Goal: Information Seeking & Learning: Find specific fact

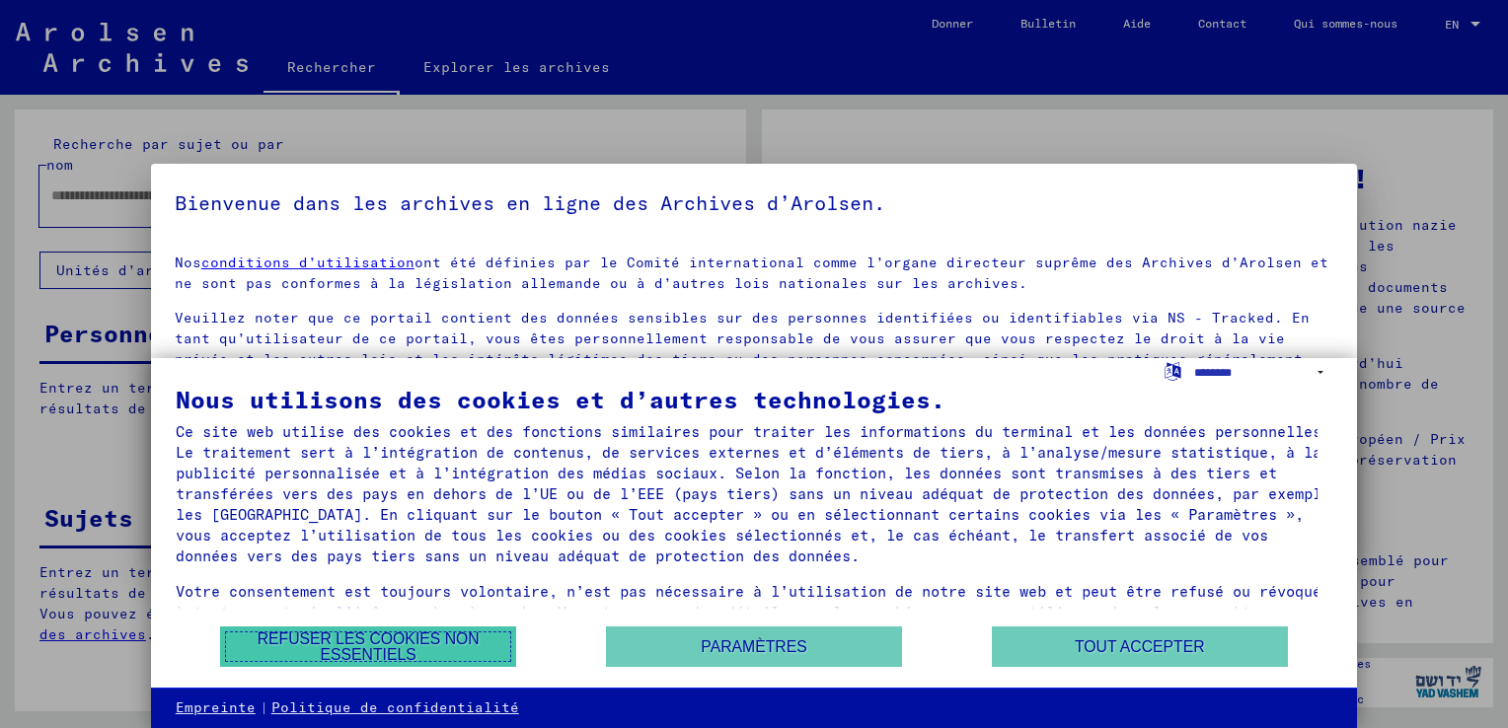
click at [377, 654] on button "Refuser les cookies non essentiels" at bounding box center [368, 647] width 296 height 40
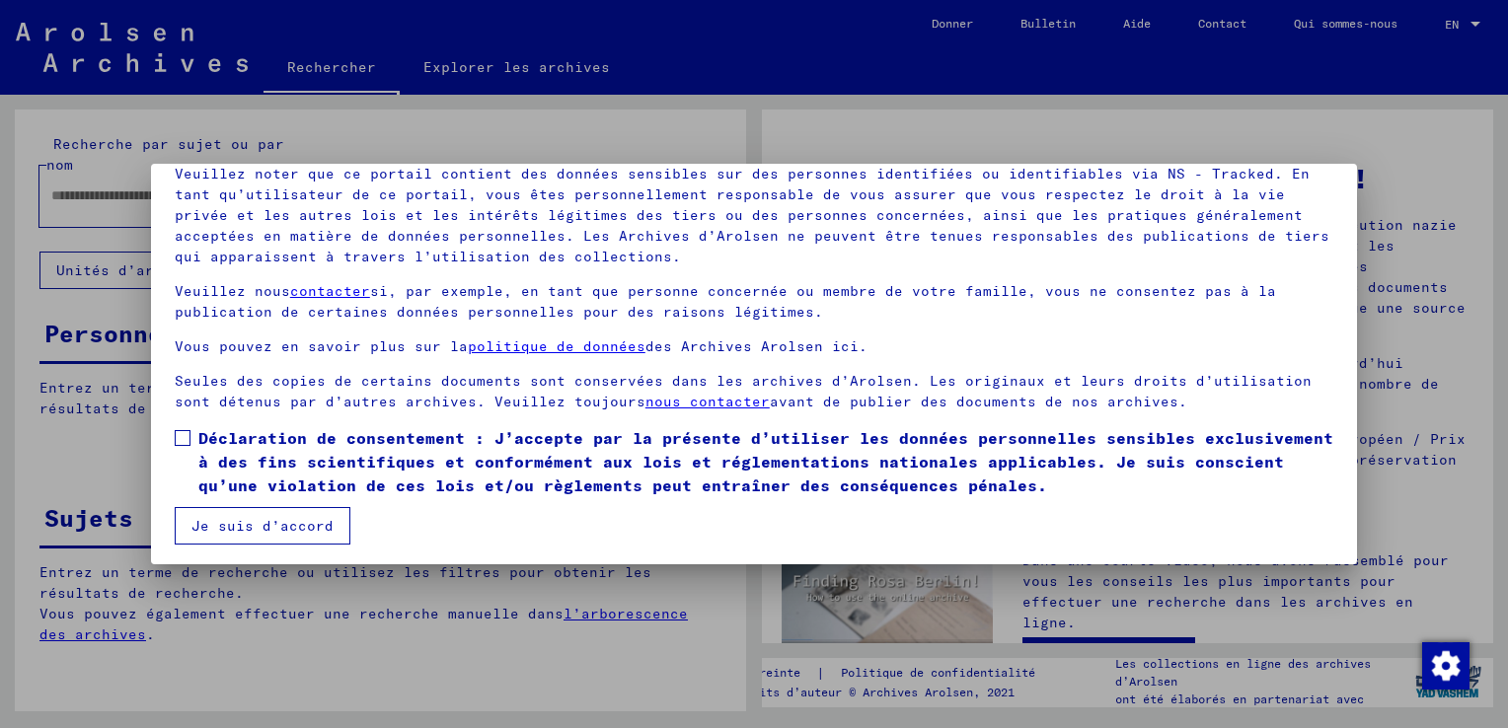
scroll to position [147, 0]
click at [179, 436] on span at bounding box center [183, 435] width 16 height 16
click at [227, 528] on button "Je suis d’accord" at bounding box center [263, 522] width 176 height 37
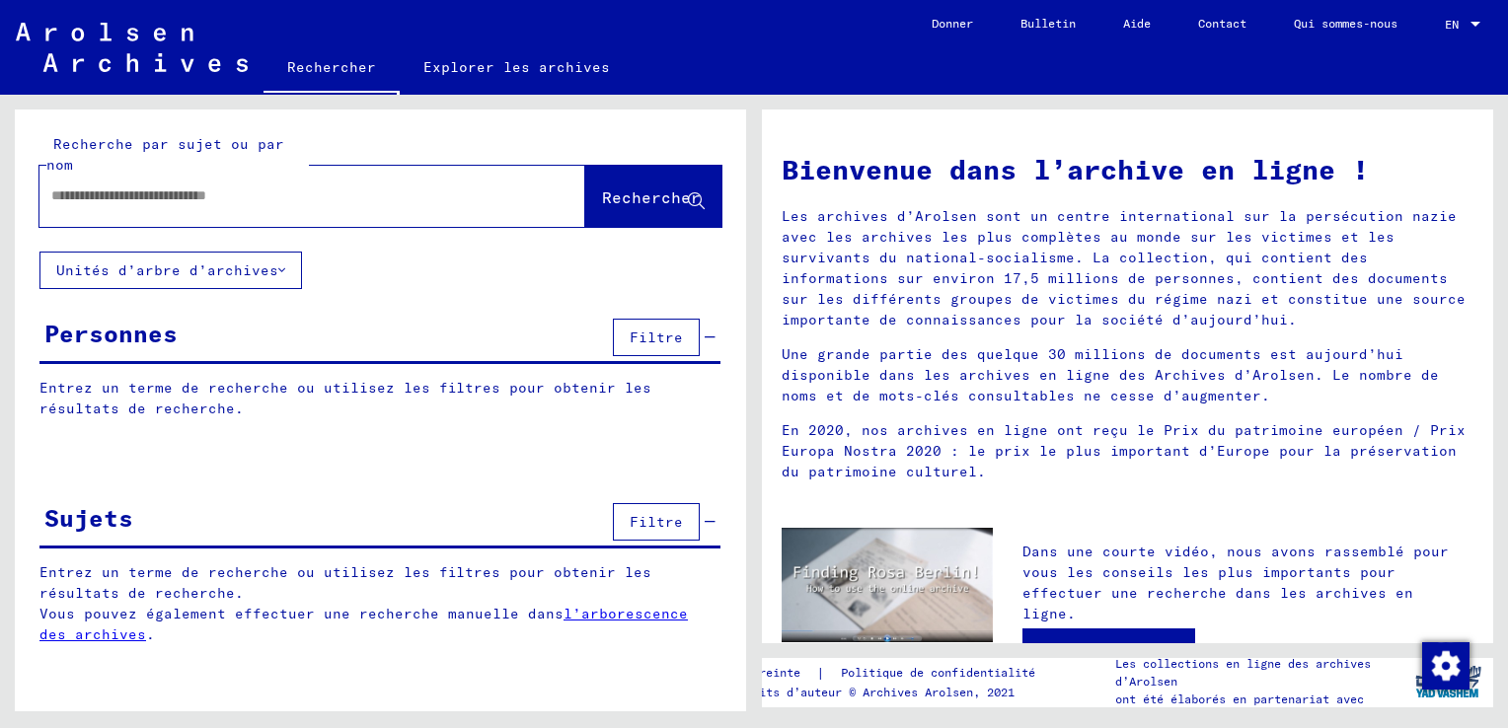
scroll to position [0, 0]
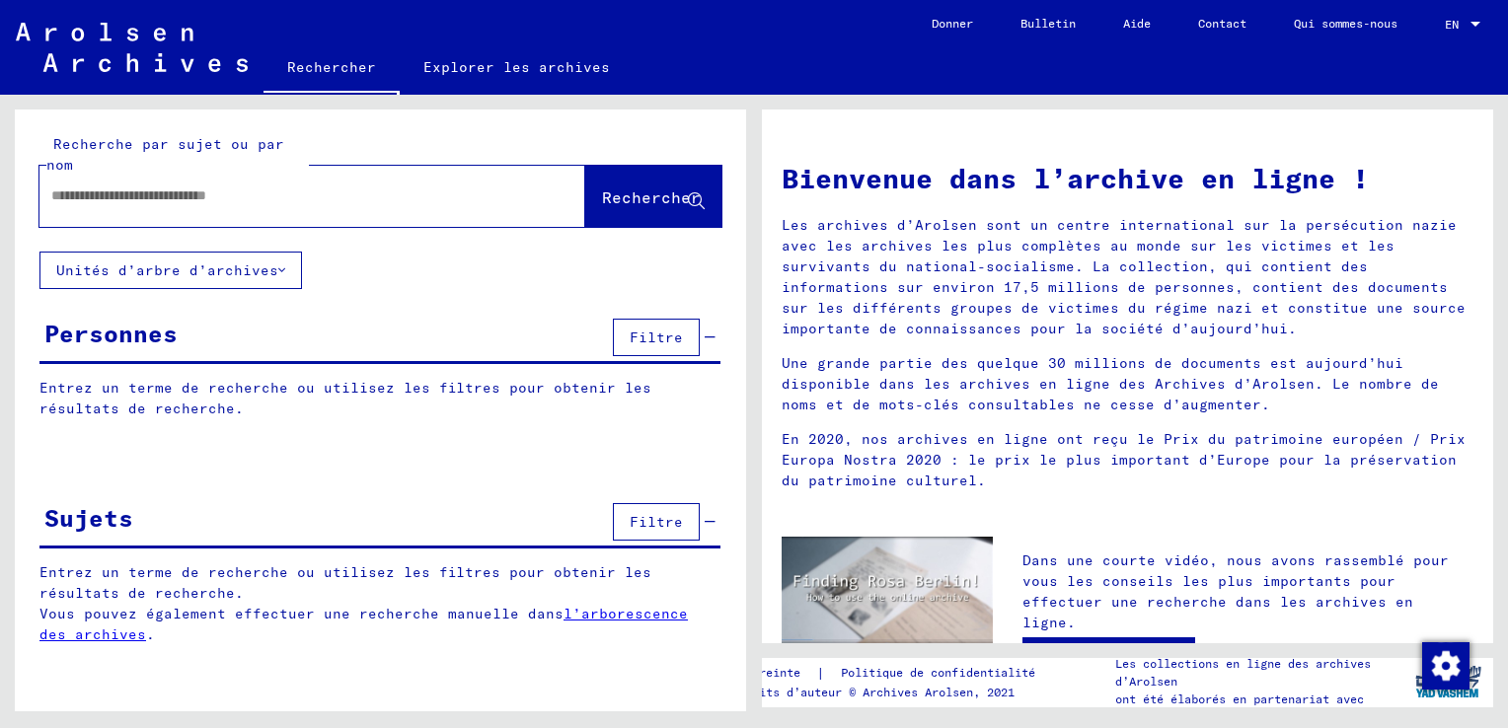
click at [54, 193] on input "text" at bounding box center [288, 195] width 475 height 21
type input "**********"
click at [617, 199] on span "Rechercher" at bounding box center [651, 197] width 99 height 20
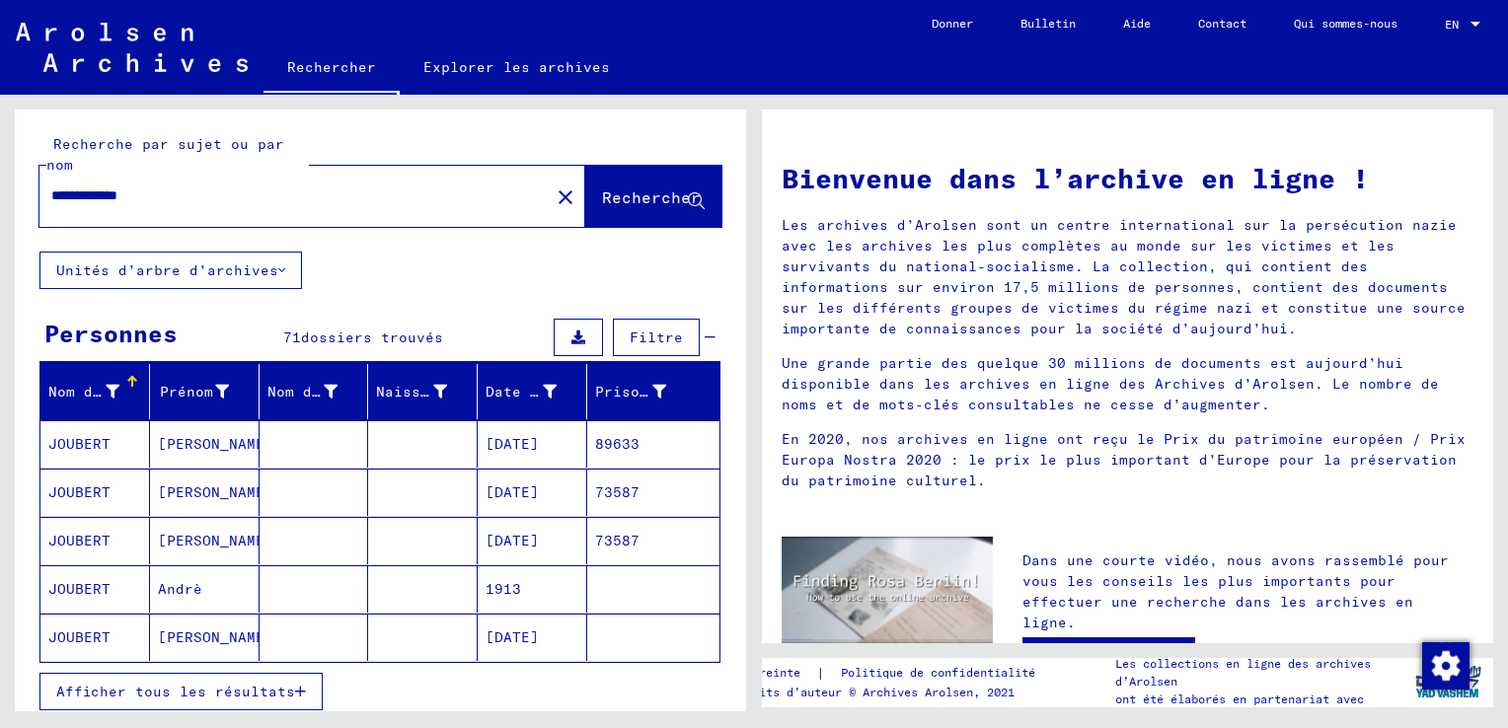
click at [496, 442] on mat-cell "[DATE]" at bounding box center [533, 443] width 110 height 47
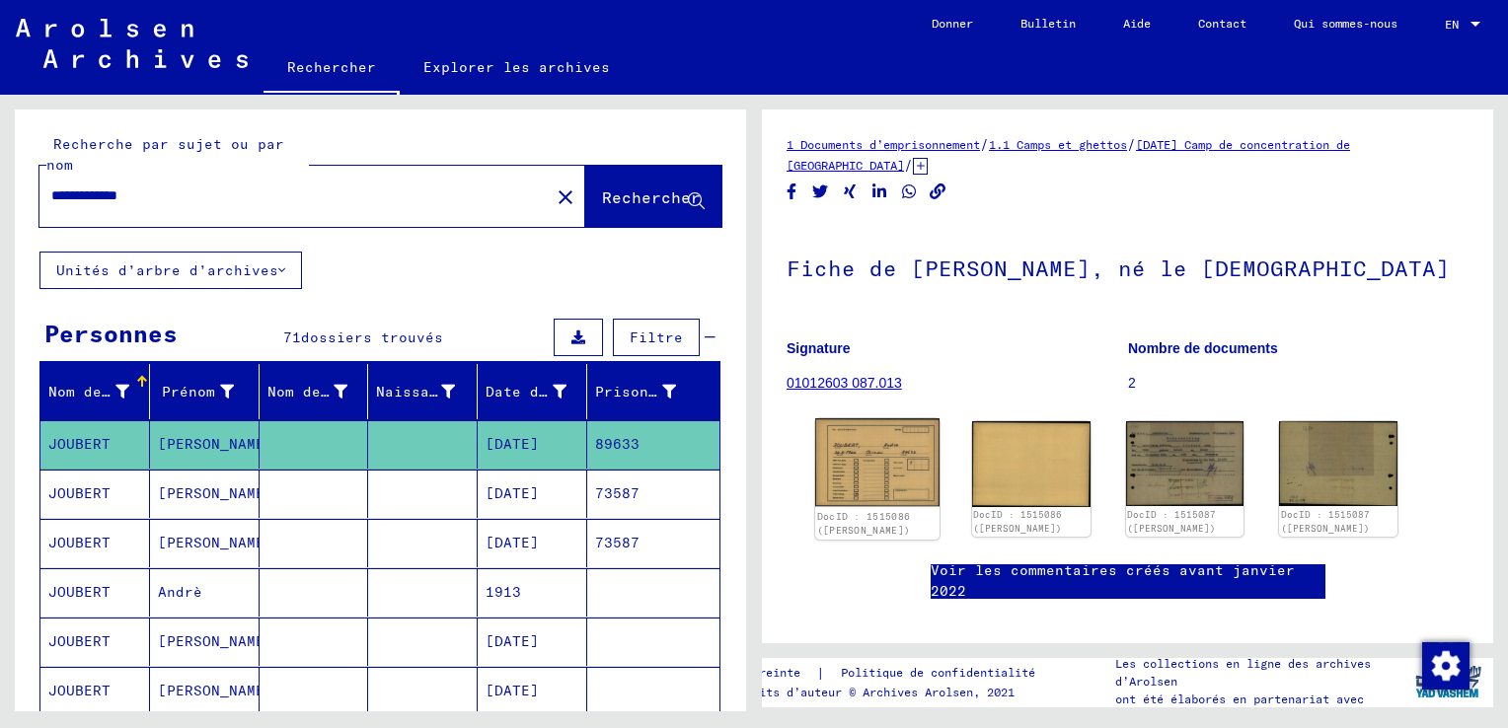
click at [871, 475] on img at bounding box center [877, 462] width 124 height 89
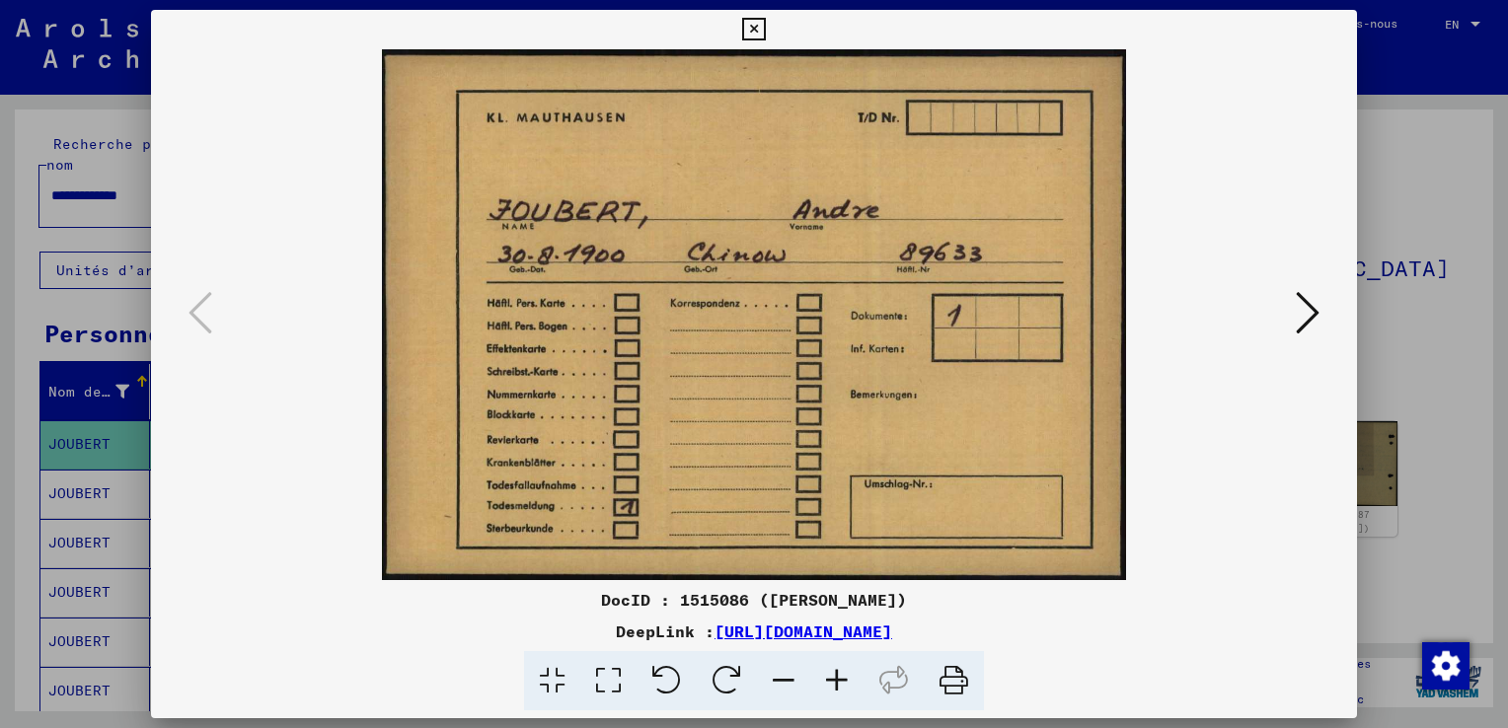
click at [1314, 314] on icon at bounding box center [1307, 312] width 24 height 47
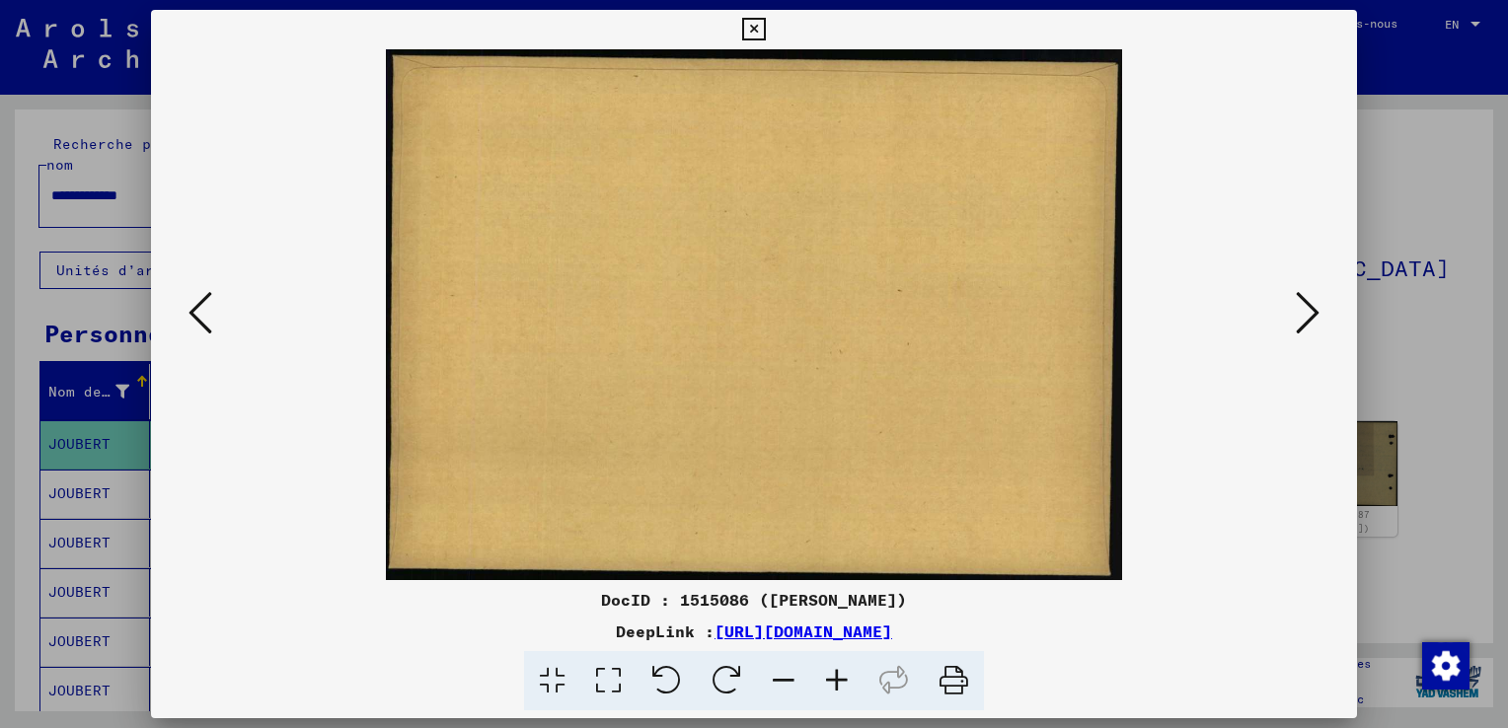
click at [1314, 313] on icon at bounding box center [1307, 312] width 24 height 47
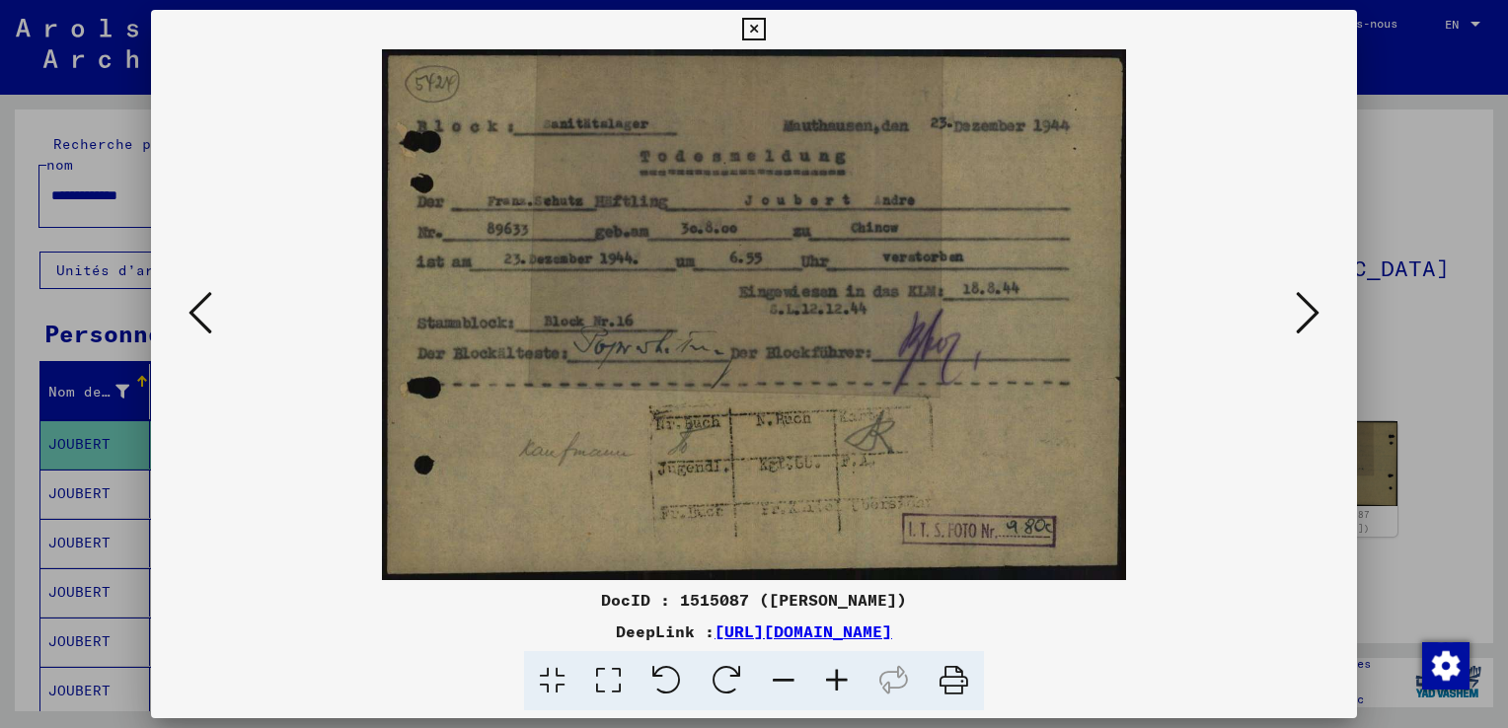
click at [845, 677] on icon at bounding box center [836, 681] width 53 height 60
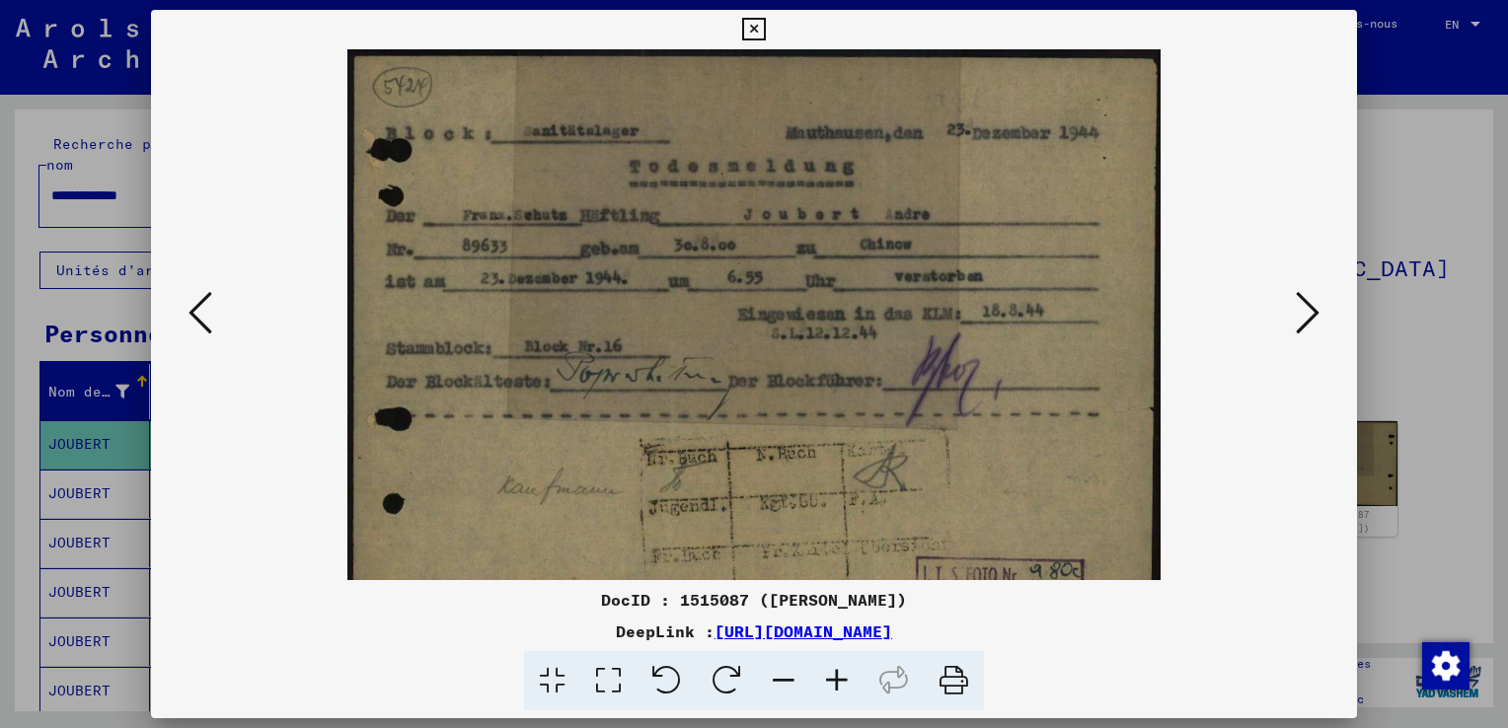
click at [1315, 313] on icon at bounding box center [1307, 312] width 24 height 47
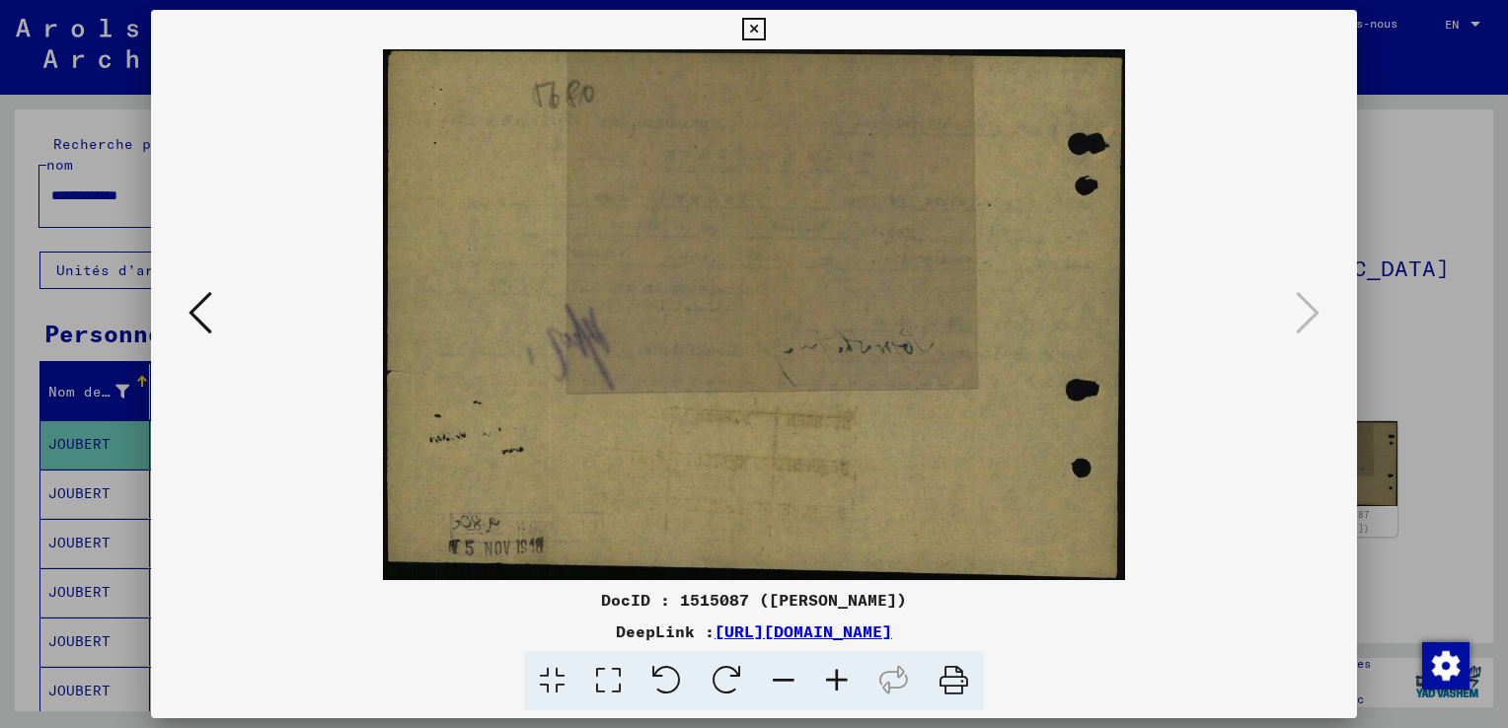
click at [1398, 359] on div at bounding box center [754, 364] width 1508 height 728
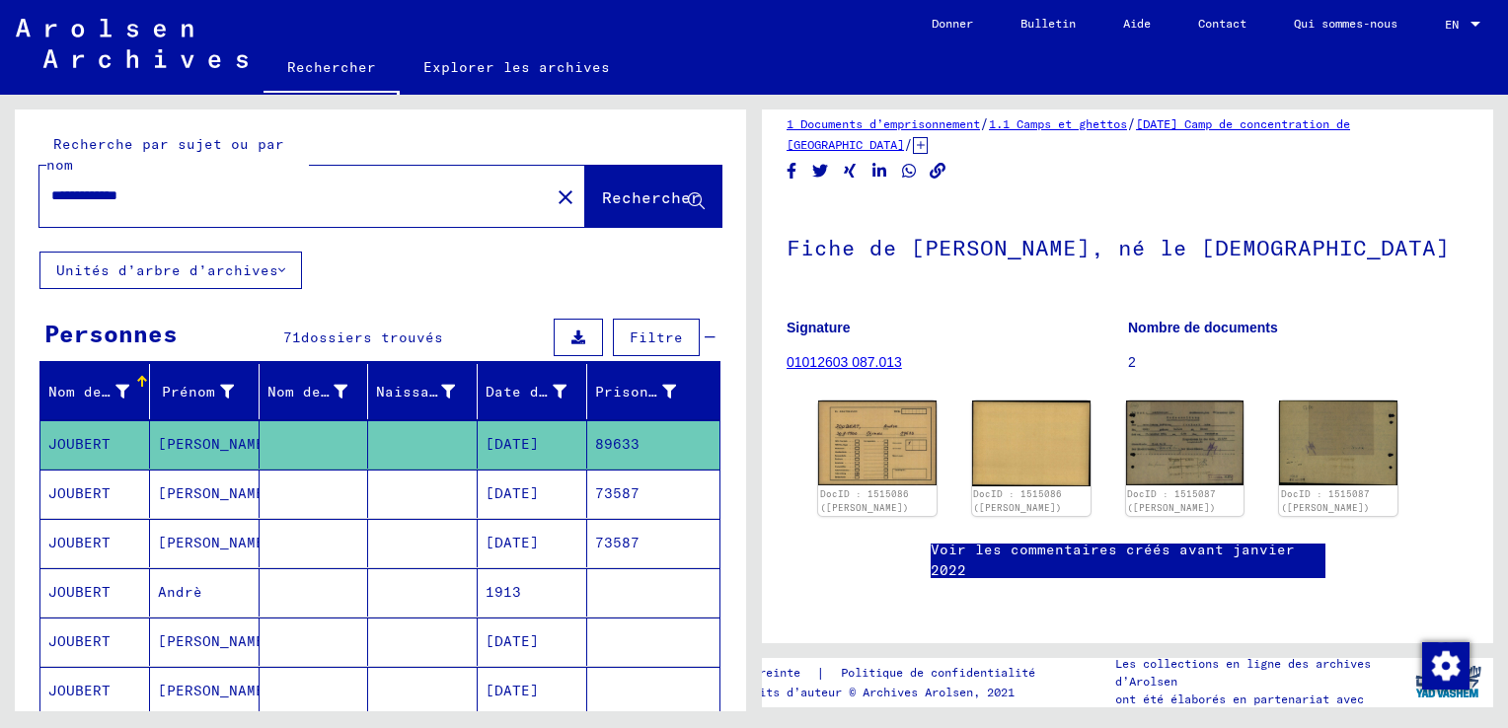
scroll to position [296, 0]
click at [512, 493] on mat-cell "[DATE]" at bounding box center [533, 494] width 110 height 48
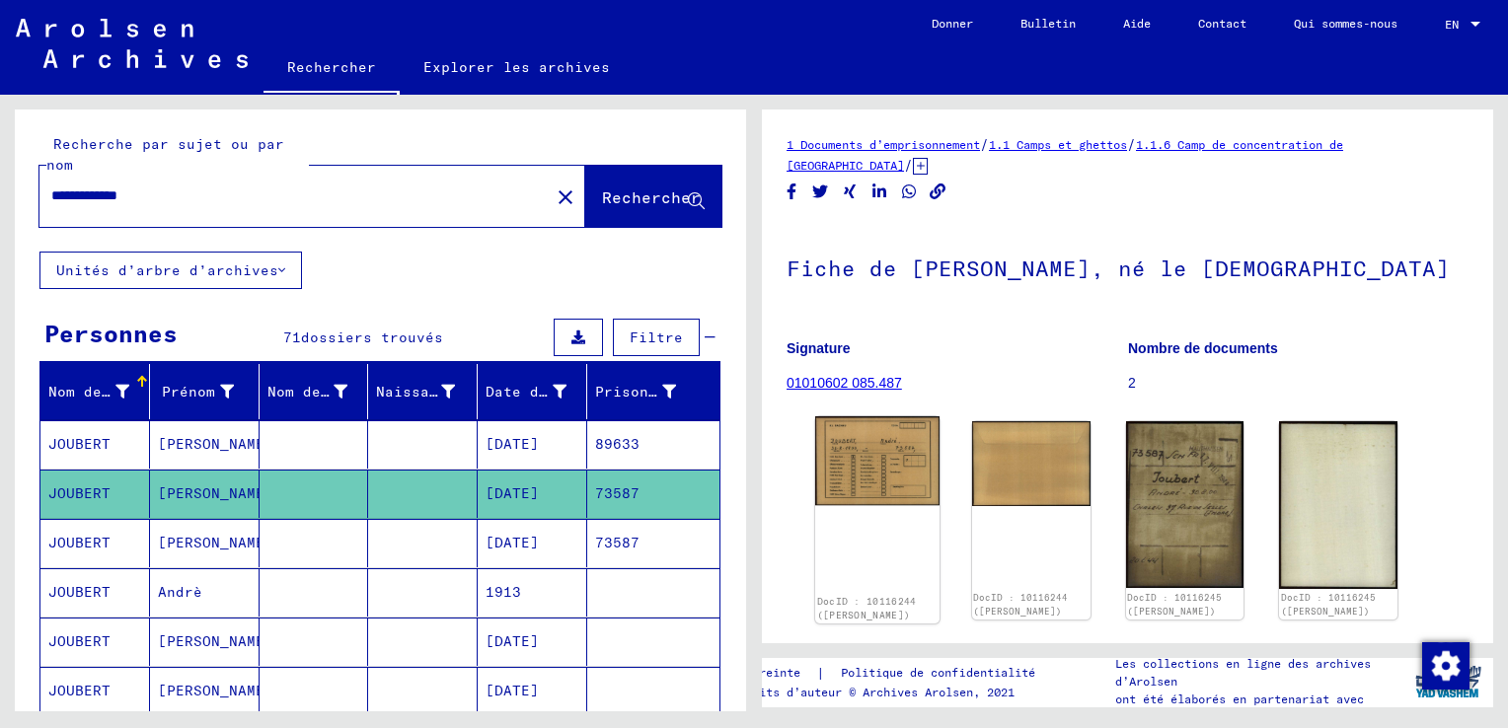
click at [860, 493] on img at bounding box center [877, 460] width 124 height 89
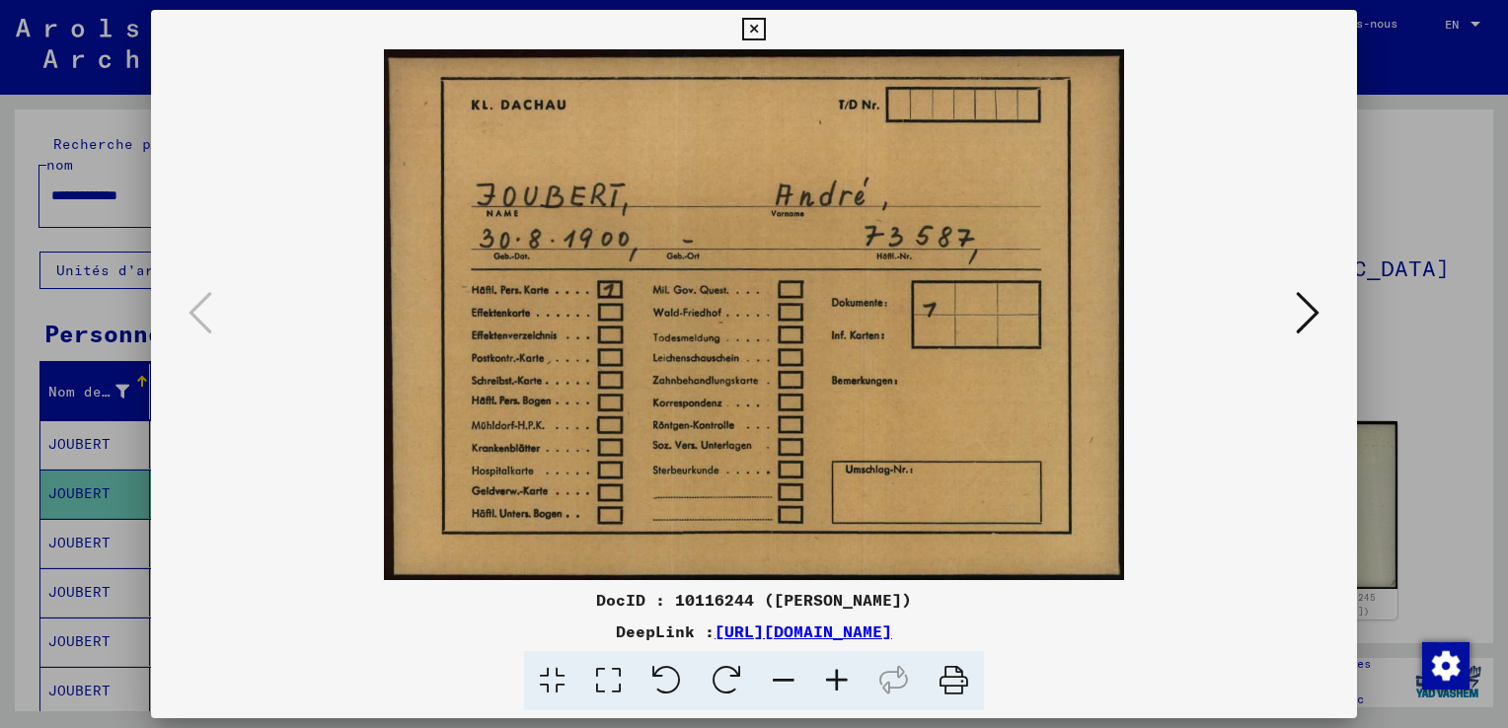
click at [1303, 319] on icon at bounding box center [1307, 312] width 24 height 47
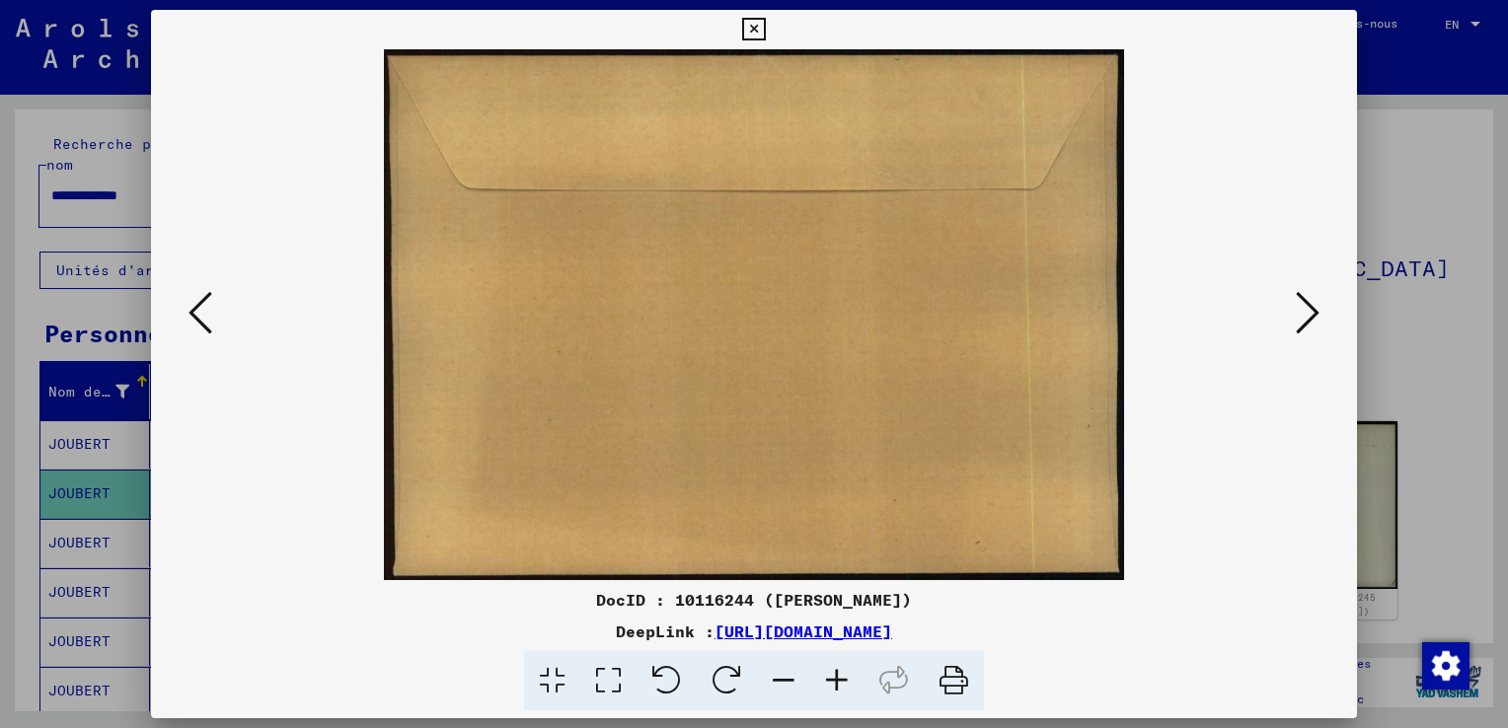
click at [1318, 309] on icon at bounding box center [1307, 312] width 24 height 47
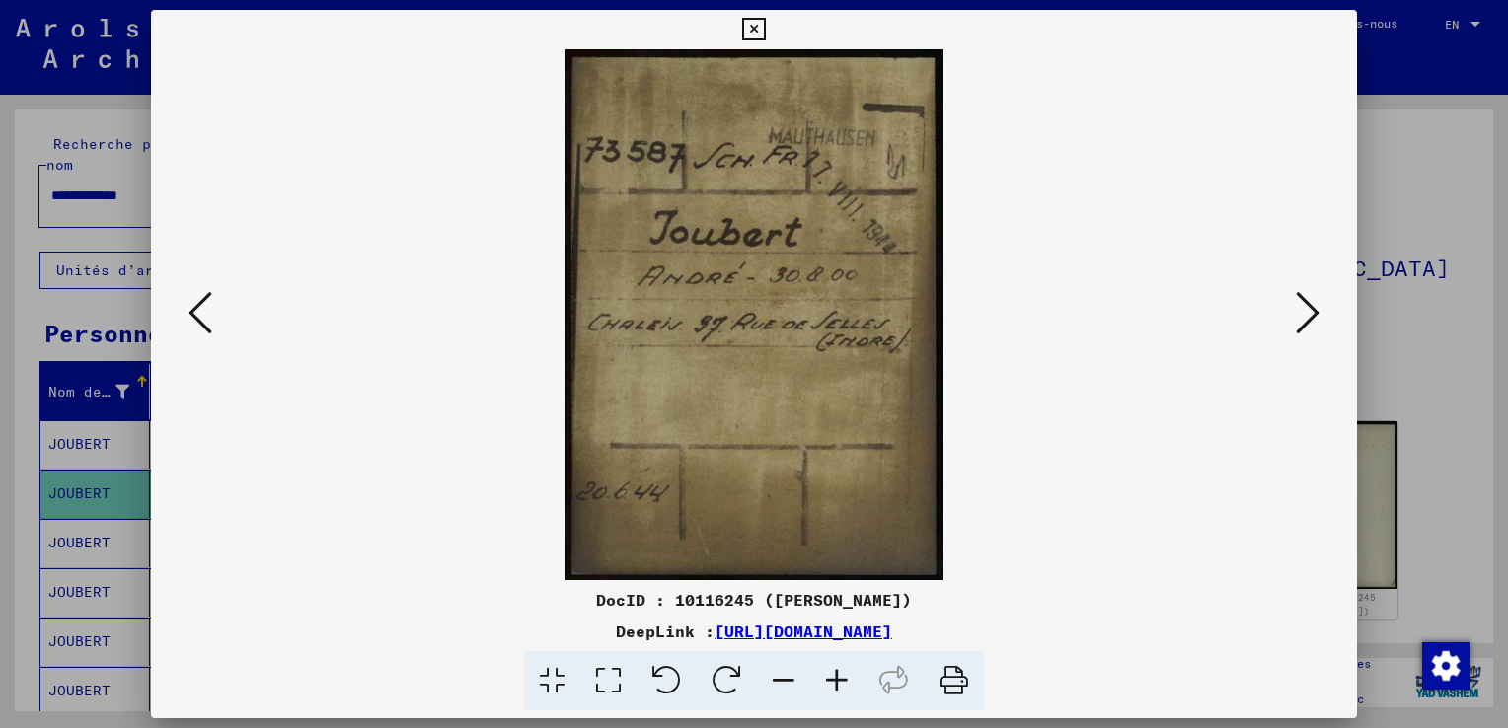
click at [1317, 313] on icon at bounding box center [1307, 312] width 24 height 47
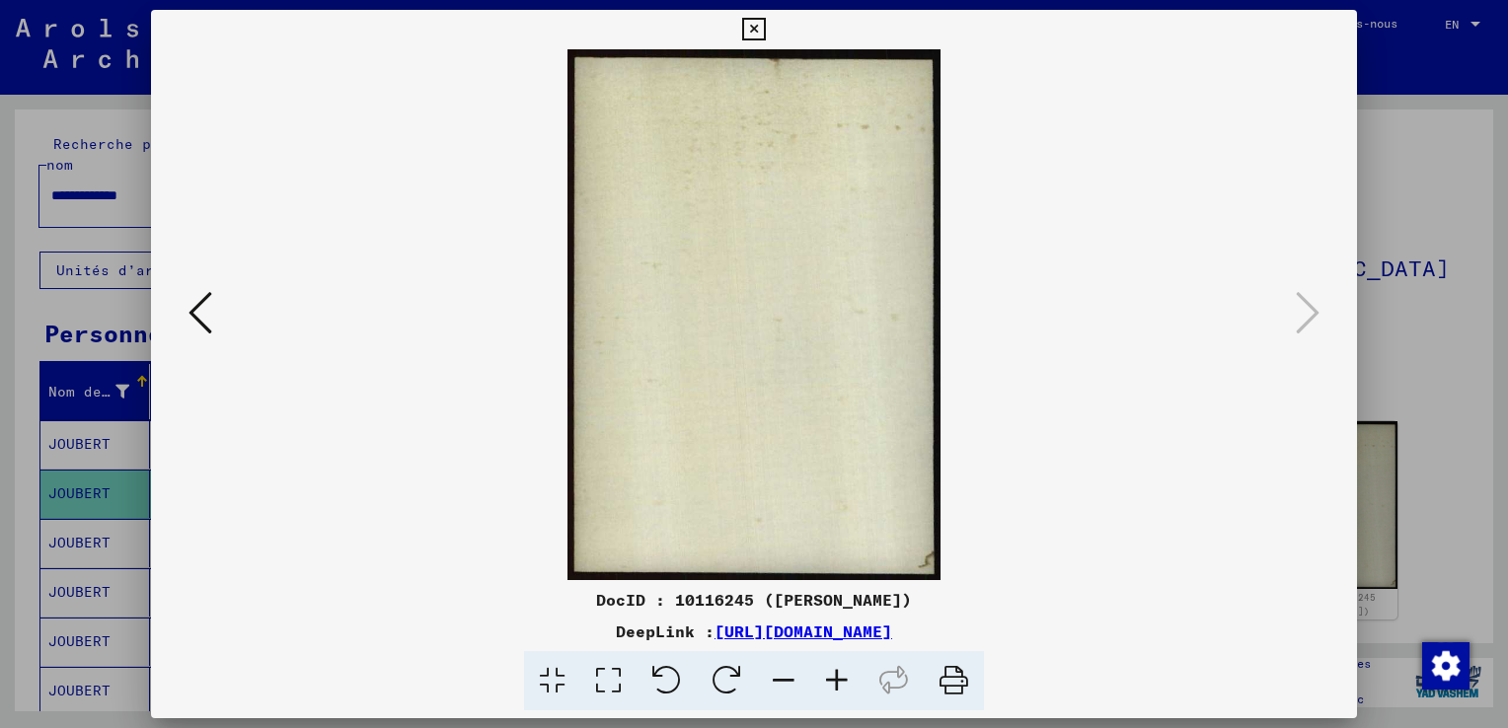
click at [1444, 261] on div at bounding box center [754, 364] width 1508 height 728
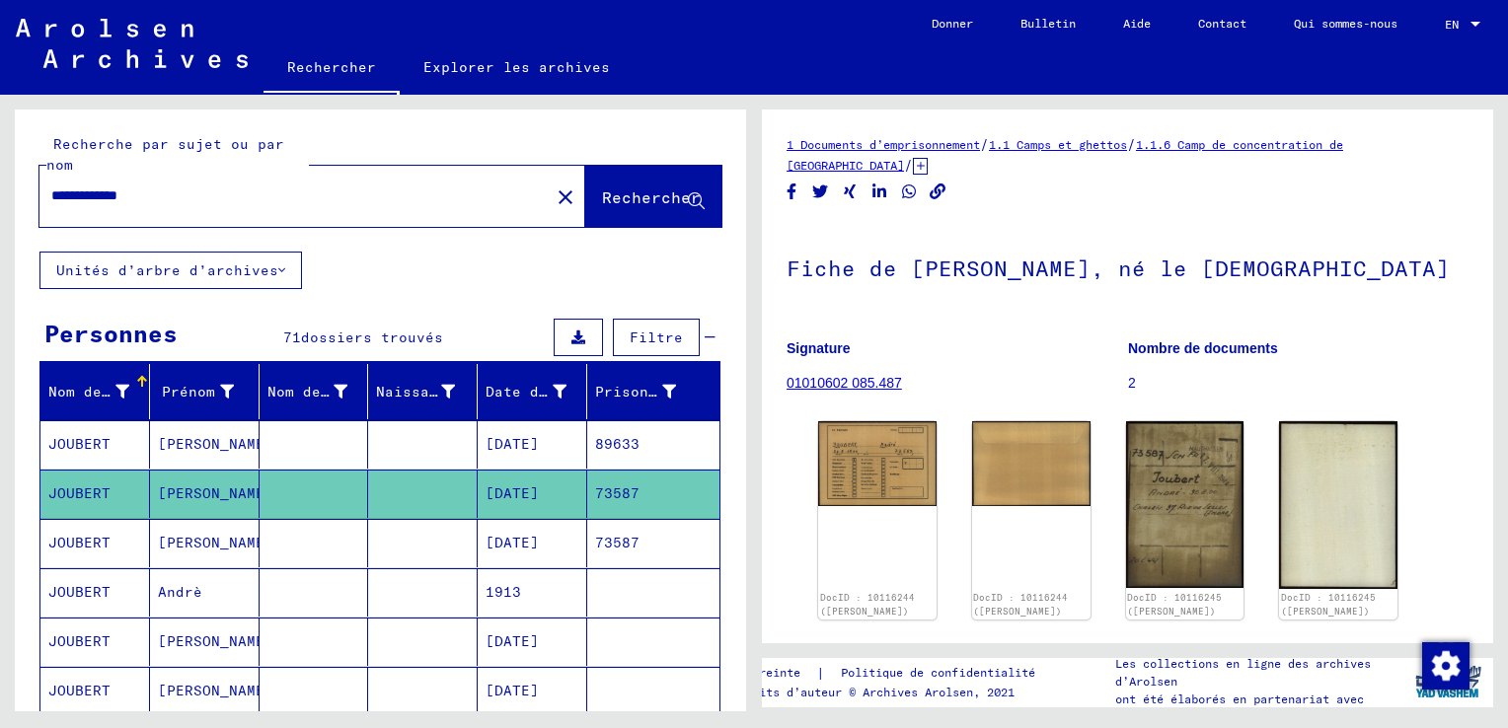
click at [514, 543] on mat-cell "[DATE]" at bounding box center [533, 543] width 110 height 48
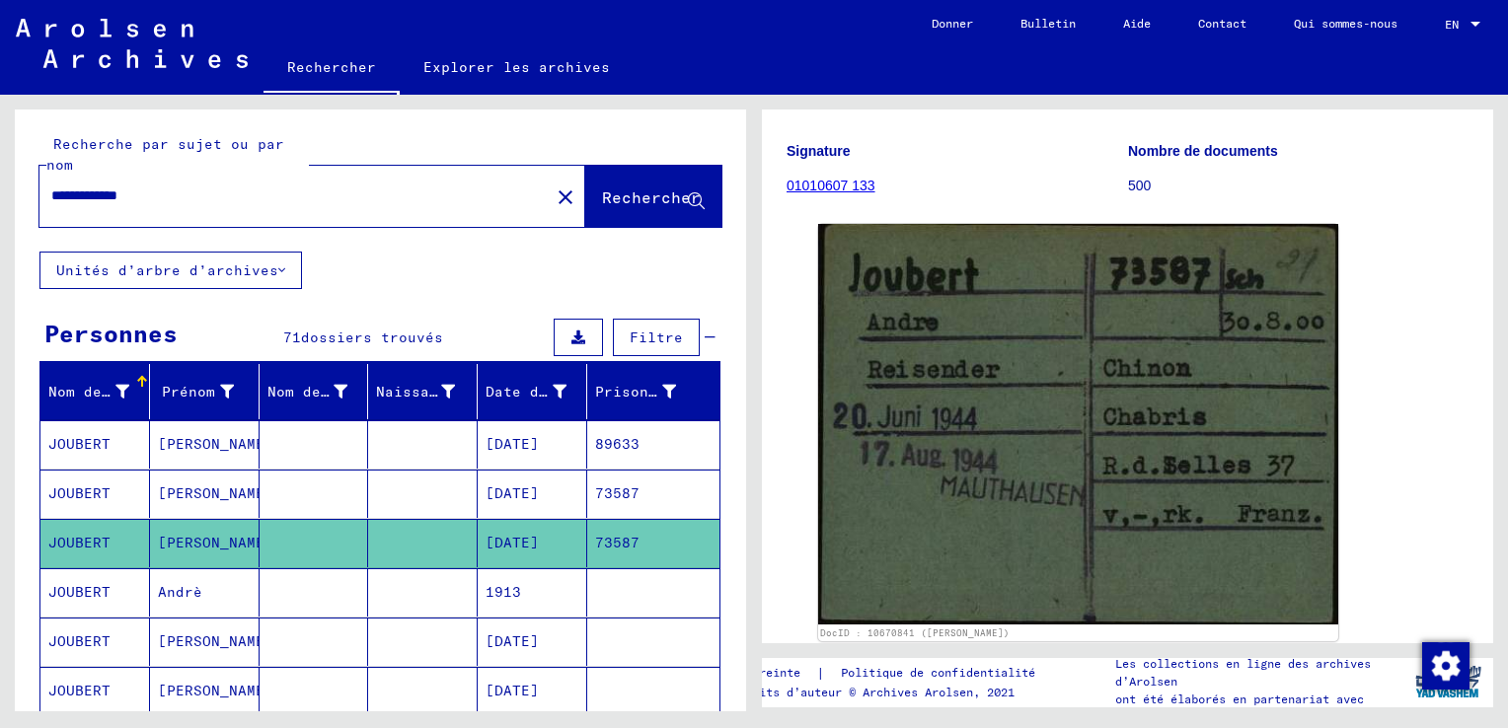
scroll to position [197, 0]
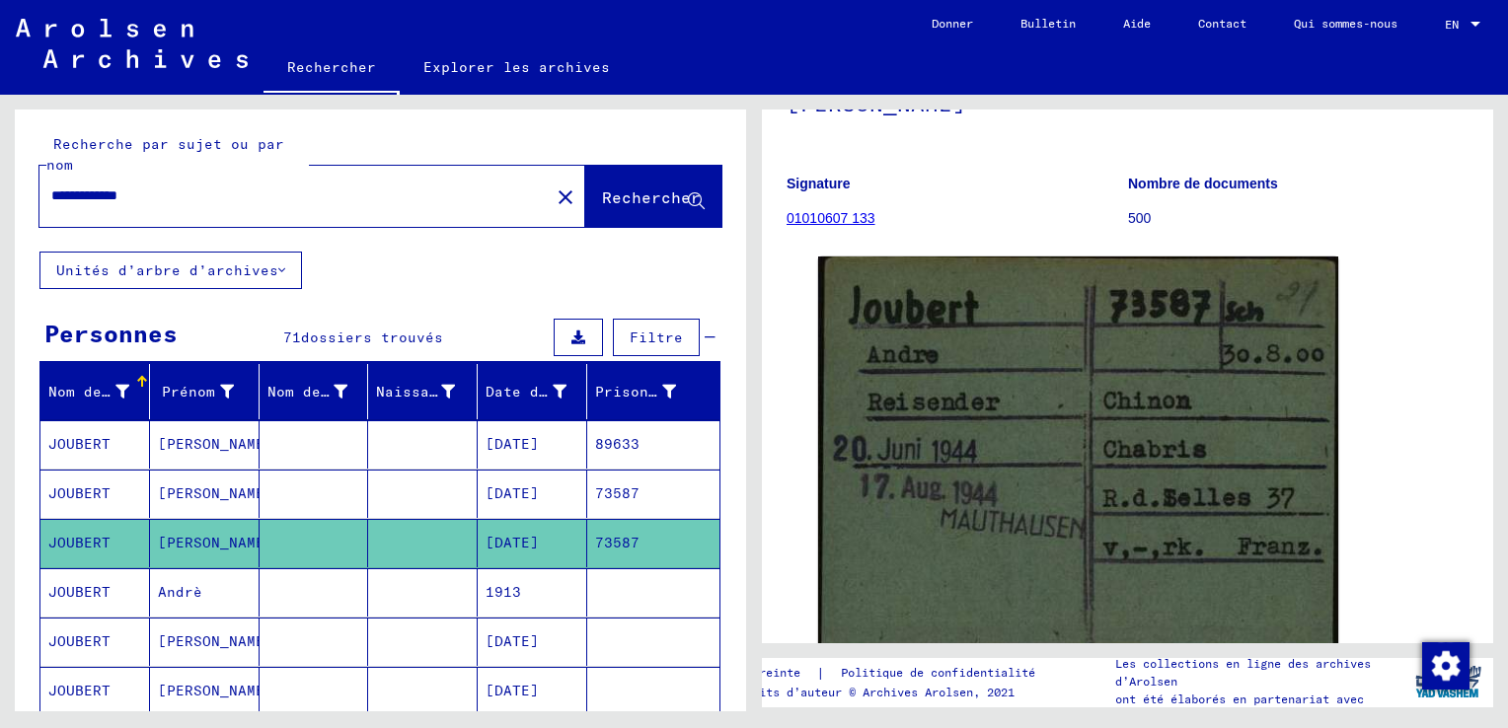
click at [553, 195] on mat-icon "close" at bounding box center [565, 197] width 24 height 24
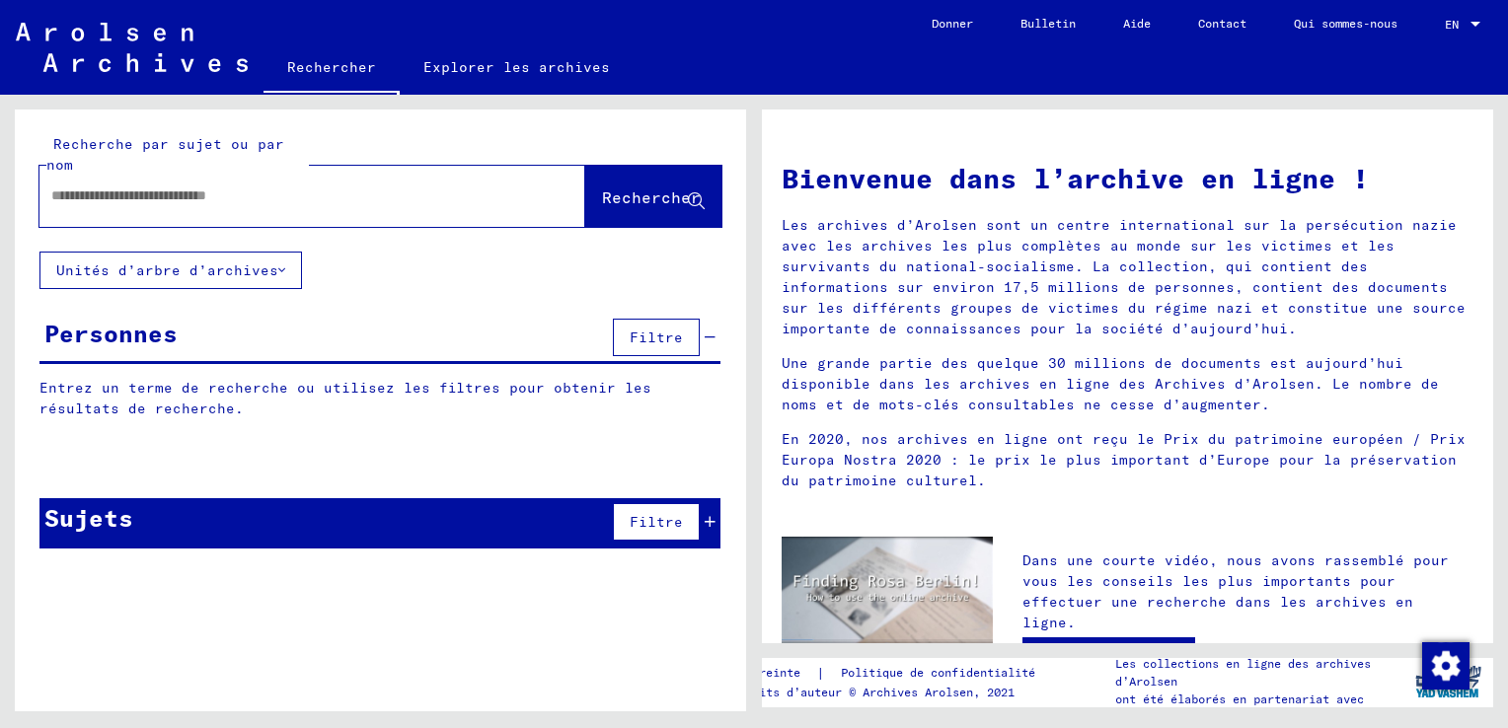
click at [91, 203] on input "text" at bounding box center [288, 195] width 475 height 21
type input "**********"
click at [611, 212] on button "Rechercher" at bounding box center [653, 196] width 136 height 61
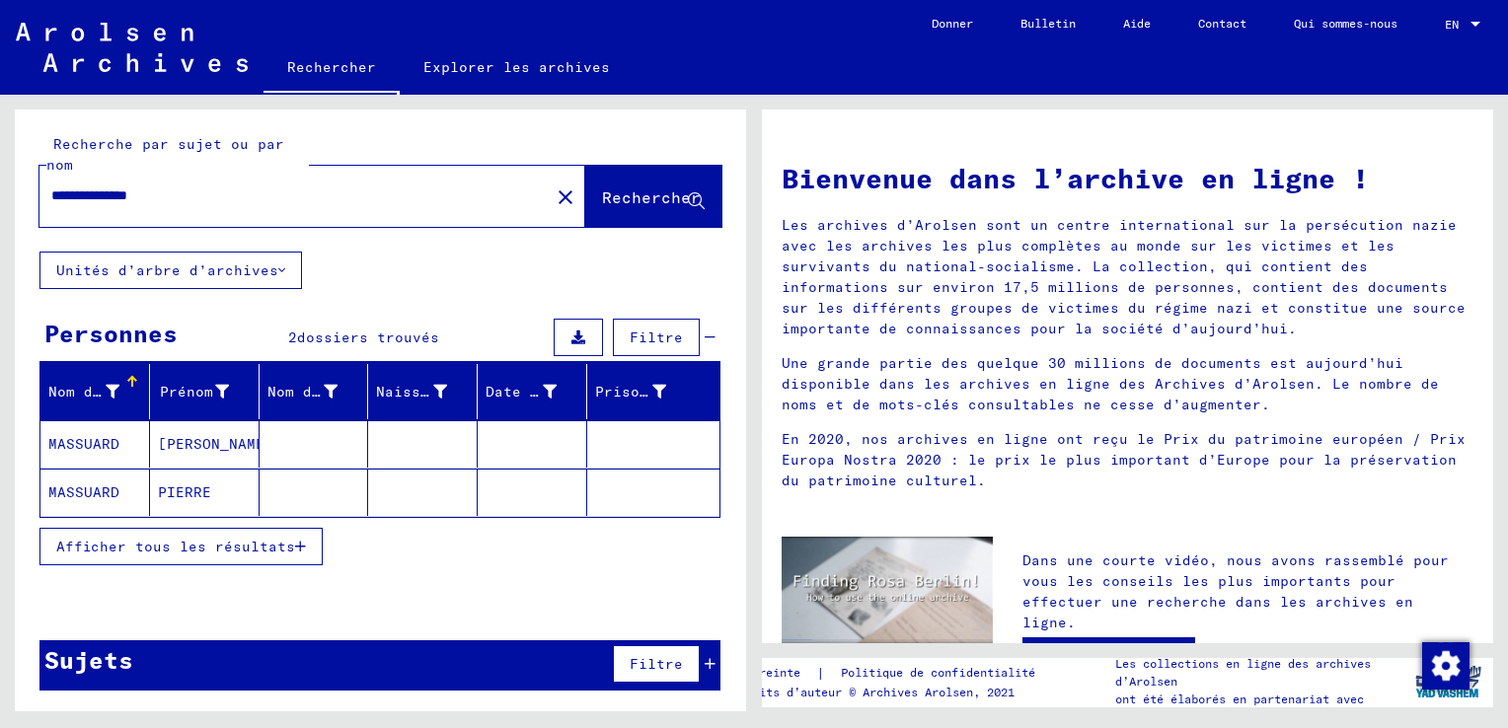
click at [72, 444] on mat-cell "MASSUARD" at bounding box center [95, 443] width 110 height 47
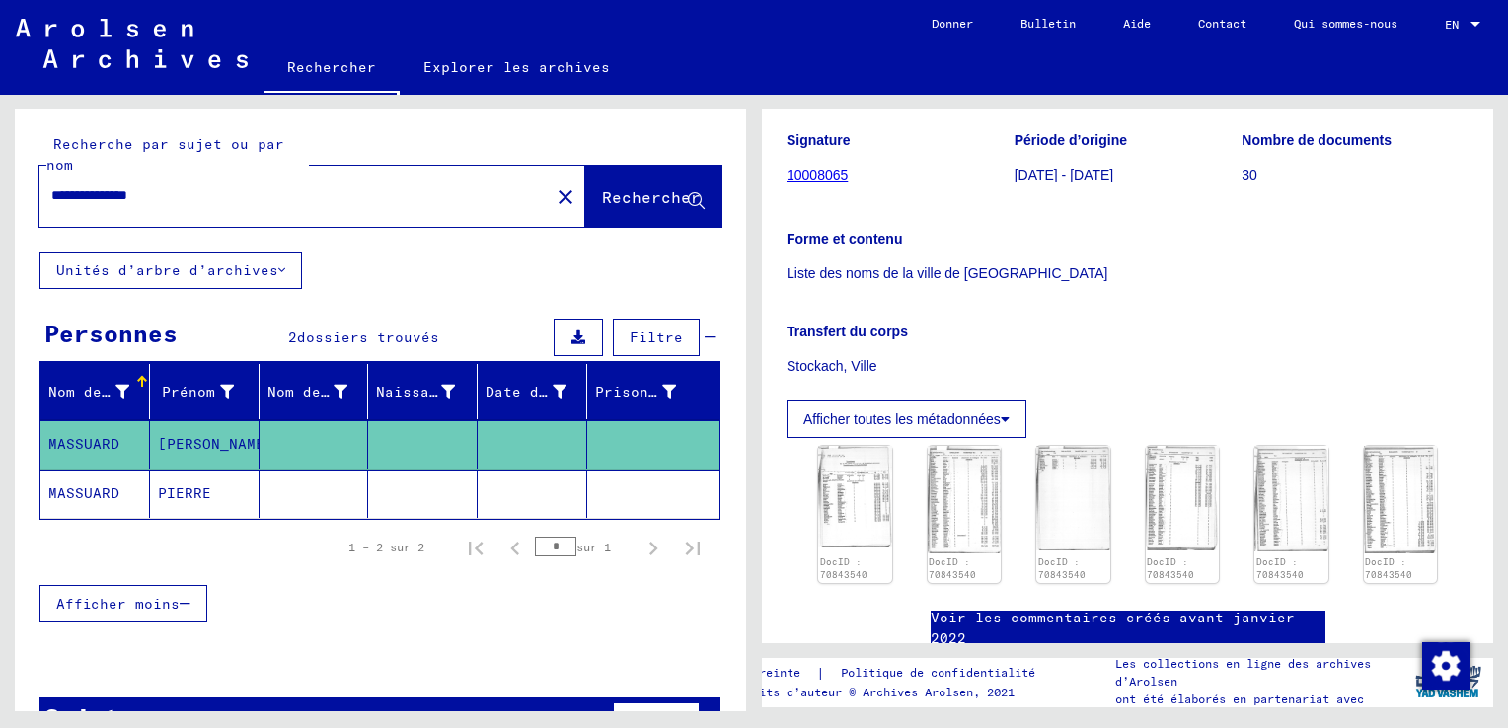
scroll to position [296, 0]
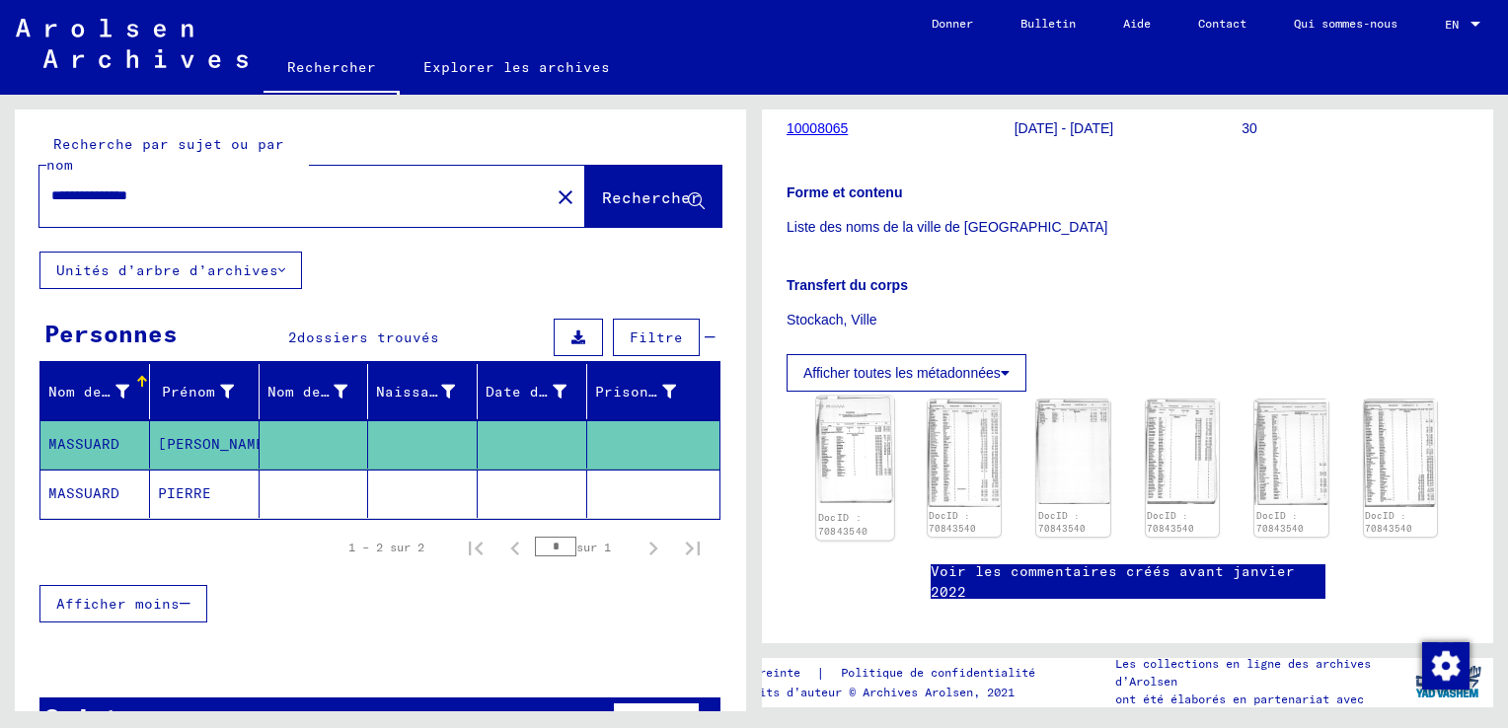
click at [845, 476] on img at bounding box center [854, 450] width 77 height 107
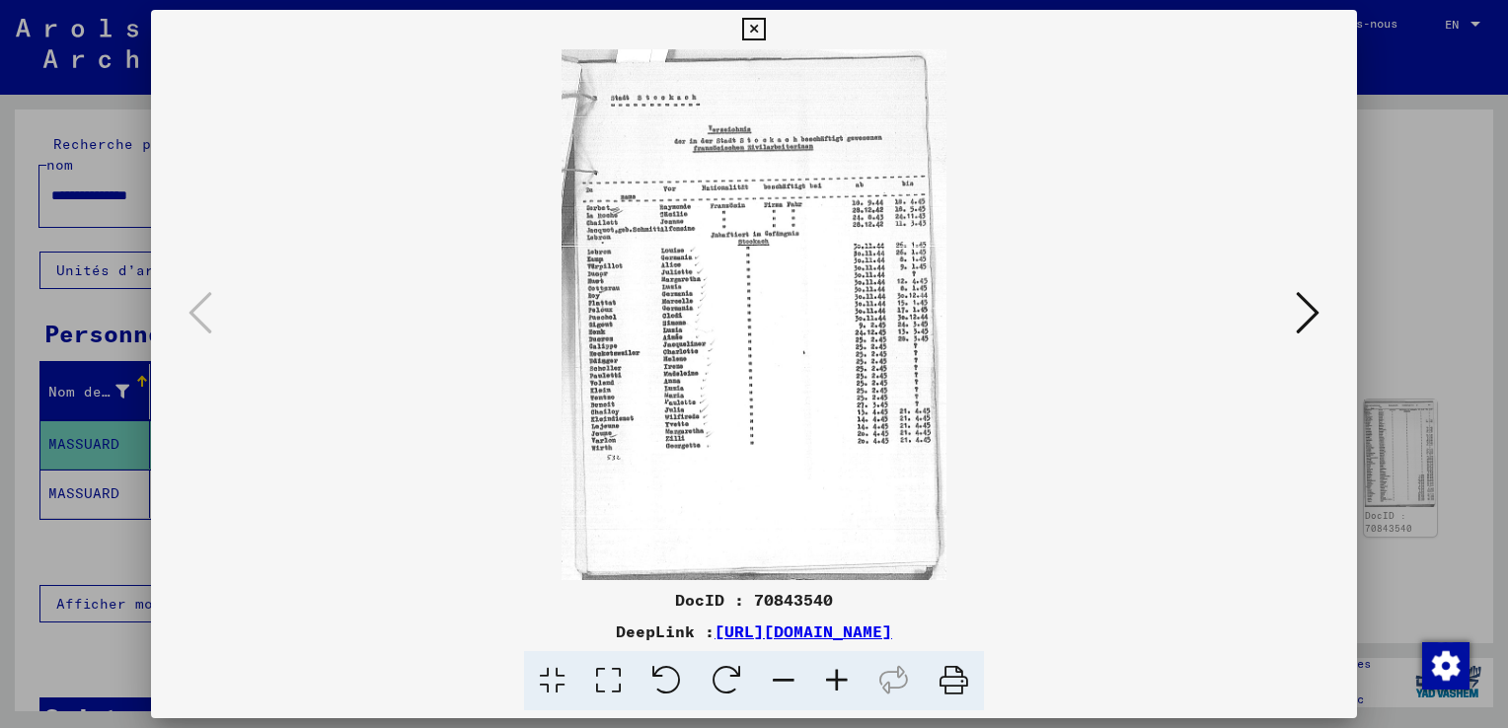
click at [1308, 310] on icon at bounding box center [1307, 312] width 24 height 47
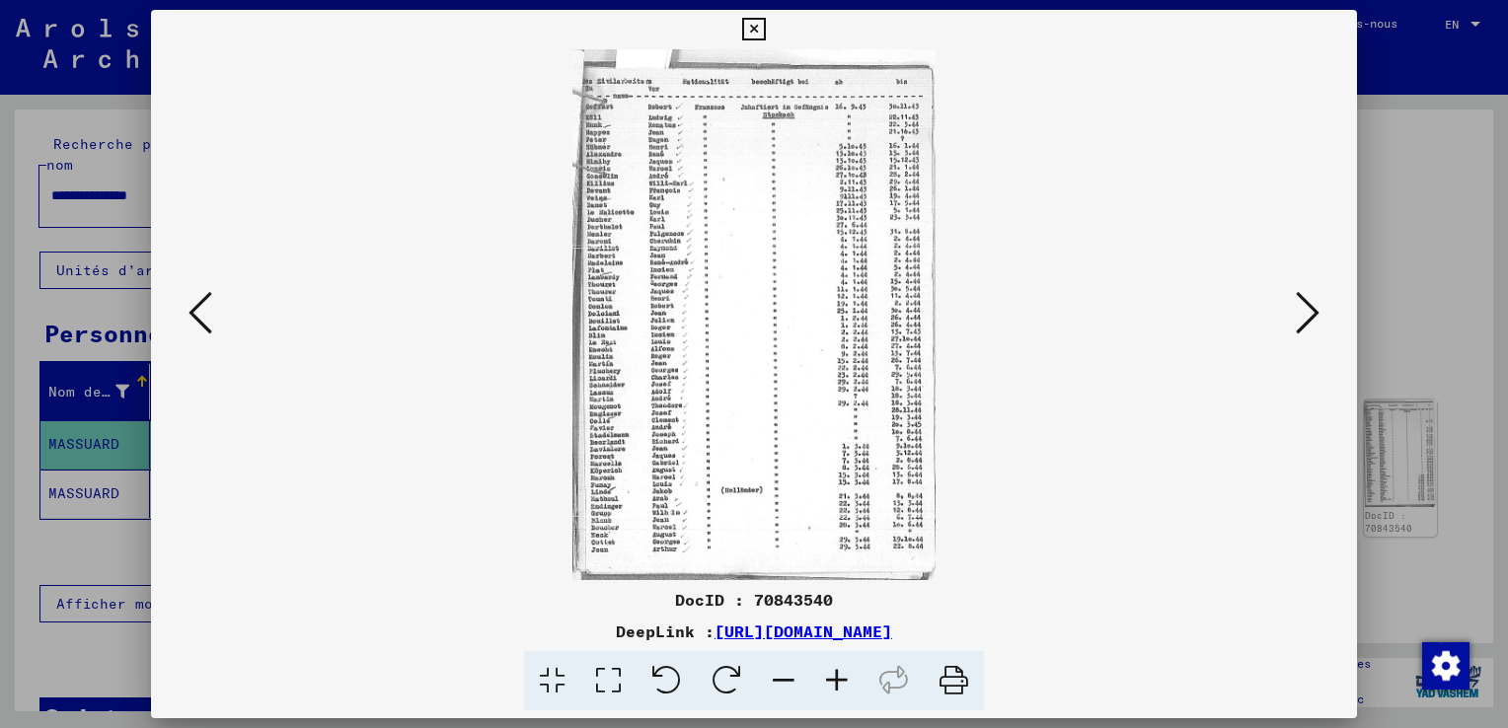
click at [1312, 314] on icon at bounding box center [1307, 312] width 24 height 47
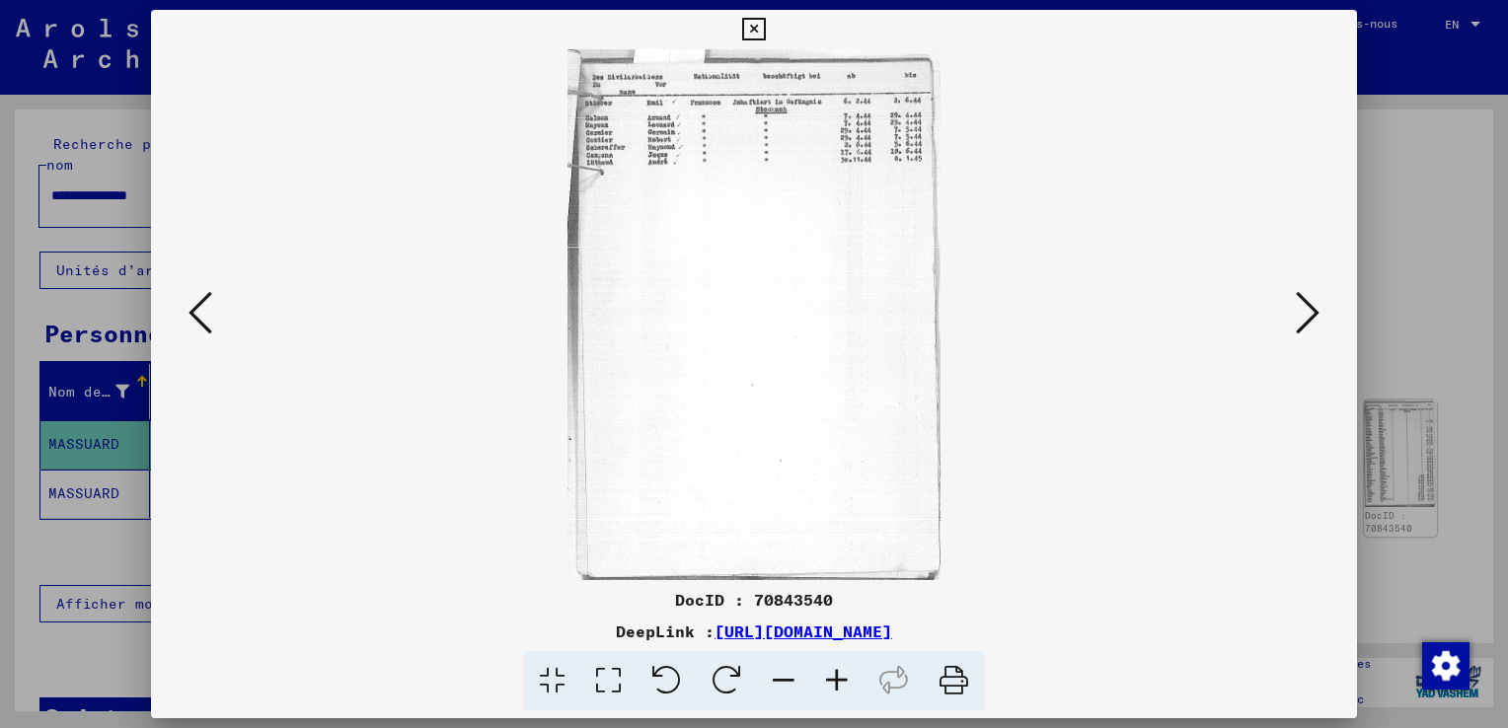
click at [1306, 310] on icon at bounding box center [1307, 312] width 24 height 47
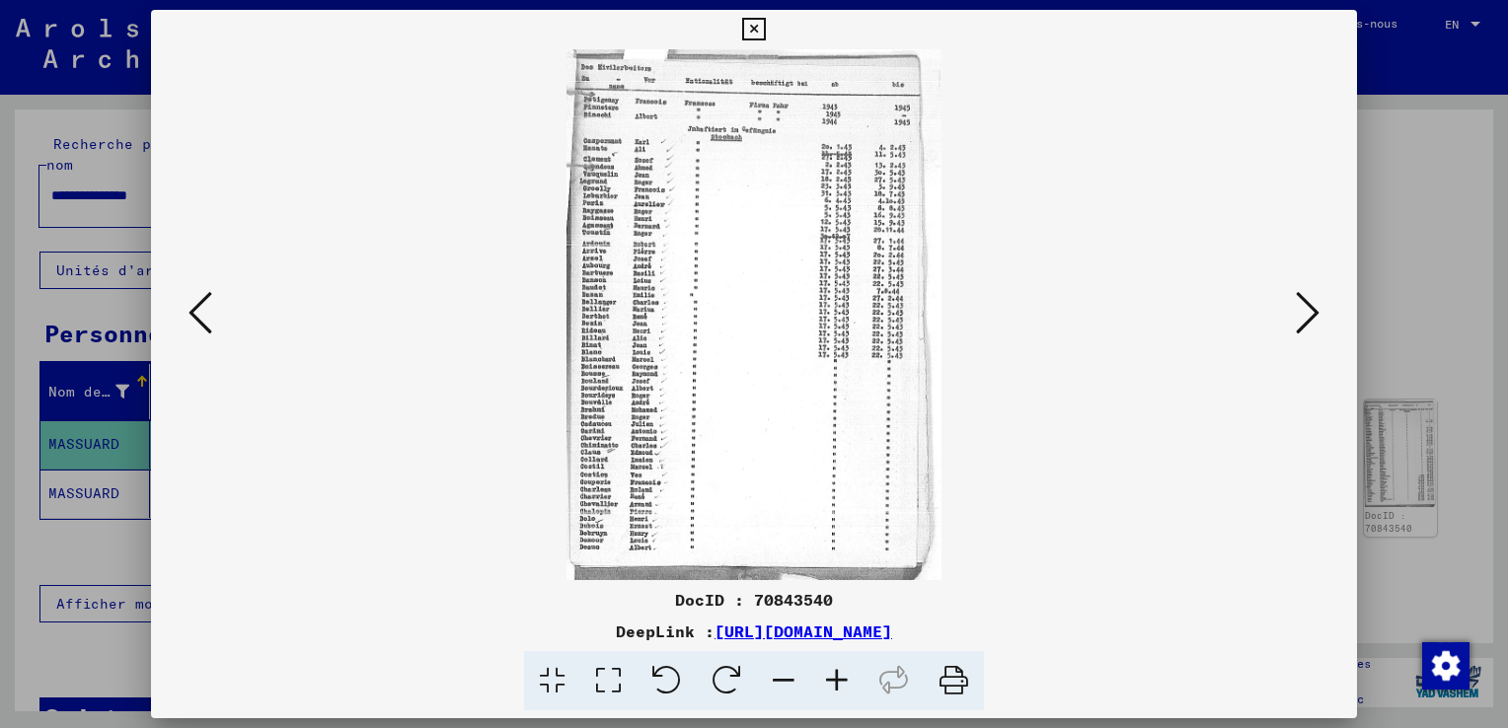
click at [1303, 314] on icon at bounding box center [1307, 312] width 24 height 47
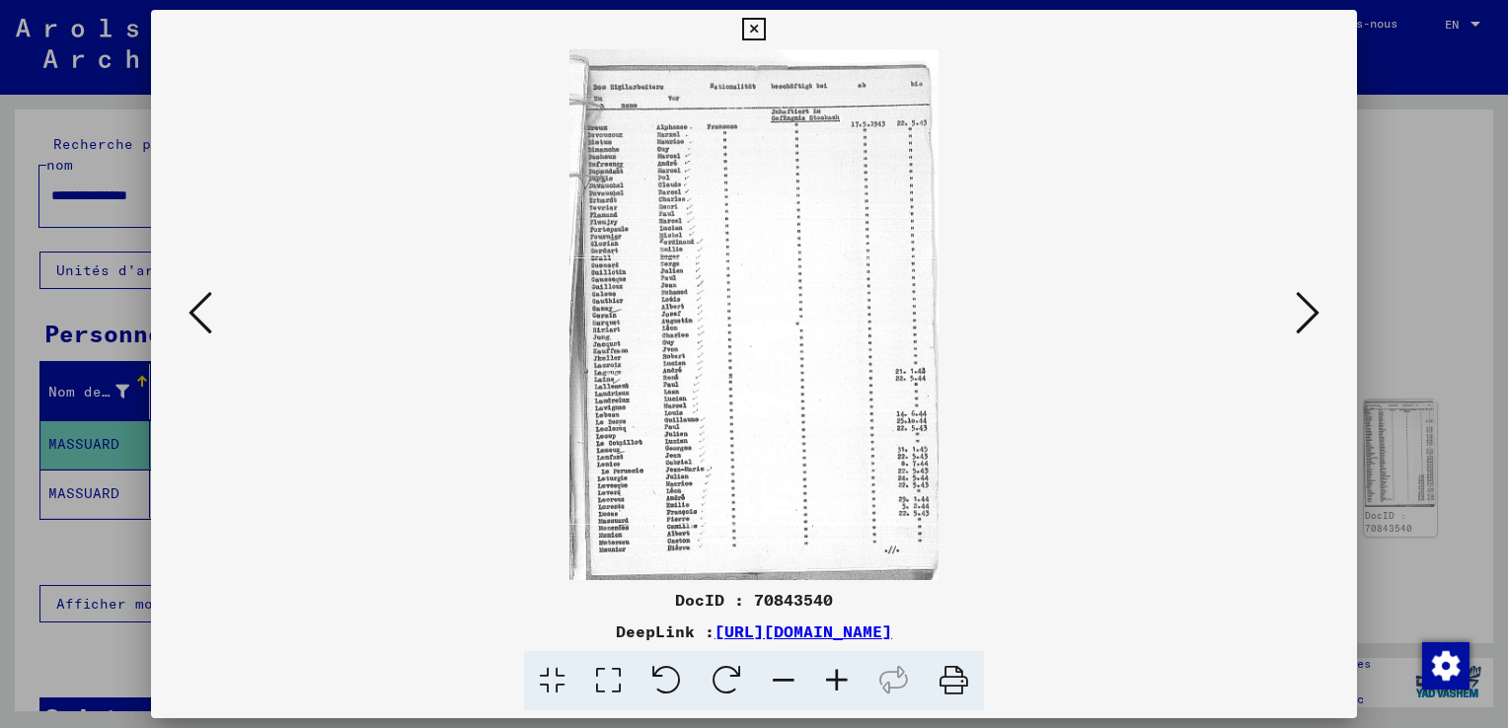
click at [832, 685] on icon at bounding box center [836, 681] width 53 height 60
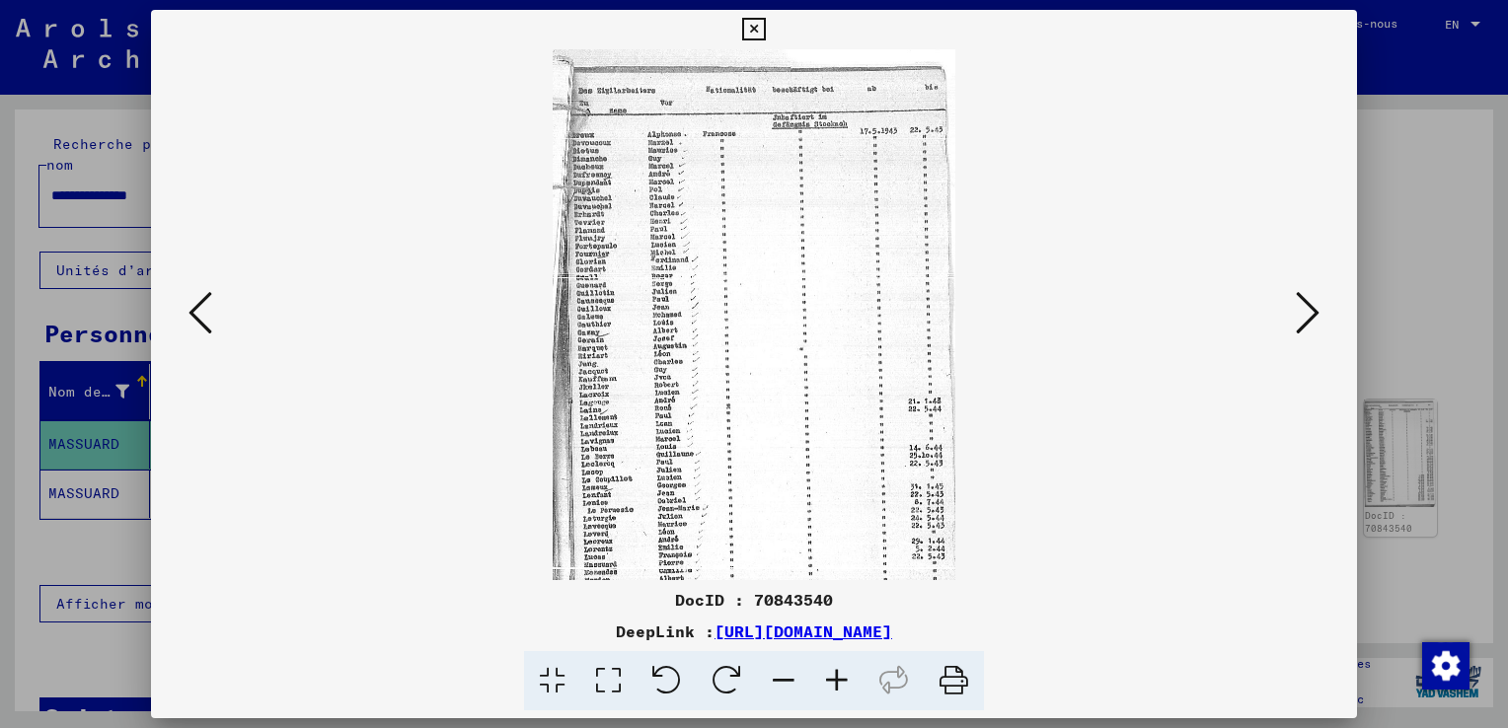
click at [832, 685] on icon at bounding box center [836, 681] width 53 height 60
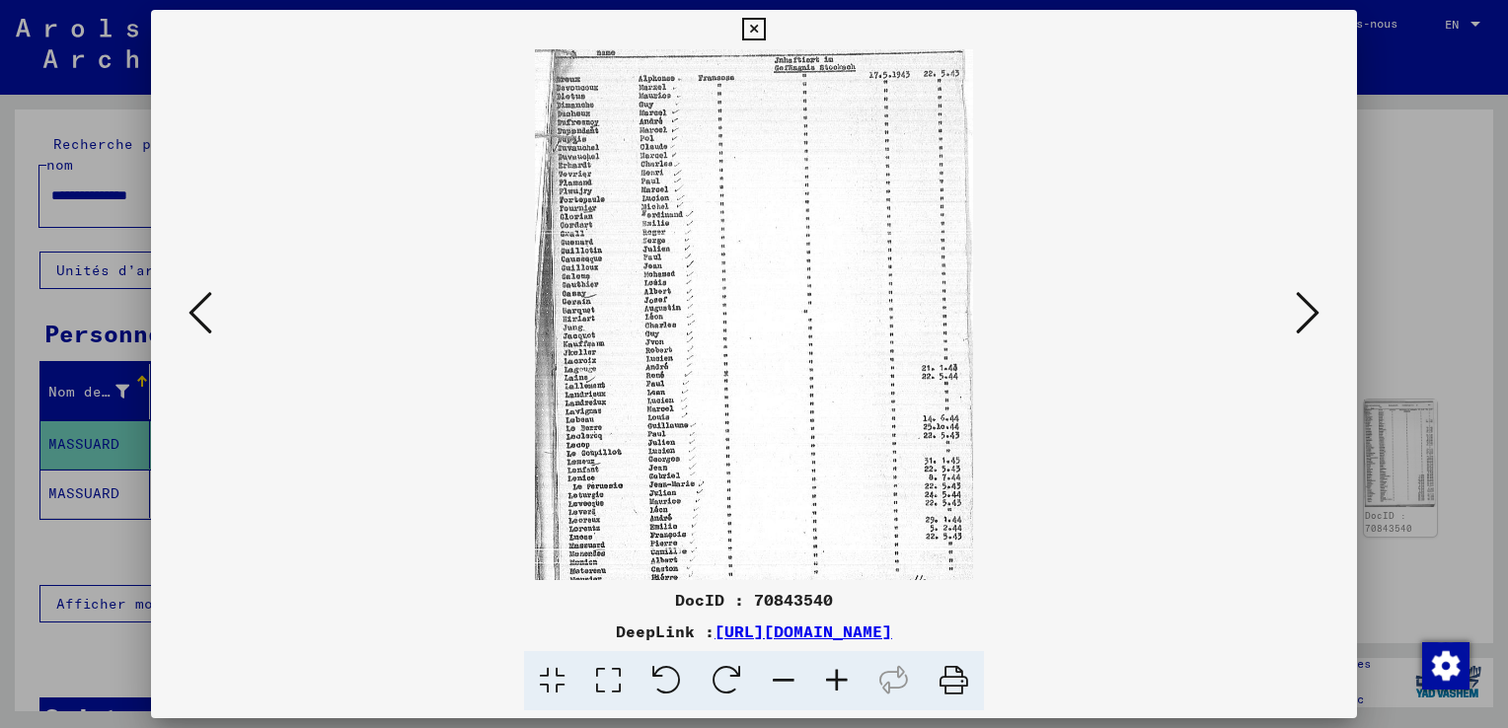
scroll to position [99, 0]
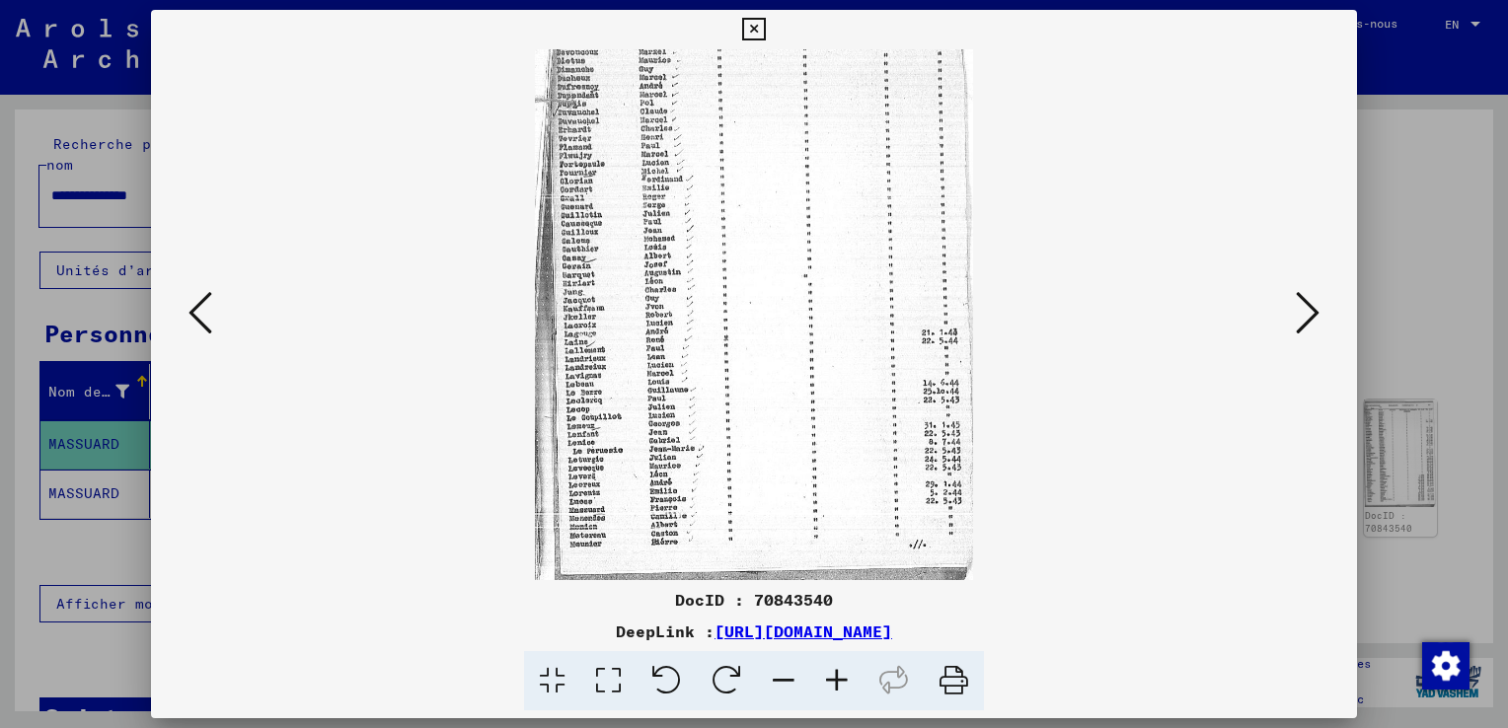
drag, startPoint x: 777, startPoint y: 476, endPoint x: 767, endPoint y: 303, distance: 173.0
click at [767, 303] on img at bounding box center [753, 265] width 437 height 629
click at [837, 674] on icon at bounding box center [836, 681] width 53 height 60
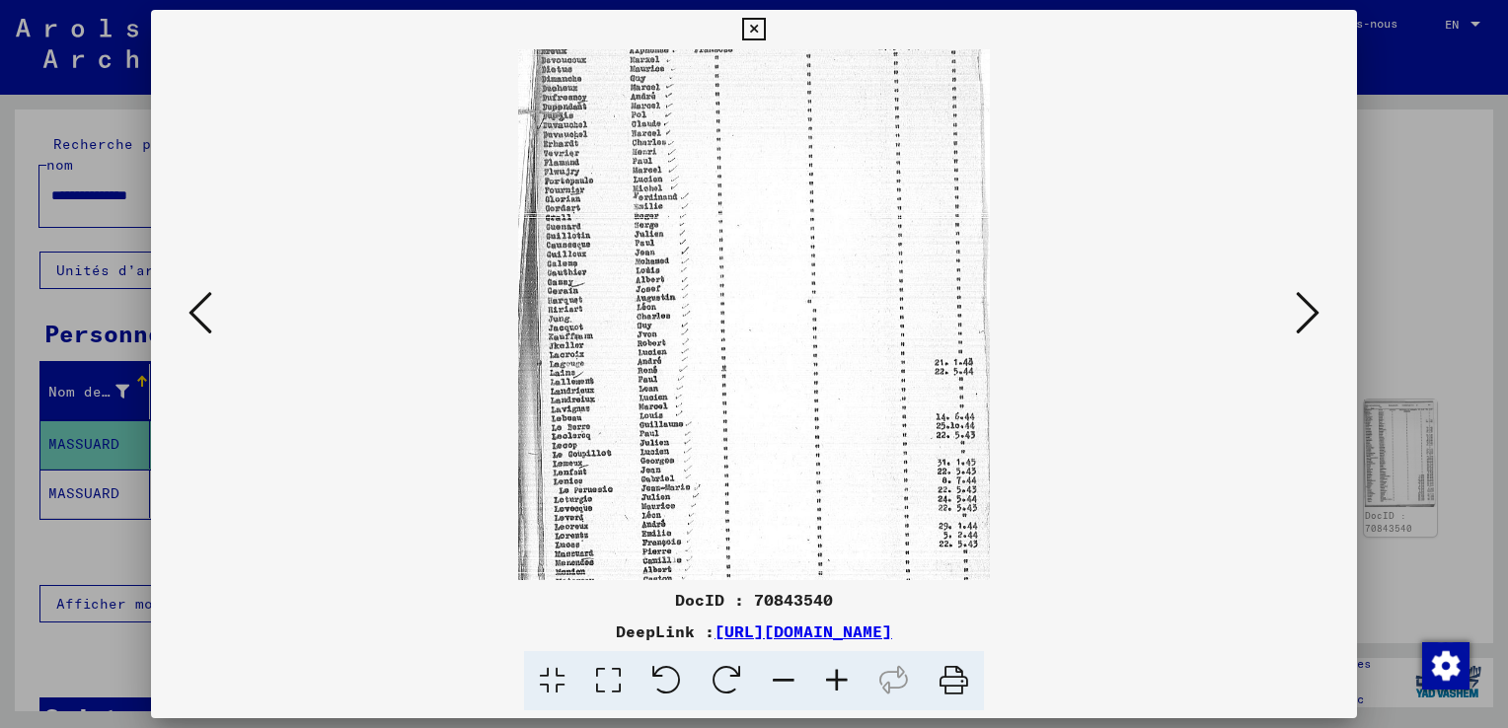
click at [837, 674] on icon at bounding box center [836, 681] width 53 height 60
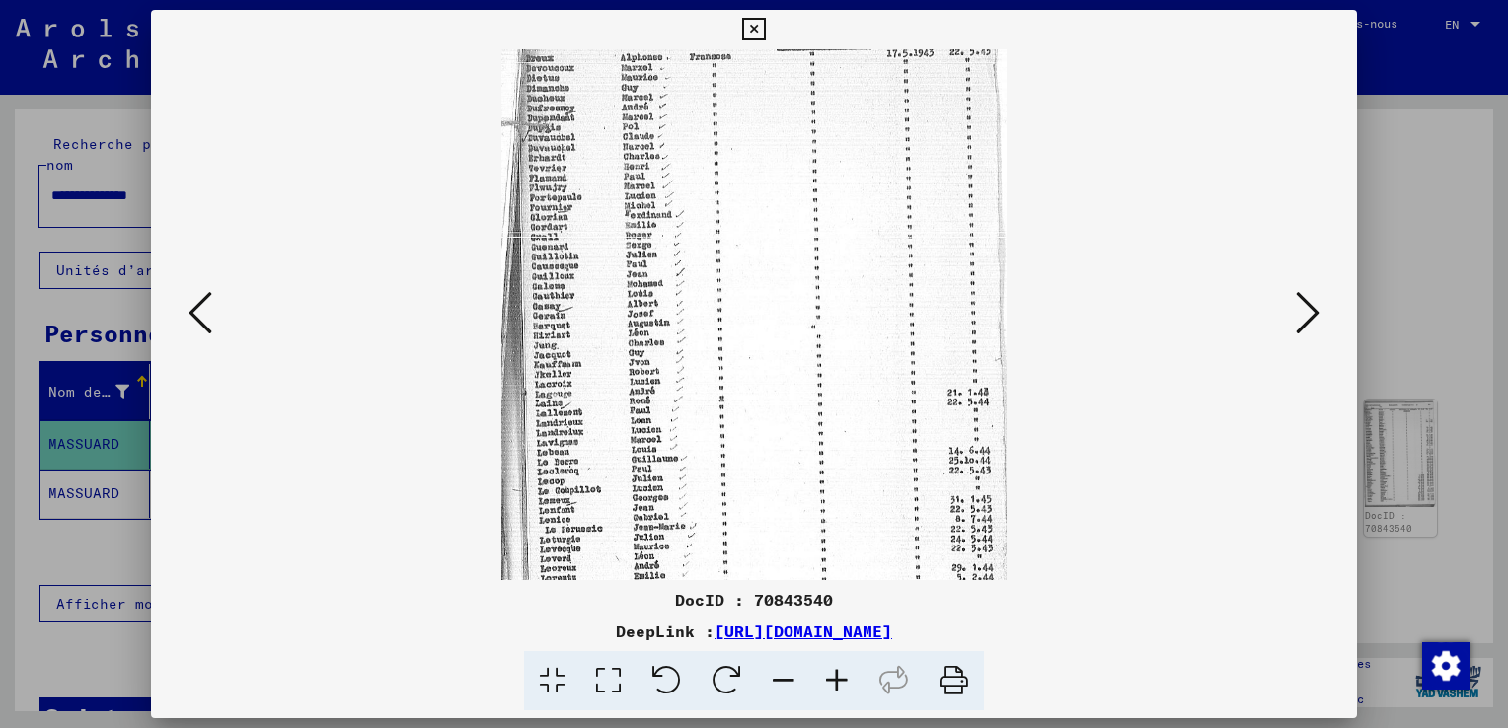
click at [840, 671] on icon at bounding box center [836, 681] width 53 height 60
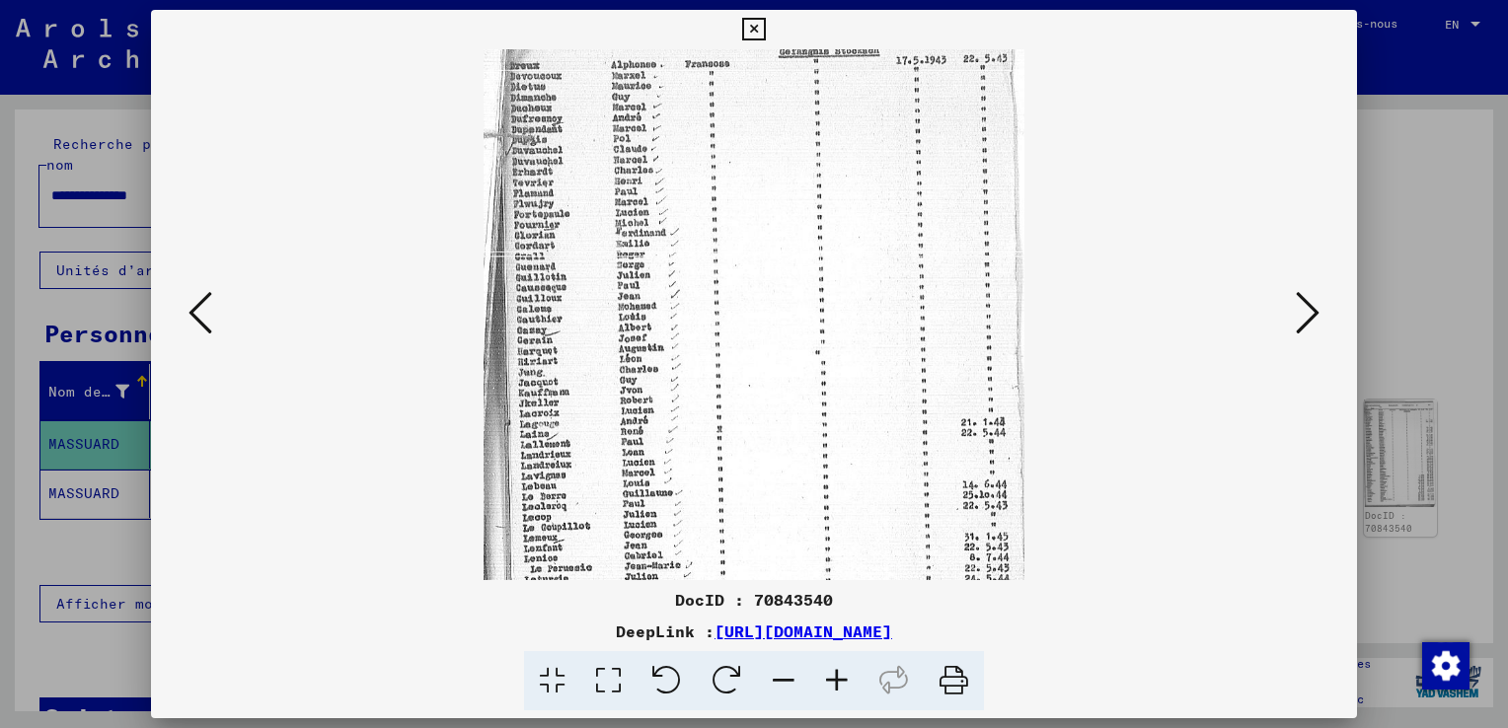
click at [841, 668] on icon at bounding box center [836, 681] width 53 height 60
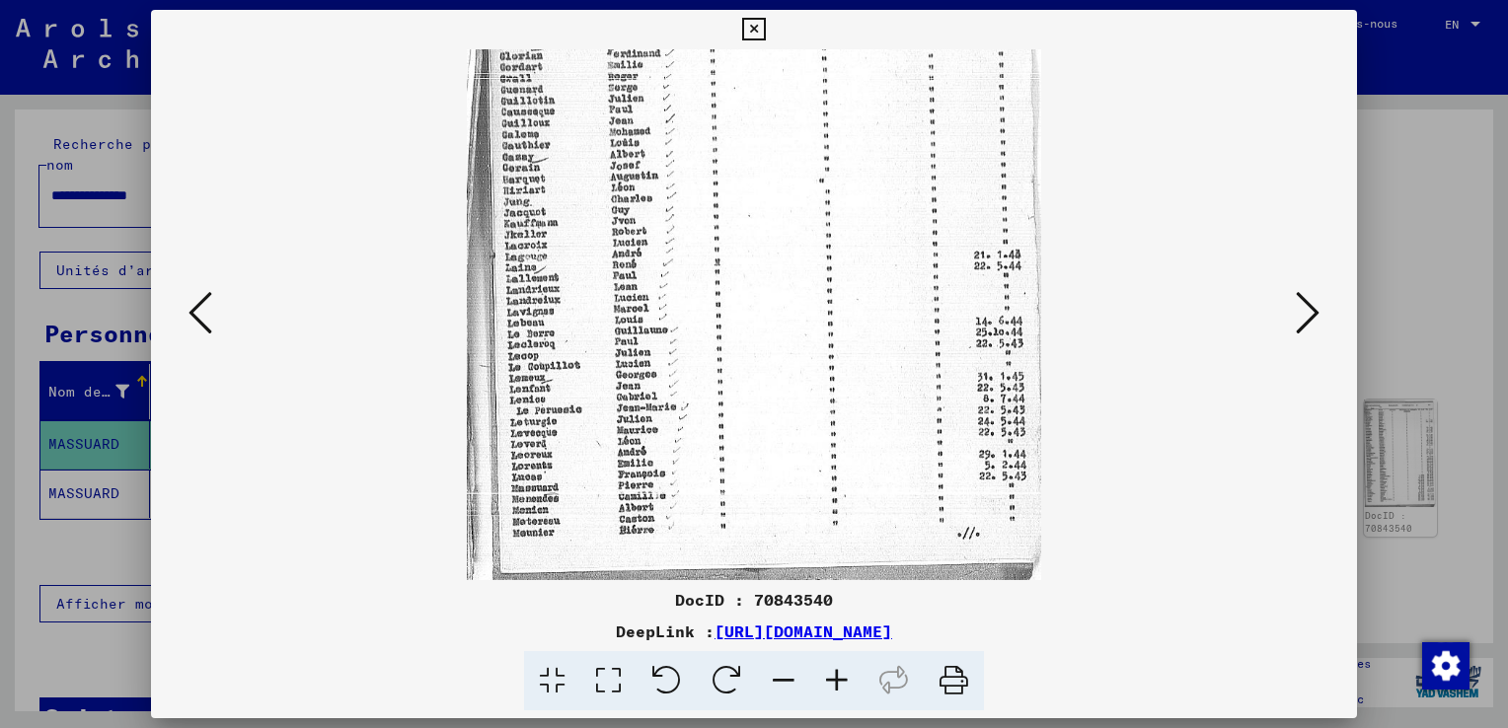
drag, startPoint x: 783, startPoint y: 489, endPoint x: 697, endPoint y: 421, distance: 110.3
click at [754, 281] on img at bounding box center [754, 166] width 574 height 827
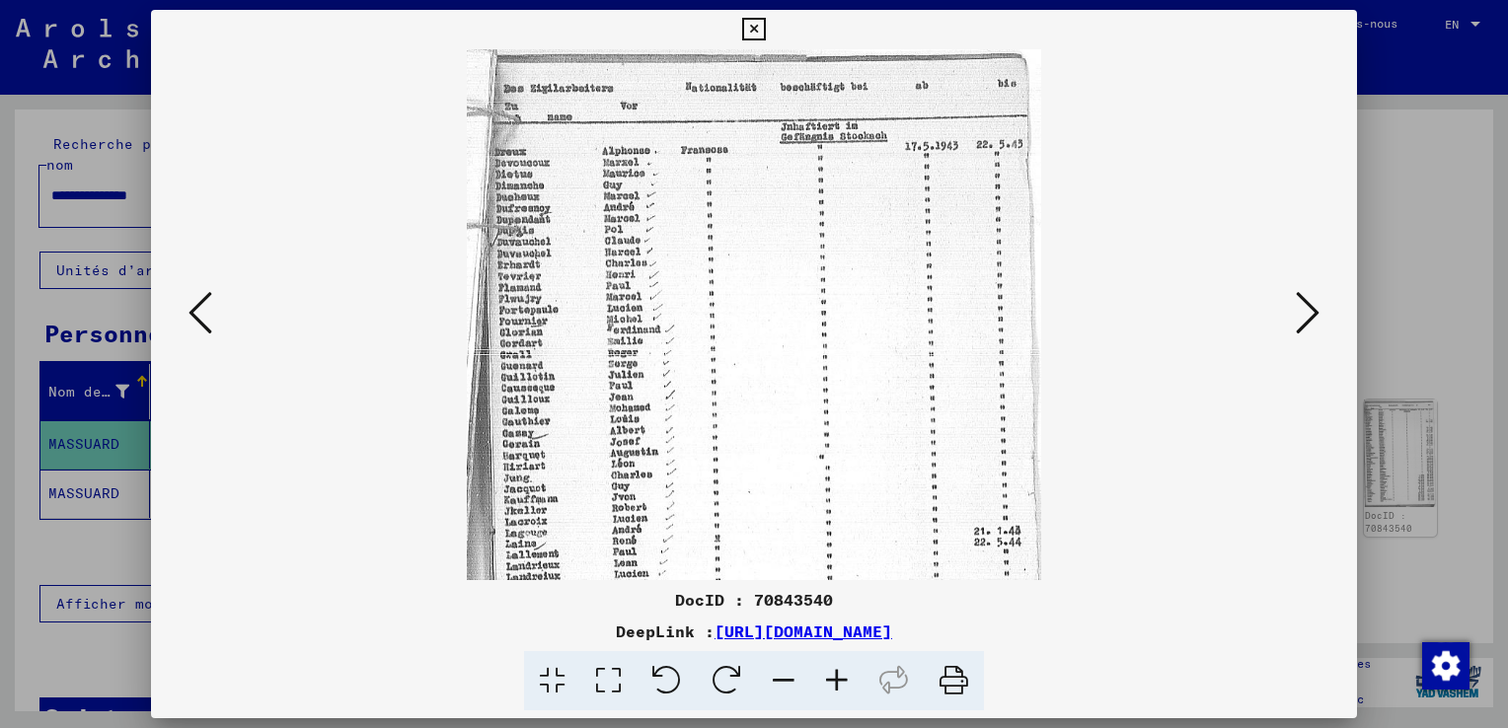
scroll to position [19, 0]
drag, startPoint x: 966, startPoint y: 98, endPoint x: 939, endPoint y: 381, distance: 284.4
click at [939, 381] on img at bounding box center [754, 444] width 574 height 827
click at [755, 26] on icon at bounding box center [753, 30] width 23 height 24
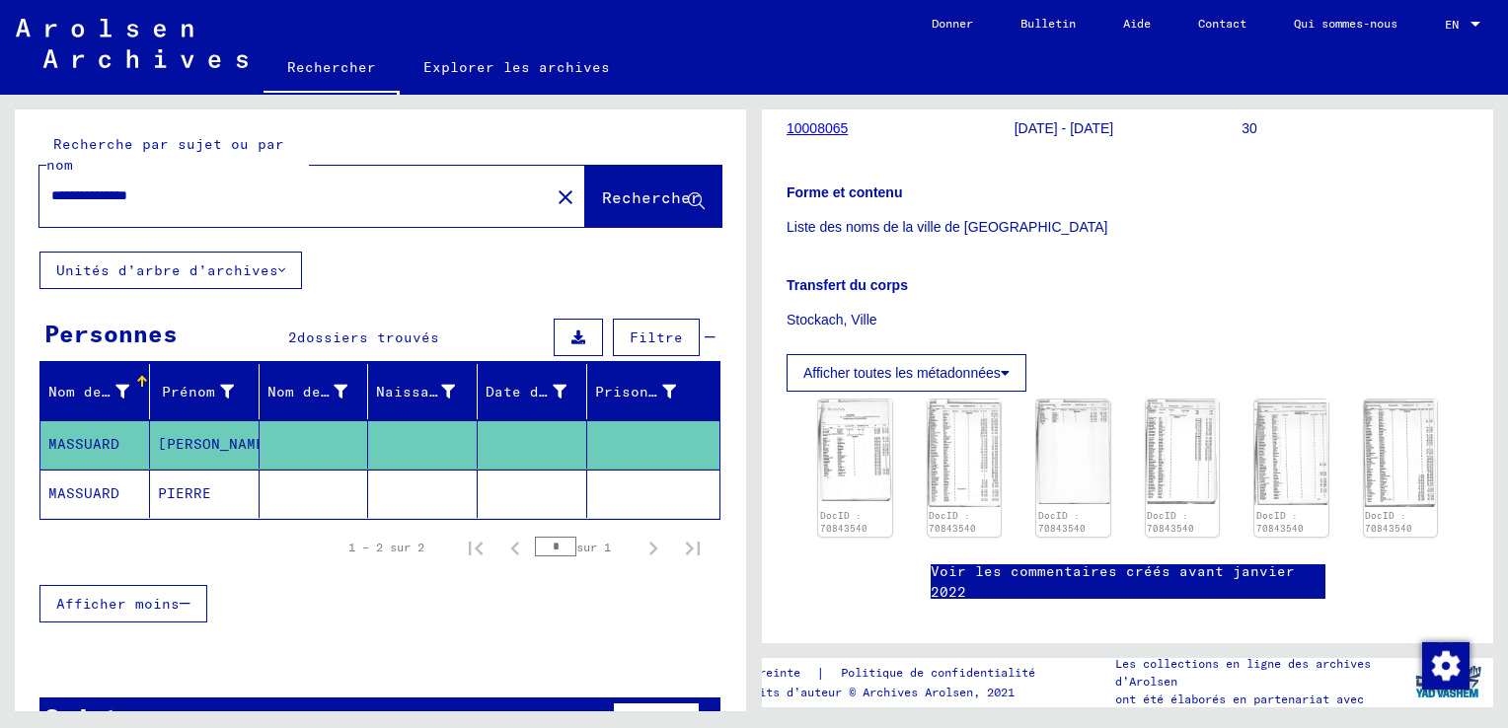
click at [67, 487] on mat-cell "MASSUARD" at bounding box center [95, 494] width 110 height 48
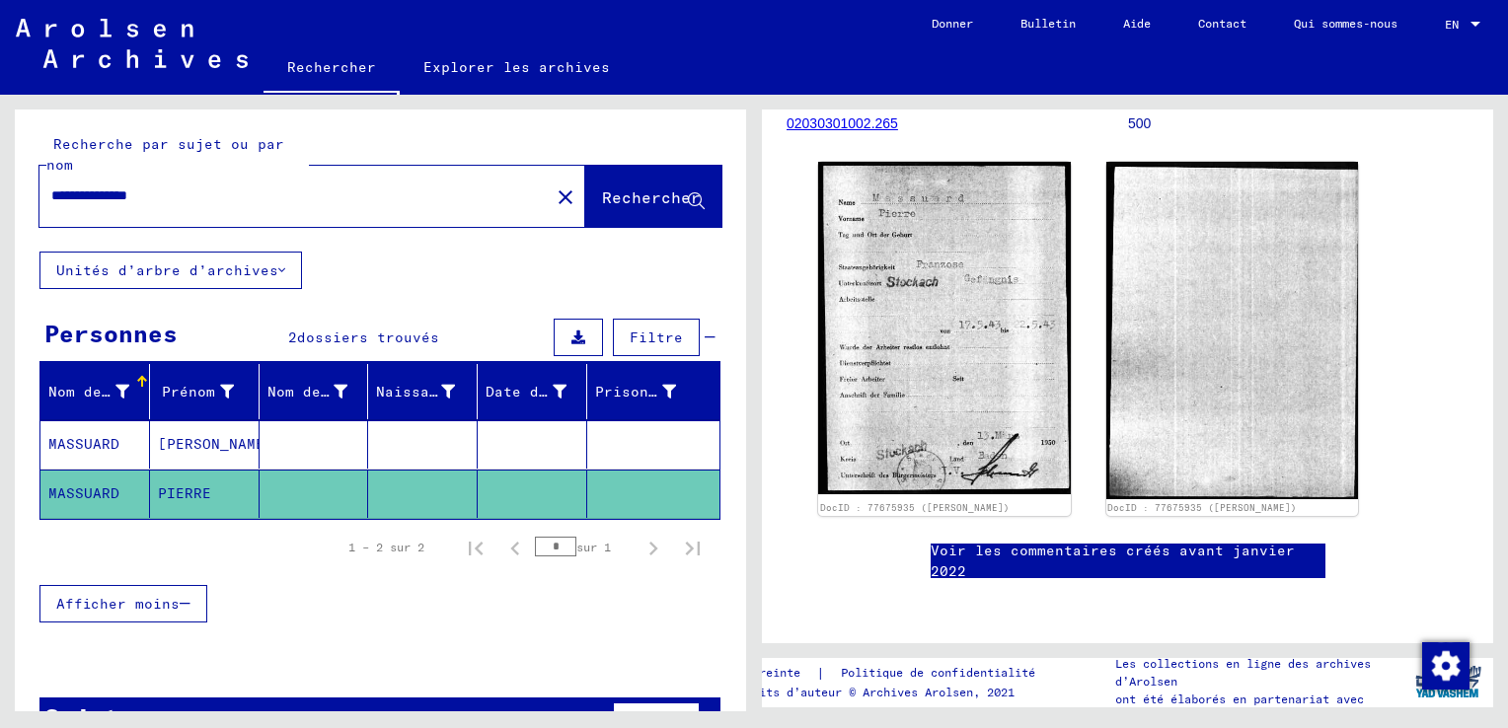
scroll to position [197, 0]
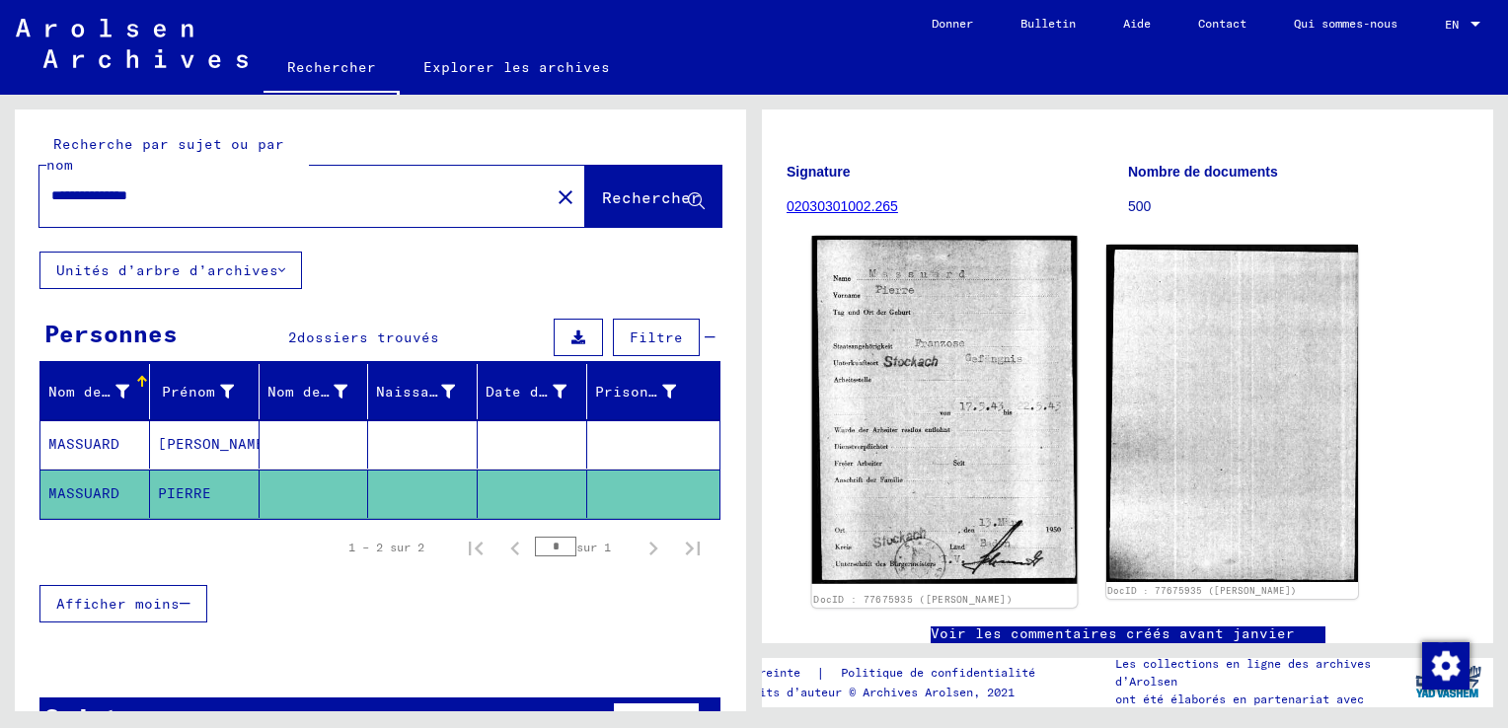
click at [893, 401] on img at bounding box center [944, 410] width 264 height 348
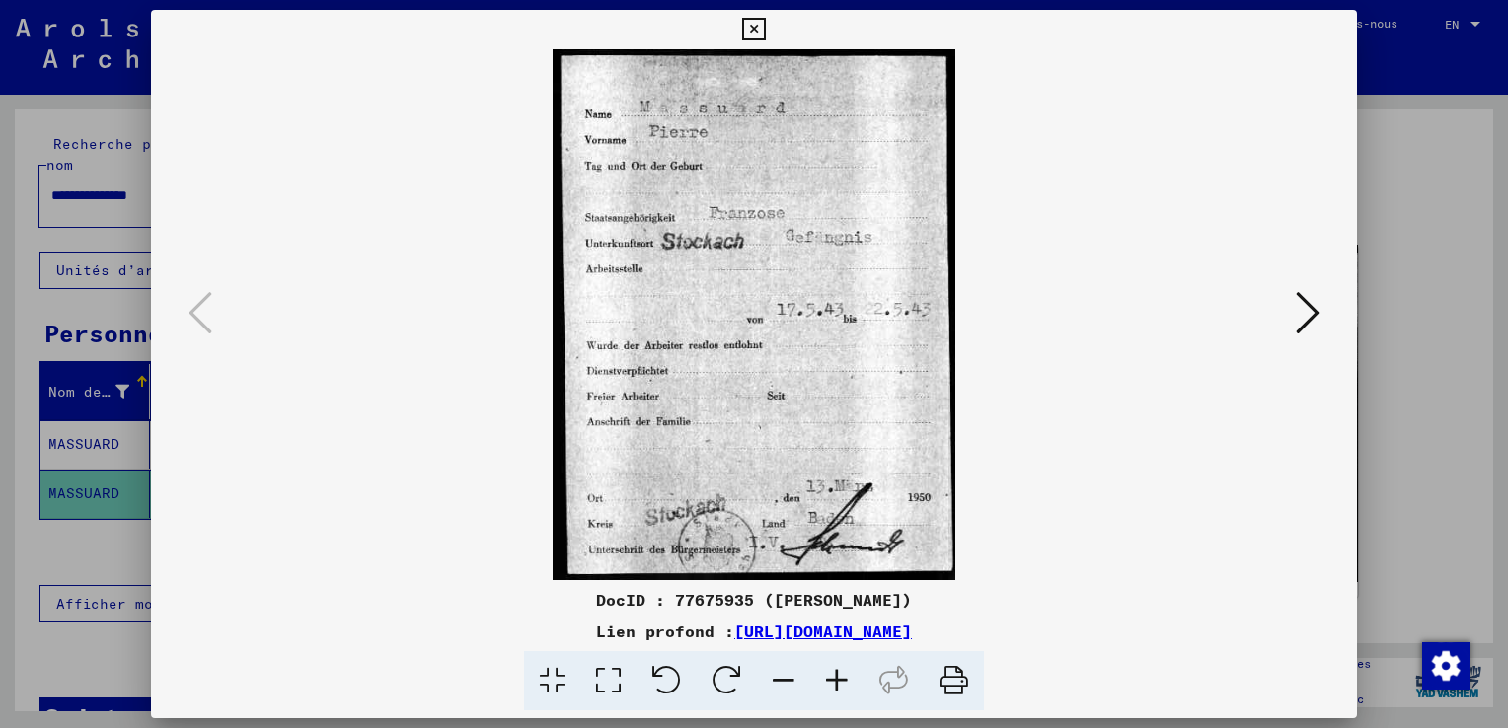
click at [754, 26] on icon at bounding box center [753, 30] width 23 height 24
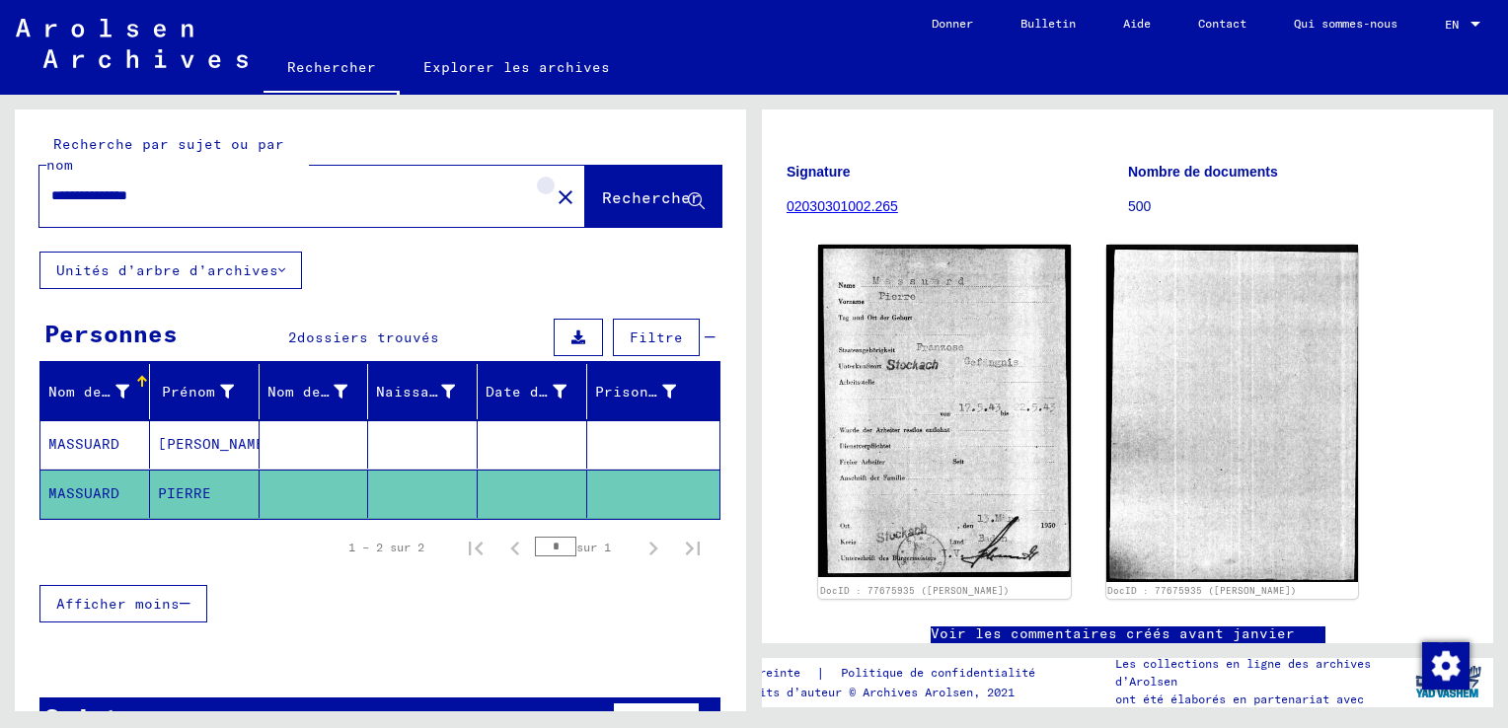
click at [553, 195] on mat-icon "close" at bounding box center [565, 197] width 24 height 24
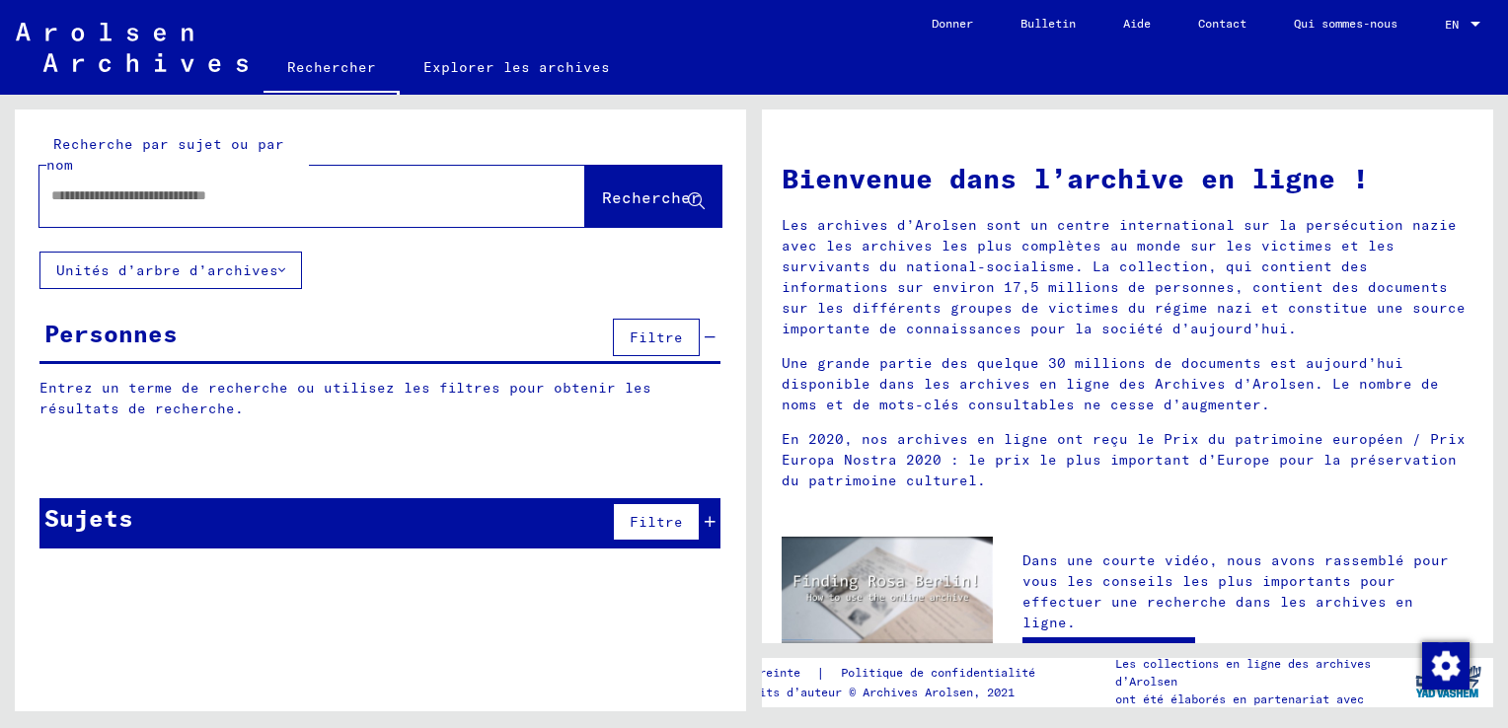
click at [123, 202] on input "text" at bounding box center [288, 195] width 475 height 21
type input "**********"
click at [611, 195] on span "Rechercher" at bounding box center [651, 197] width 99 height 20
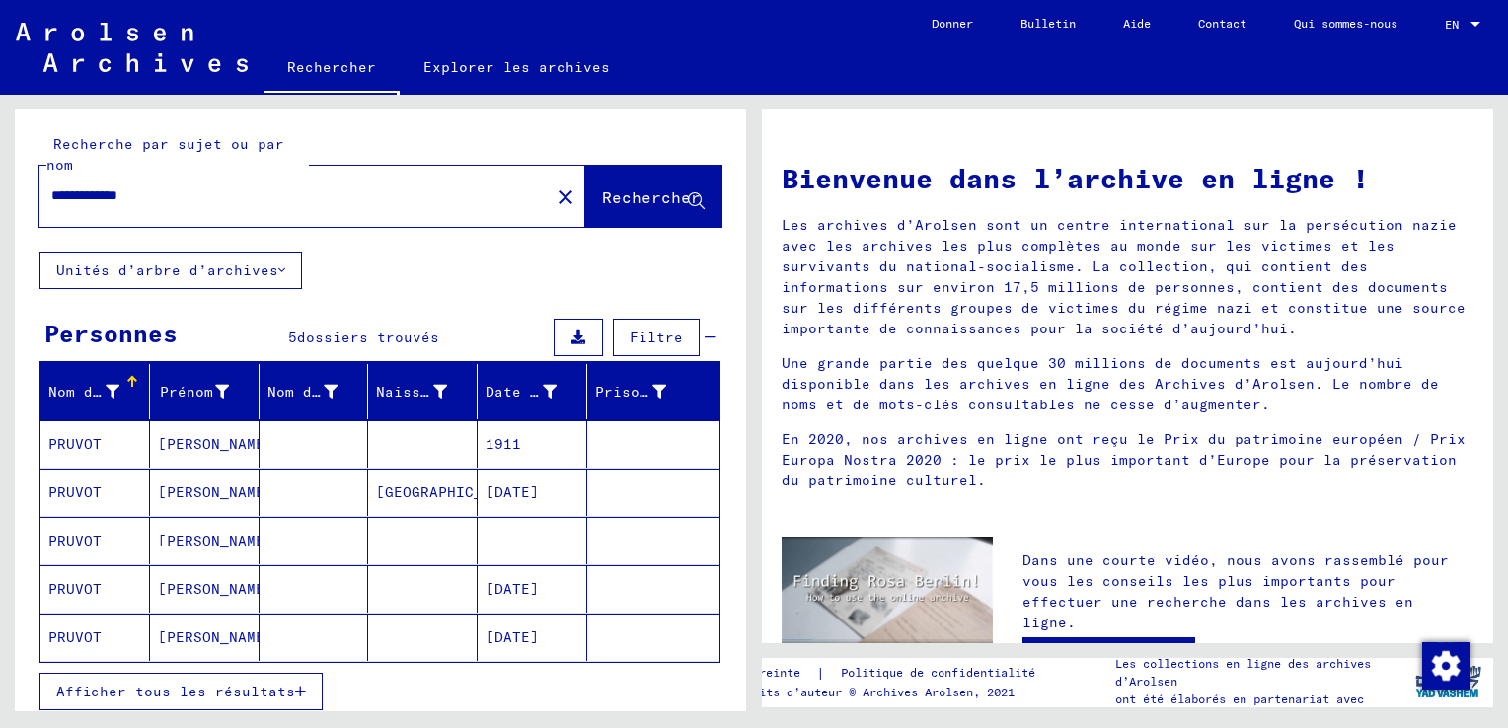
click at [180, 440] on mat-cell "[PERSON_NAME]" at bounding box center [205, 443] width 110 height 47
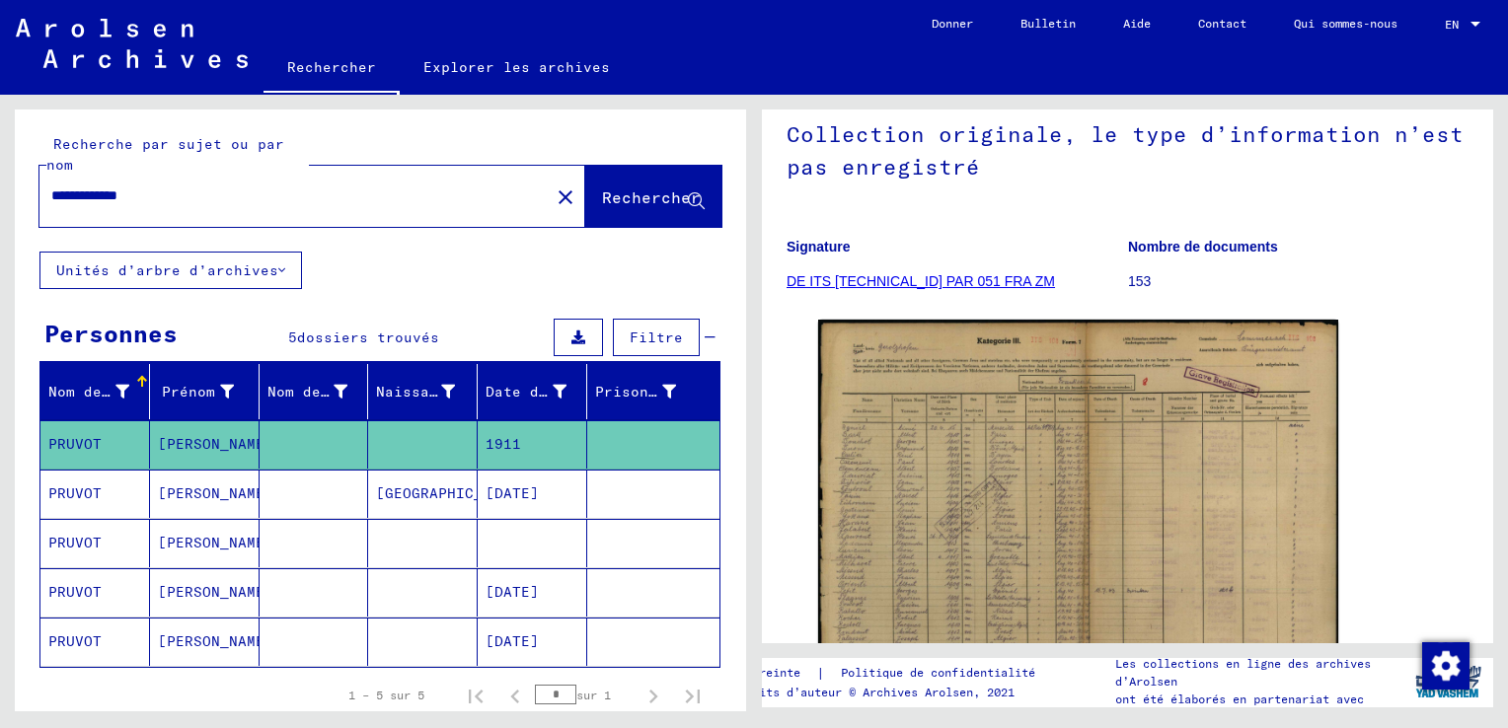
scroll to position [197, 0]
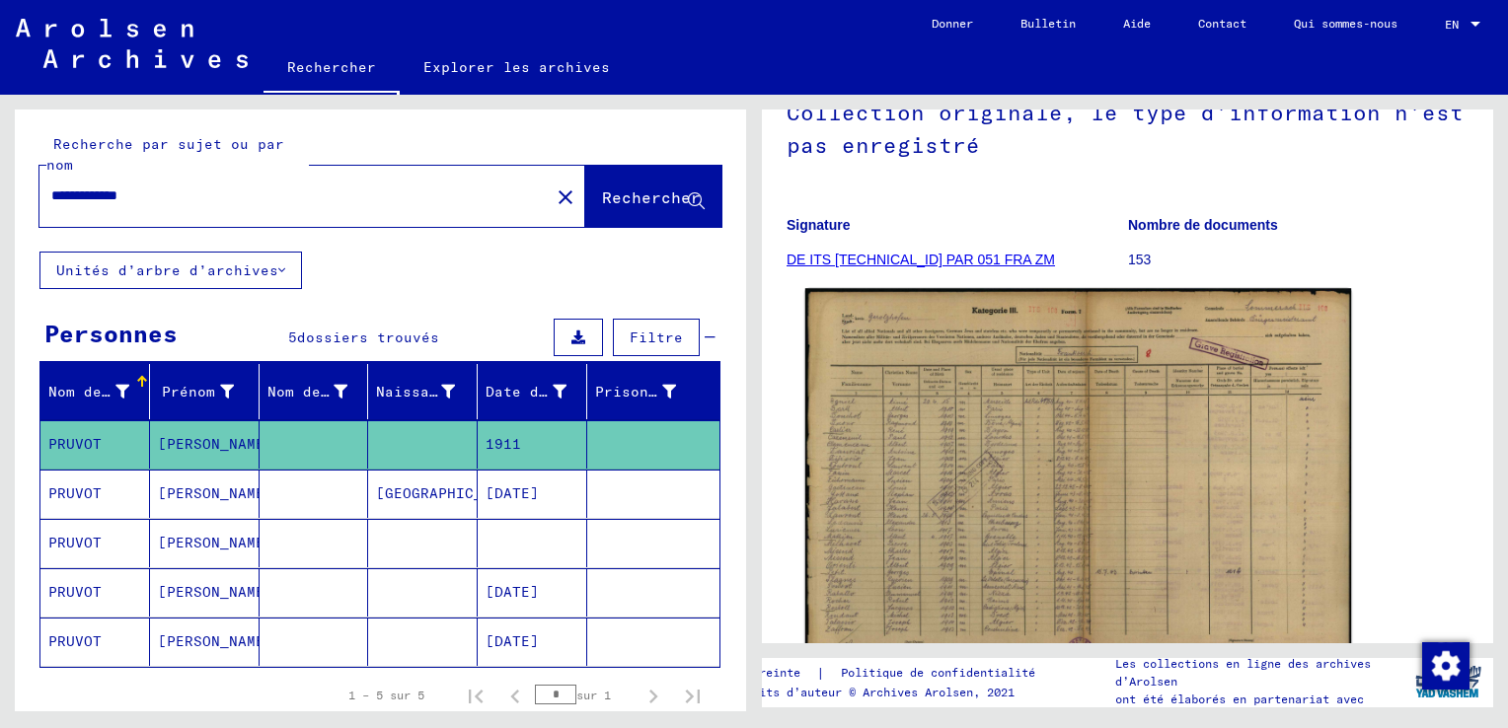
click at [1023, 436] on img at bounding box center [1078, 482] width 546 height 388
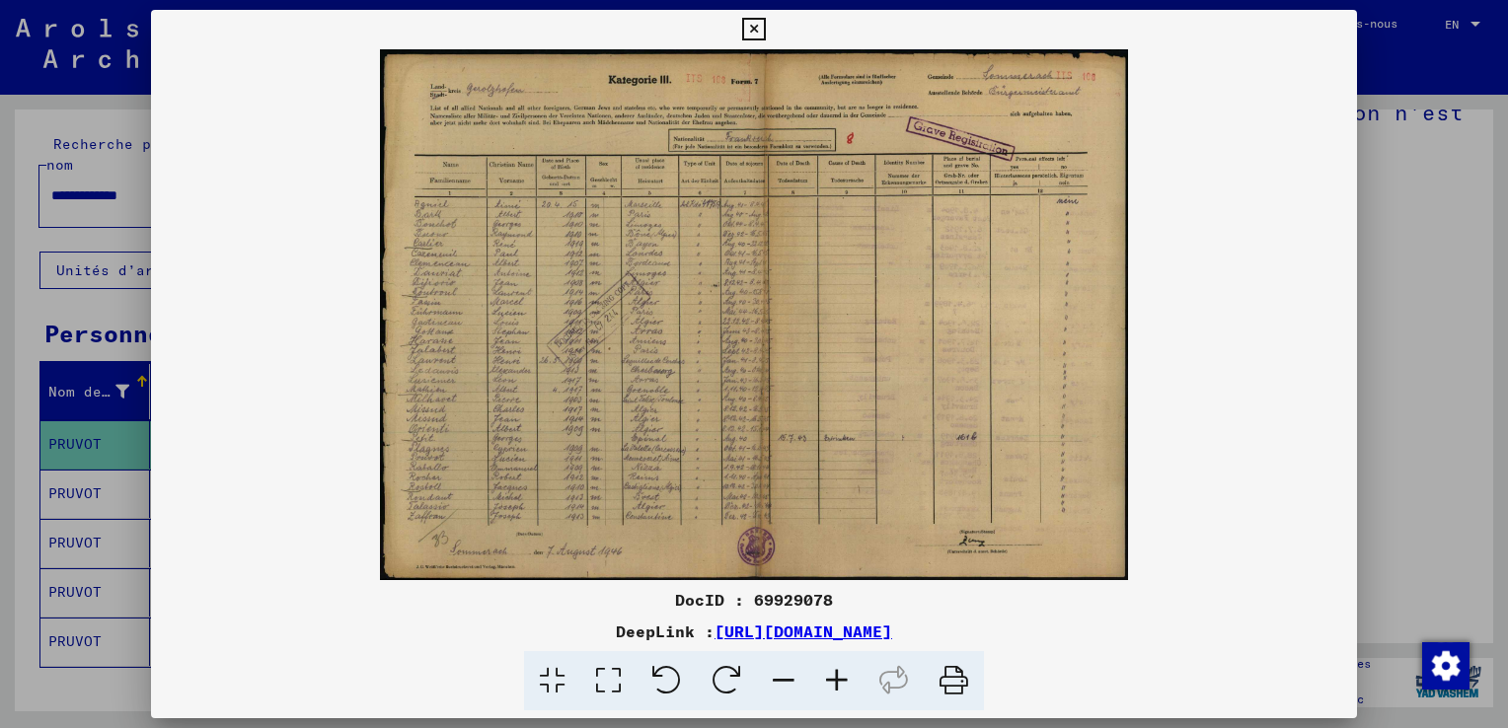
click at [839, 681] on icon at bounding box center [836, 681] width 53 height 60
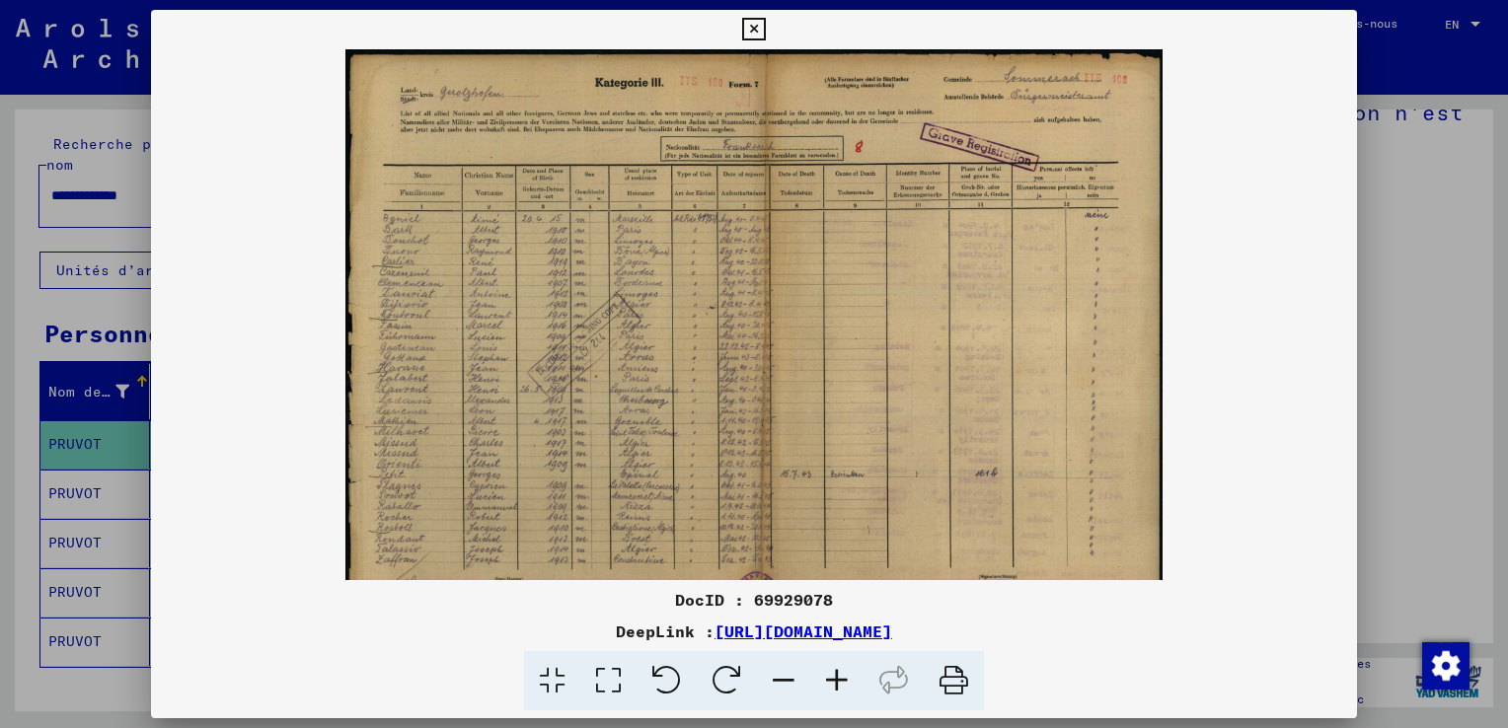
click at [839, 680] on icon at bounding box center [836, 681] width 53 height 60
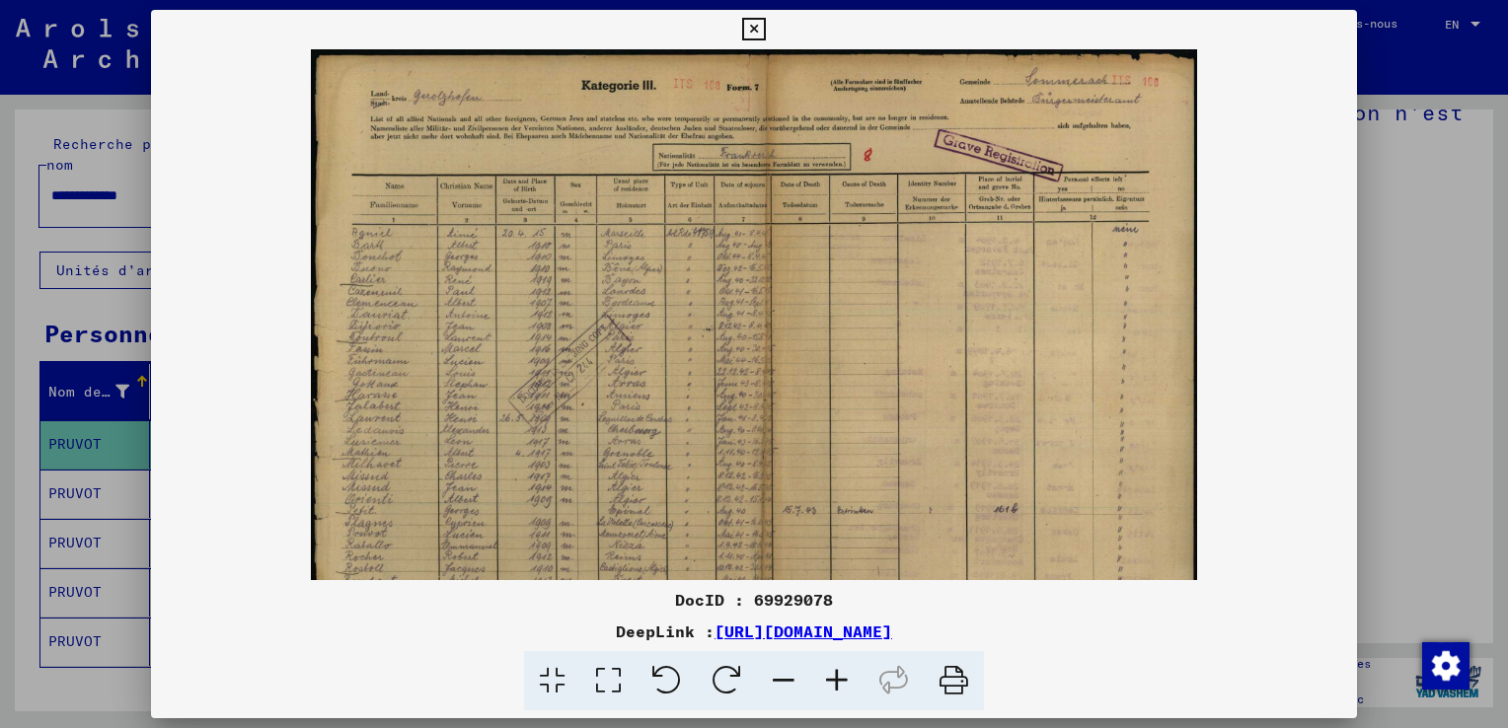
click at [839, 678] on icon at bounding box center [836, 681] width 53 height 60
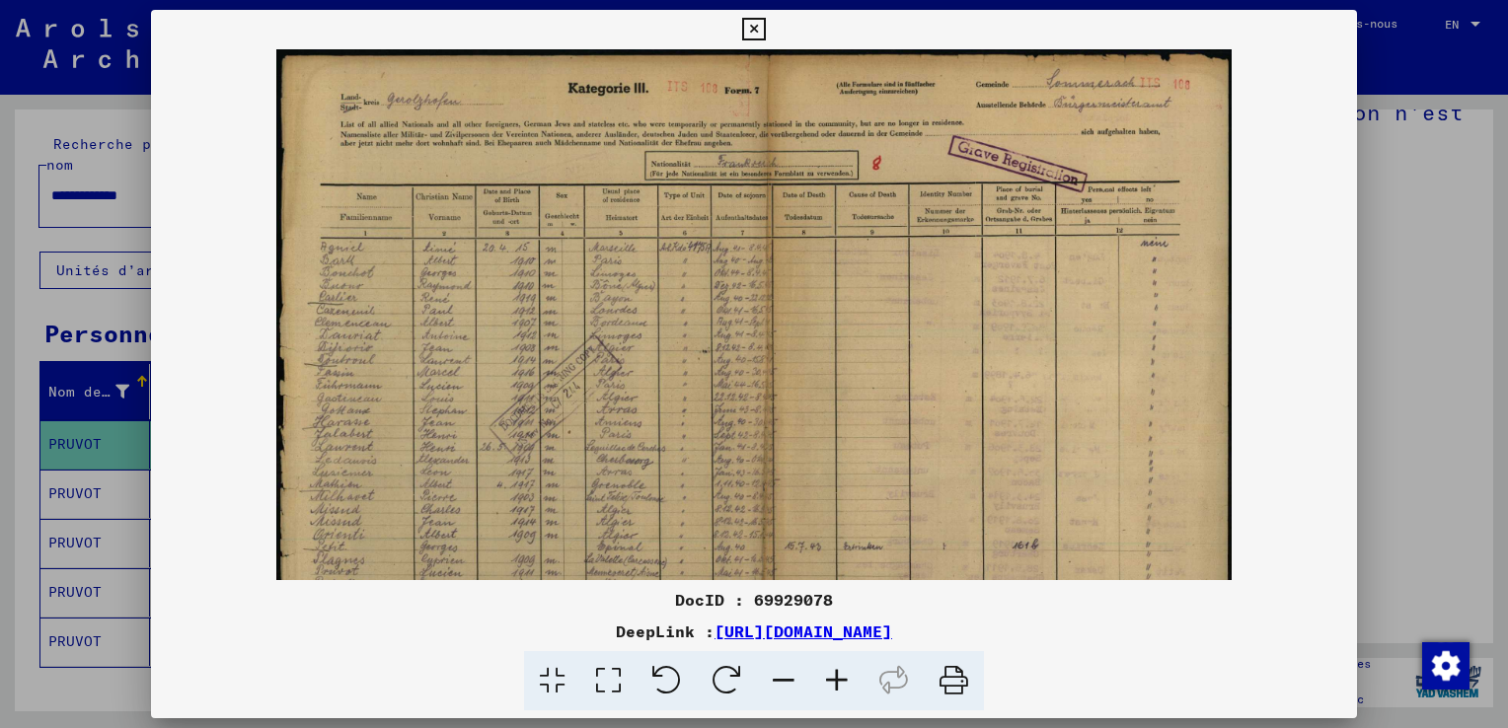
click at [839, 677] on icon at bounding box center [836, 681] width 53 height 60
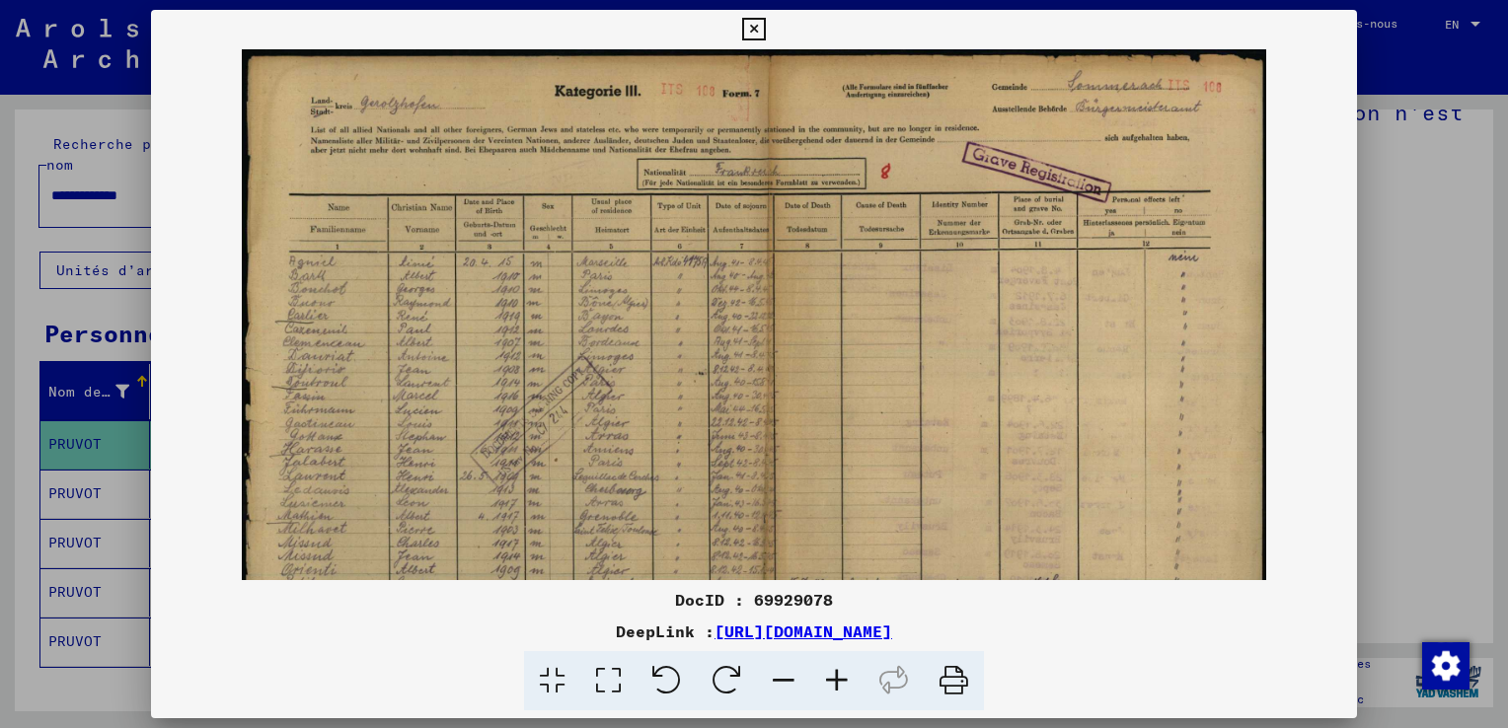
click at [839, 677] on icon at bounding box center [836, 681] width 53 height 60
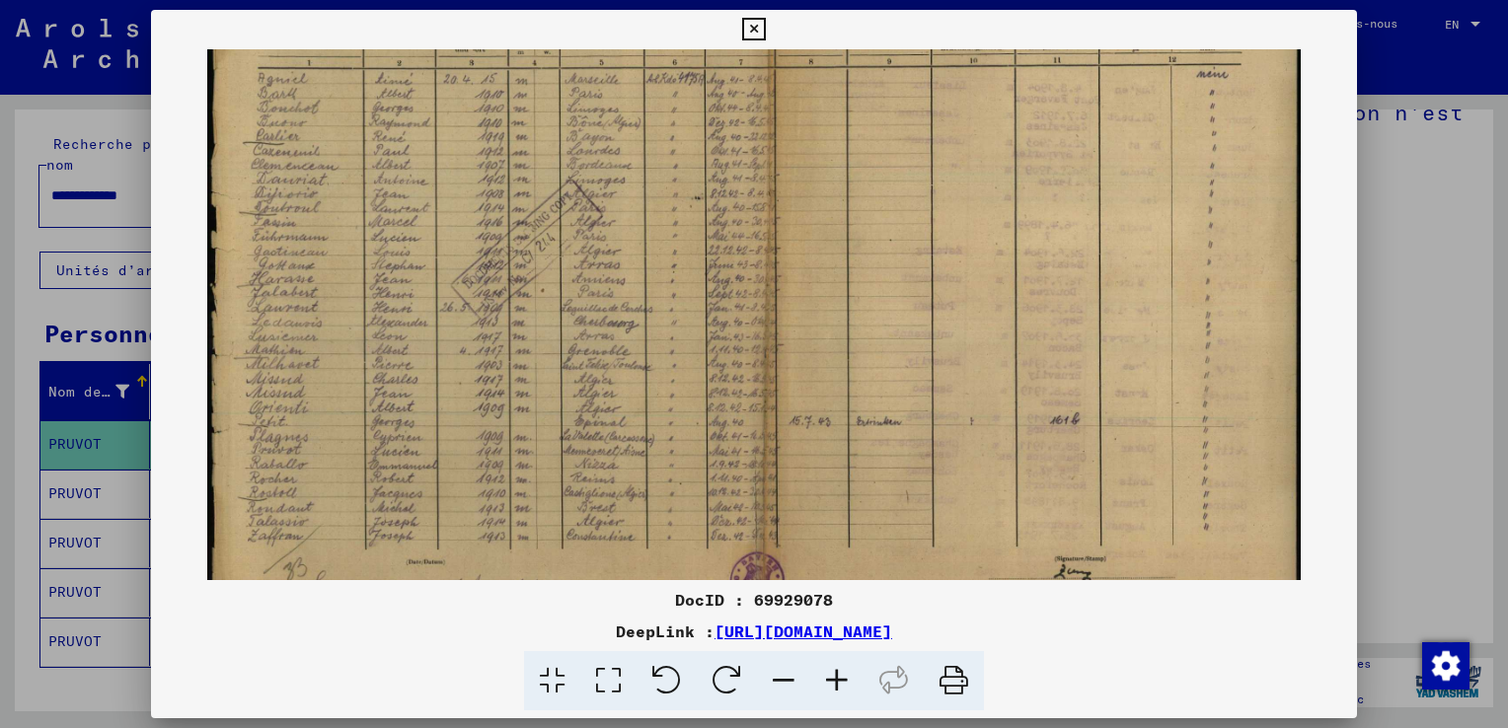
drag, startPoint x: 805, startPoint y: 354, endPoint x: 595, endPoint y: 363, distance: 210.3
click at [870, 168] on img at bounding box center [754, 240] width 1094 height 777
click at [837, 676] on icon at bounding box center [836, 681] width 53 height 60
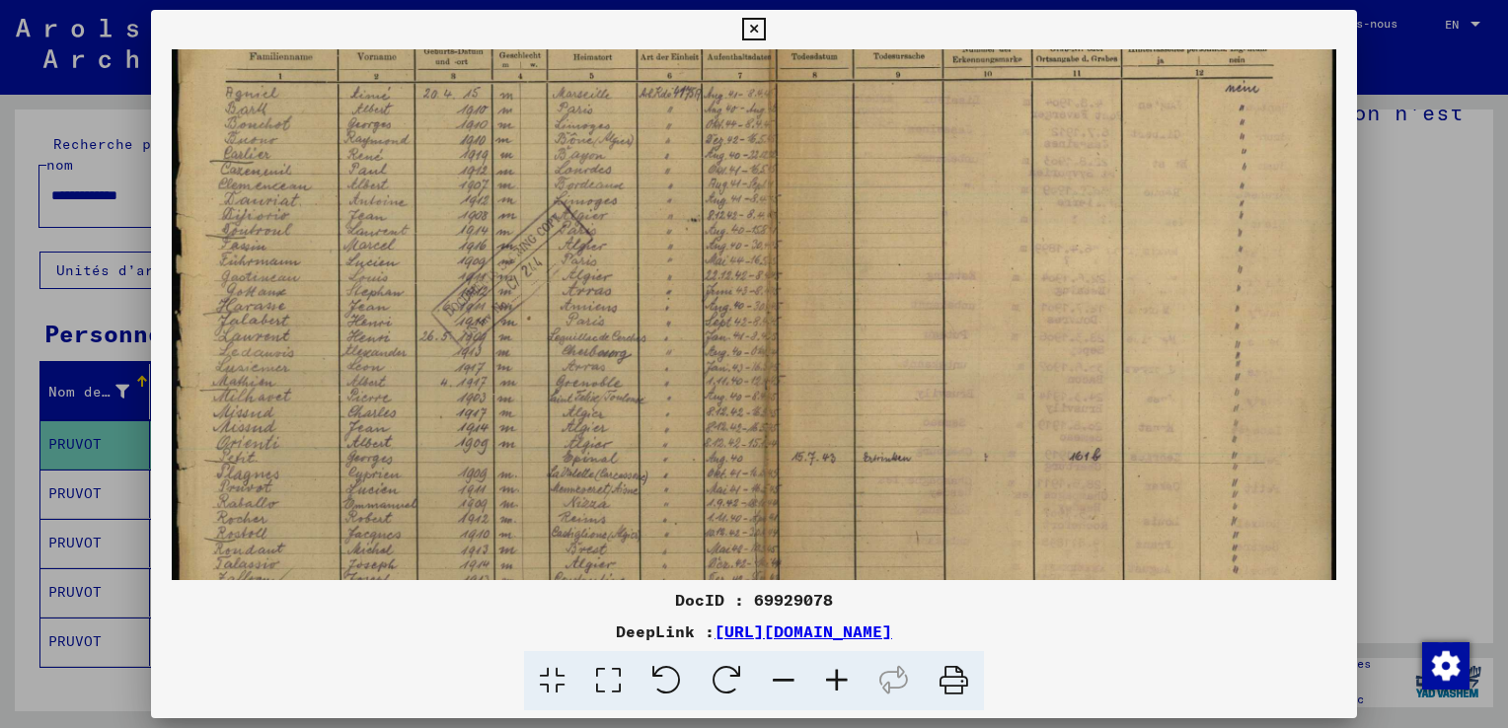
click at [837, 676] on icon at bounding box center [836, 681] width 53 height 60
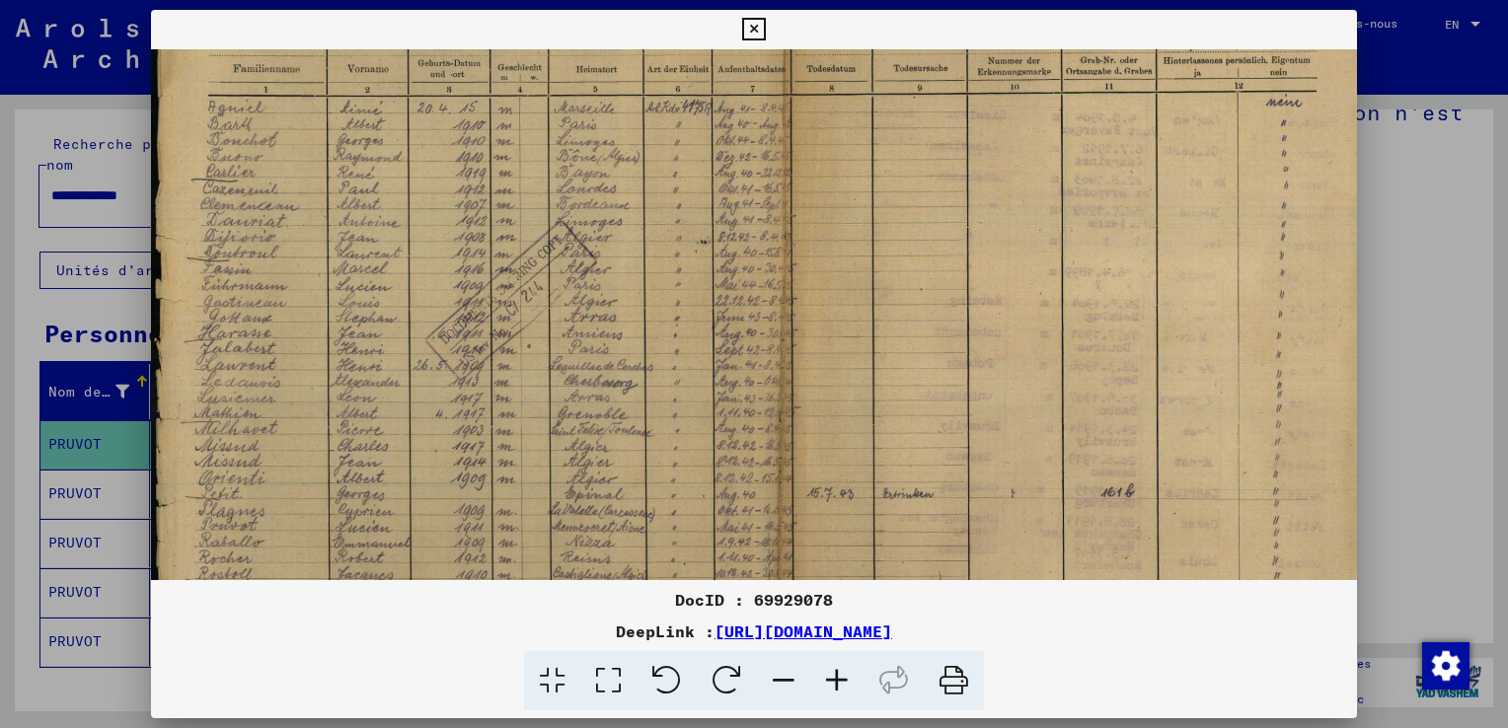
click at [837, 676] on icon at bounding box center [836, 681] width 53 height 60
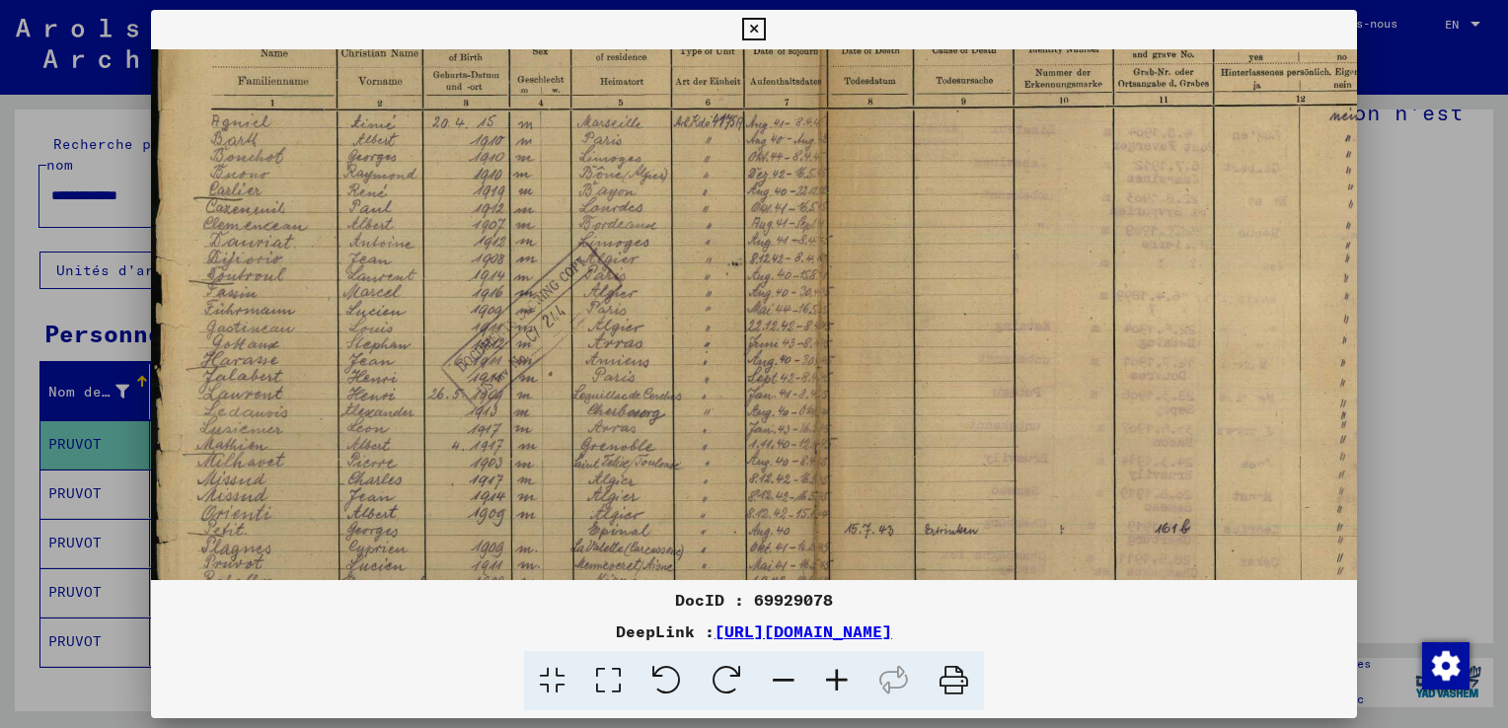
click at [837, 676] on icon at bounding box center [836, 681] width 53 height 60
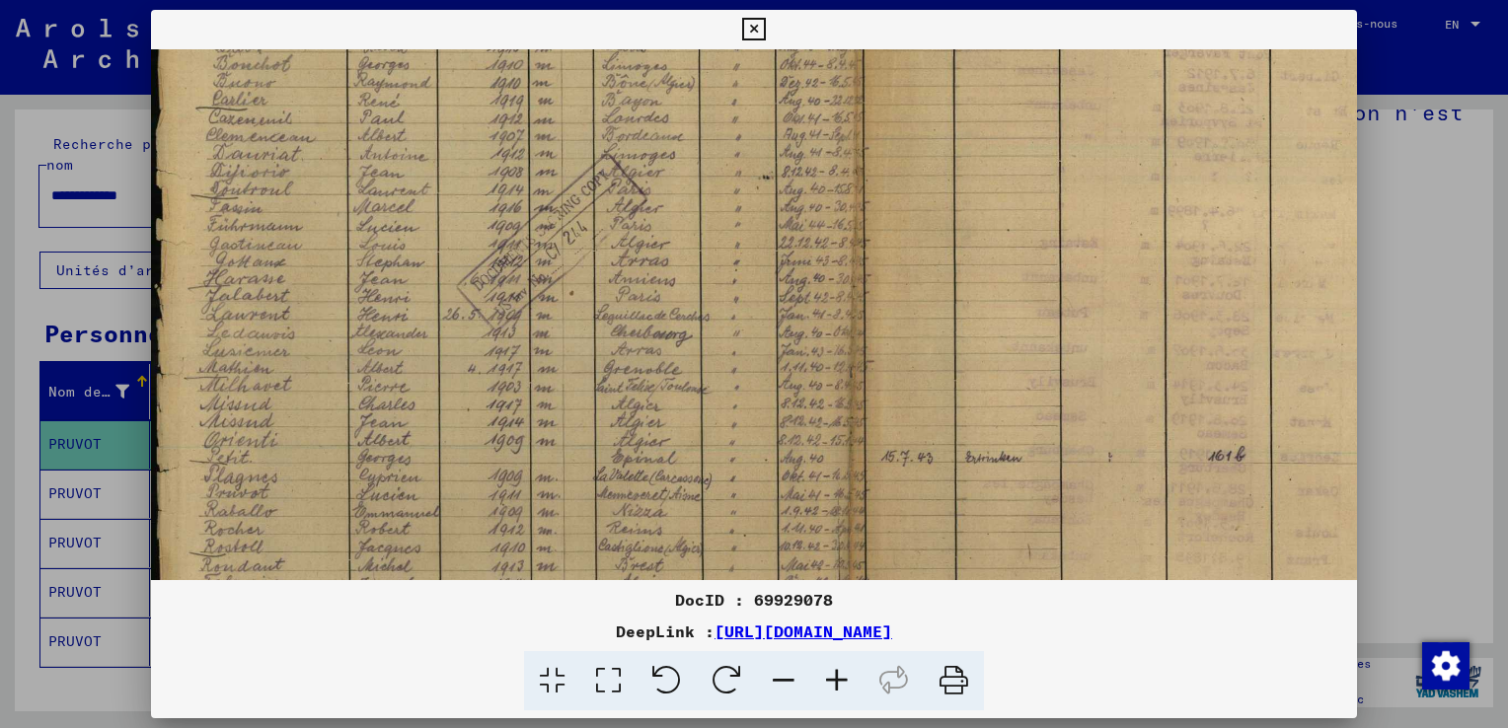
scroll to position [345, 0]
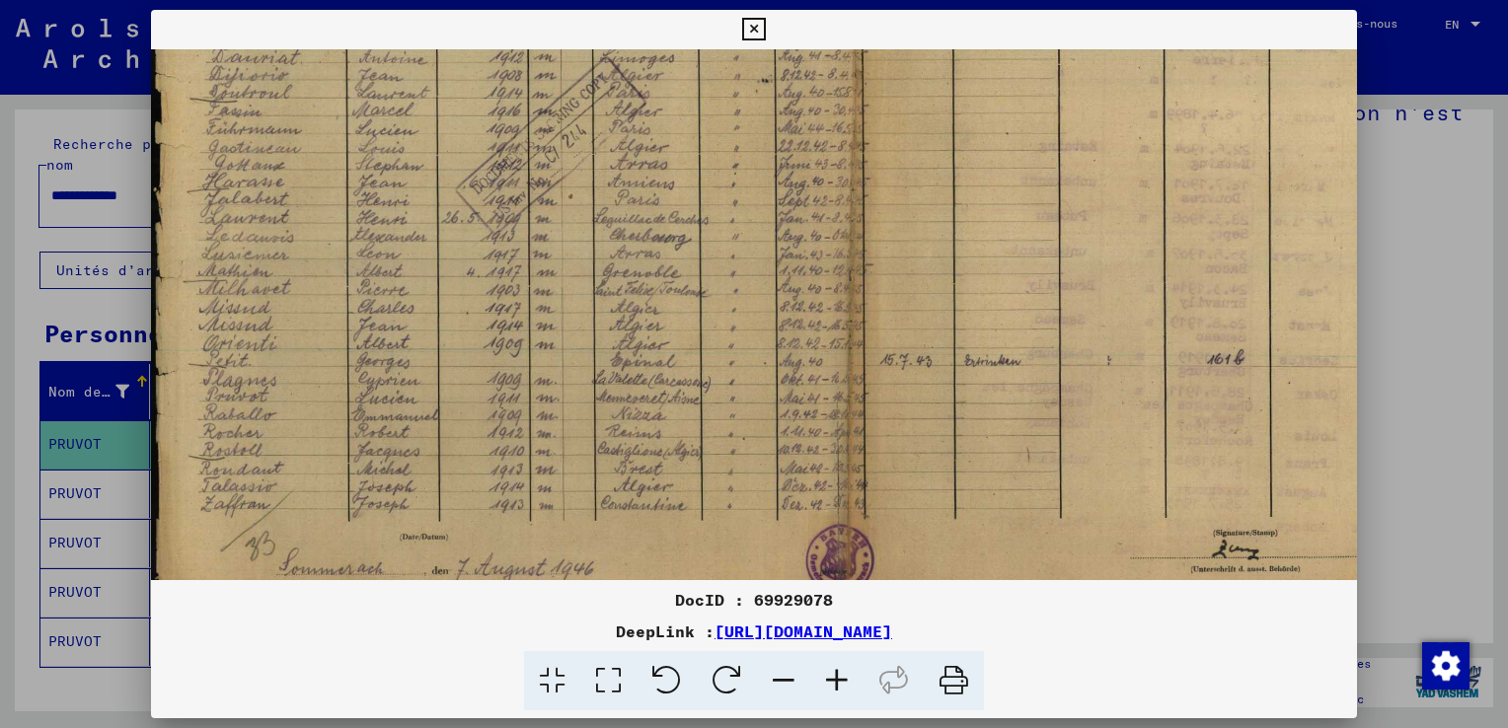
drag, startPoint x: 858, startPoint y: 361, endPoint x: 866, endPoint y: 256, distance: 105.9
click at [866, 255] on img at bounding box center [835, 134] width 1371 height 975
click at [838, 684] on icon at bounding box center [836, 681] width 53 height 60
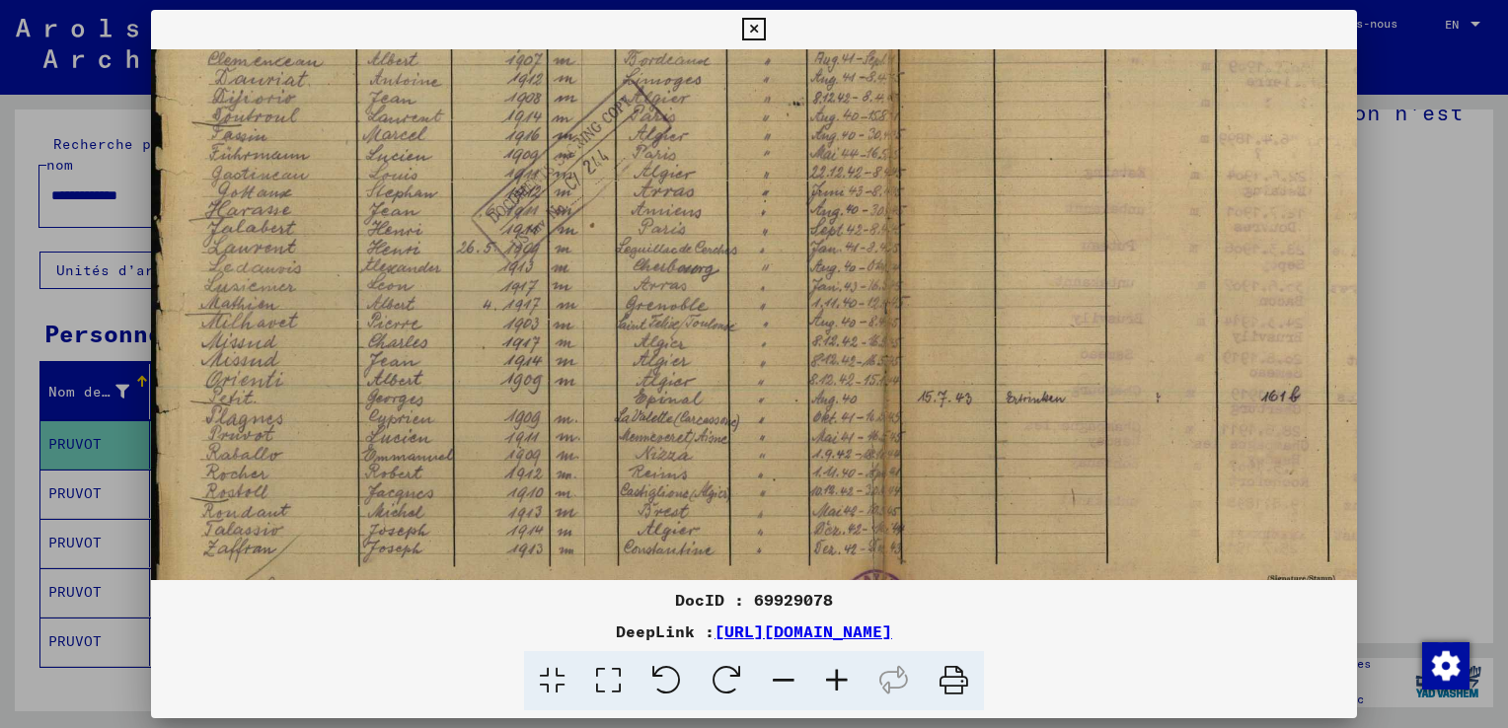
click at [838, 684] on icon at bounding box center [836, 681] width 53 height 60
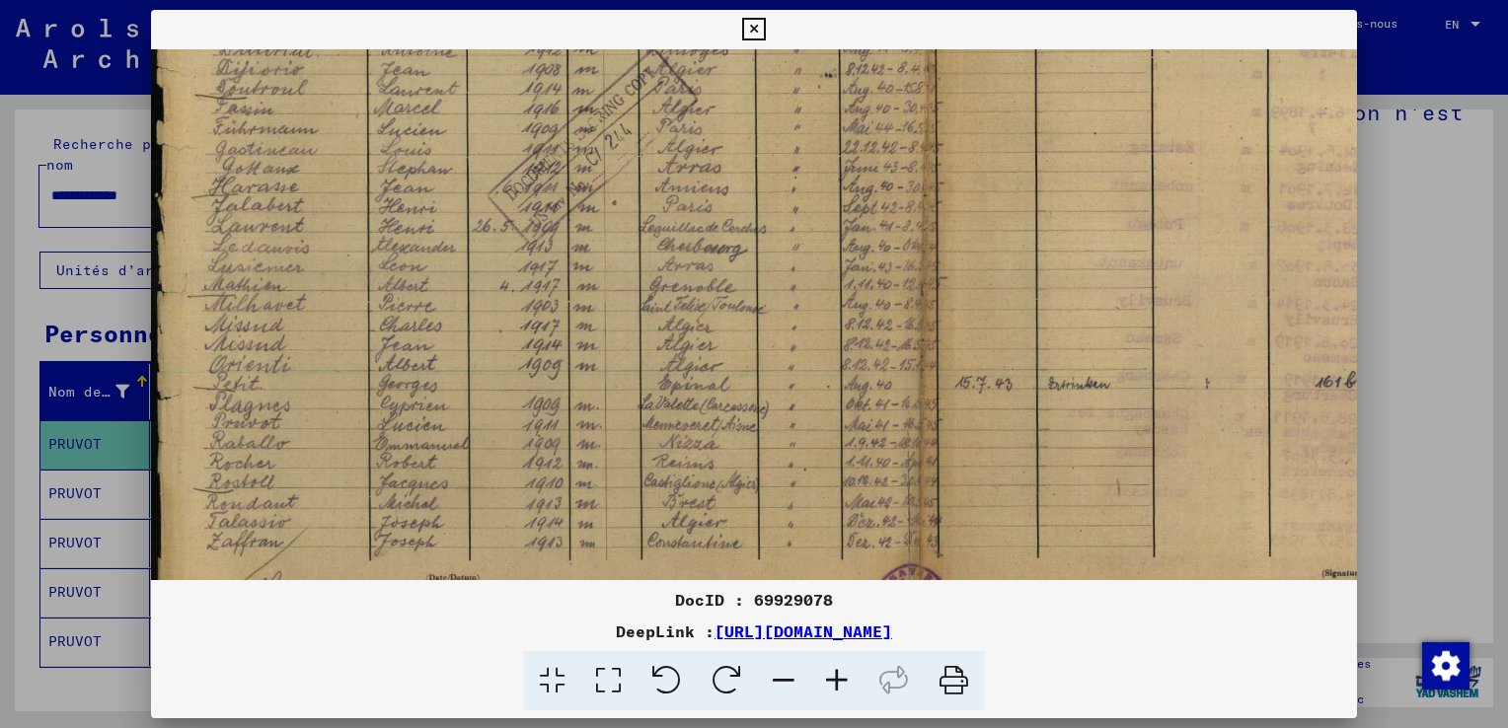
scroll to position [467, 0]
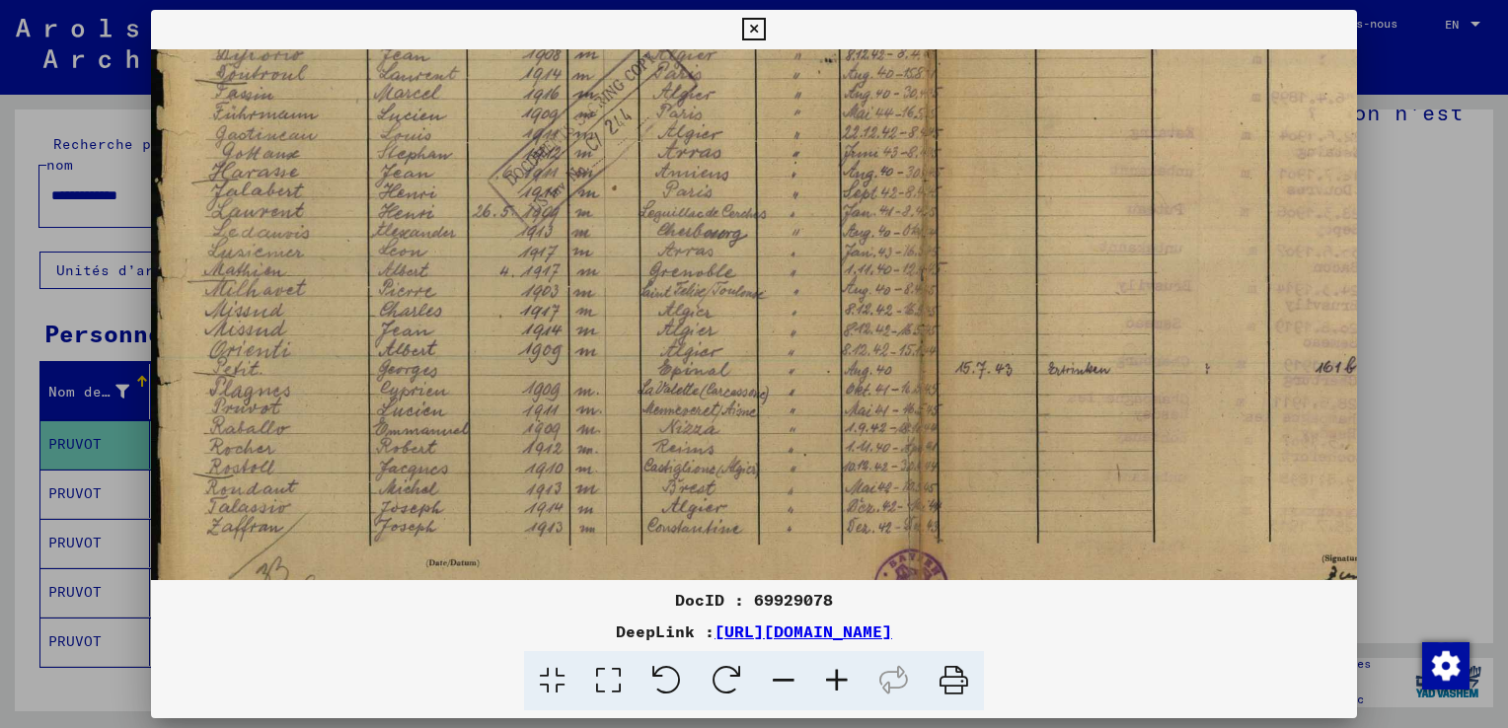
drag, startPoint x: 877, startPoint y: 498, endPoint x: 890, endPoint y: 432, distance: 67.3
click at [890, 432] on img at bounding box center [906, 119] width 1511 height 1073
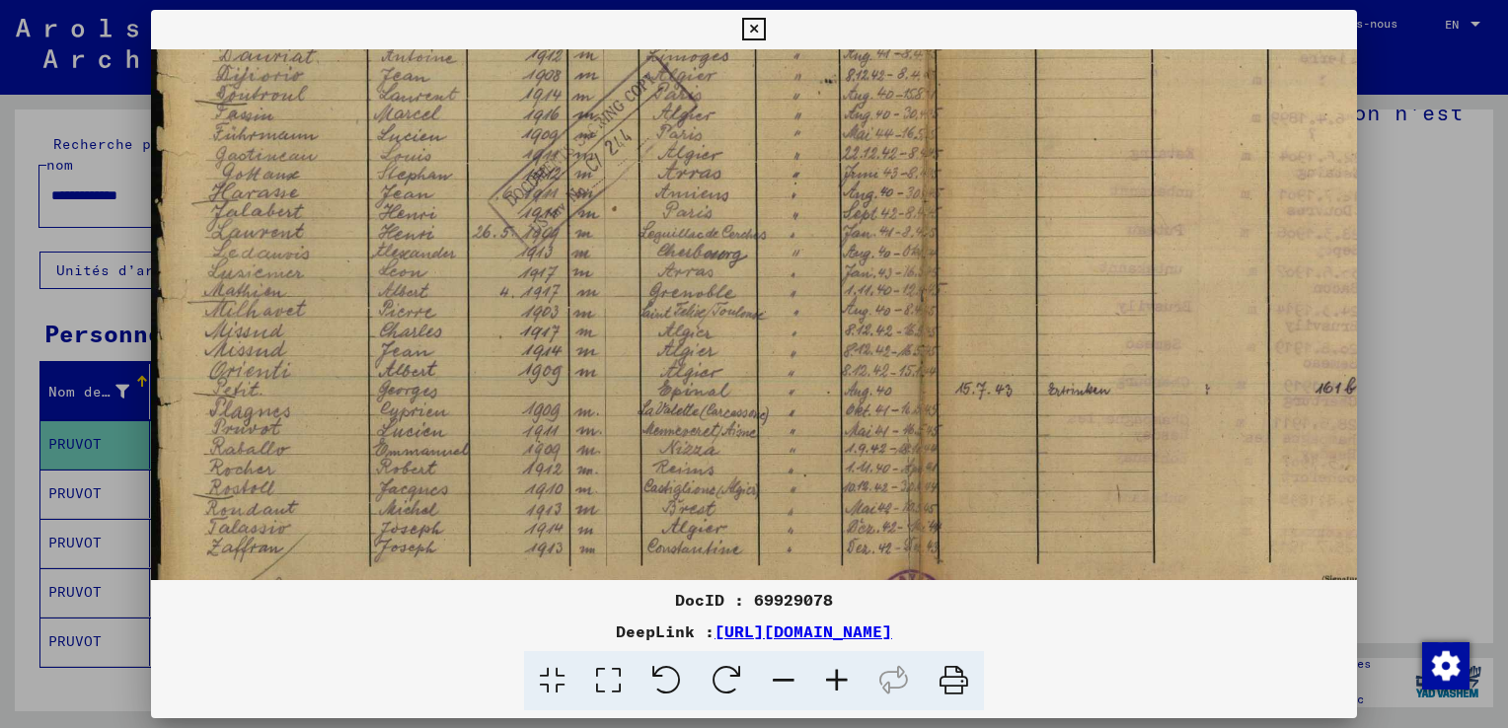
scroll to position [452, 0]
drag, startPoint x: 747, startPoint y: 269, endPoint x: 756, endPoint y: 299, distance: 30.9
click at [756, 299] on img at bounding box center [906, 133] width 1511 height 1073
click at [753, 30] on icon at bounding box center [753, 30] width 23 height 24
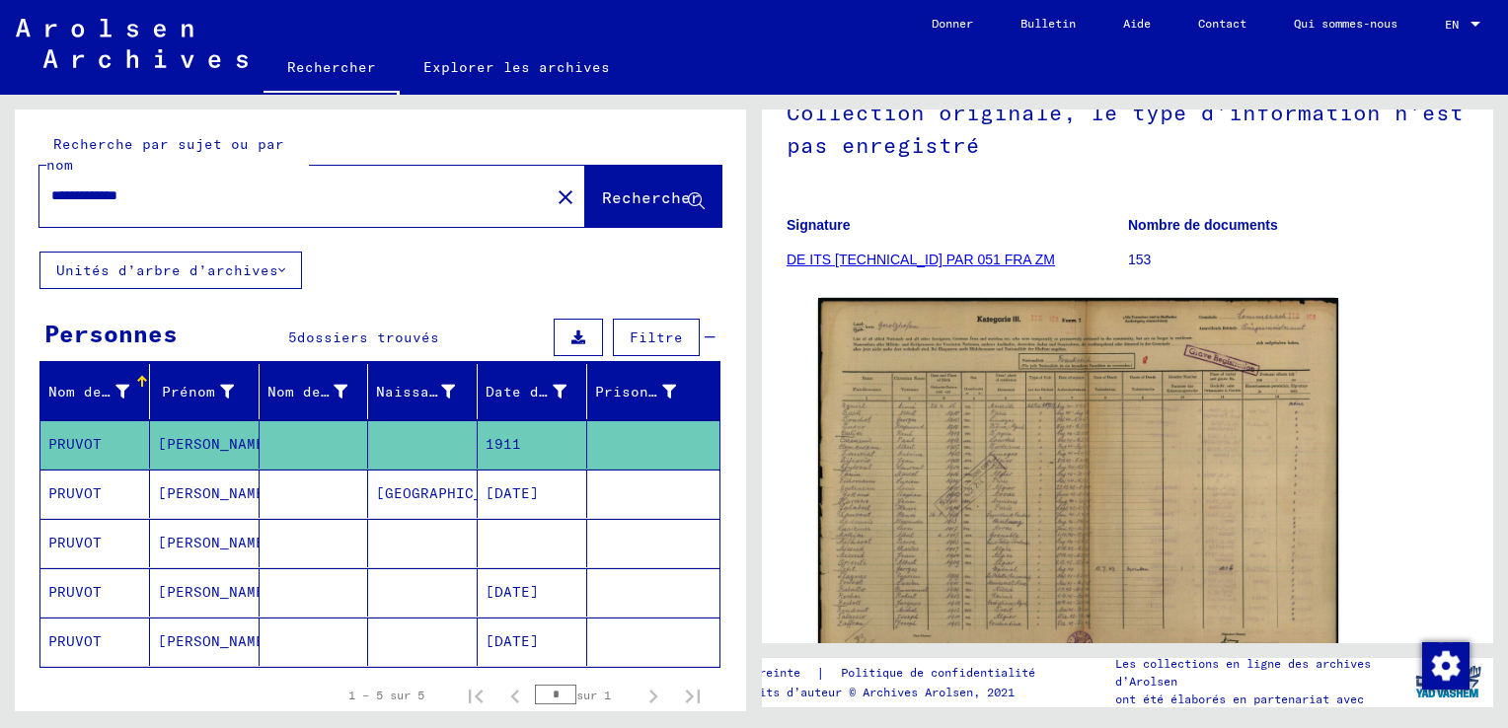
click at [169, 492] on mat-cell "[PERSON_NAME]" at bounding box center [205, 494] width 110 height 48
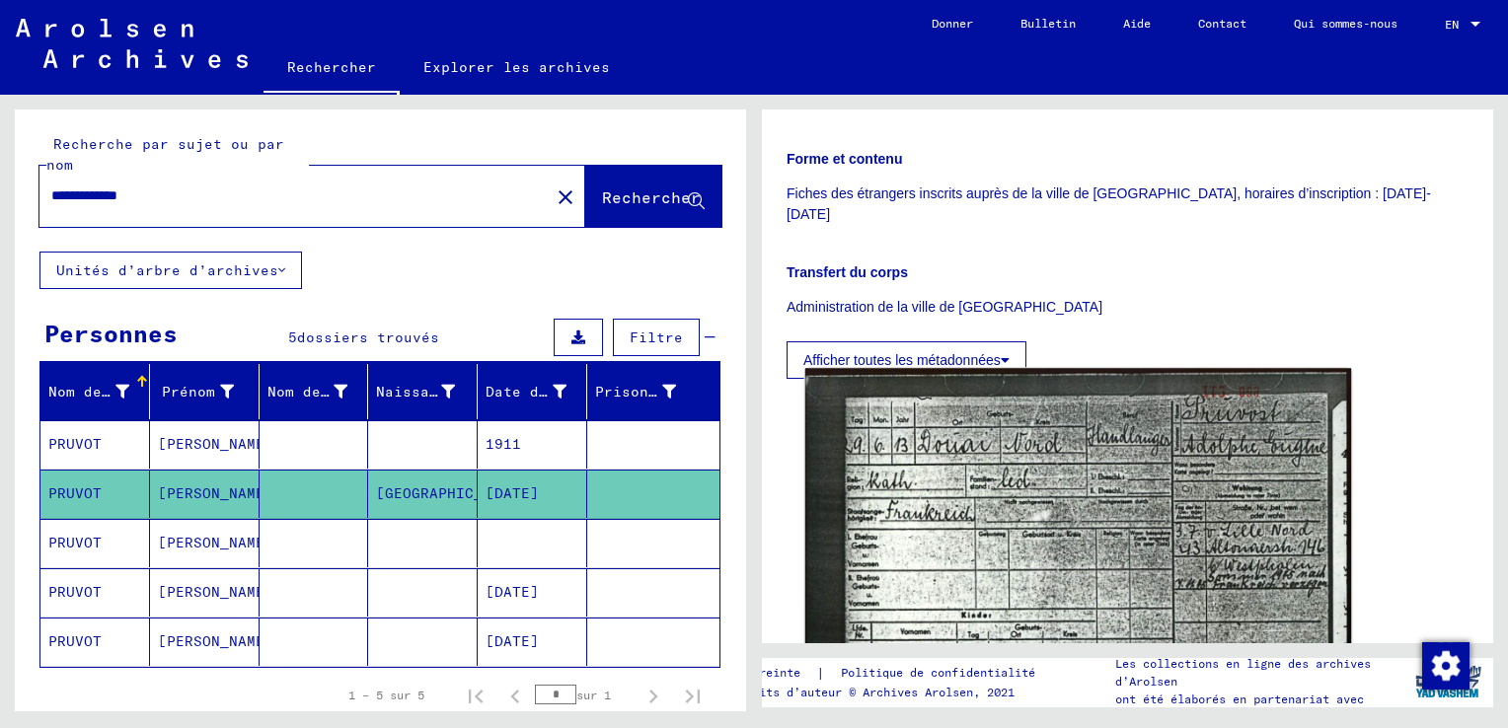
scroll to position [493, 0]
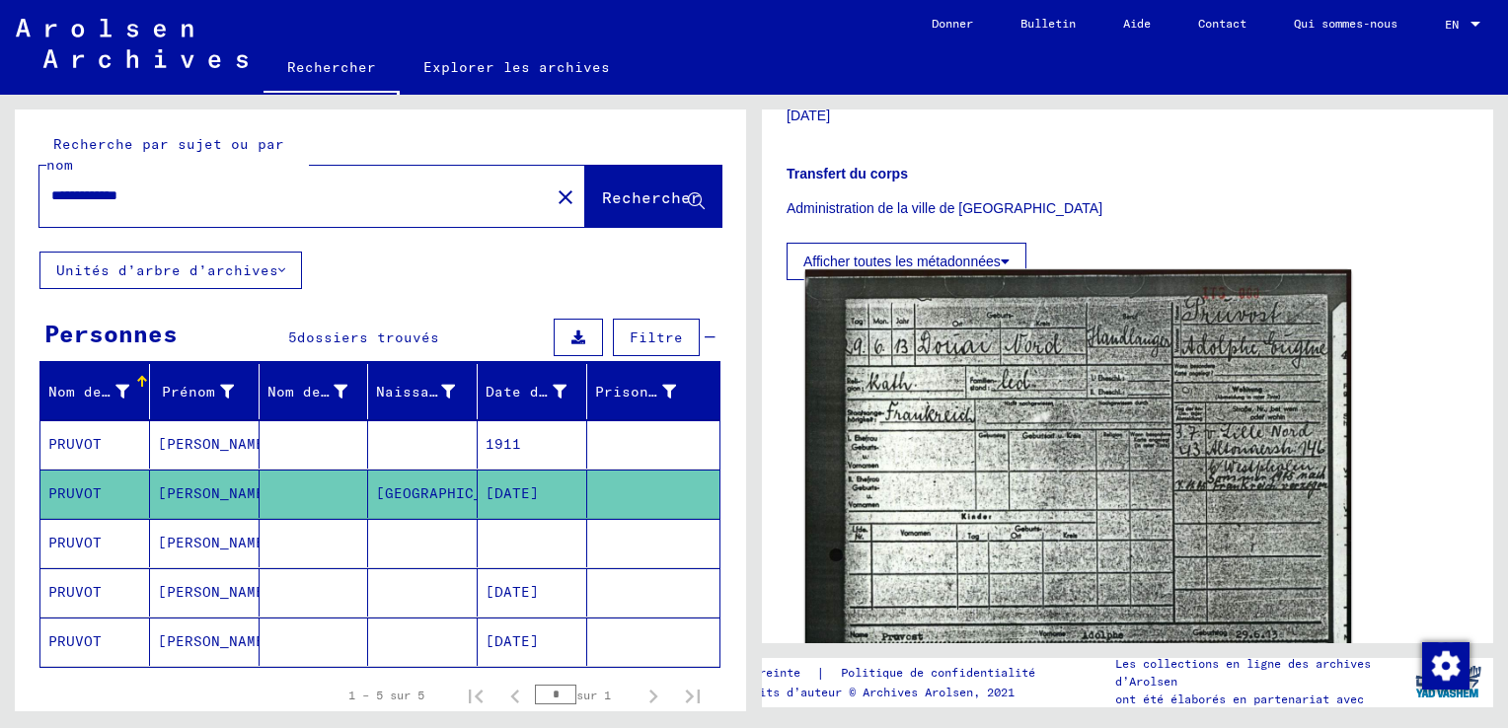
click at [1134, 434] on img at bounding box center [1078, 650] width 546 height 762
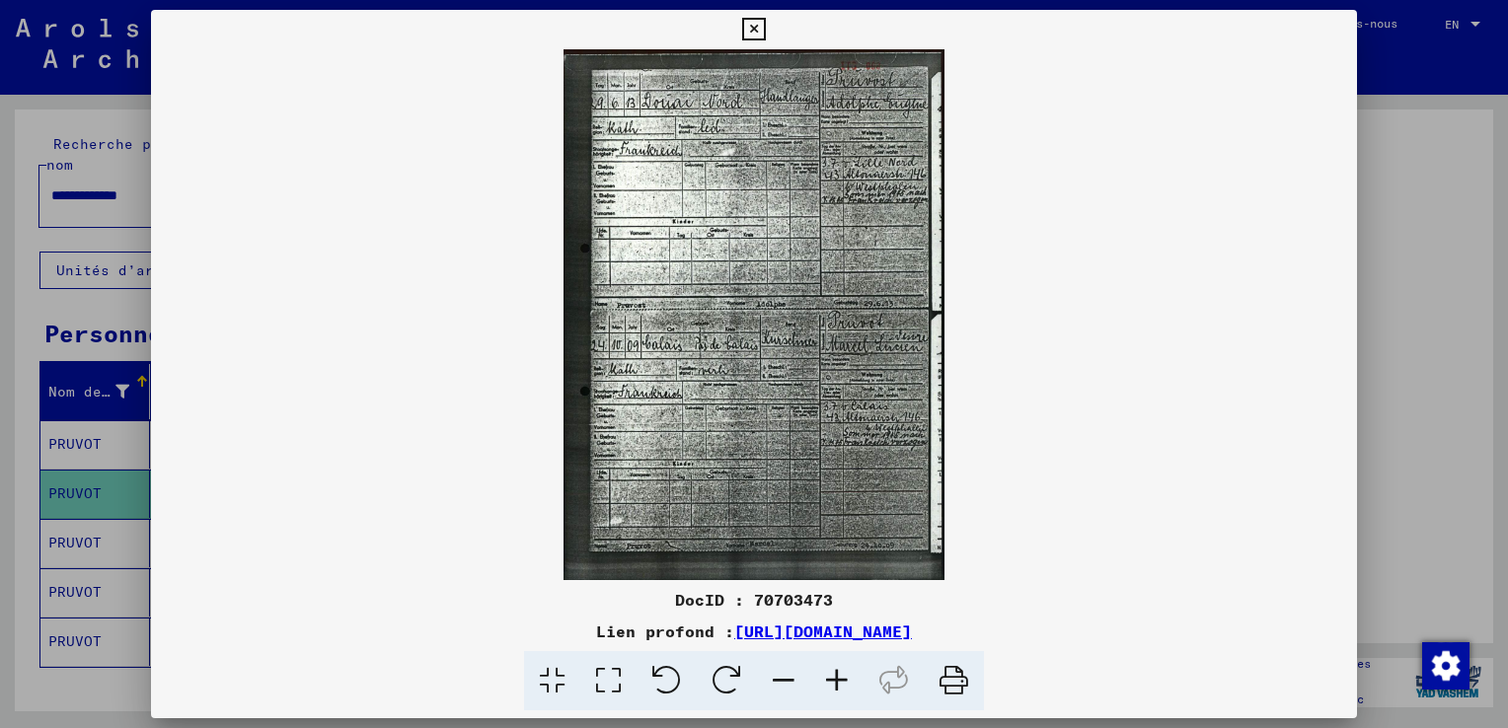
click at [821, 697] on icon at bounding box center [836, 681] width 53 height 60
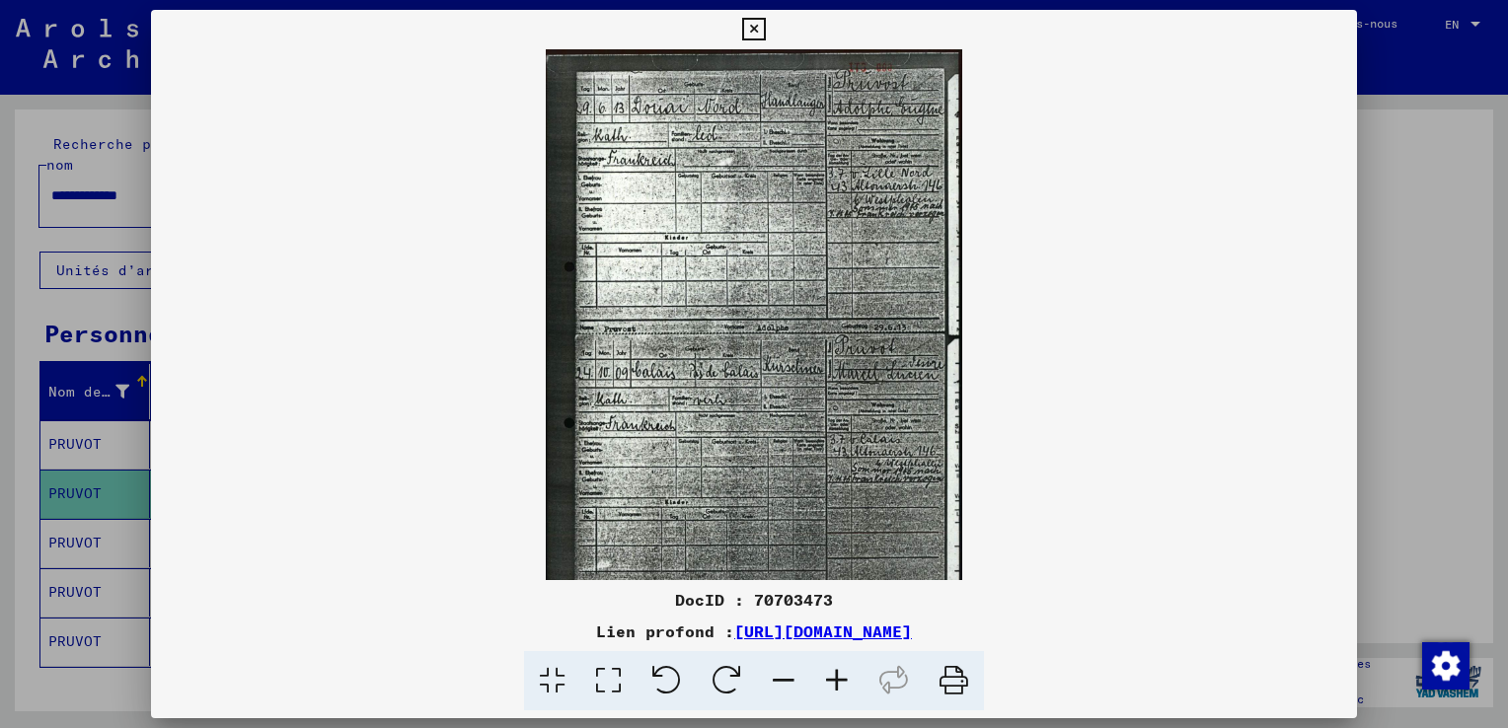
click at [821, 698] on icon at bounding box center [836, 681] width 53 height 60
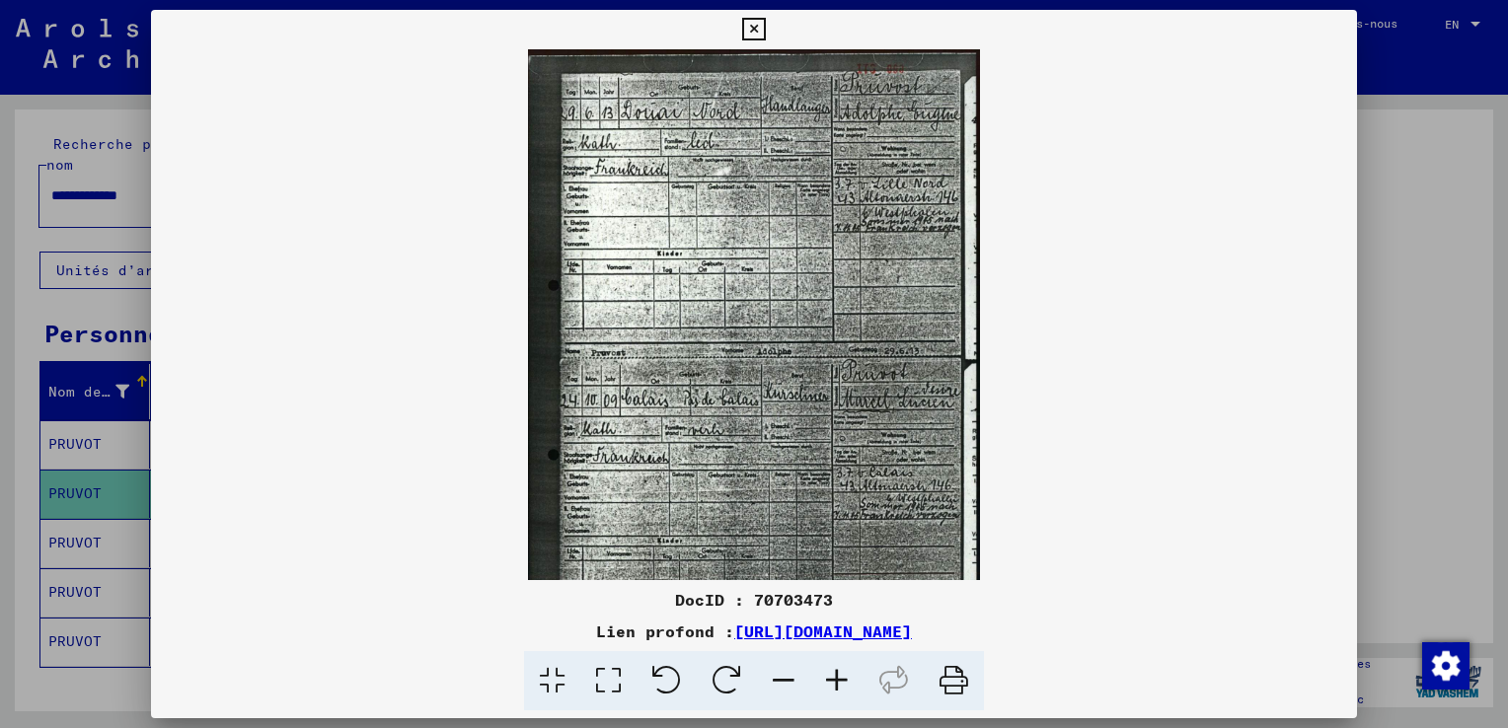
click at [821, 698] on icon at bounding box center [836, 681] width 53 height 60
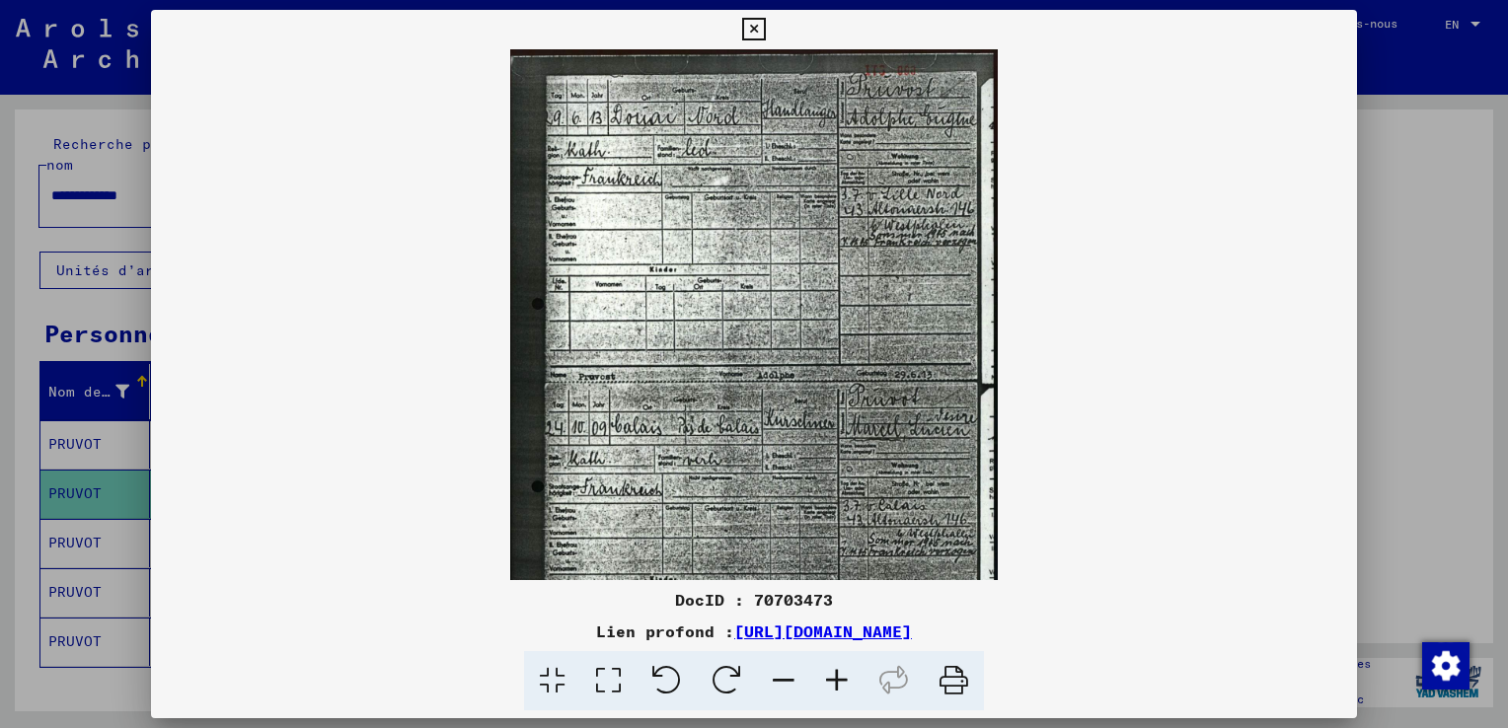
click at [821, 698] on icon at bounding box center [836, 681] width 53 height 60
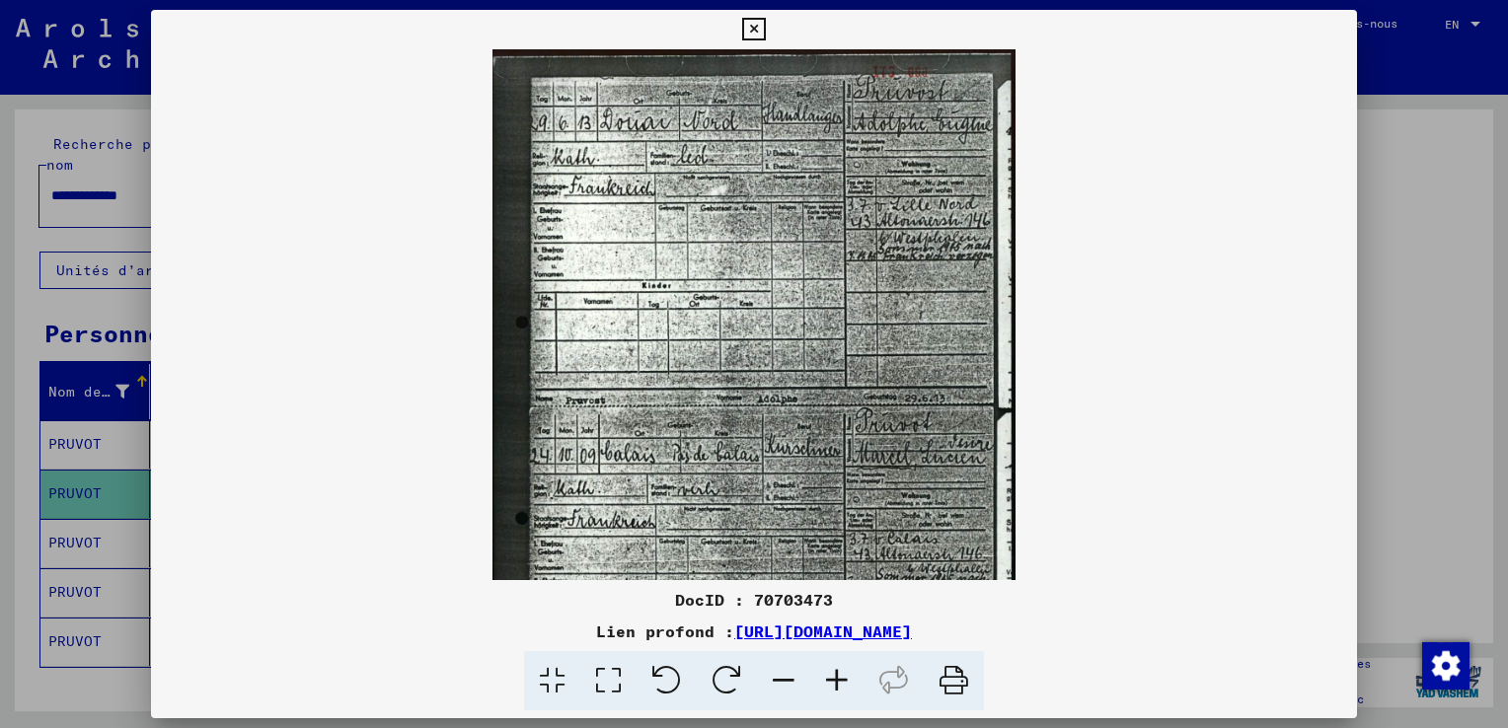
click at [821, 699] on icon at bounding box center [836, 681] width 53 height 60
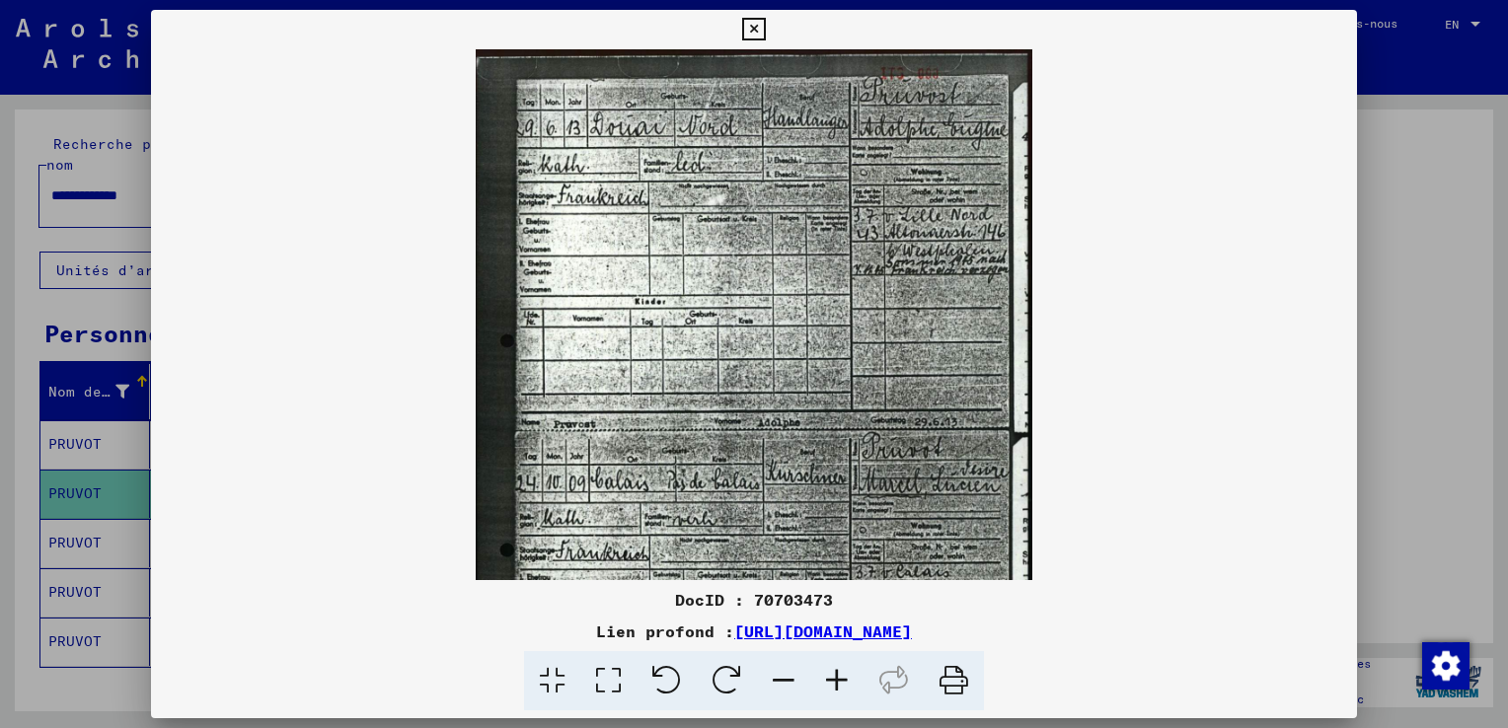
click at [821, 700] on icon at bounding box center [836, 681] width 53 height 60
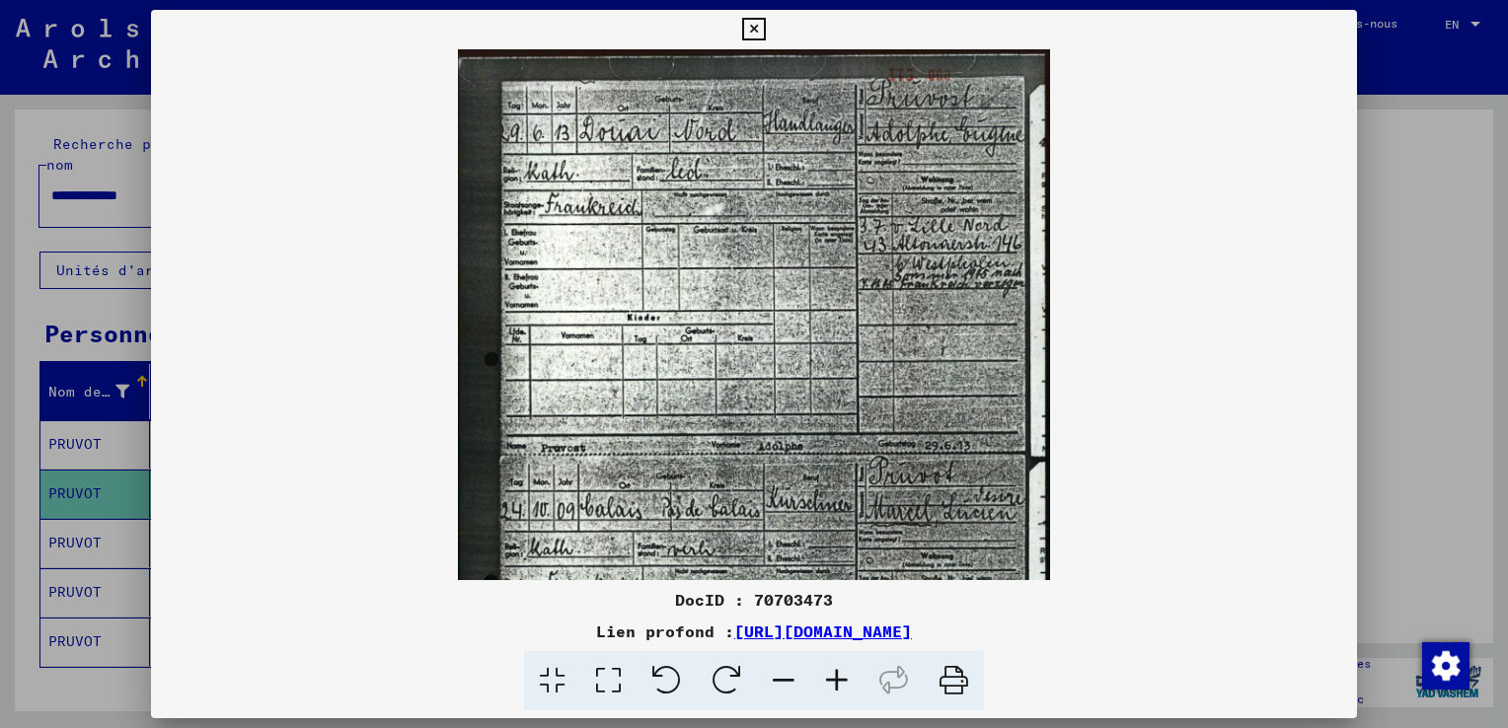
click at [821, 701] on icon at bounding box center [836, 681] width 53 height 60
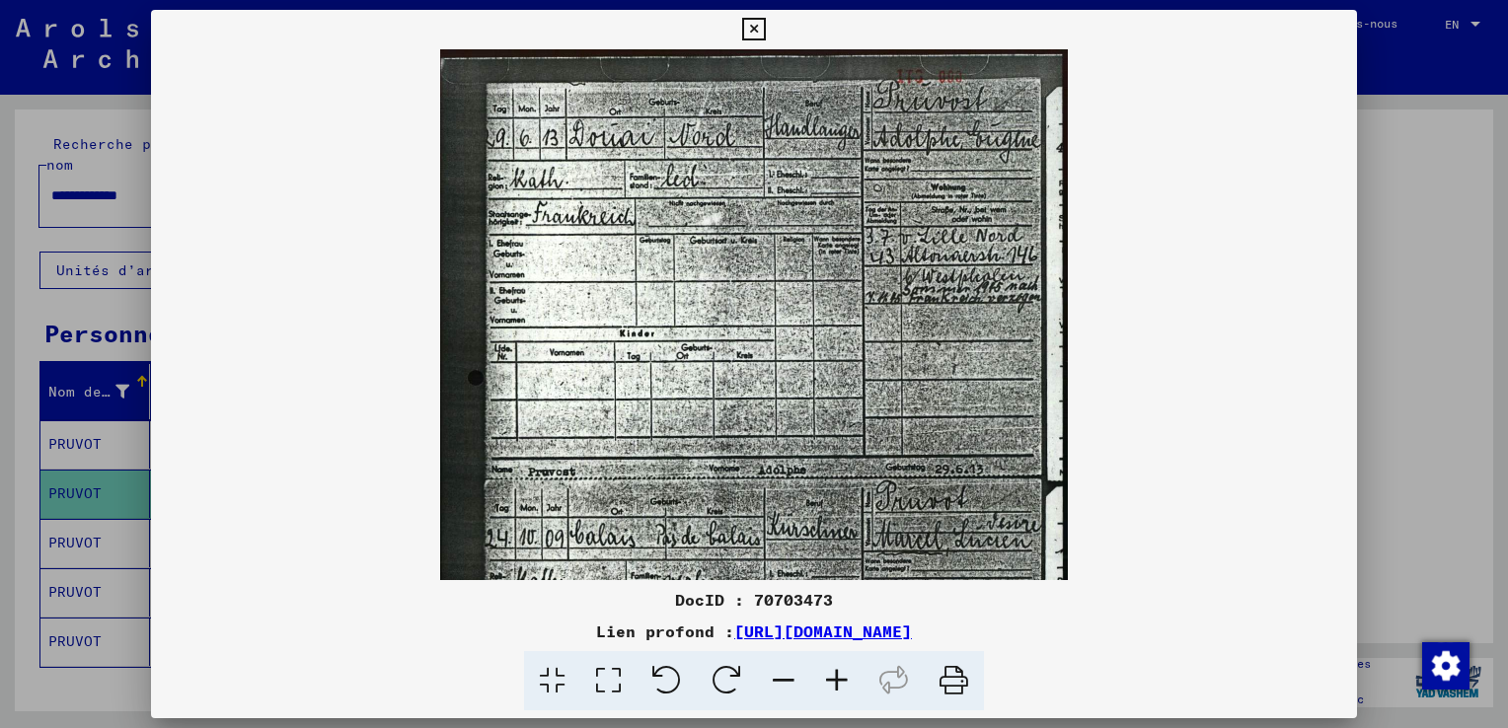
click at [821, 701] on icon at bounding box center [836, 681] width 53 height 60
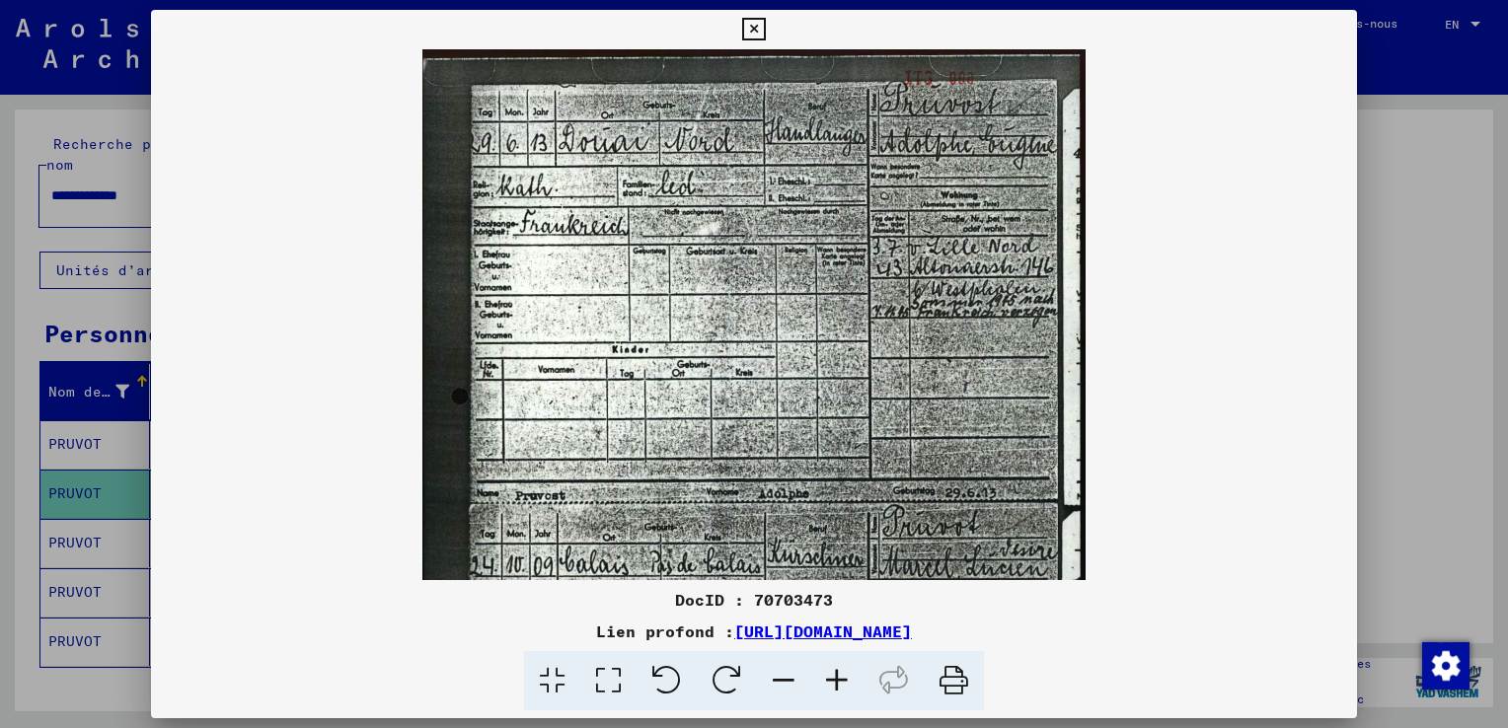
click at [821, 701] on icon at bounding box center [836, 681] width 53 height 60
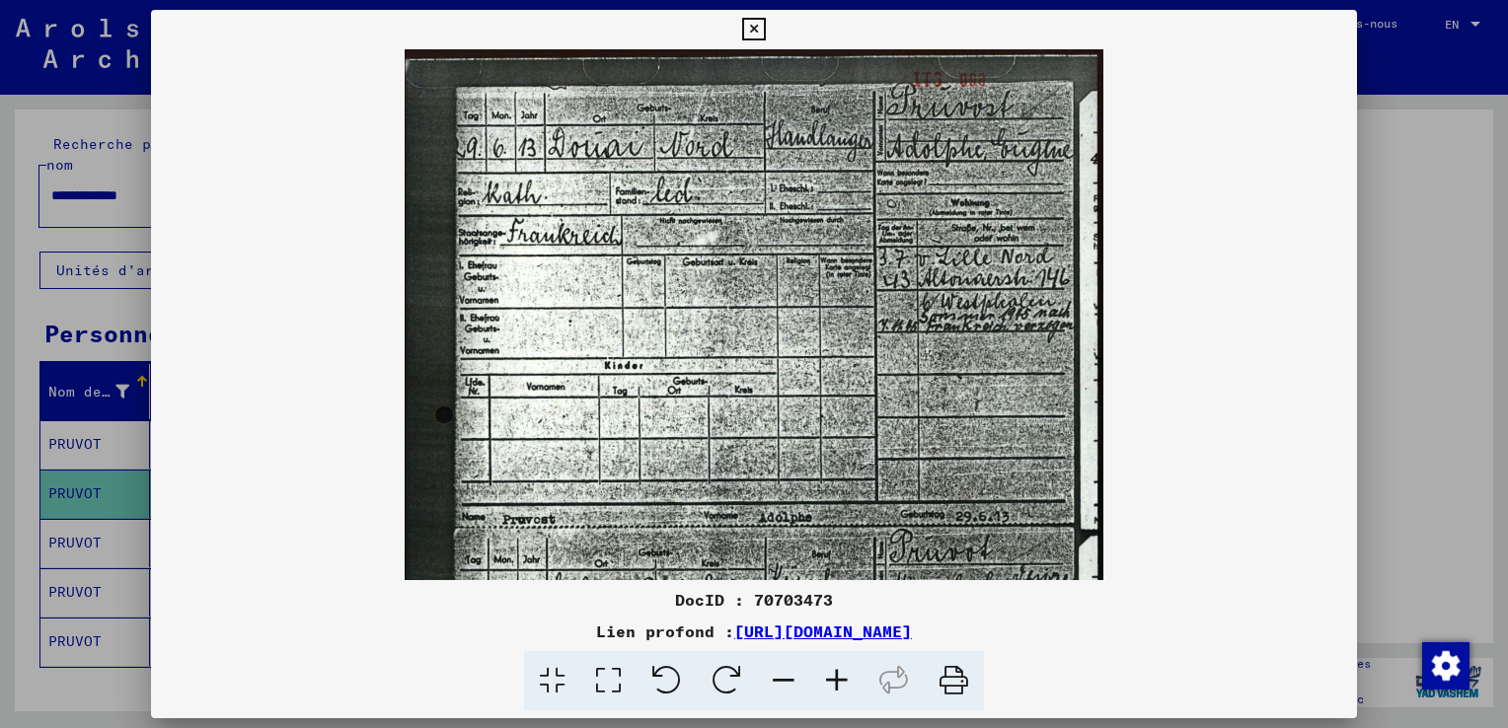
click at [836, 677] on icon at bounding box center [836, 681] width 53 height 60
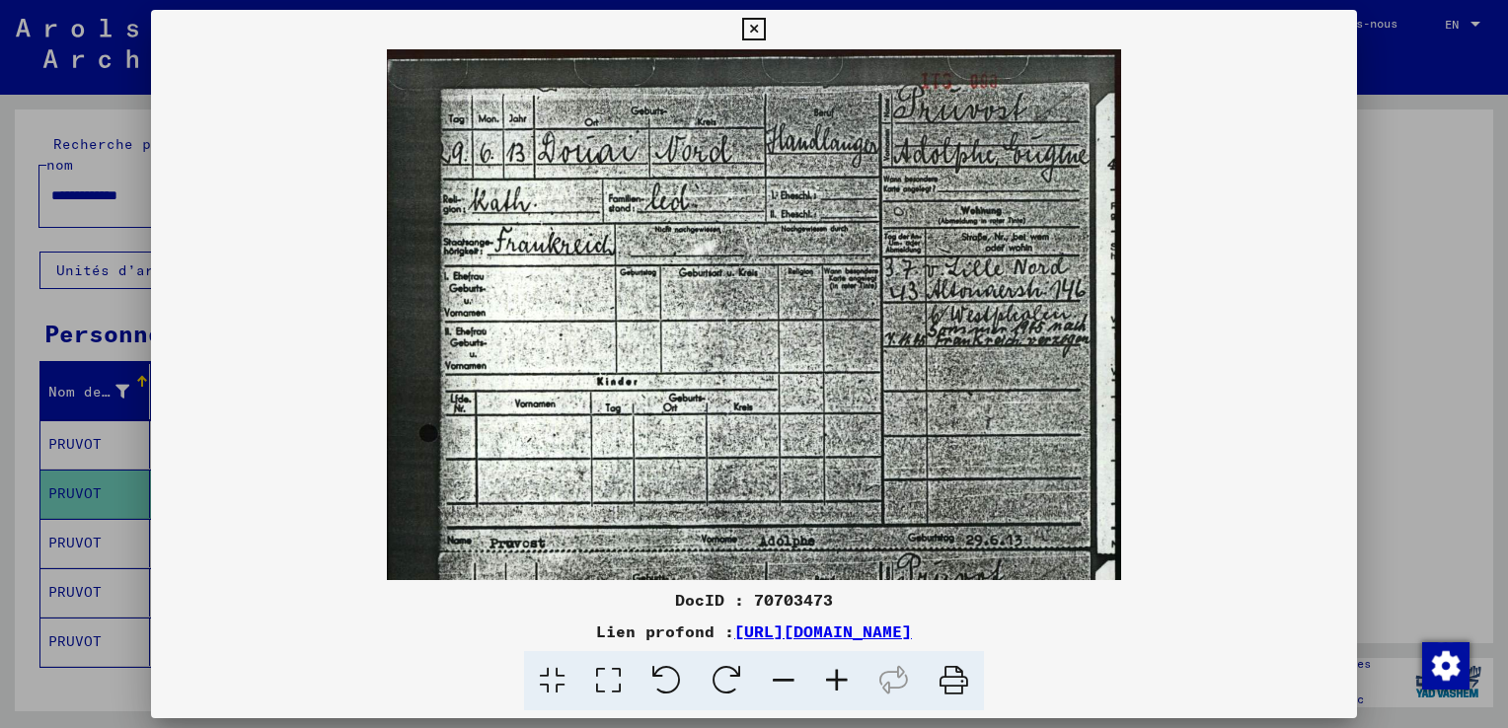
click at [836, 677] on icon at bounding box center [836, 681] width 53 height 60
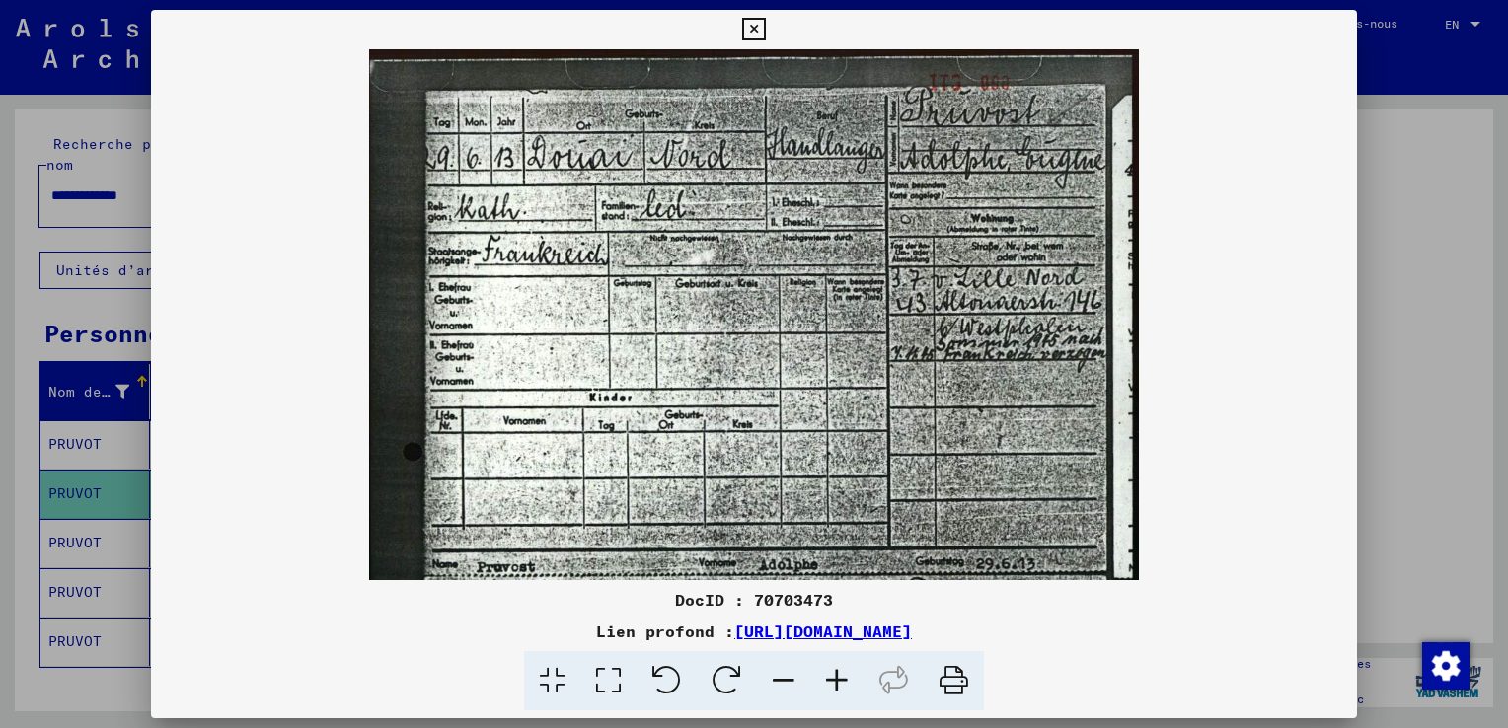
click at [836, 677] on icon at bounding box center [836, 681] width 53 height 60
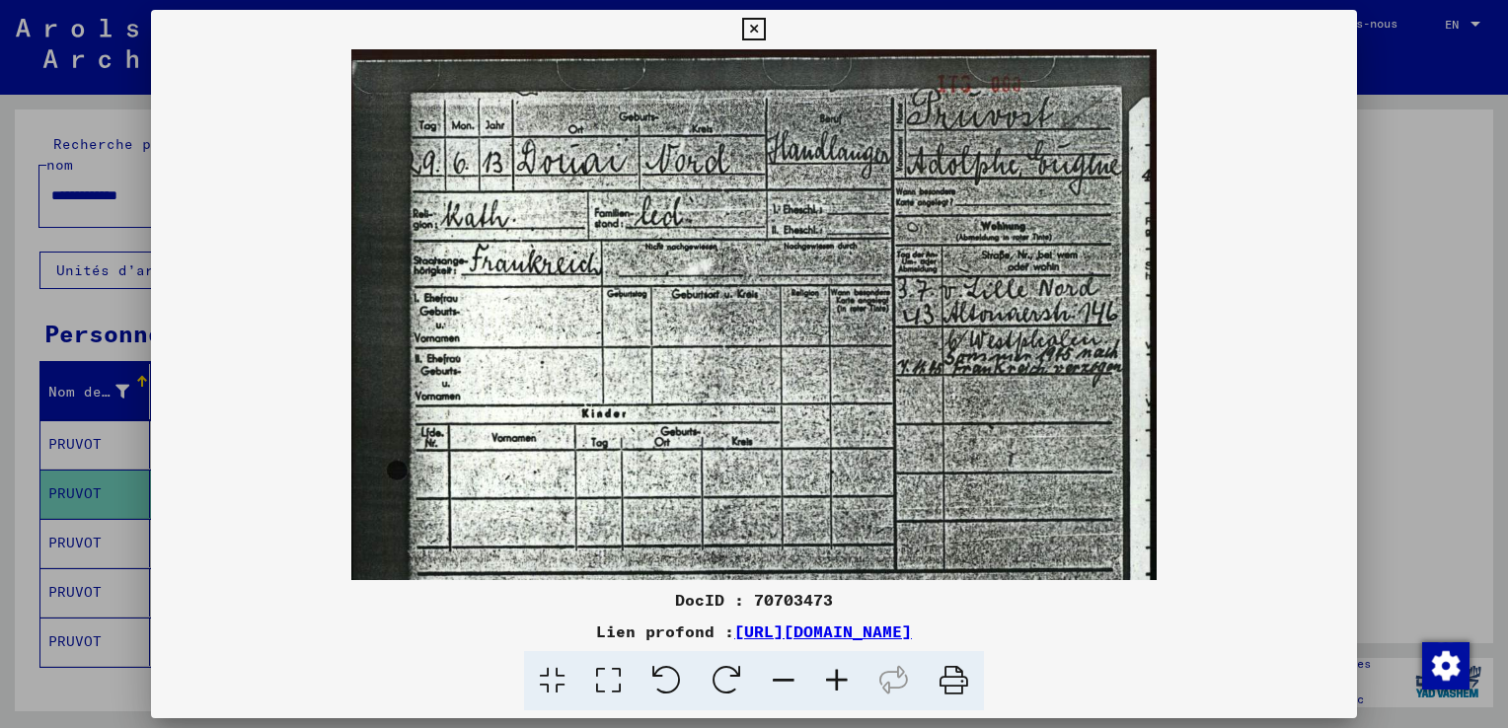
click at [836, 678] on icon at bounding box center [836, 681] width 53 height 60
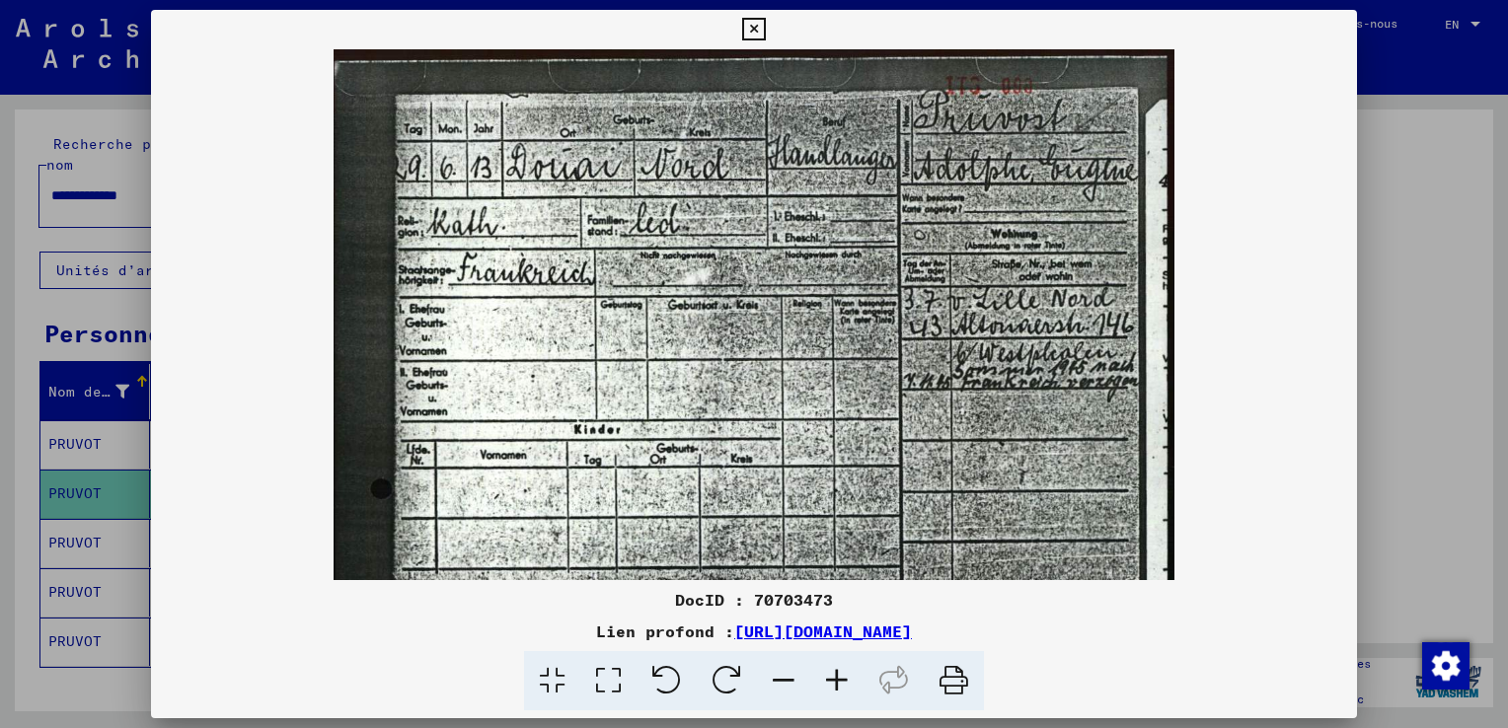
click at [836, 678] on icon at bounding box center [836, 681] width 53 height 60
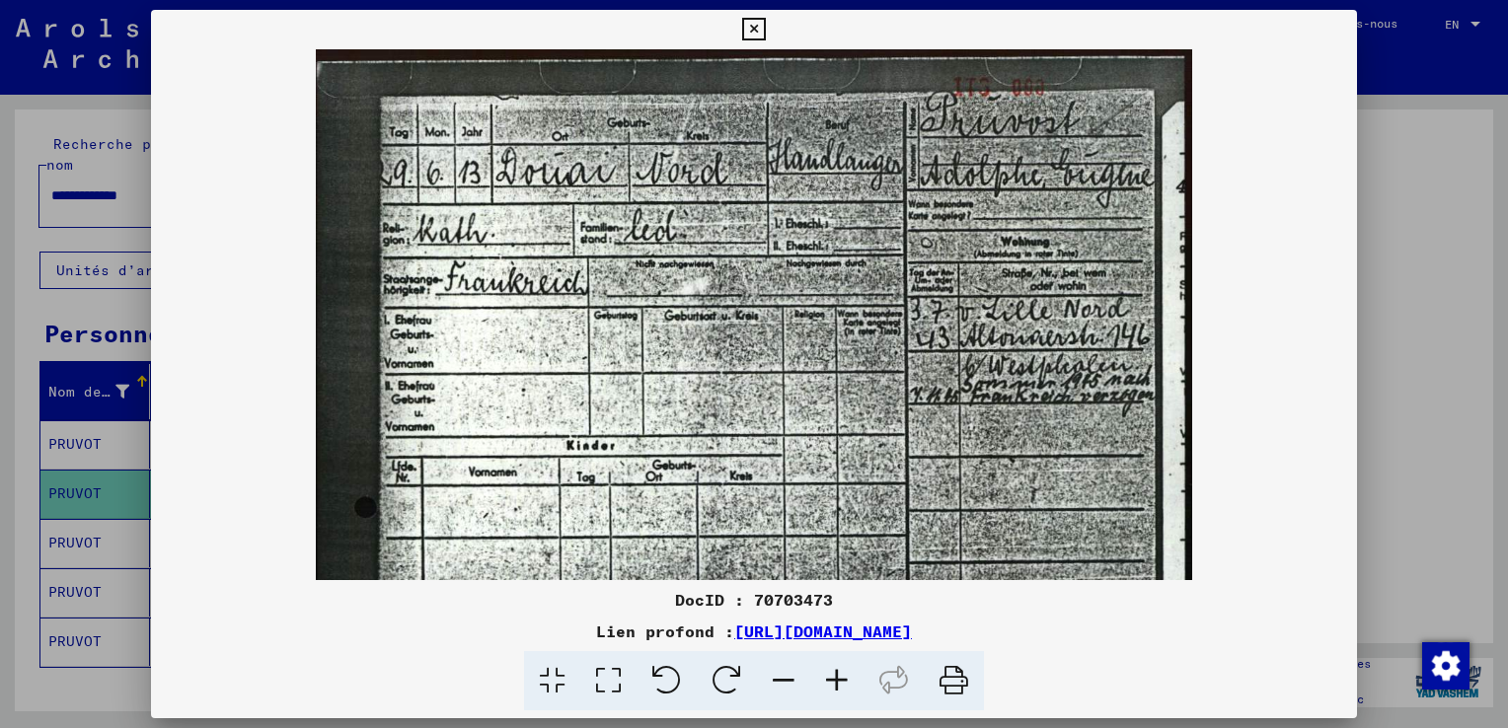
click at [837, 679] on icon at bounding box center [836, 681] width 53 height 60
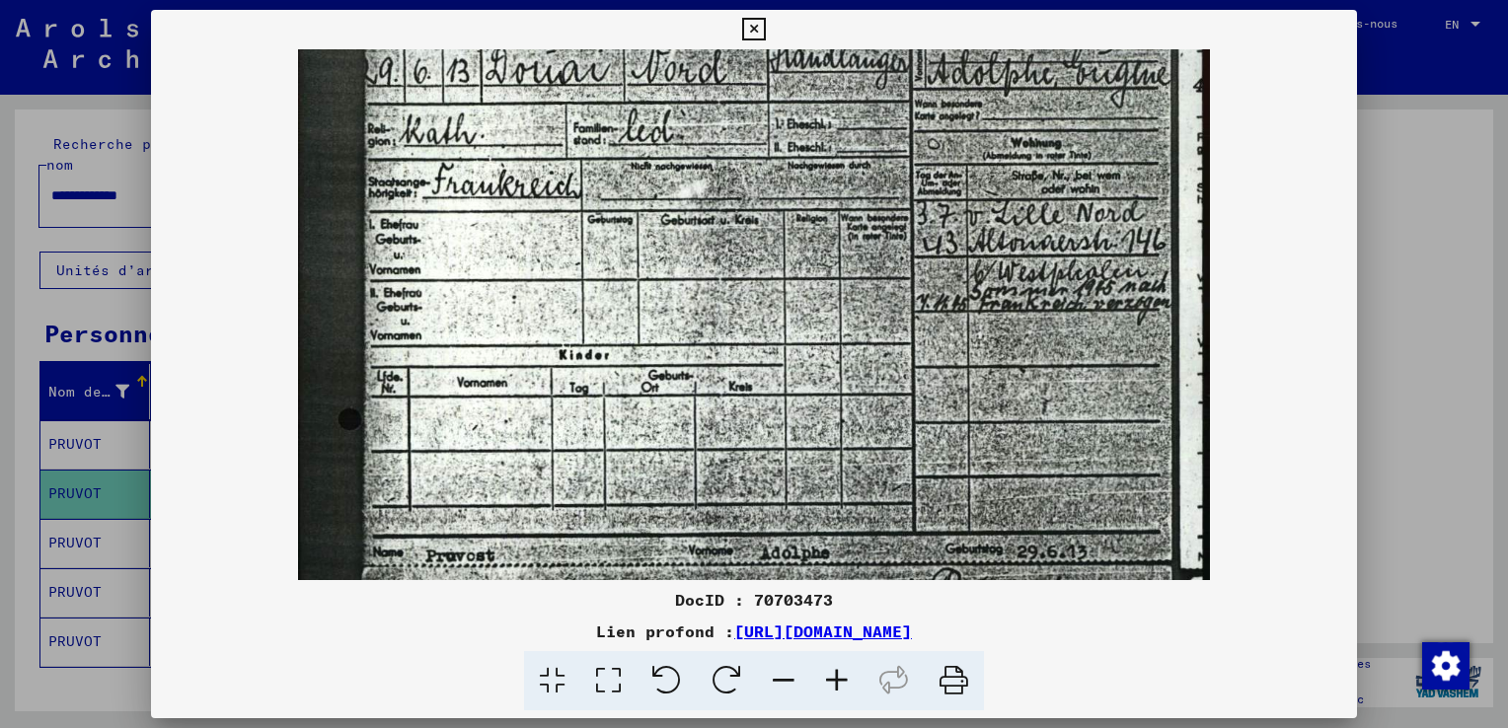
scroll to position [111, 0]
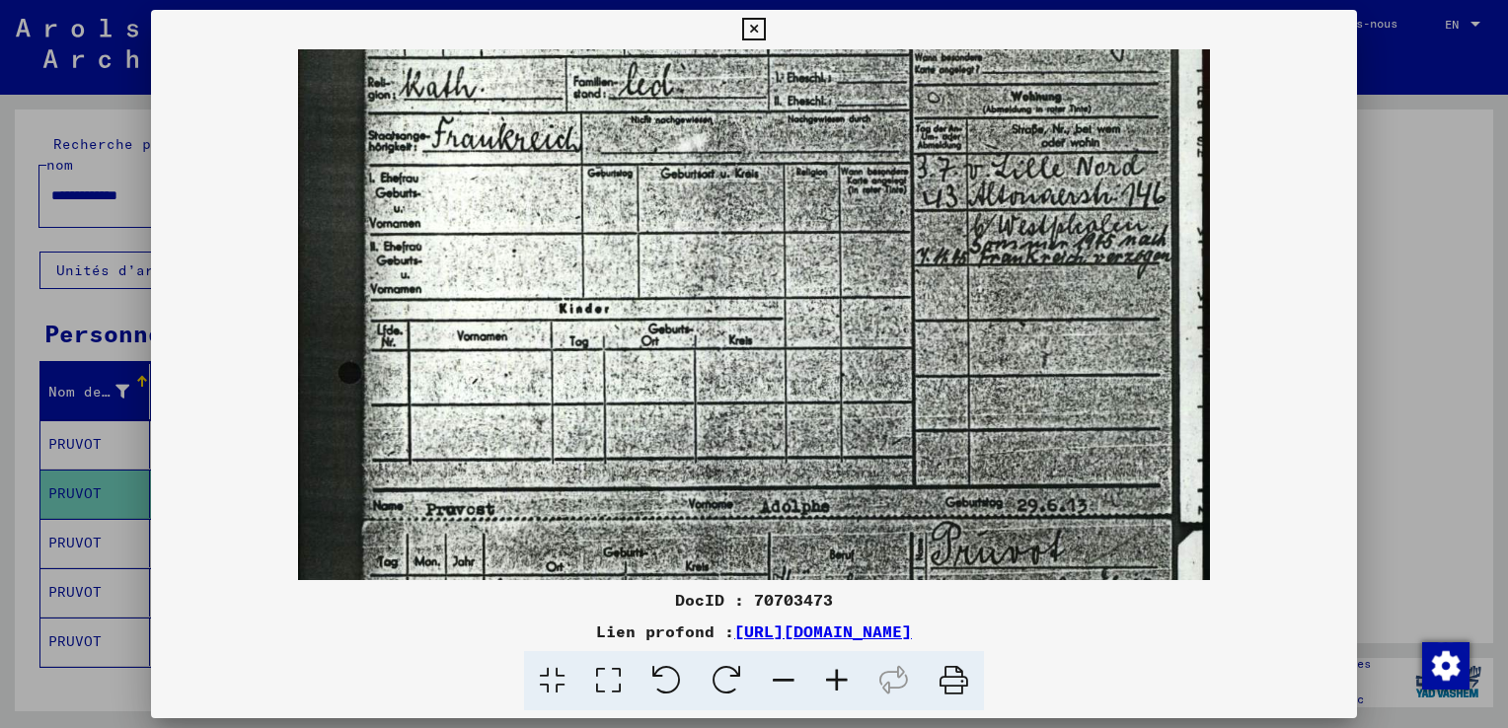
drag, startPoint x: 1028, startPoint y: 450, endPoint x: 1093, endPoint y: 301, distance: 162.6
click at [1093, 301] on img at bounding box center [753, 531] width 911 height 1271
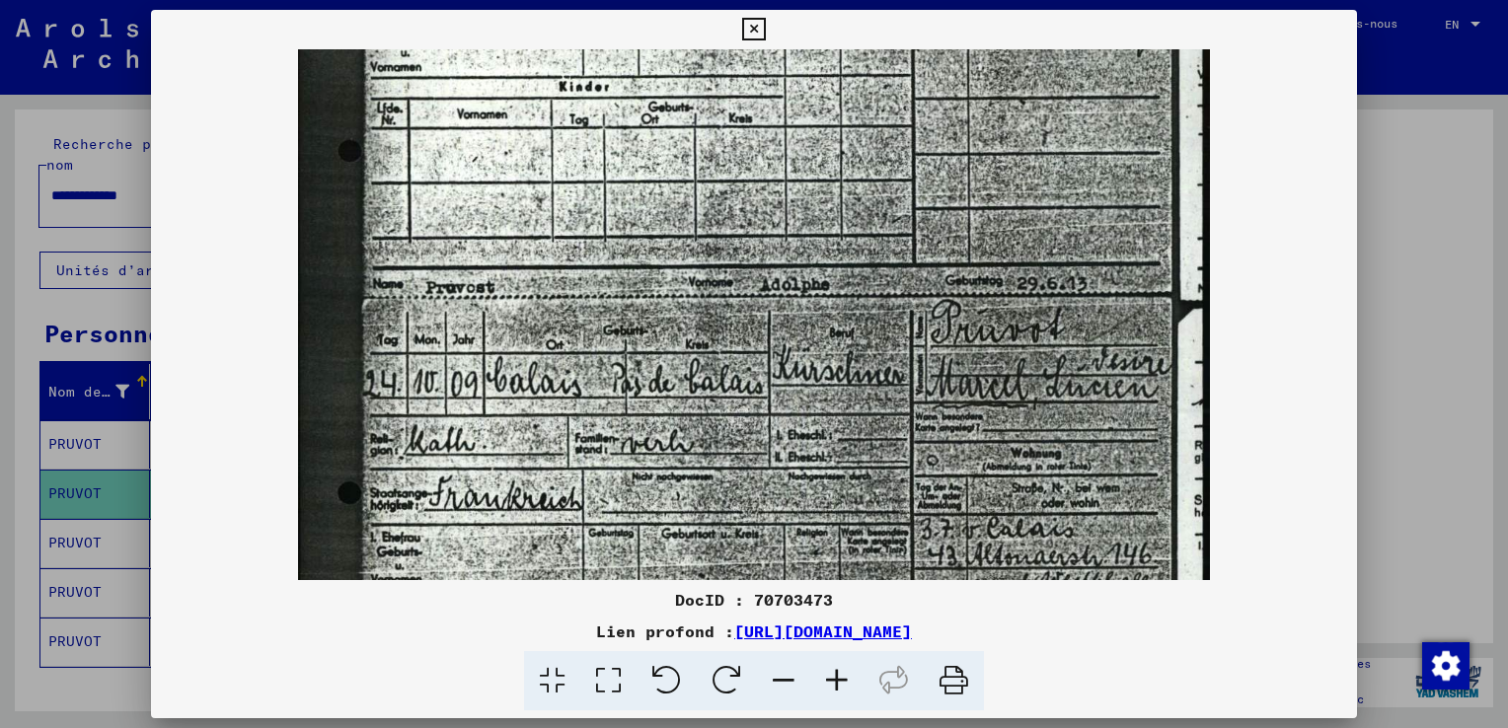
scroll to position [375, 0]
drag, startPoint x: 1009, startPoint y: 379, endPoint x: 1031, endPoint y: 183, distance: 197.5
click at [1031, 183] on img at bounding box center [753, 309] width 911 height 1271
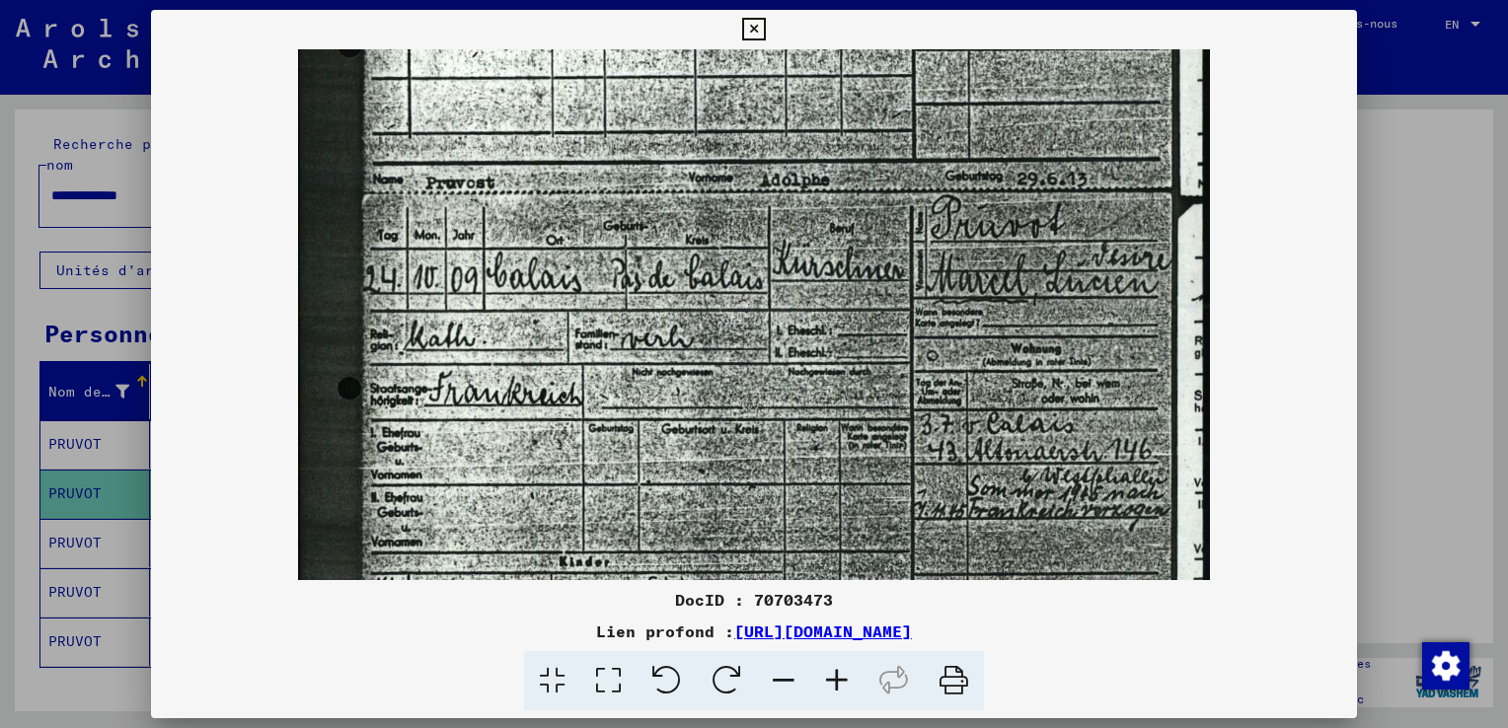
scroll to position [481, 0]
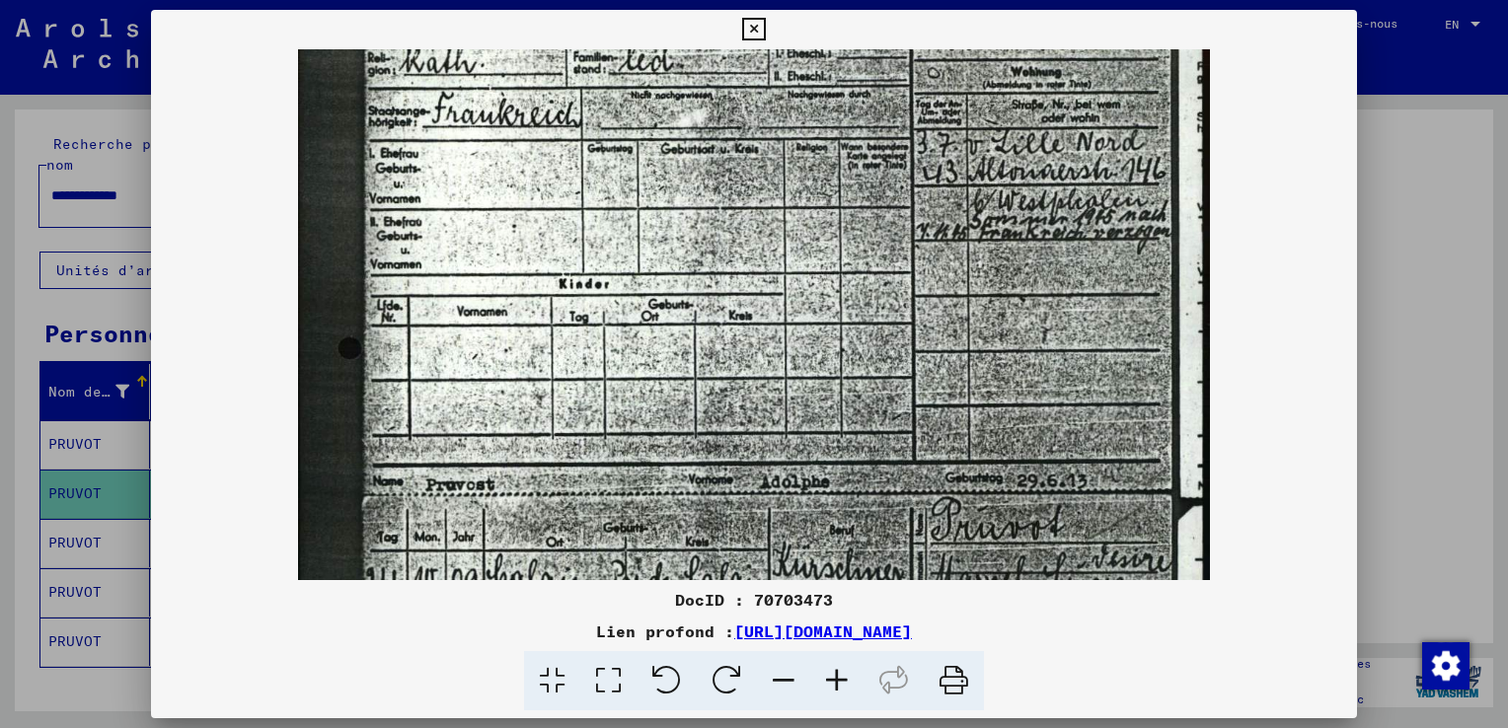
drag, startPoint x: 762, startPoint y: 457, endPoint x: 904, endPoint y: 701, distance: 282.1
click at [864, 720] on div "DocID : 70703473 Lien profond : [URL][DOMAIN_NAME]" at bounding box center [754, 364] width 1508 height 728
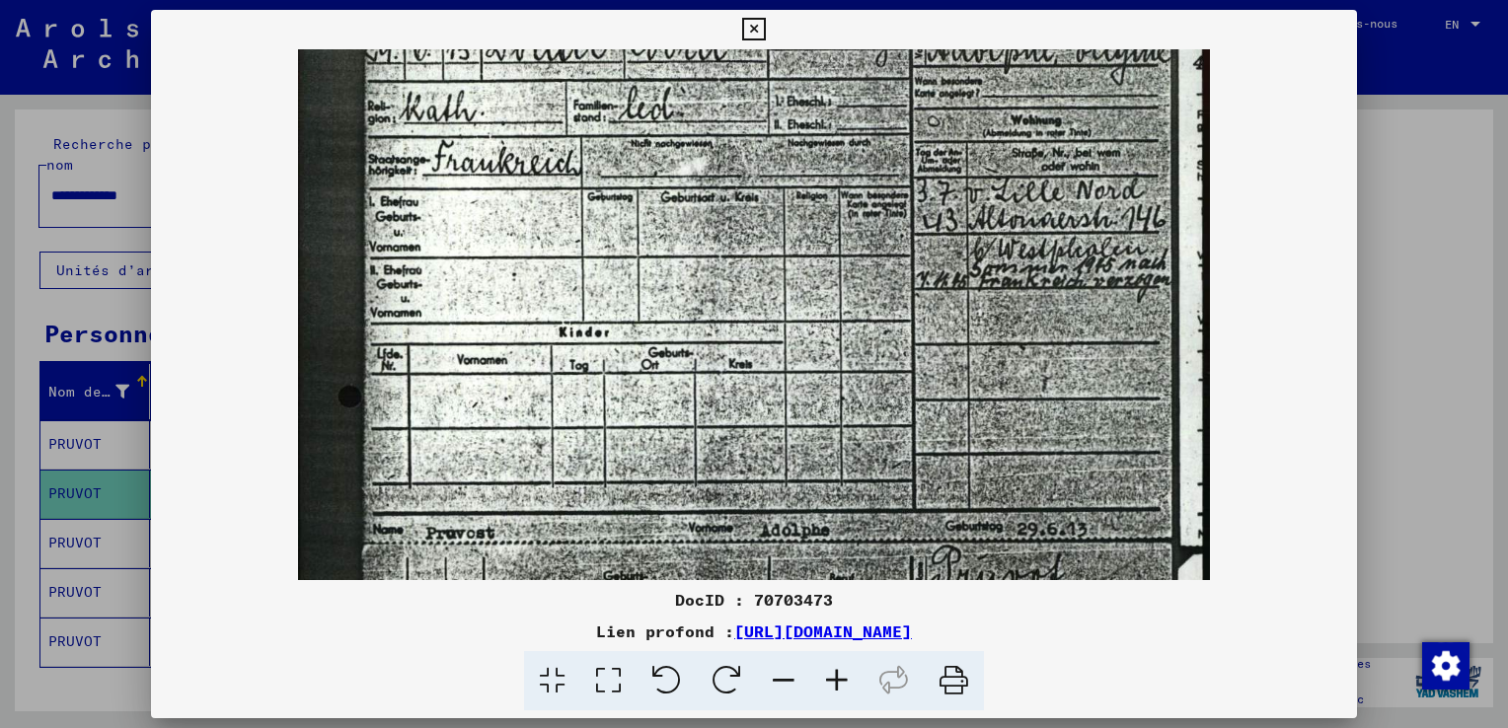
click at [756, 29] on icon at bounding box center [753, 30] width 23 height 24
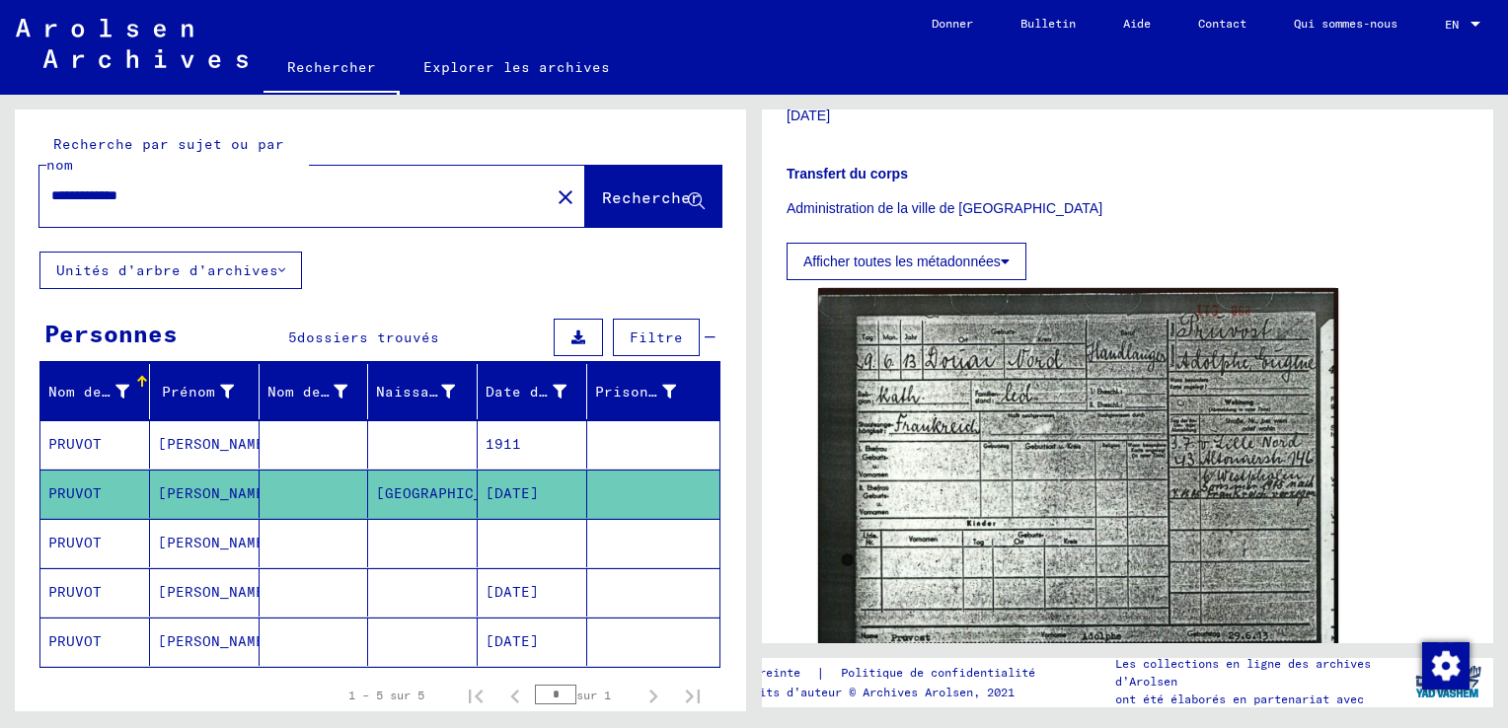
click at [187, 542] on mat-cell "[PERSON_NAME]" at bounding box center [205, 543] width 110 height 48
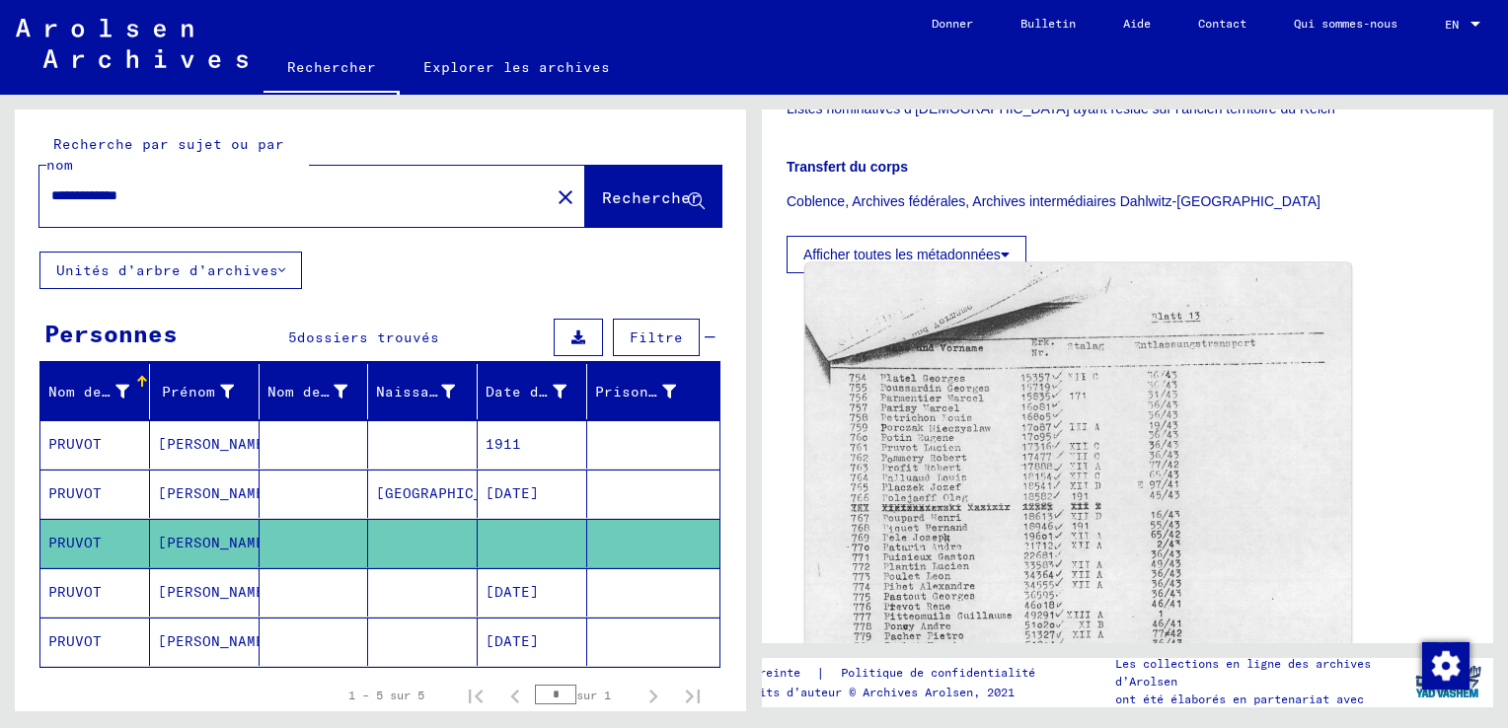
scroll to position [493, 0]
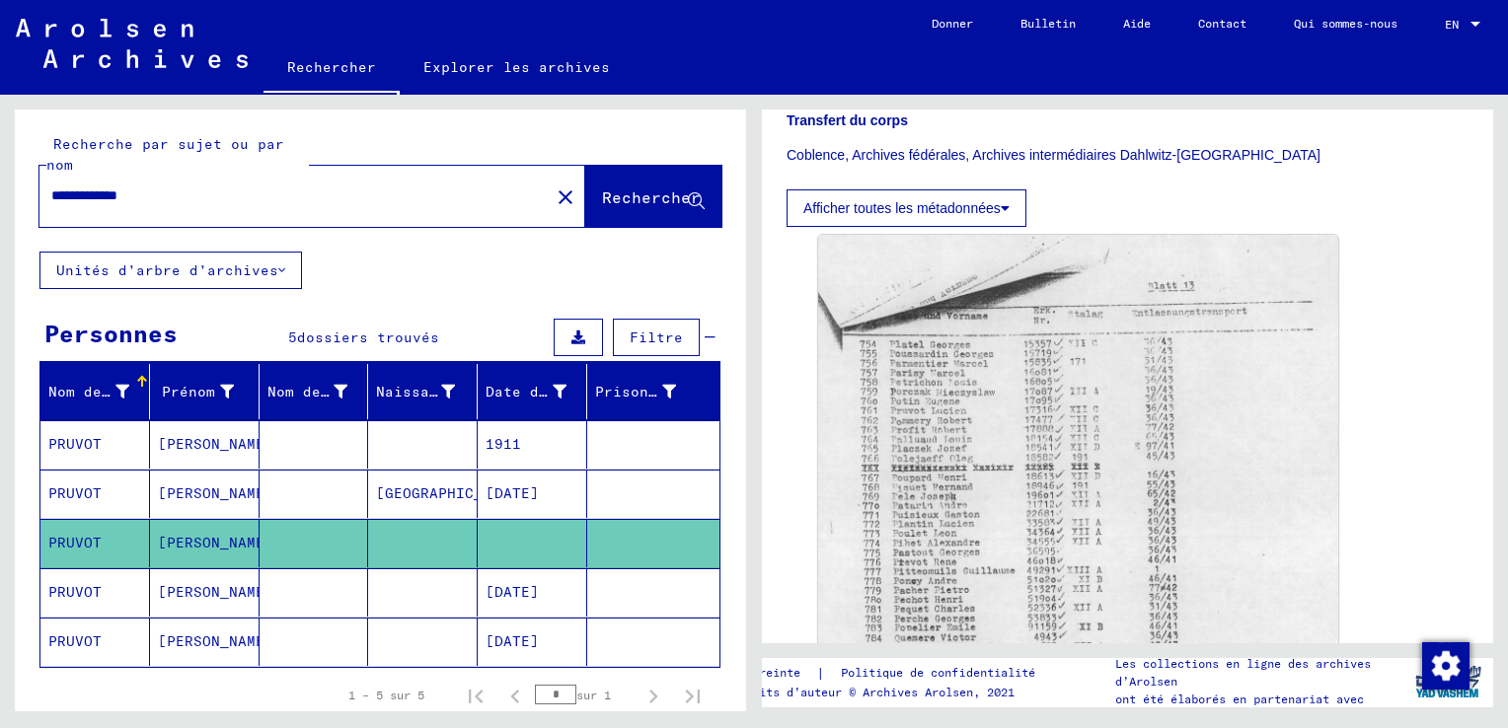
click at [207, 582] on mat-cell "[PERSON_NAME]" at bounding box center [205, 592] width 110 height 48
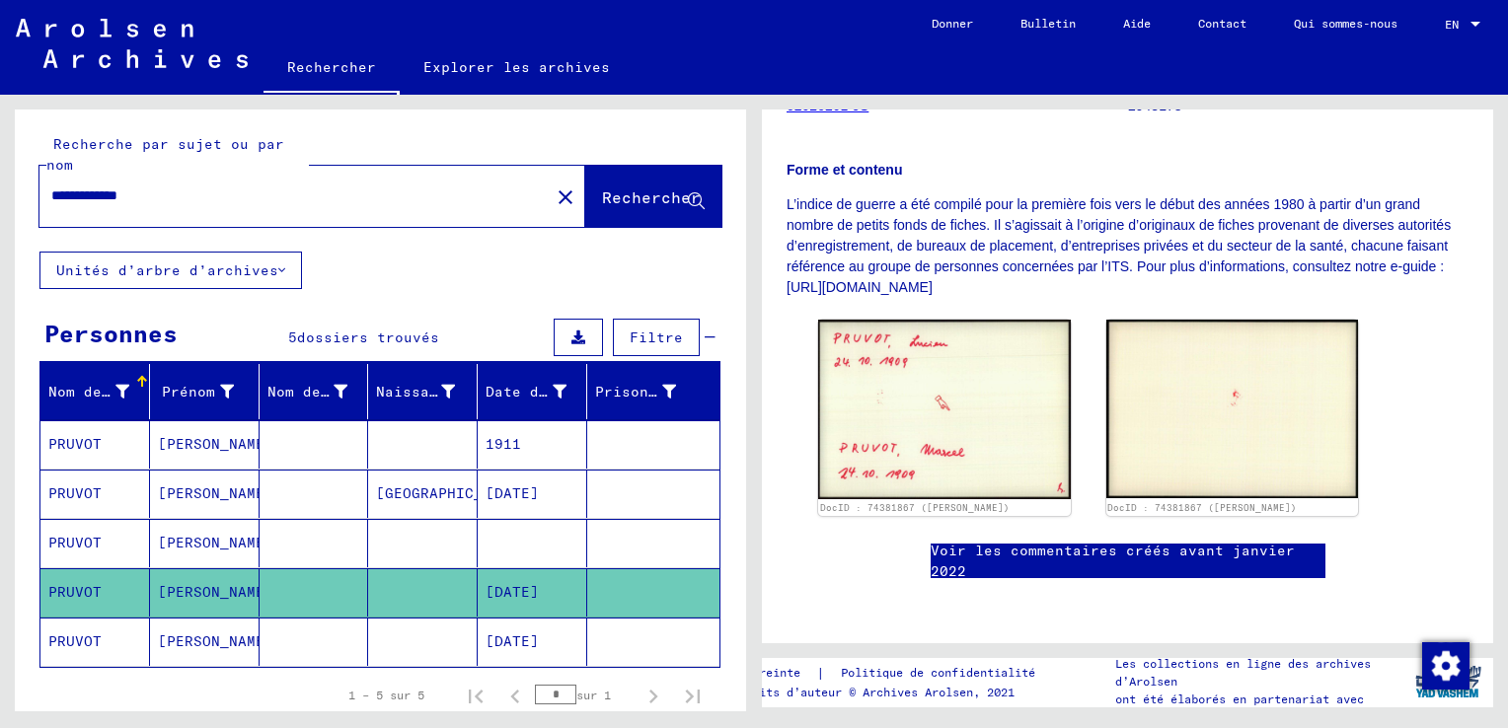
scroll to position [592, 0]
click at [181, 634] on mat-cell "[PERSON_NAME]" at bounding box center [205, 642] width 110 height 48
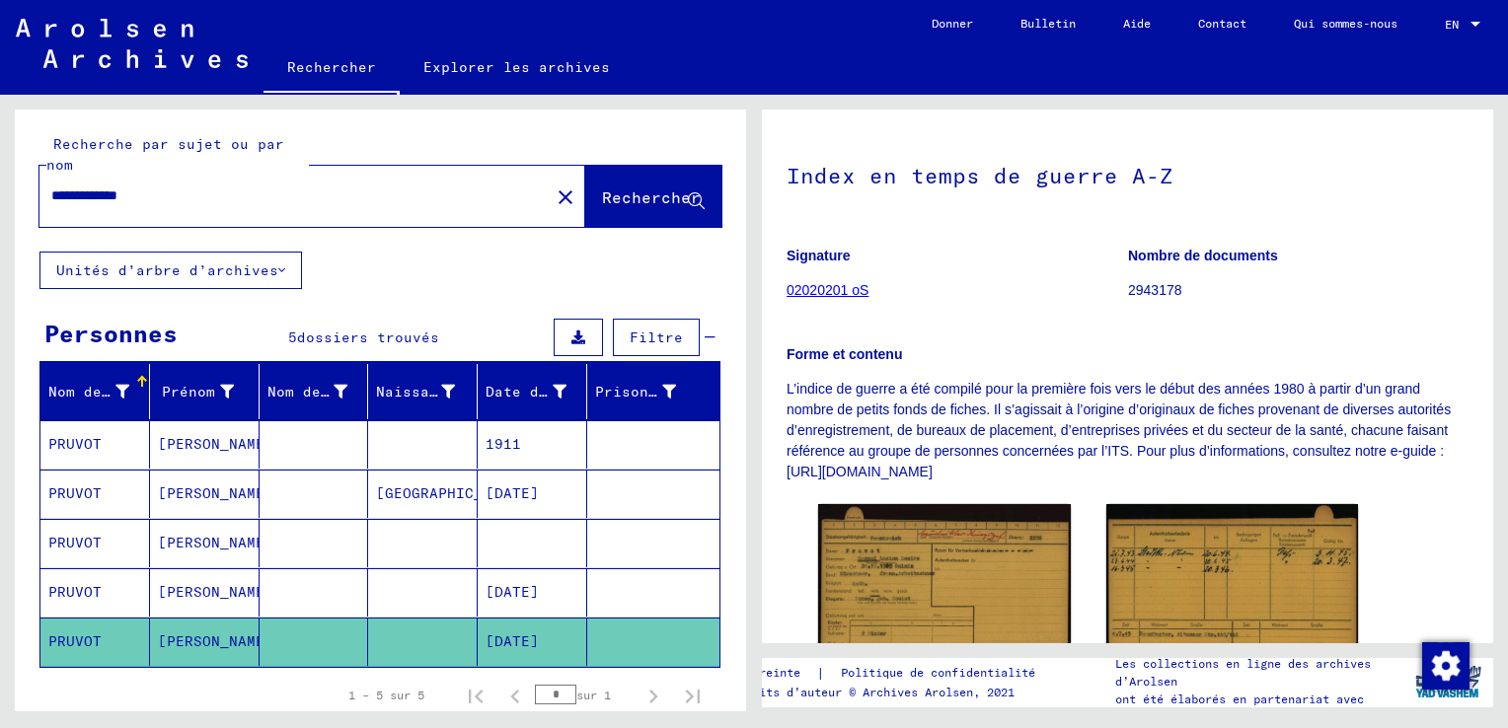
scroll to position [296, 0]
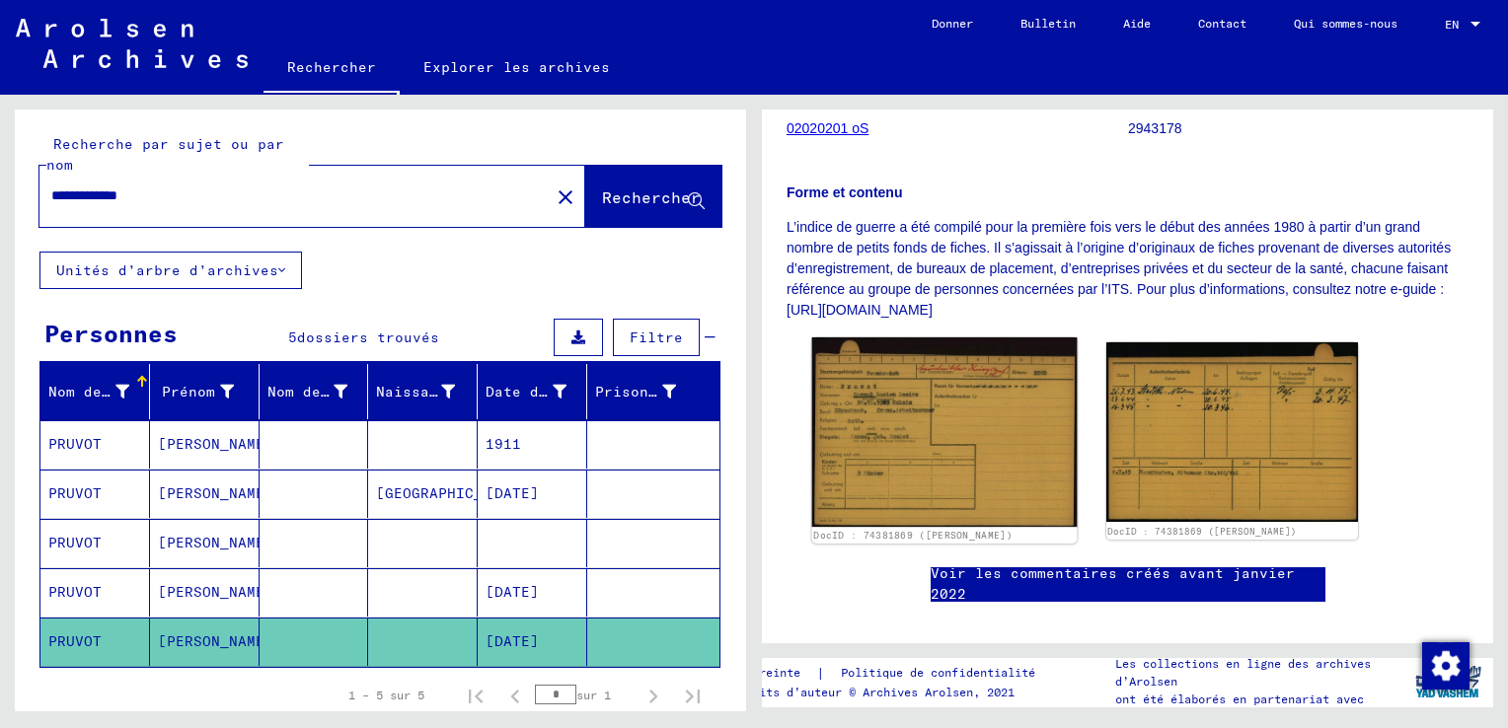
click at [947, 415] on img at bounding box center [944, 431] width 264 height 189
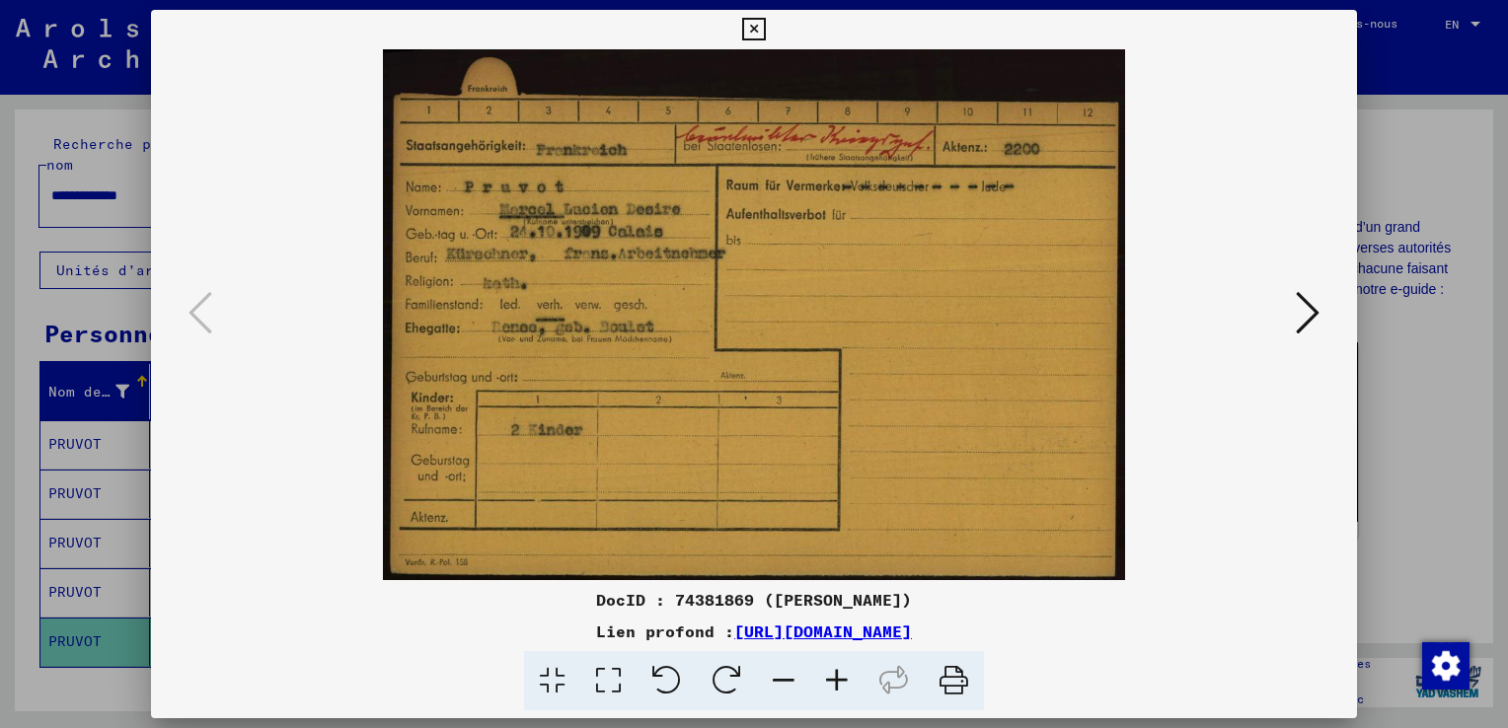
click at [1304, 316] on icon at bounding box center [1307, 312] width 24 height 47
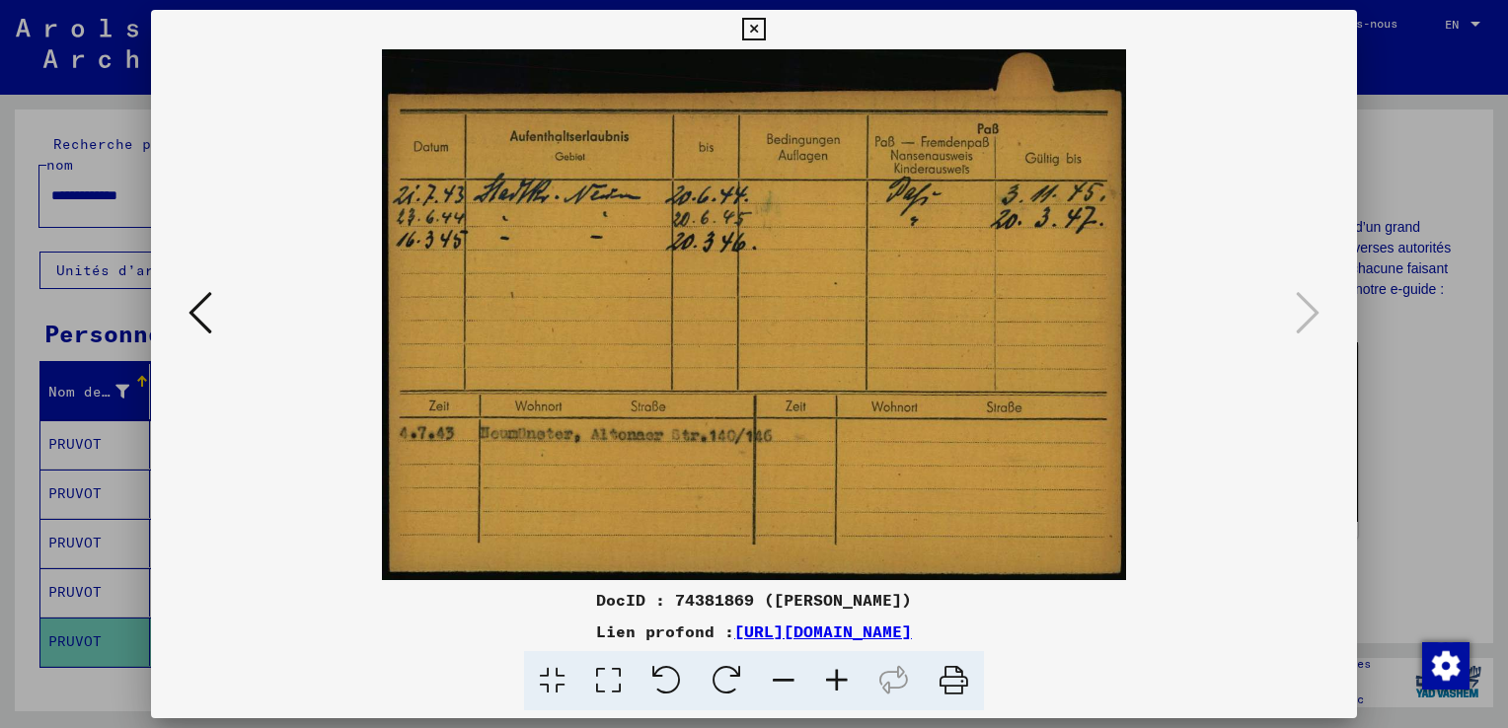
click at [754, 26] on icon at bounding box center [753, 30] width 23 height 24
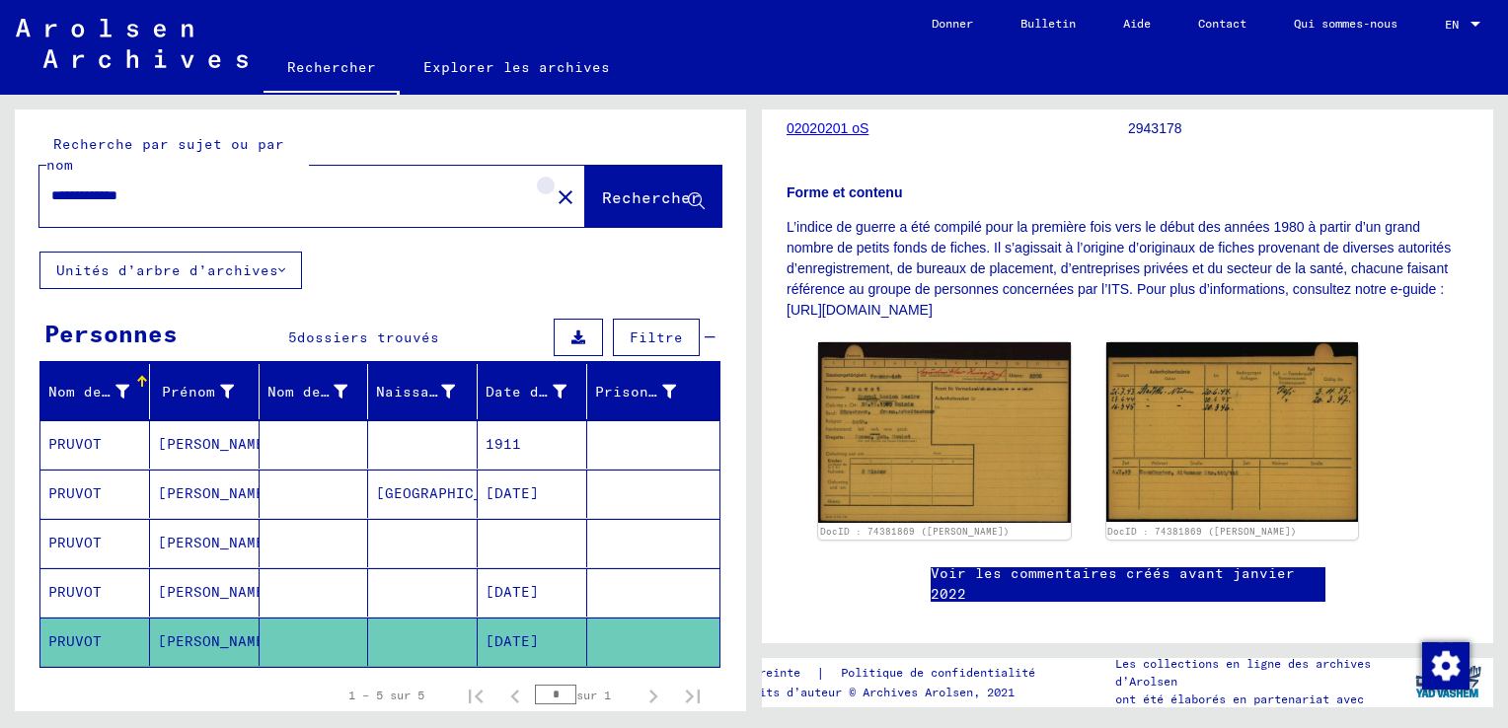
click at [553, 195] on mat-icon "close" at bounding box center [565, 197] width 24 height 24
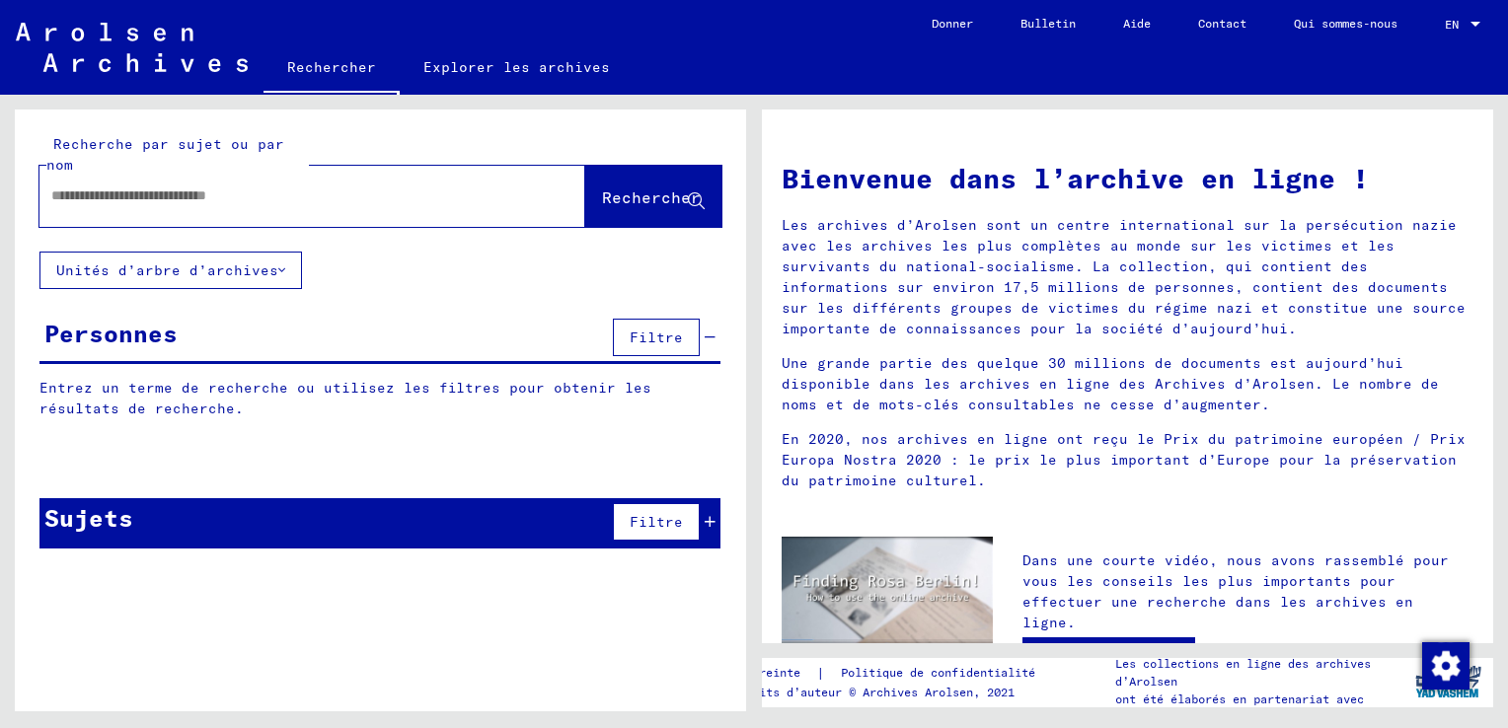
click at [67, 191] on input "text" at bounding box center [288, 195] width 475 height 21
type input "**********"
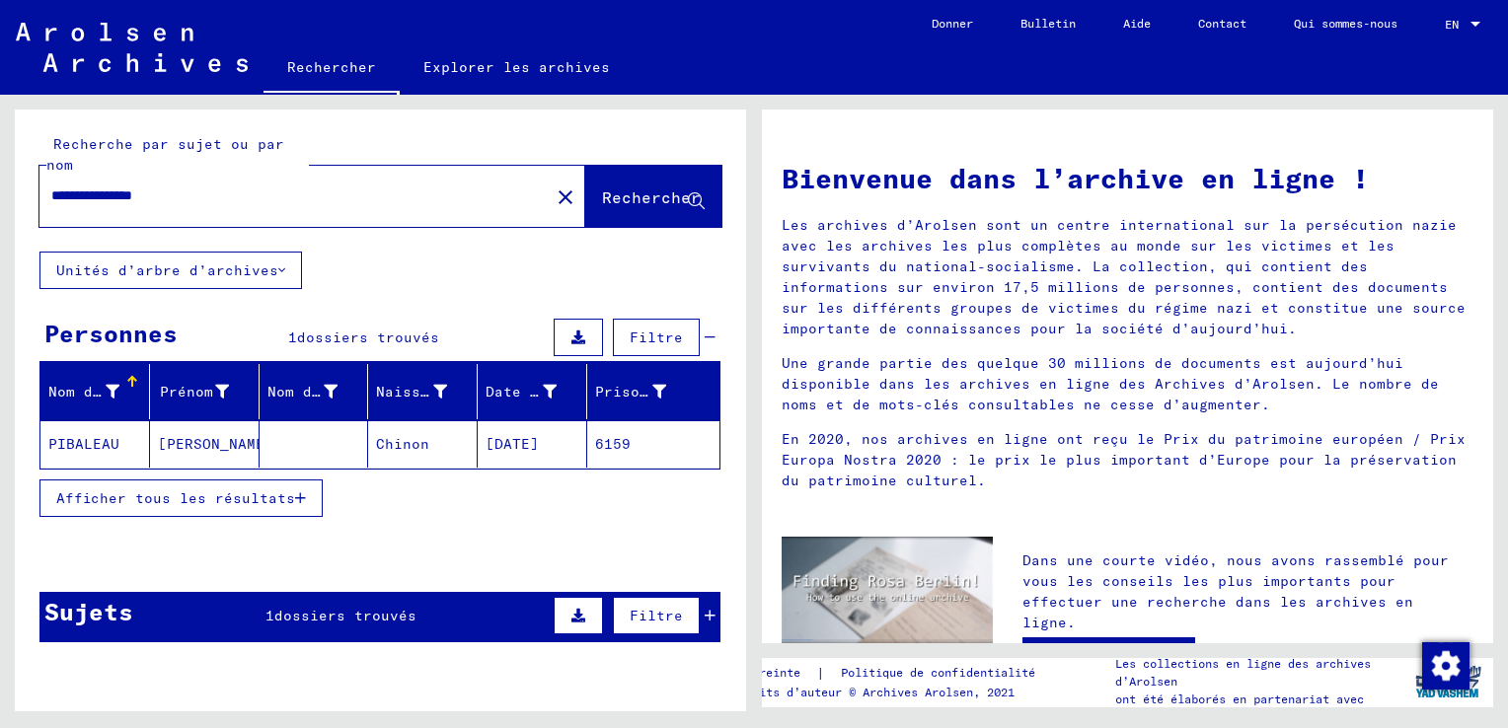
click at [106, 436] on mat-cell "PIBALEAU" at bounding box center [95, 443] width 110 height 47
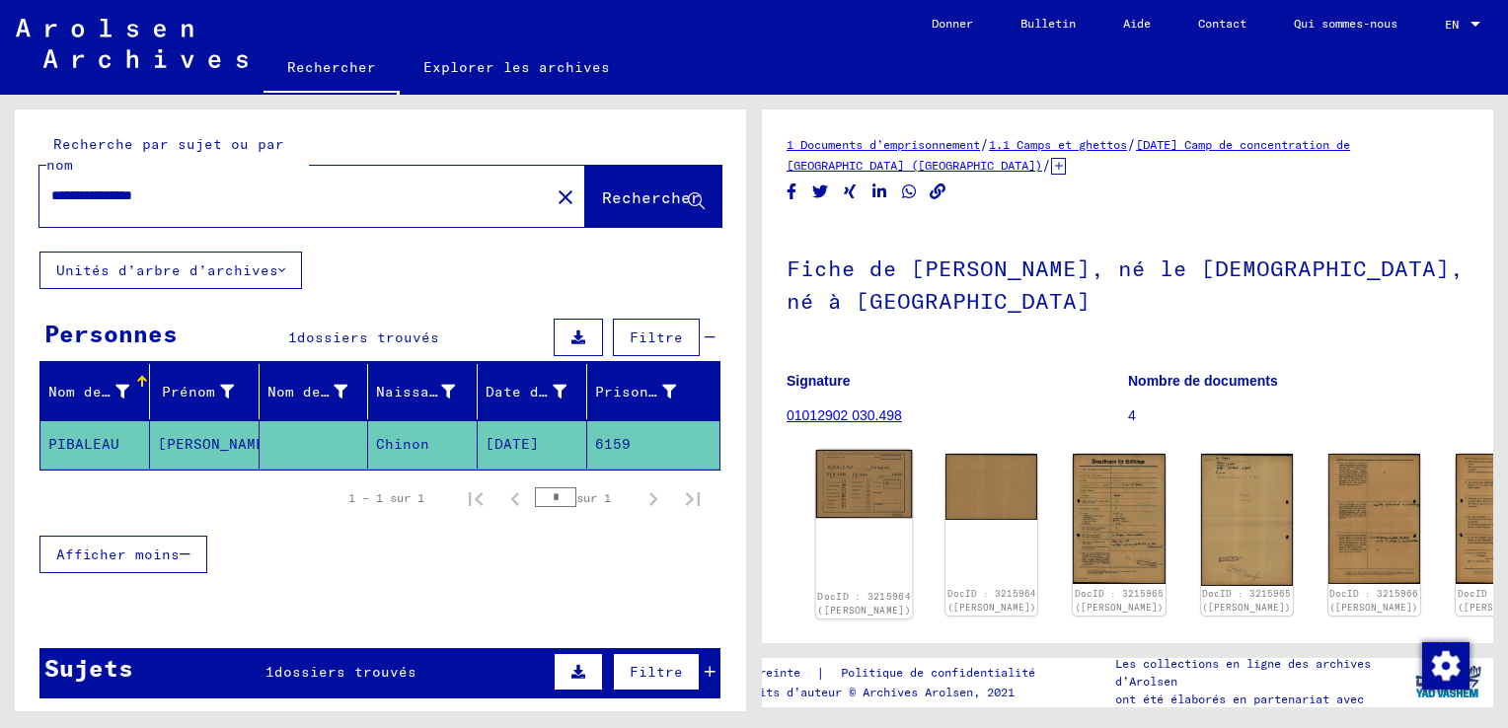
click at [857, 486] on img at bounding box center [864, 484] width 97 height 69
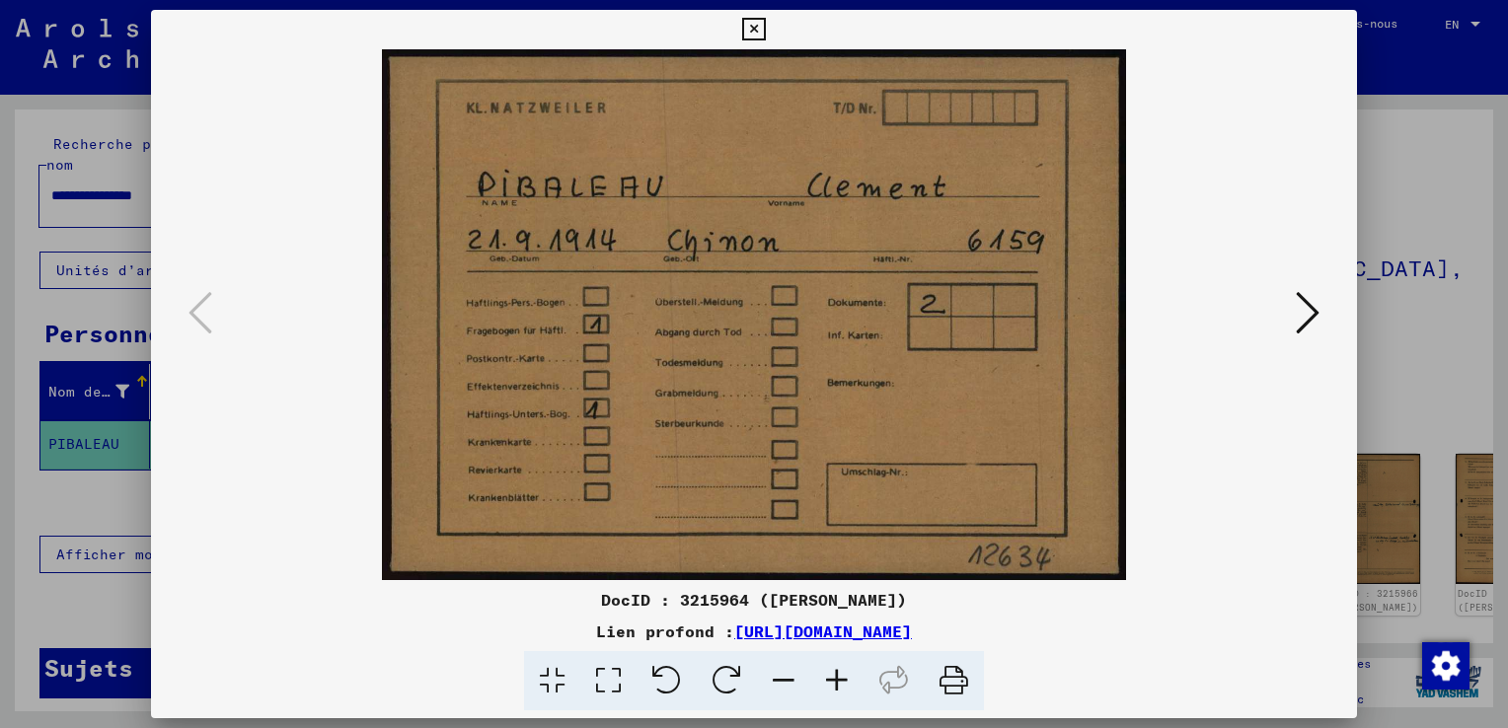
click at [1311, 313] on icon at bounding box center [1307, 312] width 24 height 47
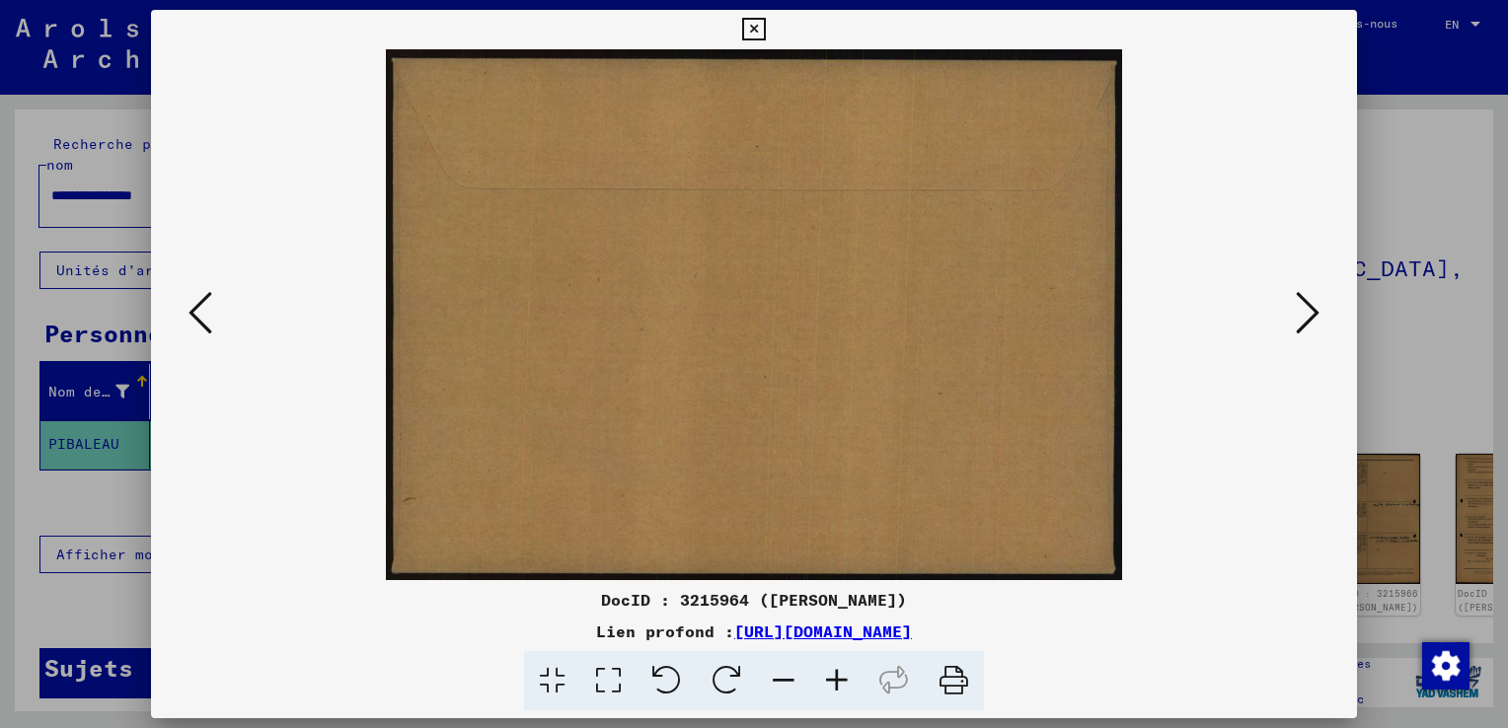
click at [188, 320] on icon at bounding box center [200, 312] width 24 height 47
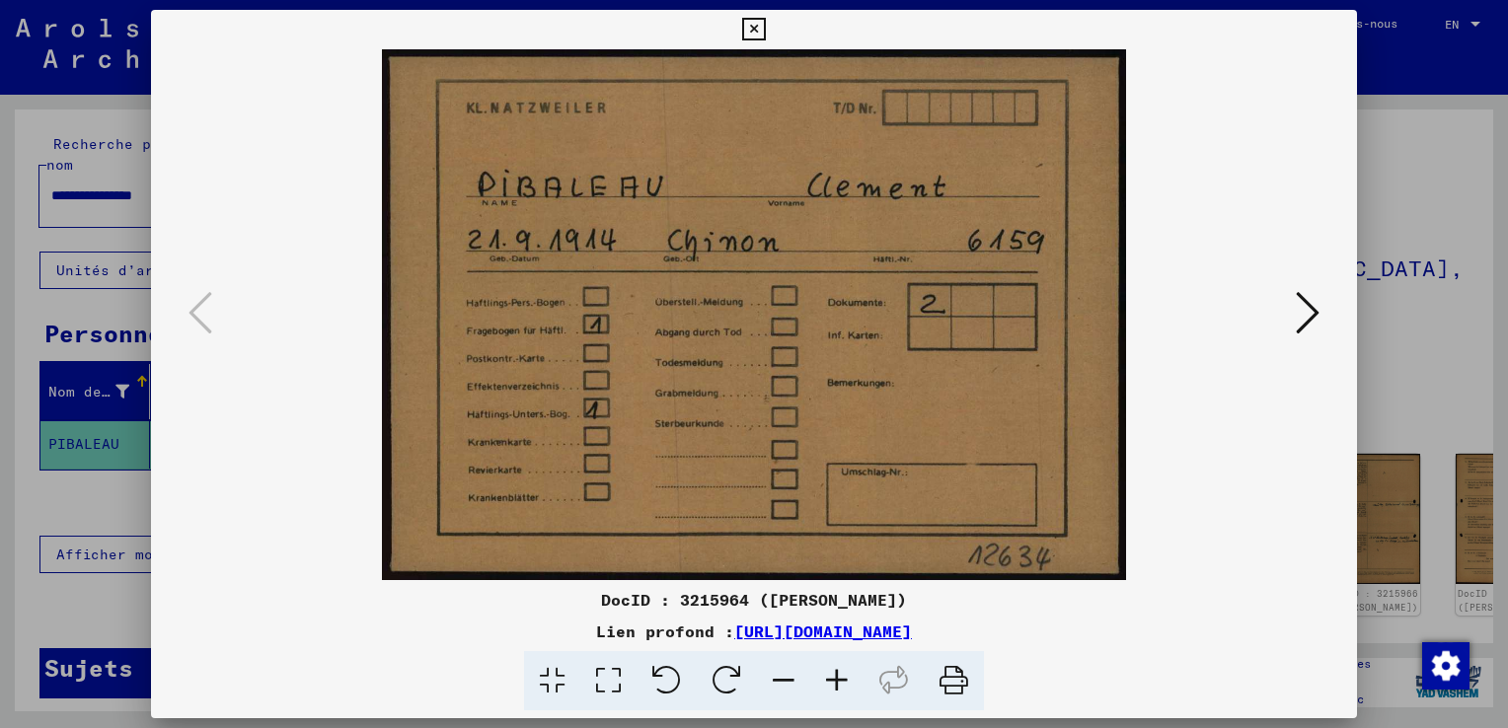
click at [1311, 309] on icon at bounding box center [1307, 312] width 24 height 47
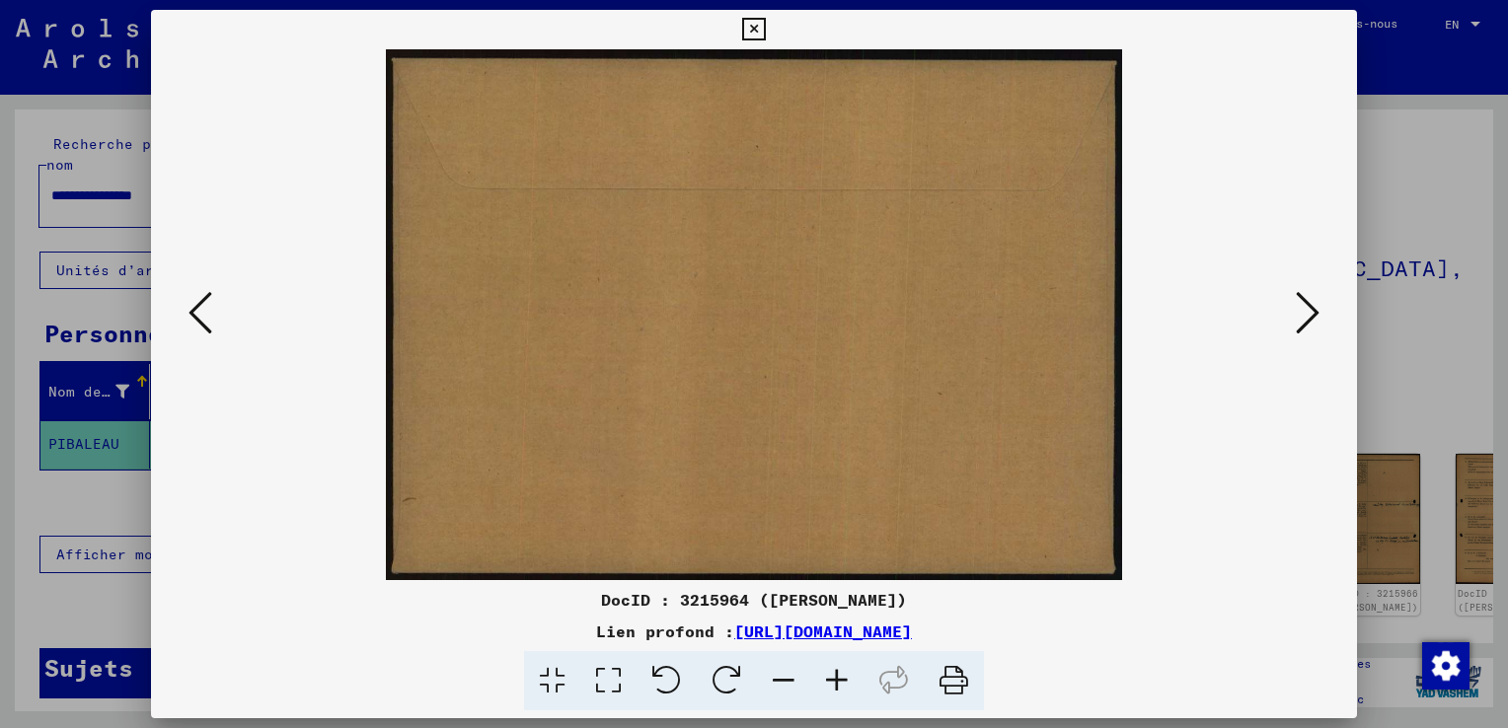
click at [1311, 309] on icon at bounding box center [1307, 312] width 24 height 47
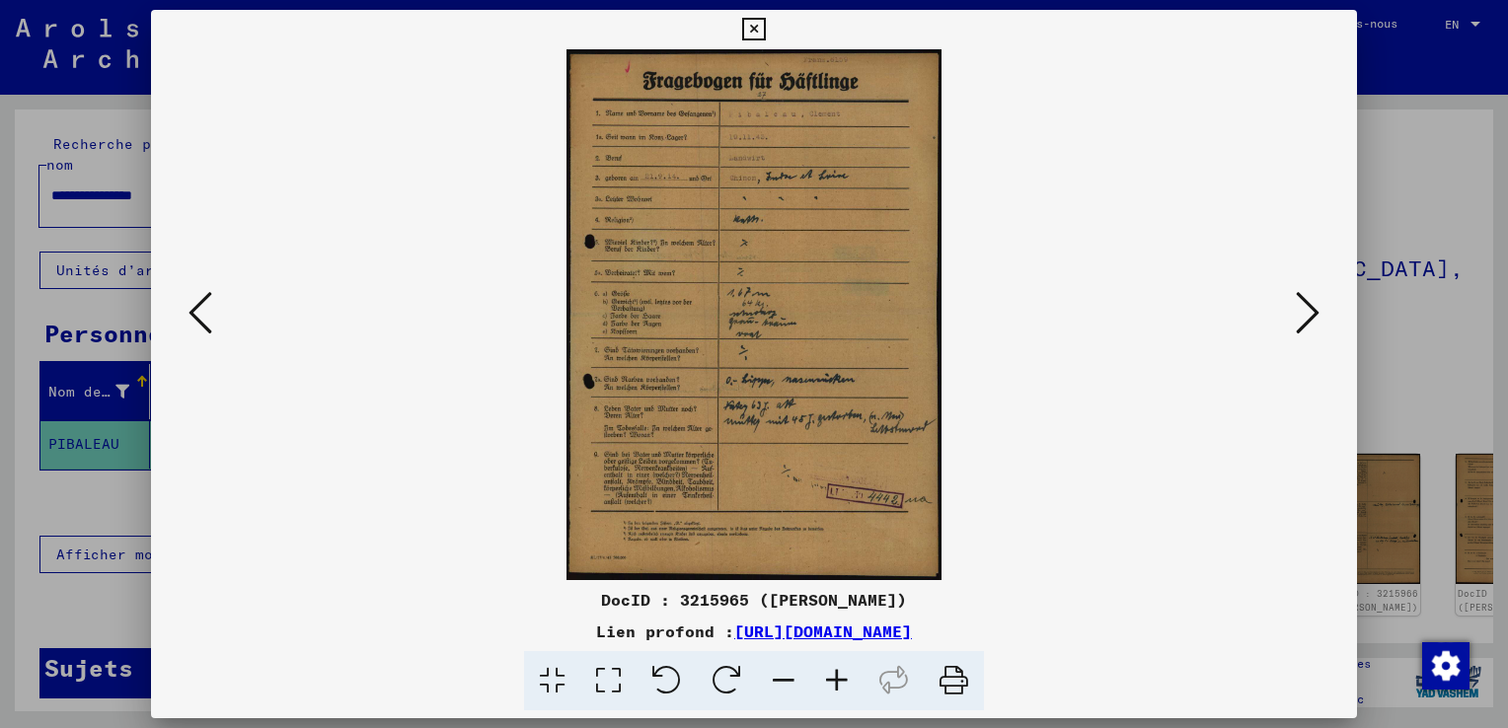
click at [838, 682] on icon at bounding box center [836, 681] width 53 height 60
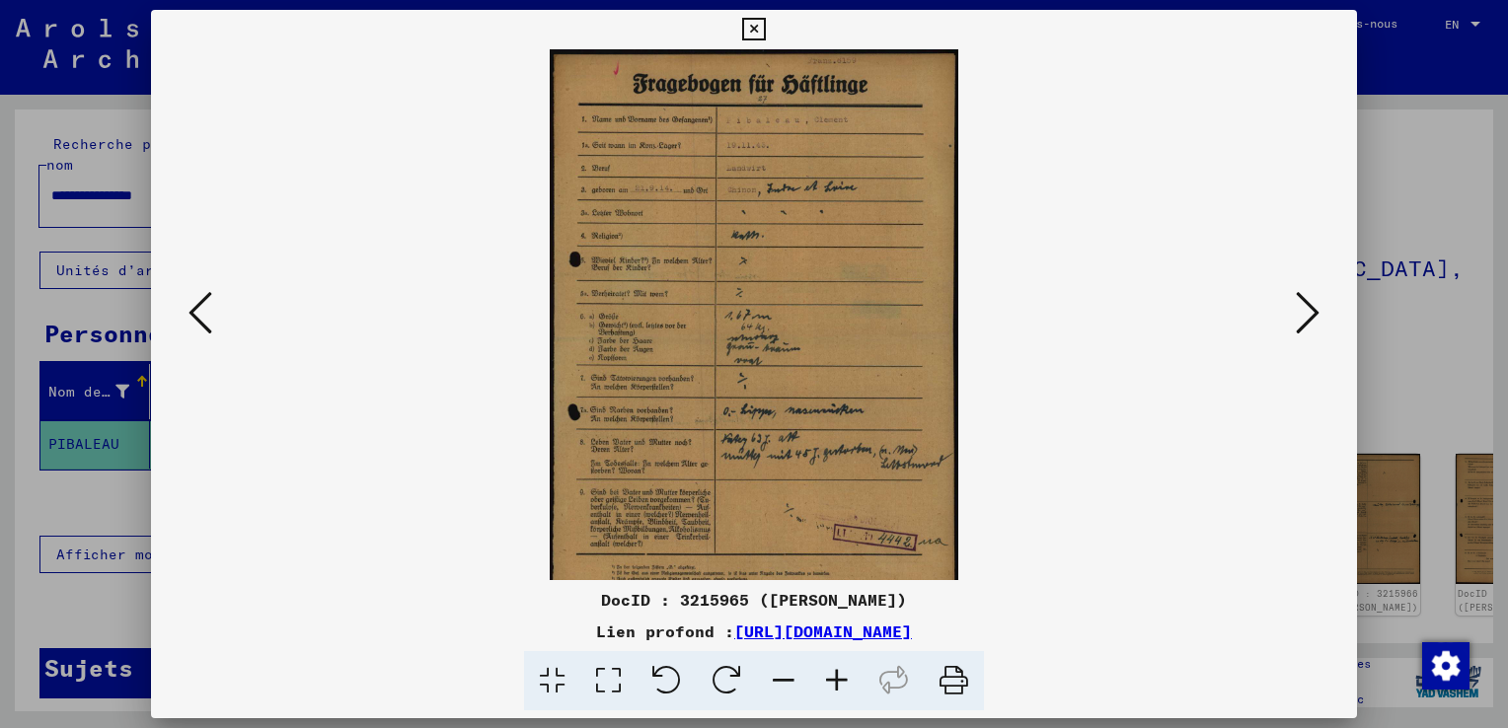
click at [838, 682] on icon at bounding box center [836, 681] width 53 height 60
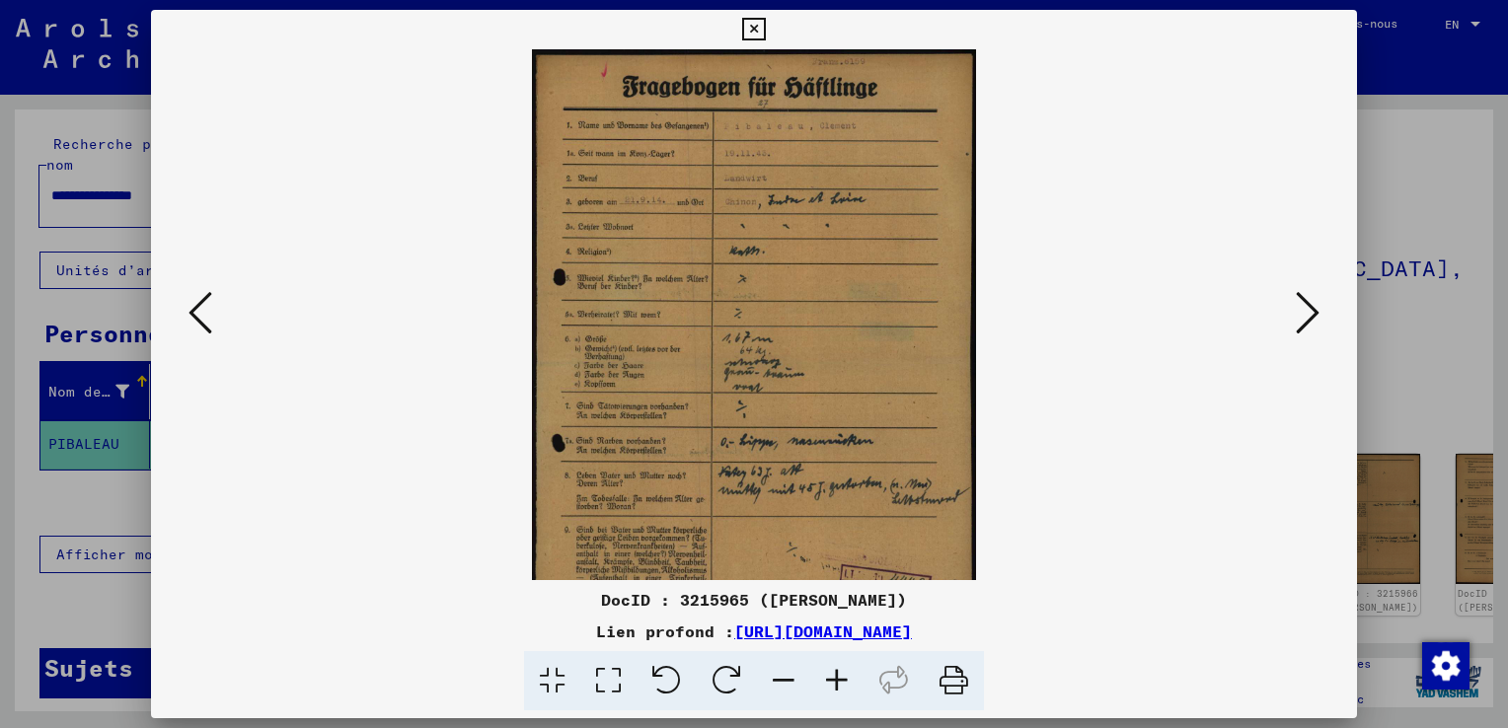
click at [838, 682] on icon at bounding box center [836, 681] width 53 height 60
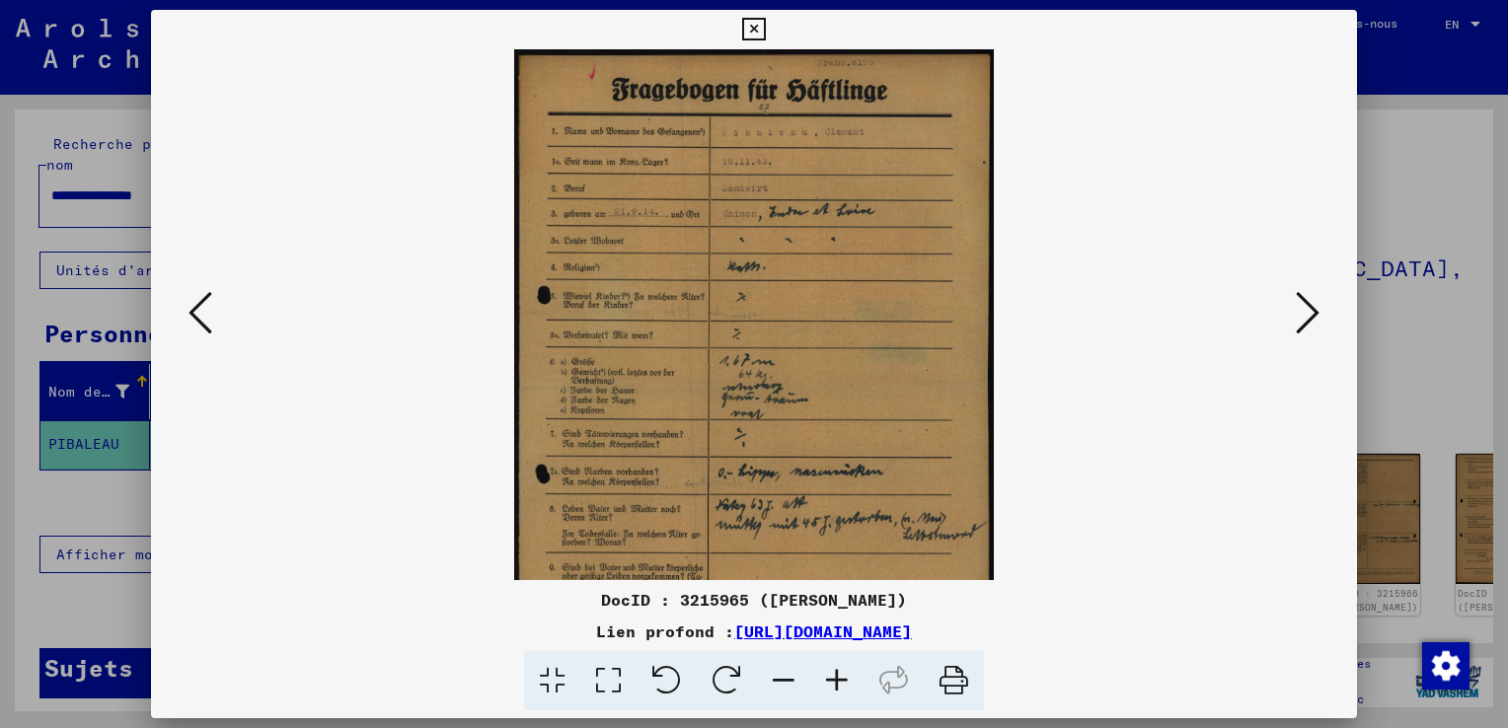
click at [837, 681] on icon at bounding box center [836, 681] width 53 height 60
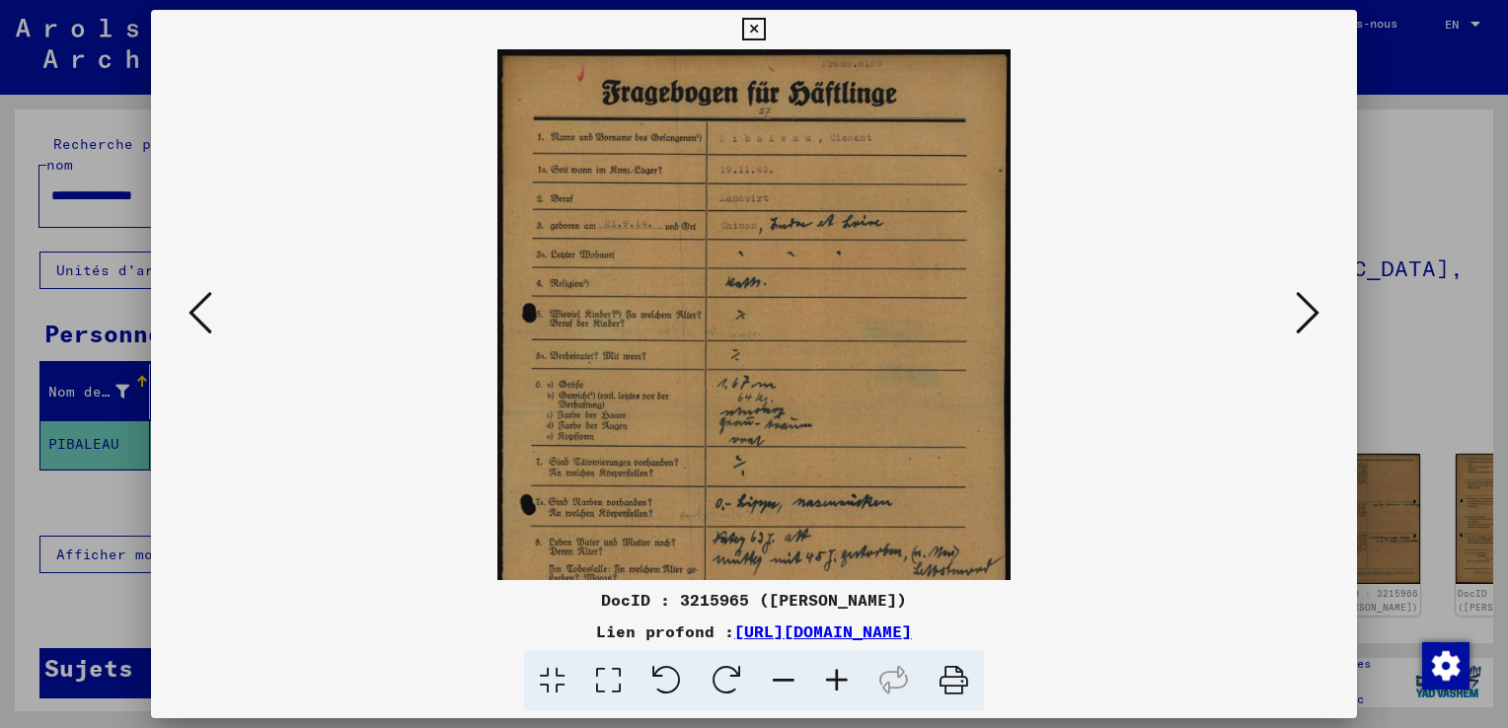
click at [837, 681] on icon at bounding box center [836, 681] width 53 height 60
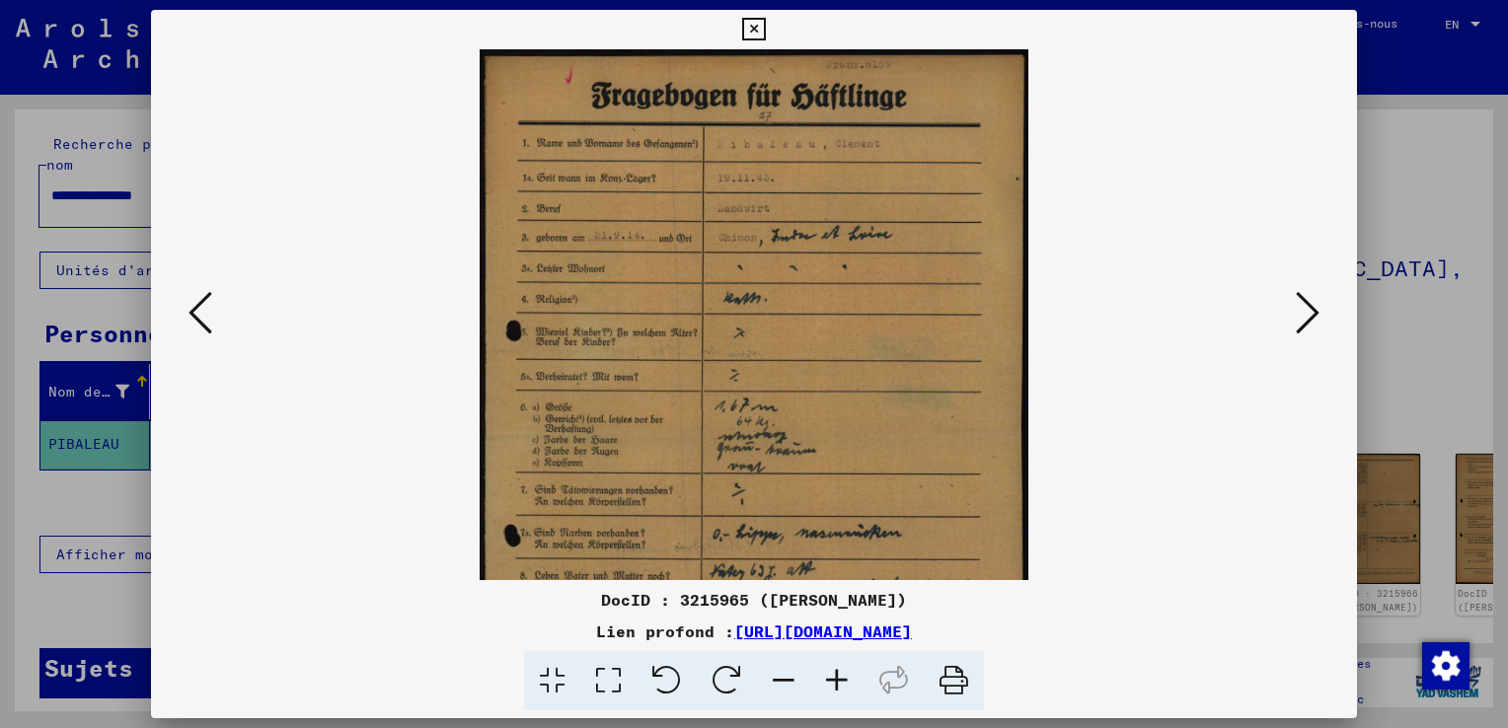
click at [836, 682] on icon at bounding box center [836, 681] width 53 height 60
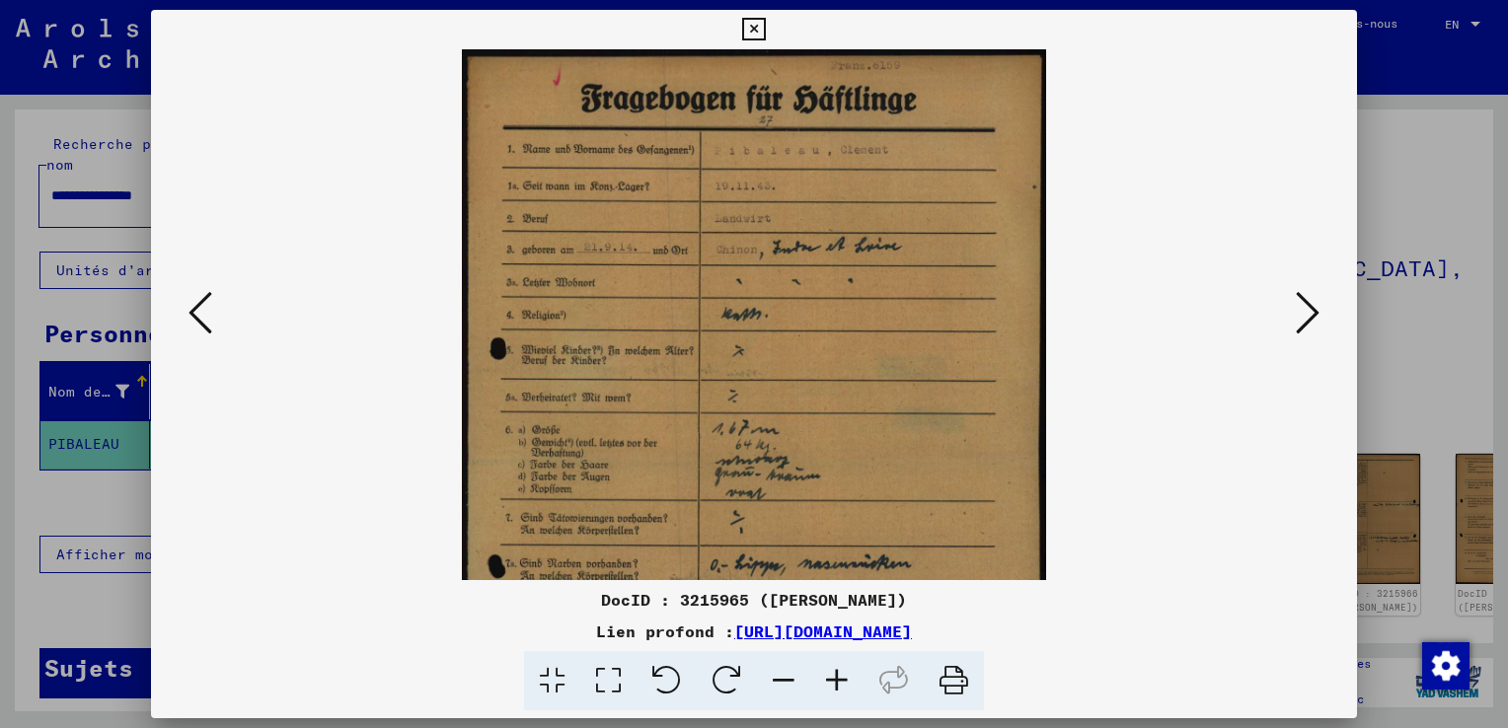
click at [835, 683] on icon at bounding box center [836, 681] width 53 height 60
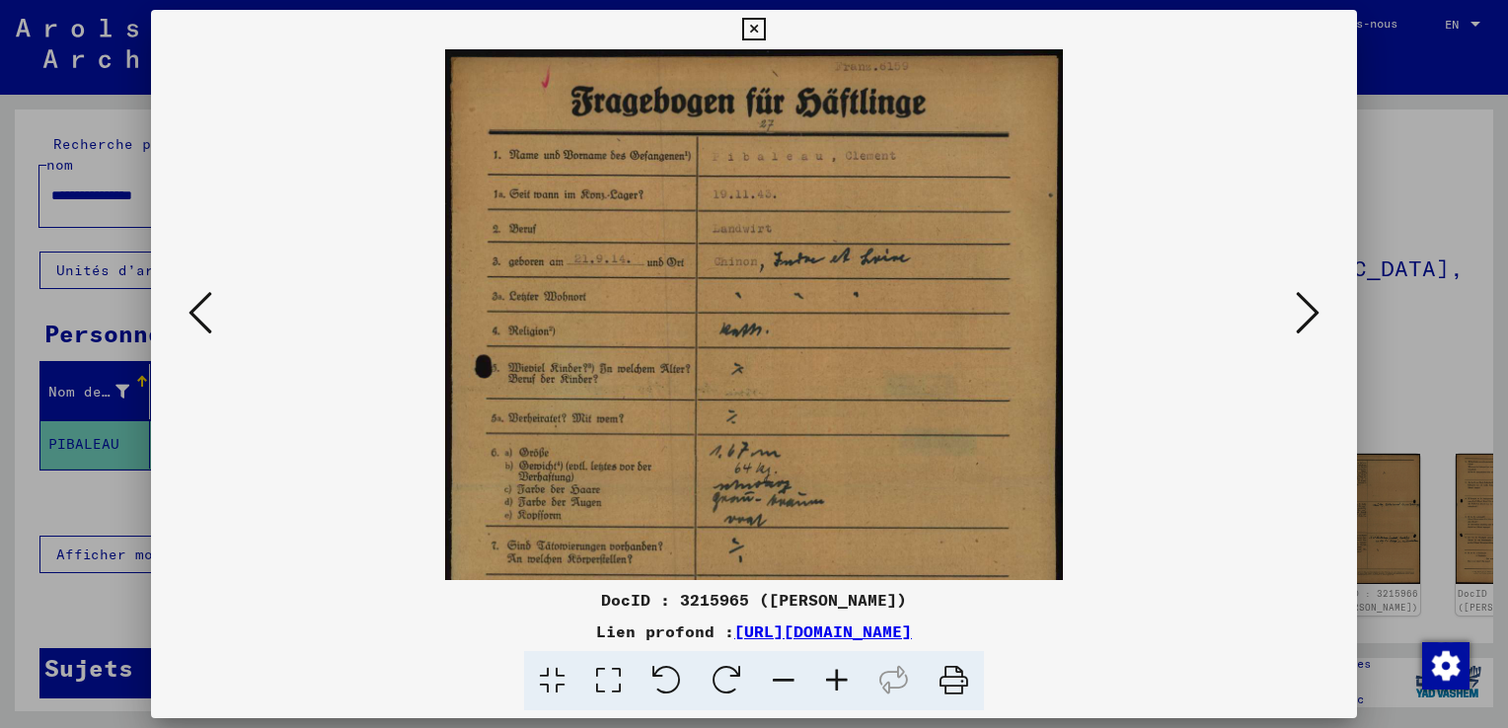
click at [833, 684] on icon at bounding box center [836, 681] width 53 height 60
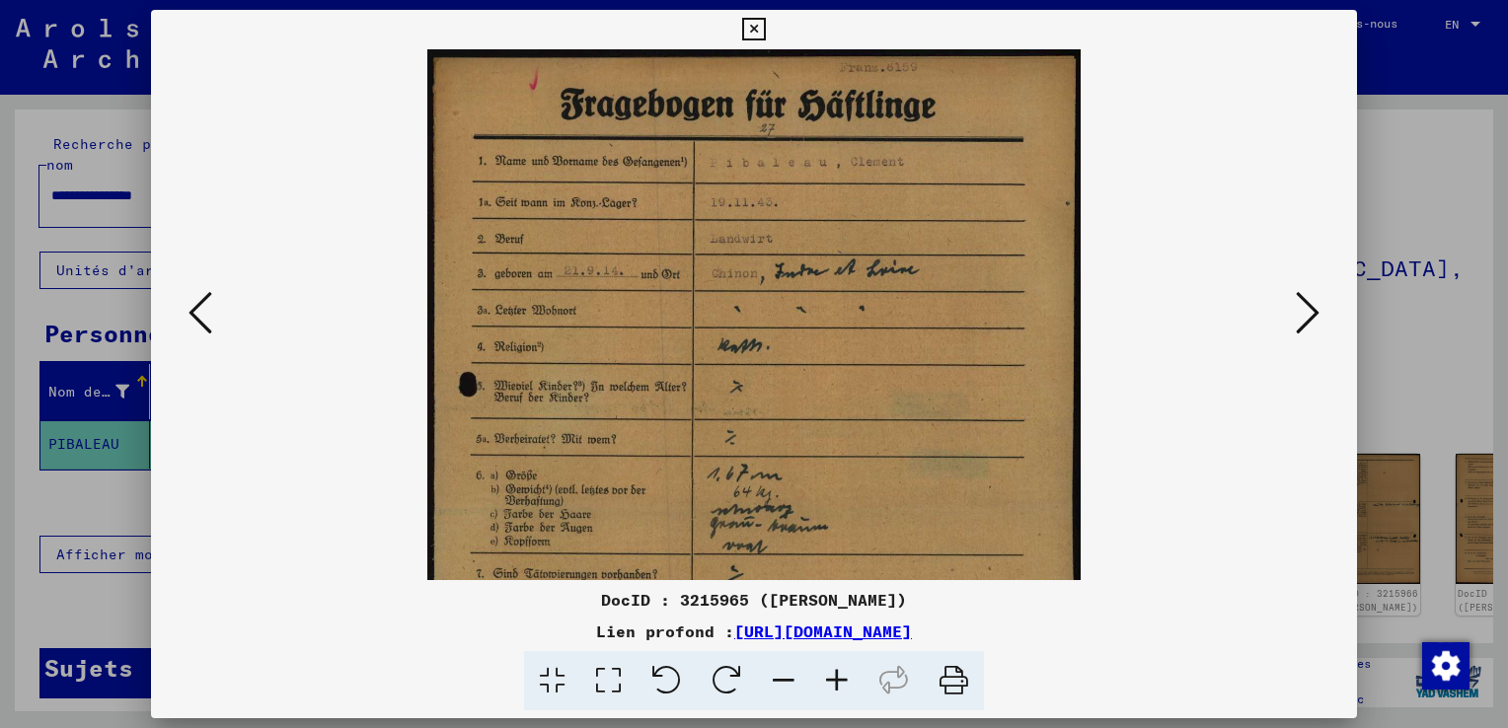
click at [826, 685] on icon at bounding box center [836, 681] width 53 height 60
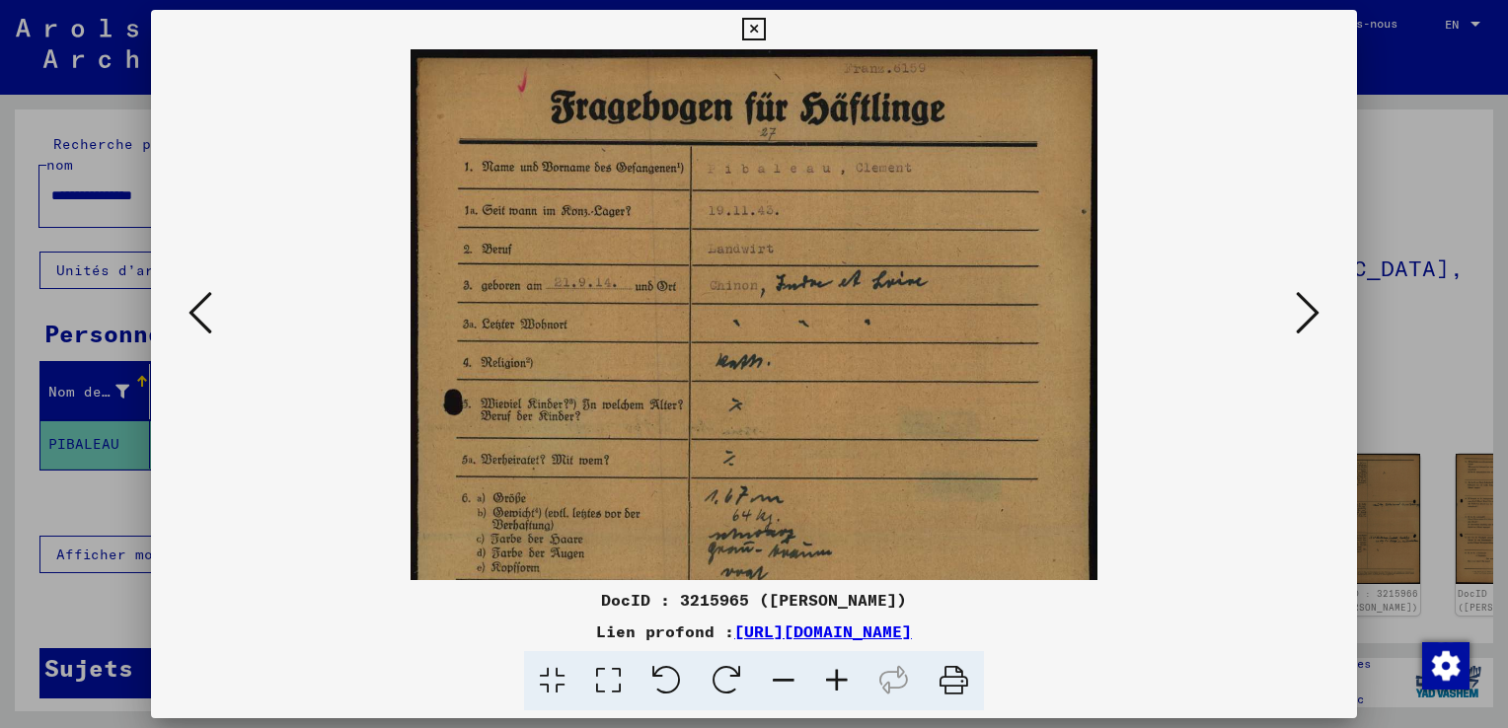
click at [823, 687] on icon at bounding box center [836, 681] width 53 height 60
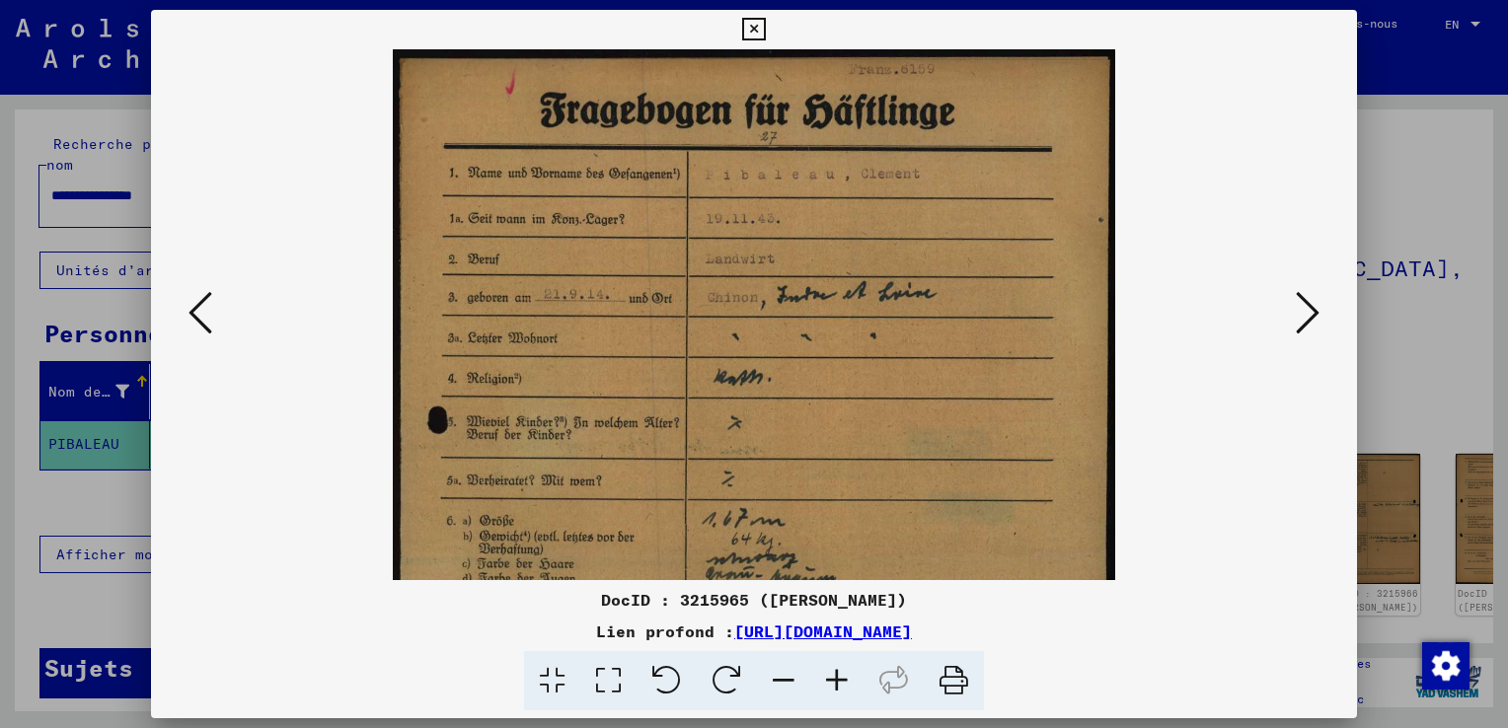
click at [820, 689] on icon at bounding box center [836, 681] width 53 height 60
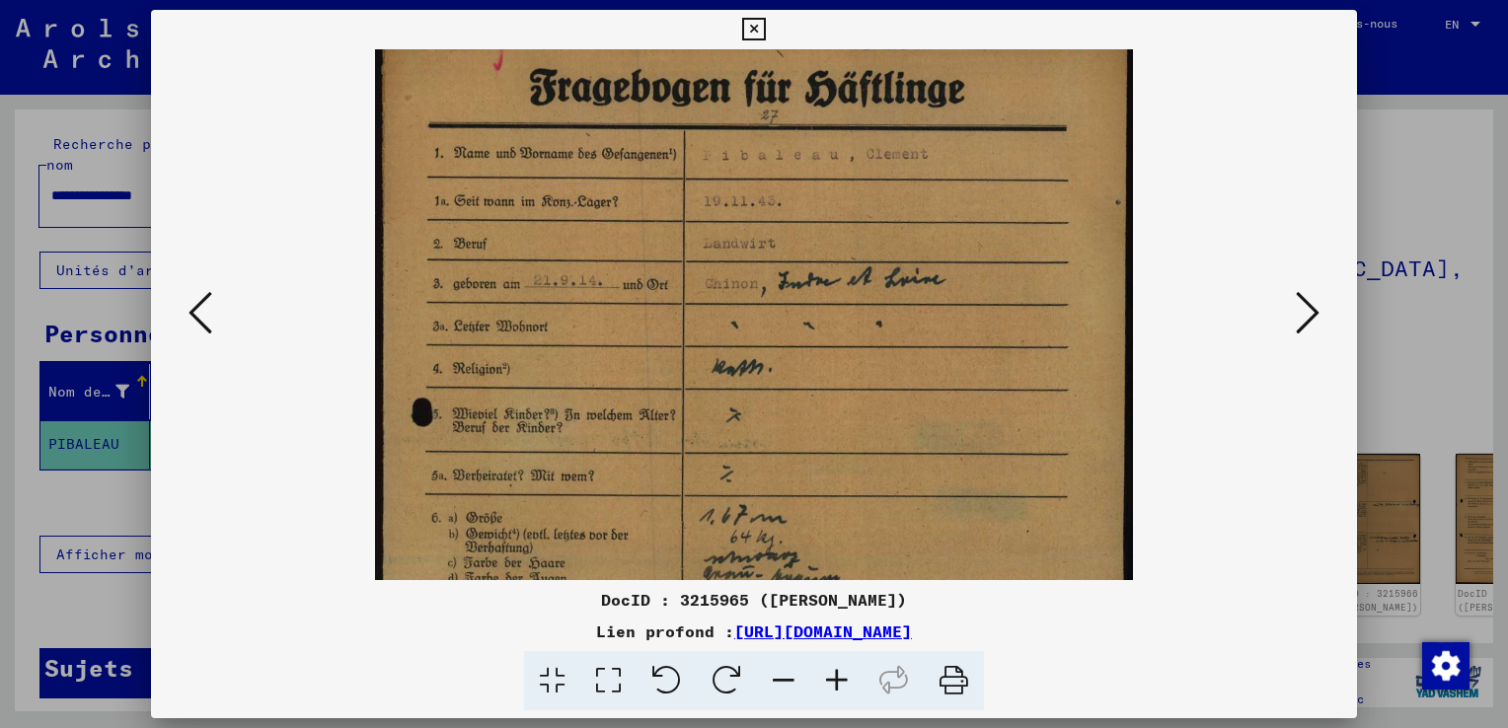
scroll to position [27, 0]
drag, startPoint x: 837, startPoint y: 401, endPoint x: 838, endPoint y: 376, distance: 24.7
click at [838, 376] on img at bounding box center [753, 559] width 757 height 1073
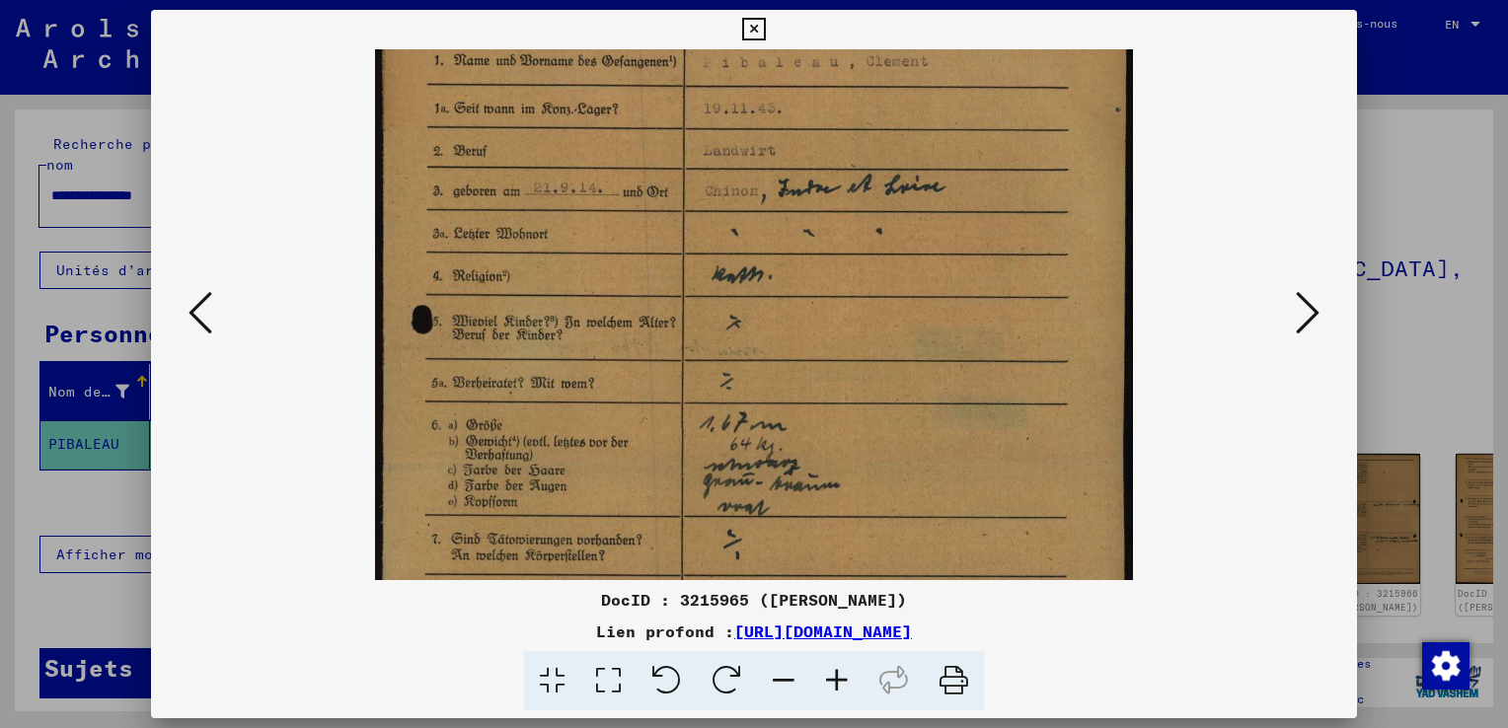
scroll to position [130, 0]
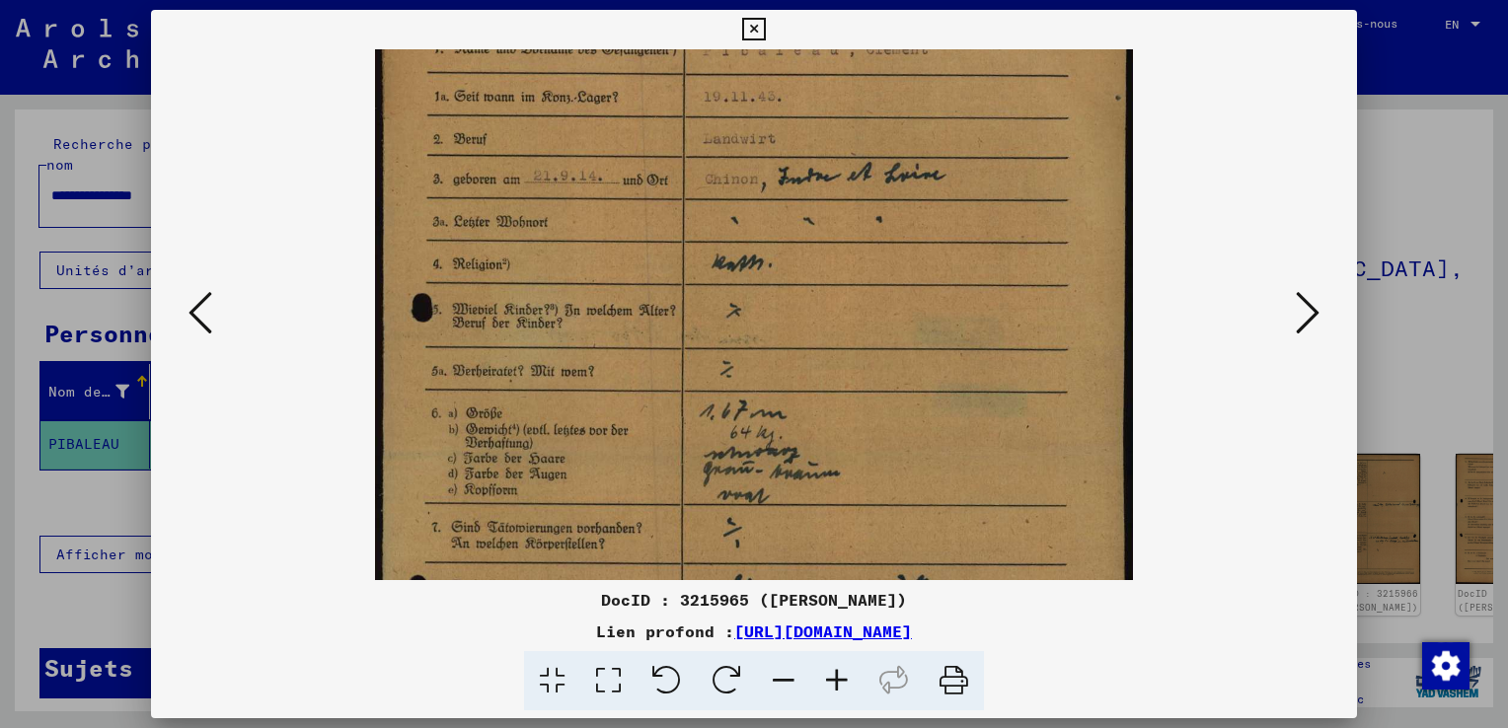
drag, startPoint x: 830, startPoint y: 413, endPoint x: 833, endPoint y: 330, distance: 83.9
click at [833, 330] on img at bounding box center [753, 455] width 757 height 1073
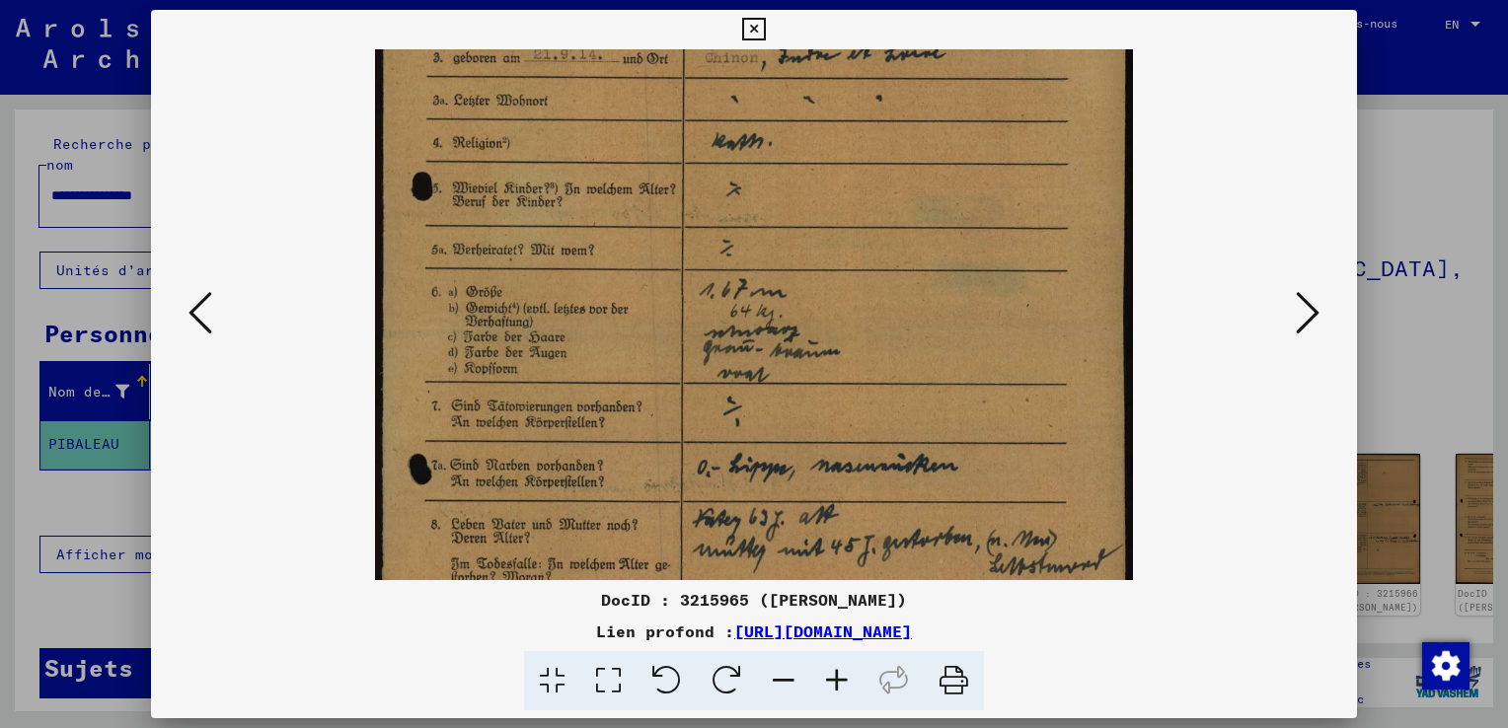
scroll to position [258, 0]
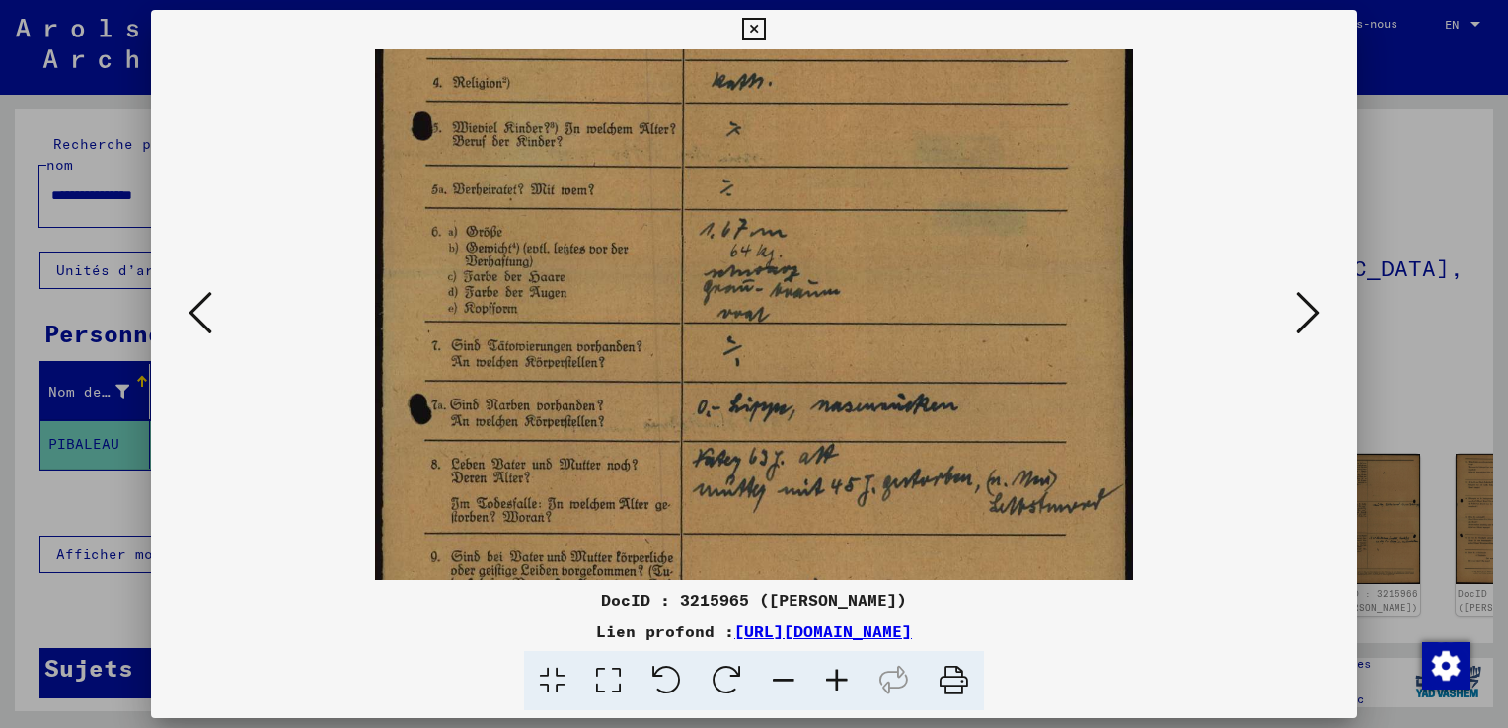
drag, startPoint x: 841, startPoint y: 444, endPoint x: 826, endPoint y: 286, distance: 158.6
click at [826, 286] on img at bounding box center [753, 274] width 757 height 1073
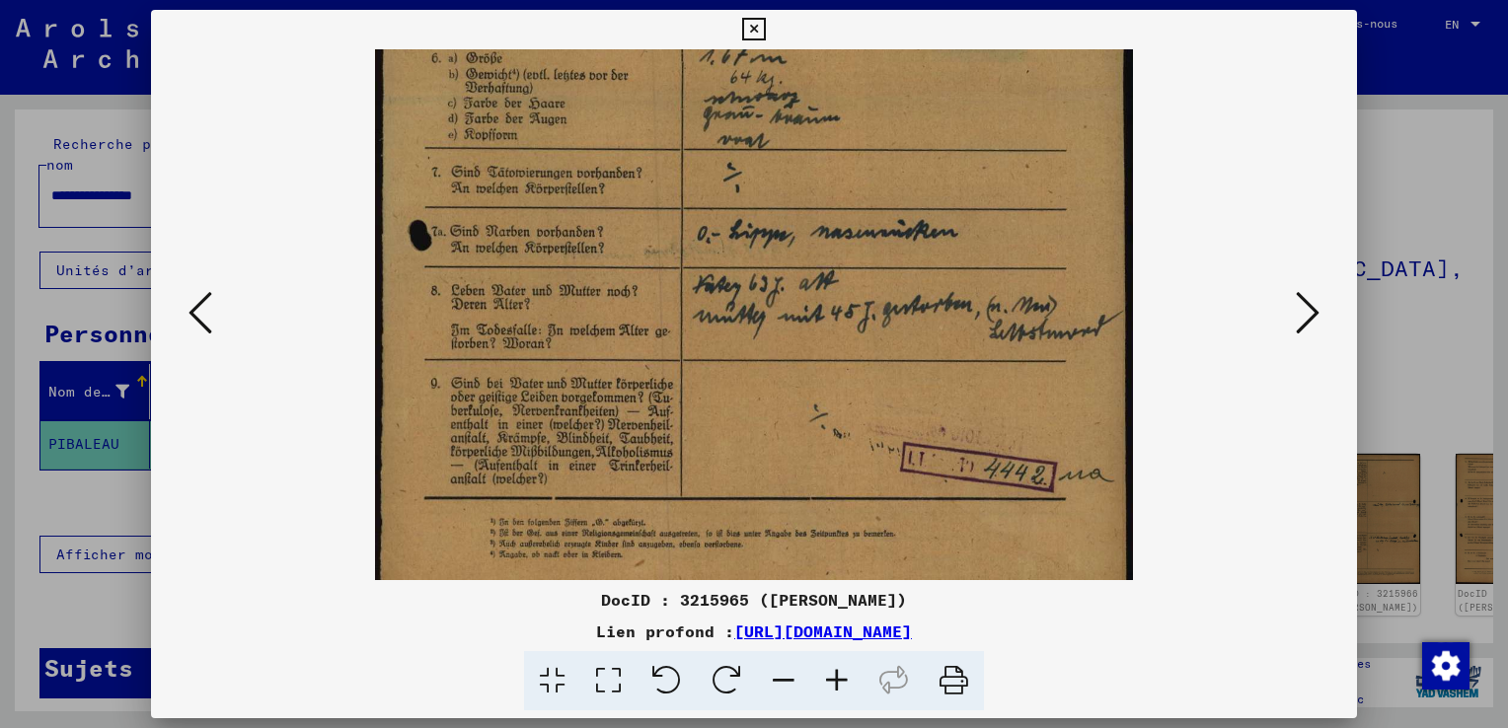
scroll to position [488, 0]
drag, startPoint x: 833, startPoint y: 534, endPoint x: 829, endPoint y: 371, distance: 162.8
click at [829, 371] on img at bounding box center [753, 97] width 757 height 1073
click at [1314, 311] on icon at bounding box center [1307, 312] width 24 height 47
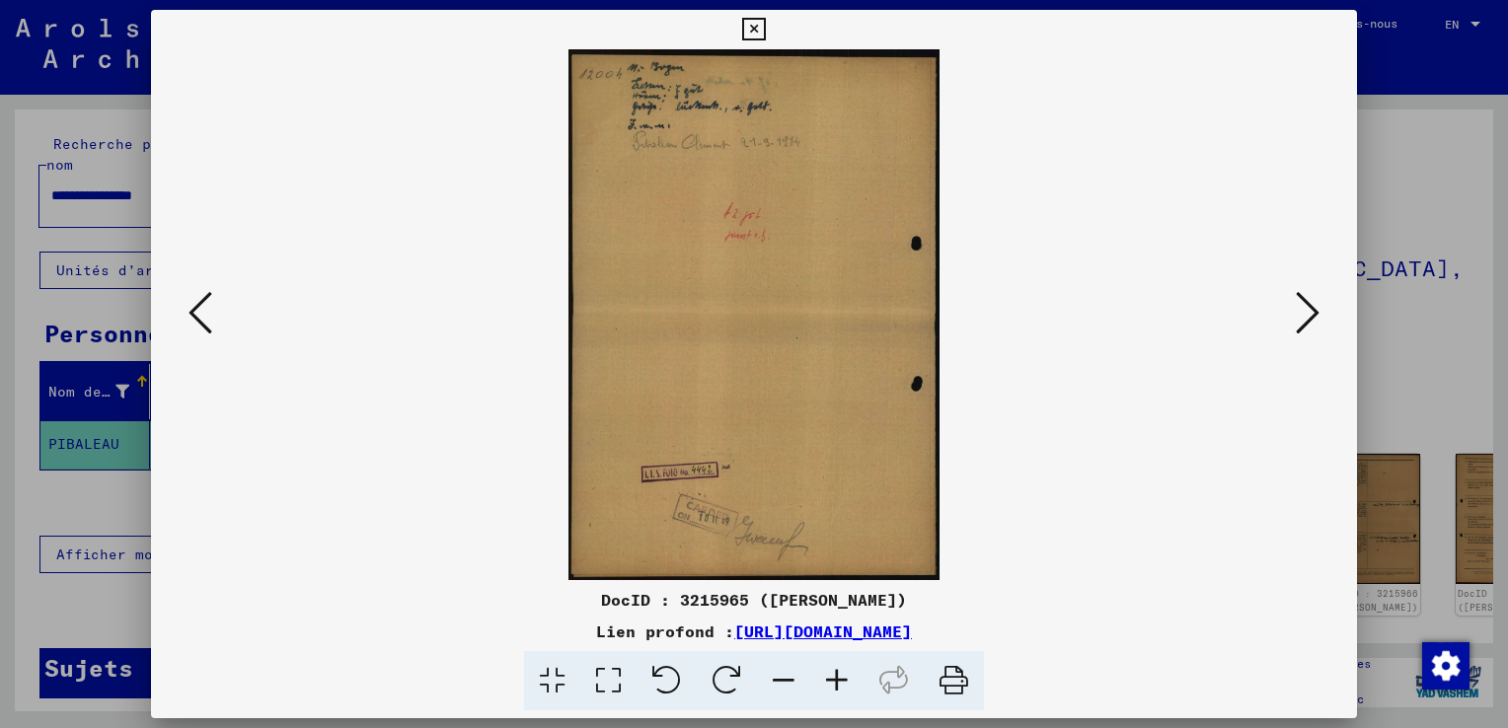
click at [1318, 314] on icon at bounding box center [1307, 312] width 24 height 47
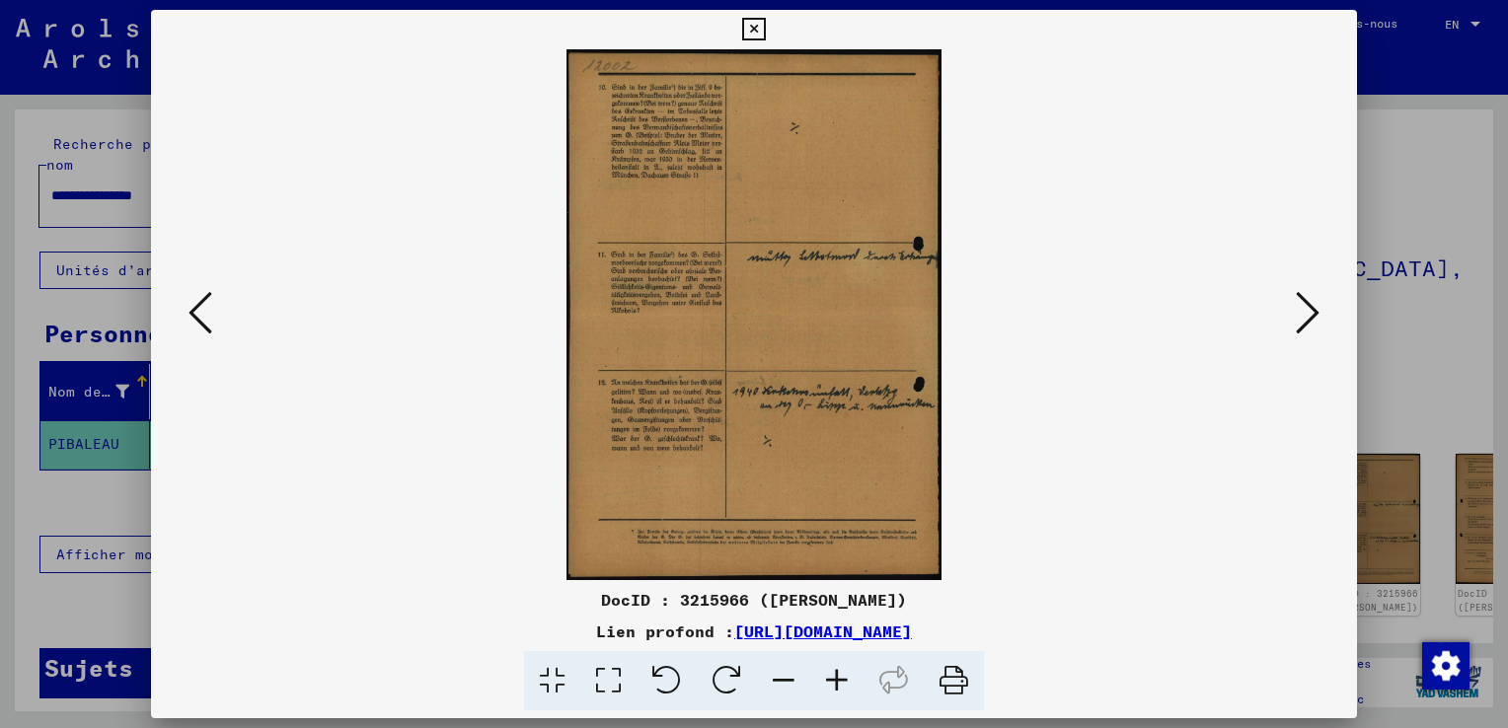
click at [847, 679] on icon at bounding box center [836, 681] width 53 height 60
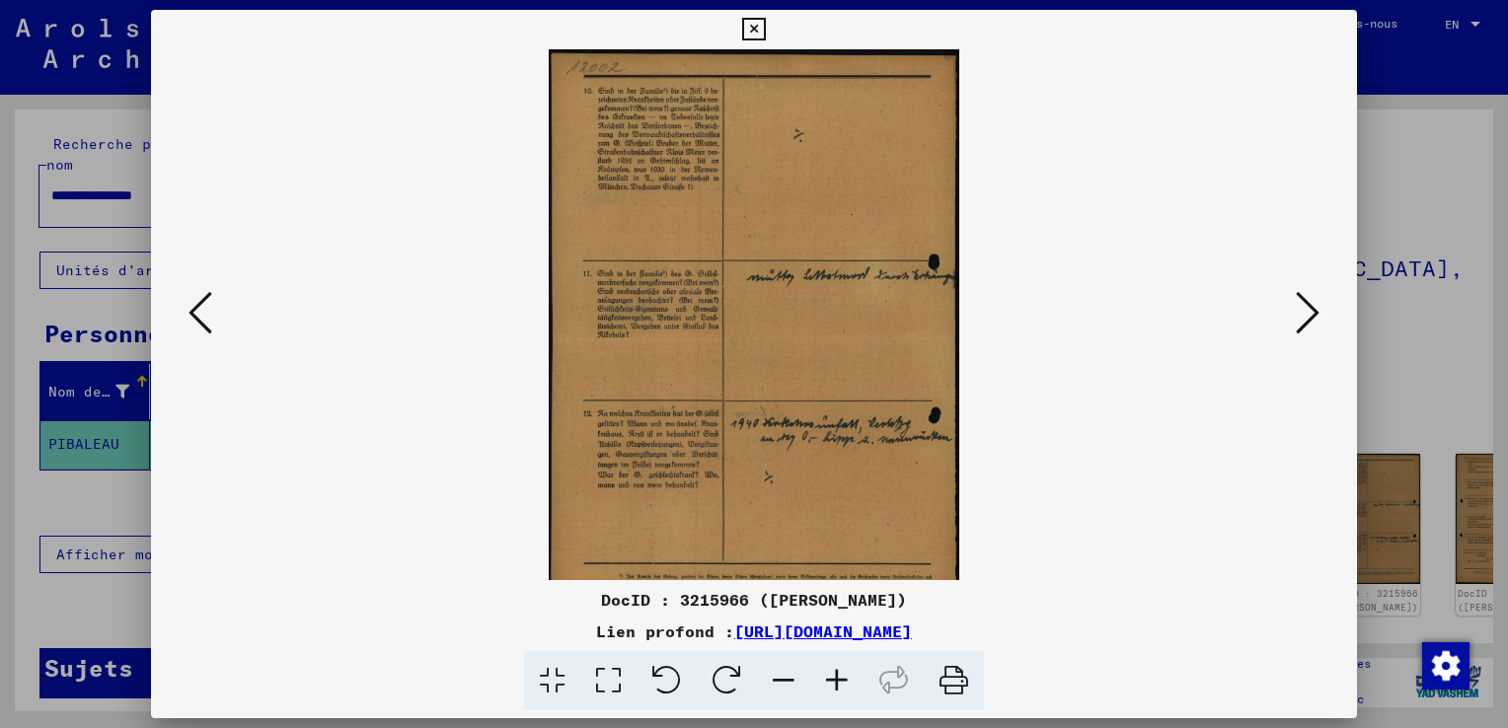
click at [847, 679] on icon at bounding box center [836, 681] width 53 height 60
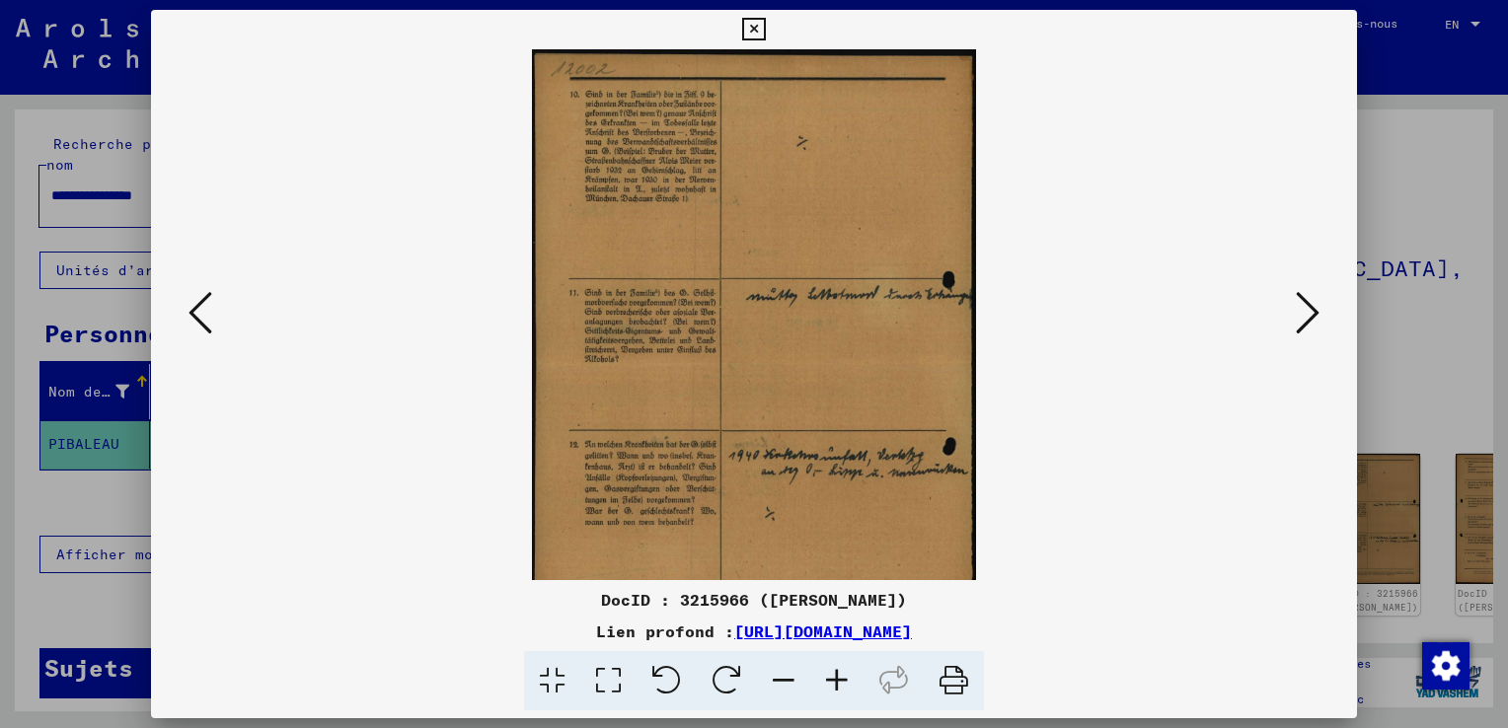
click at [847, 677] on icon at bounding box center [836, 681] width 53 height 60
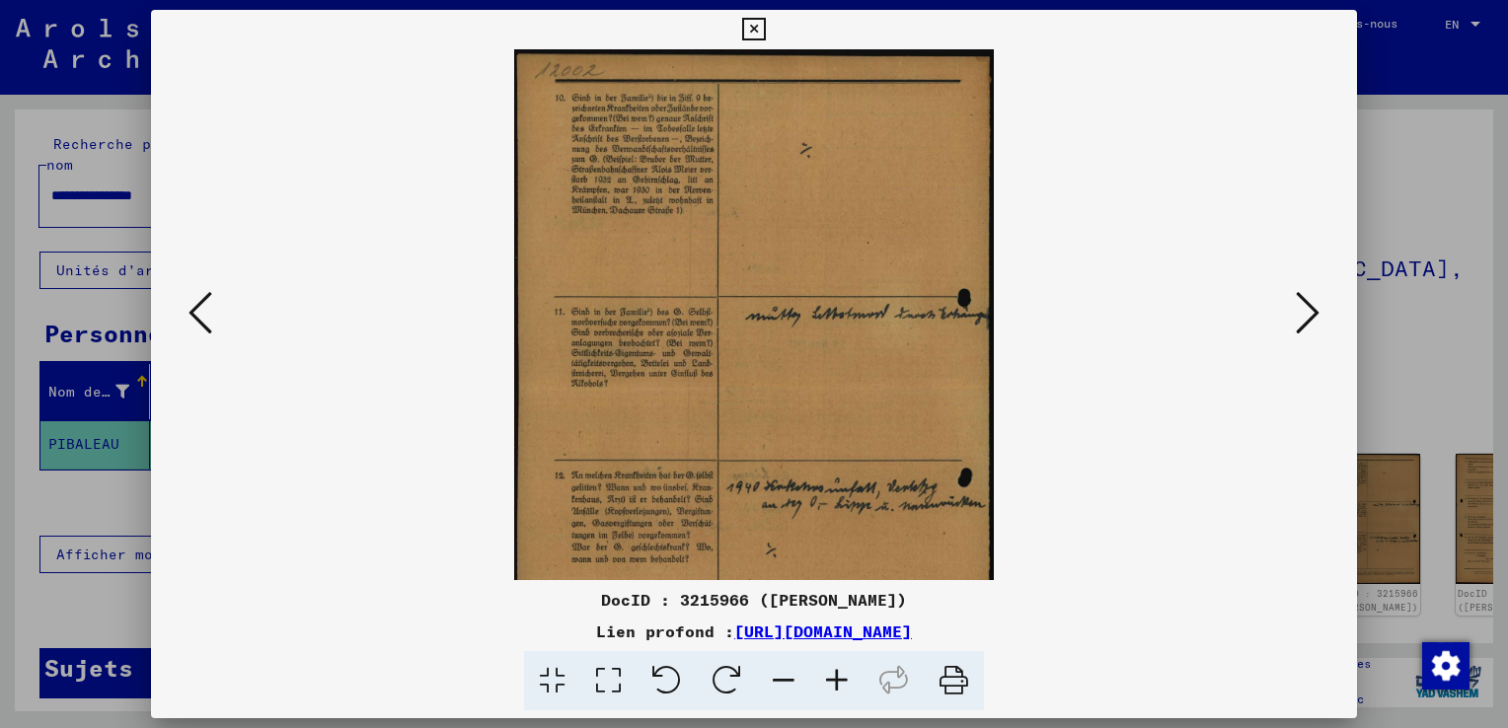
click at [847, 677] on icon at bounding box center [836, 681] width 53 height 60
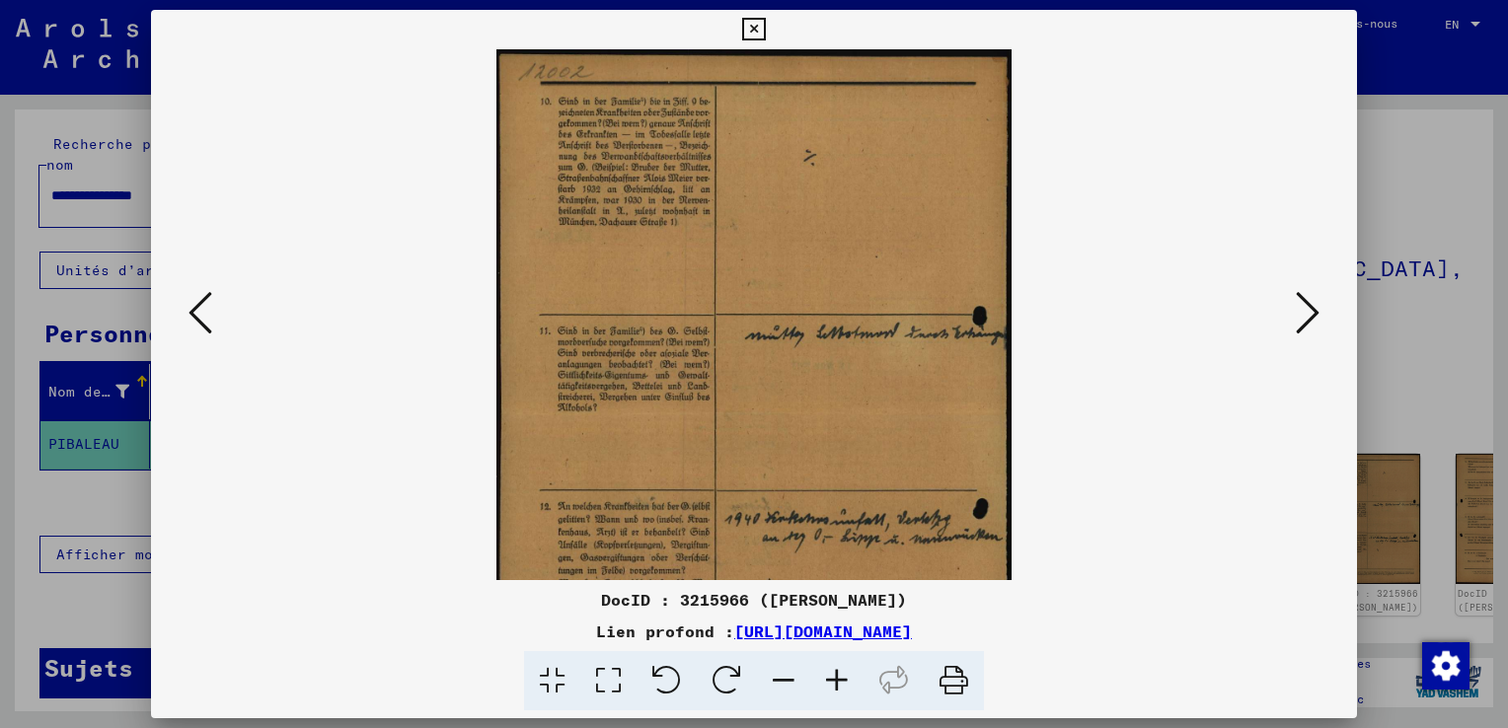
click at [847, 677] on icon at bounding box center [836, 681] width 53 height 60
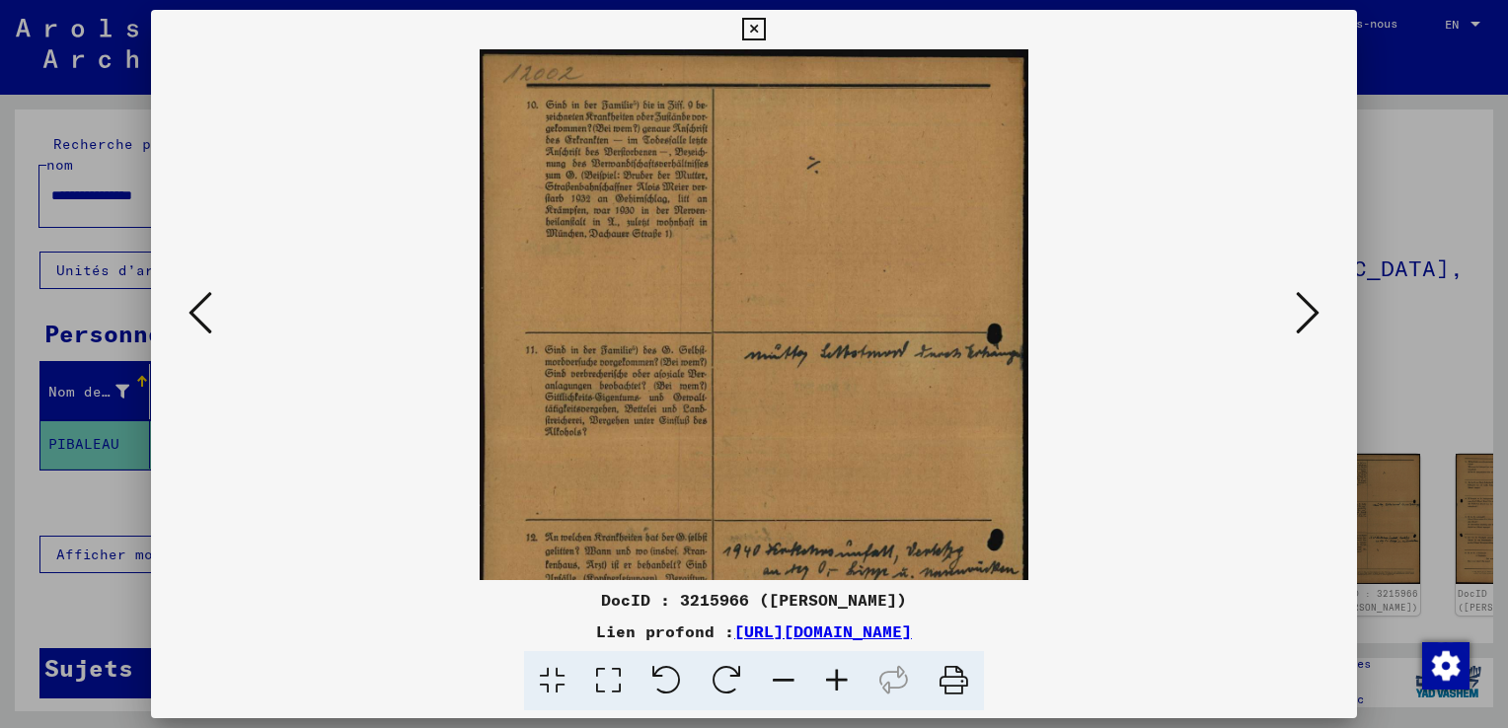
click at [847, 676] on icon at bounding box center [836, 681] width 53 height 60
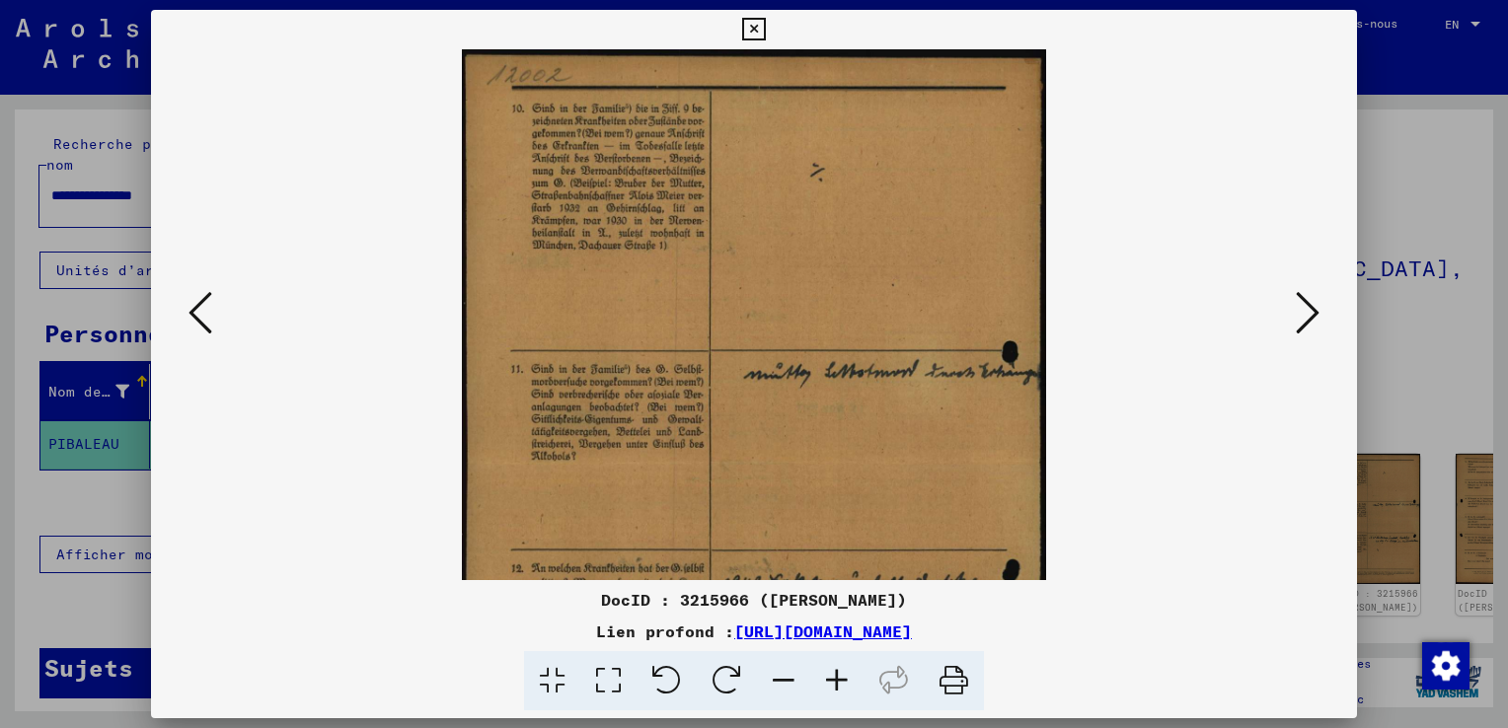
click at [847, 676] on icon at bounding box center [836, 681] width 53 height 60
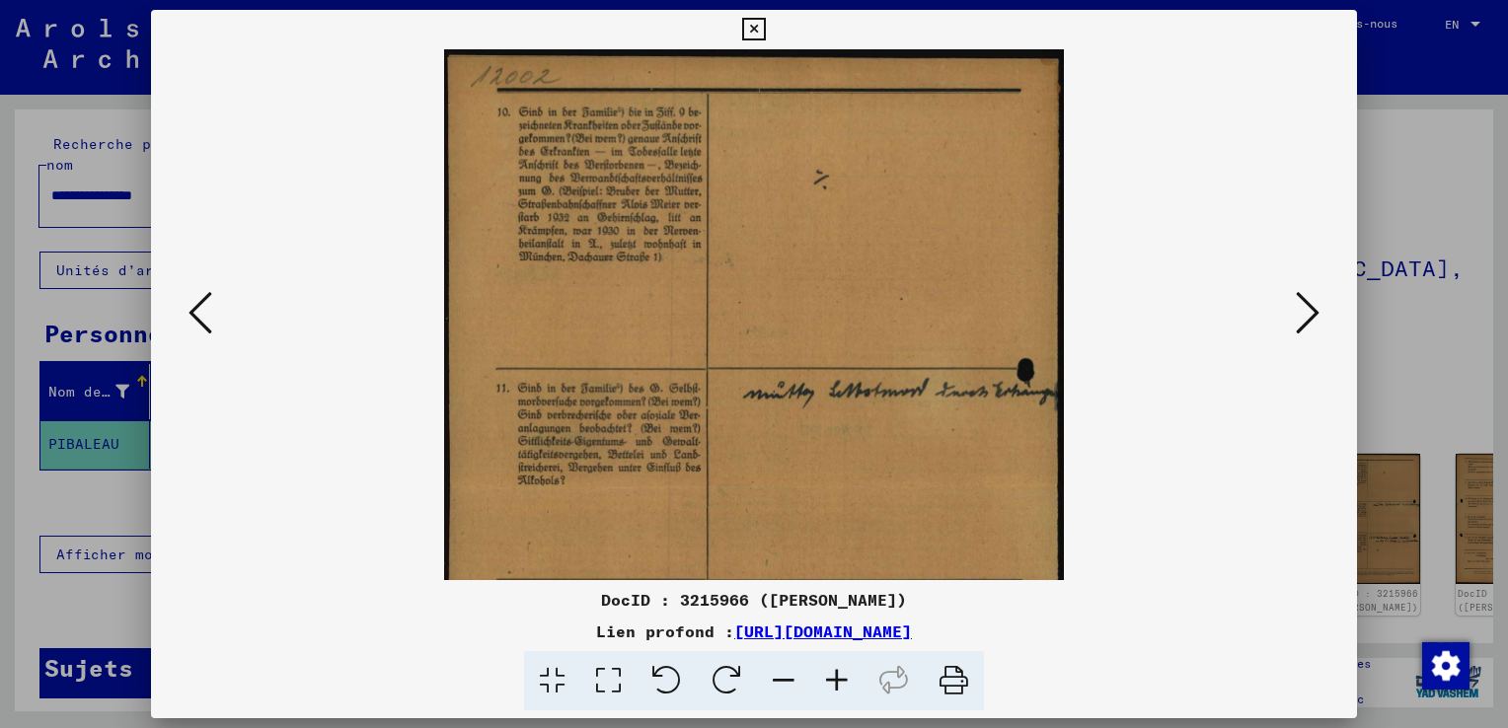
click at [847, 676] on icon at bounding box center [836, 681] width 53 height 60
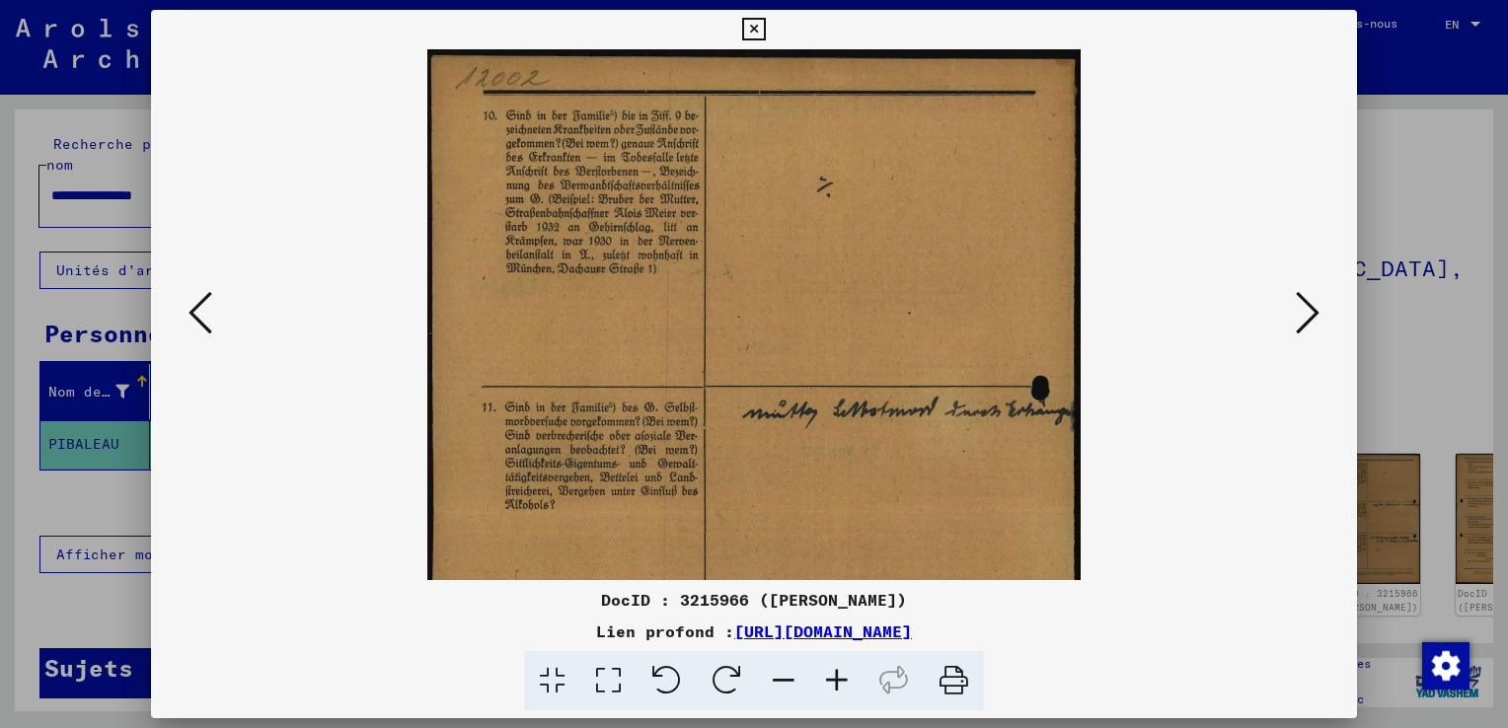
click at [847, 676] on icon at bounding box center [836, 681] width 53 height 60
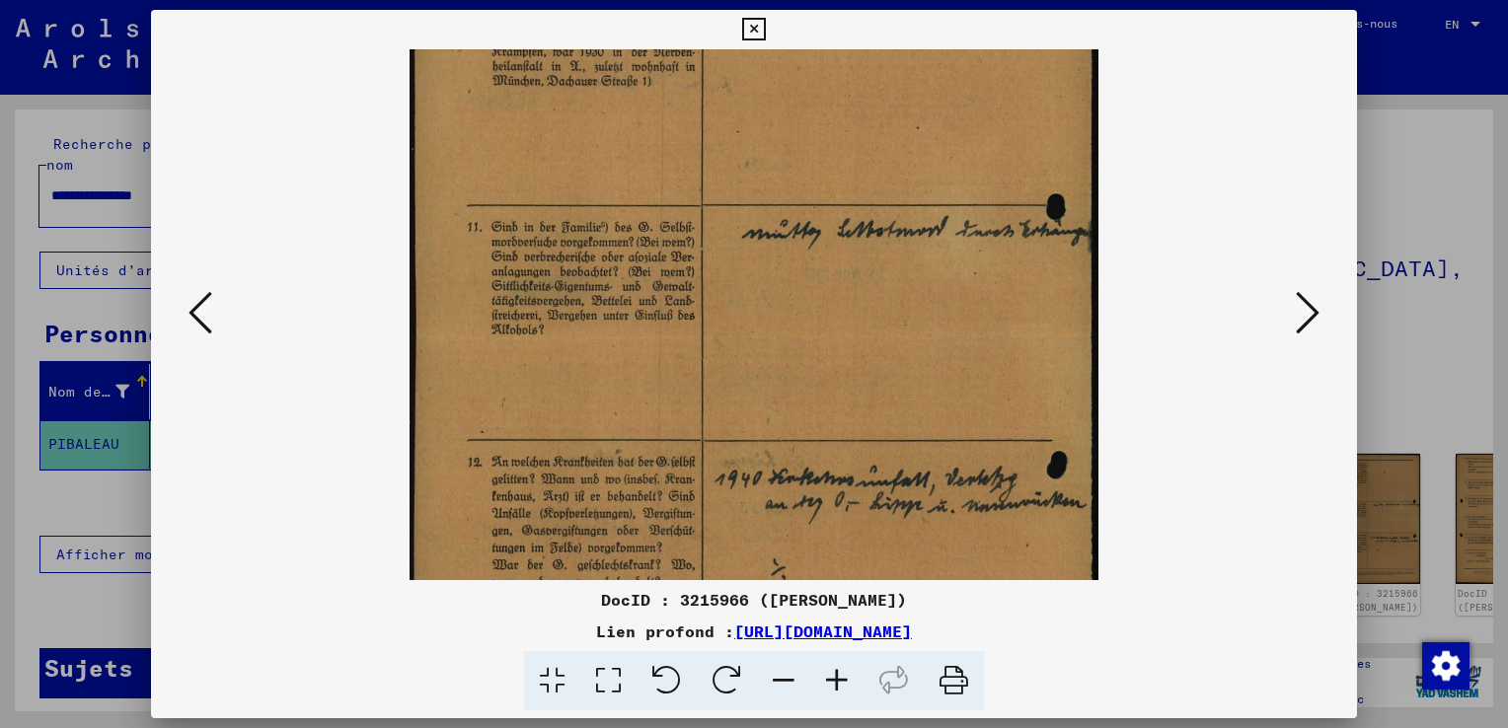
drag, startPoint x: 795, startPoint y: 484, endPoint x: 798, endPoint y: 287, distance: 197.3
click at [798, 287] on img at bounding box center [753, 337] width 689 height 975
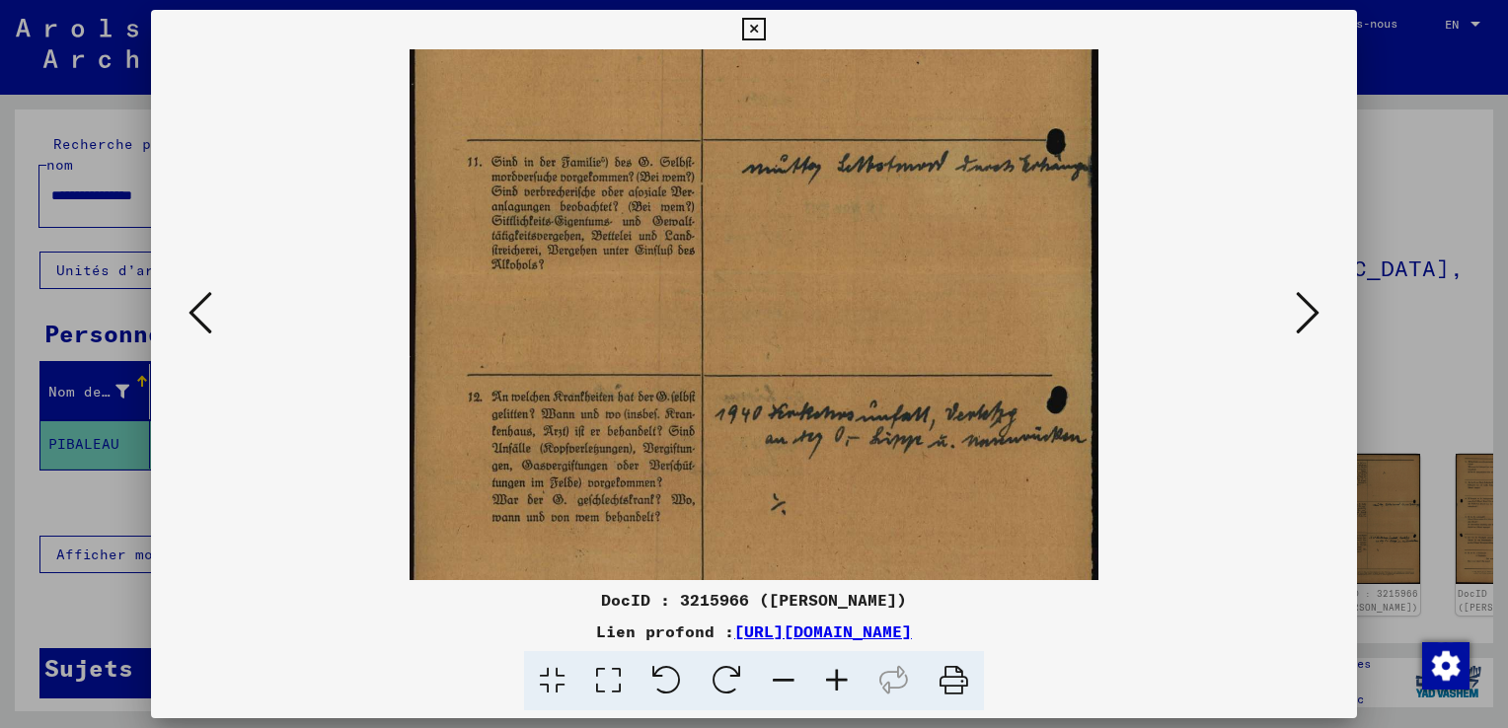
scroll to position [266, 0]
drag, startPoint x: 828, startPoint y: 332, endPoint x: 825, endPoint y: 296, distance: 36.6
click at [825, 296] on img at bounding box center [753, 270] width 689 height 975
click at [754, 26] on icon at bounding box center [753, 30] width 23 height 24
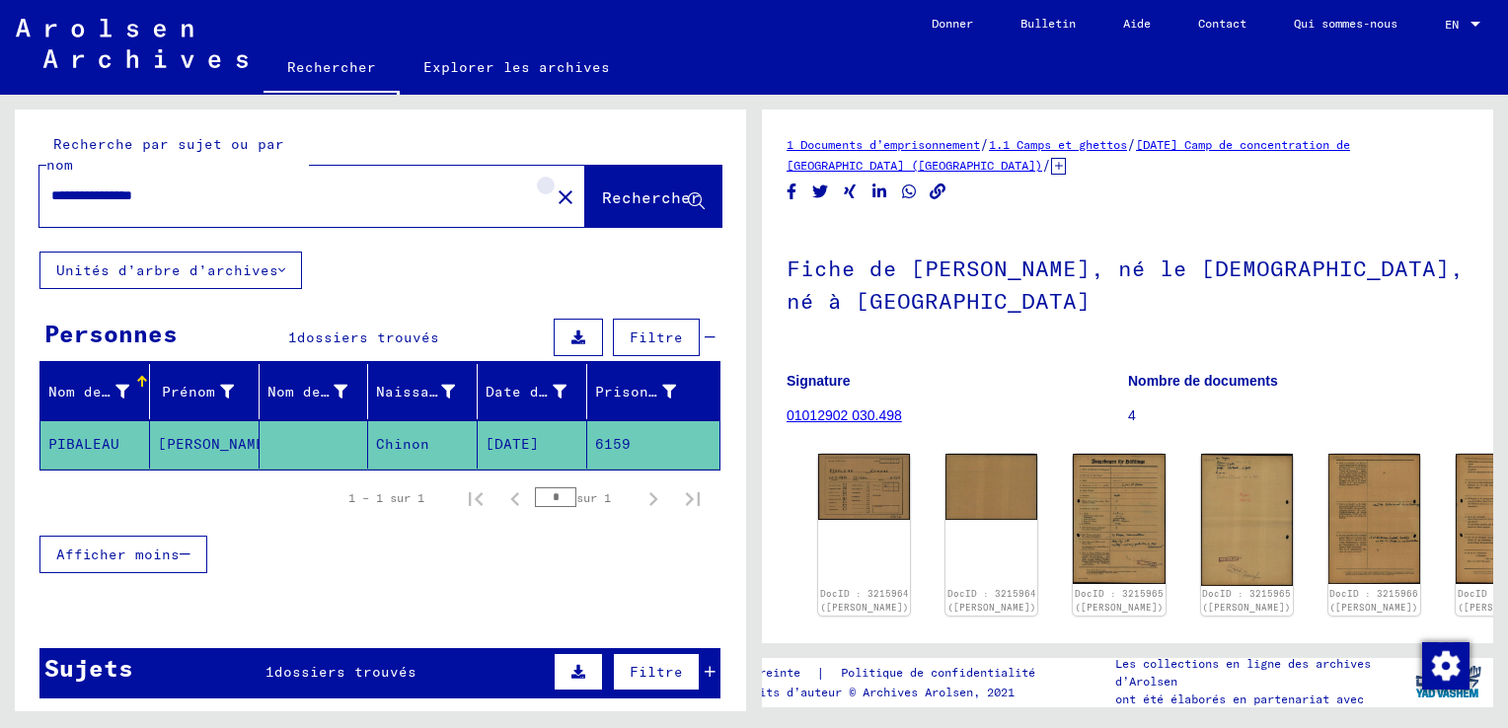
click at [553, 200] on mat-icon "close" at bounding box center [565, 197] width 24 height 24
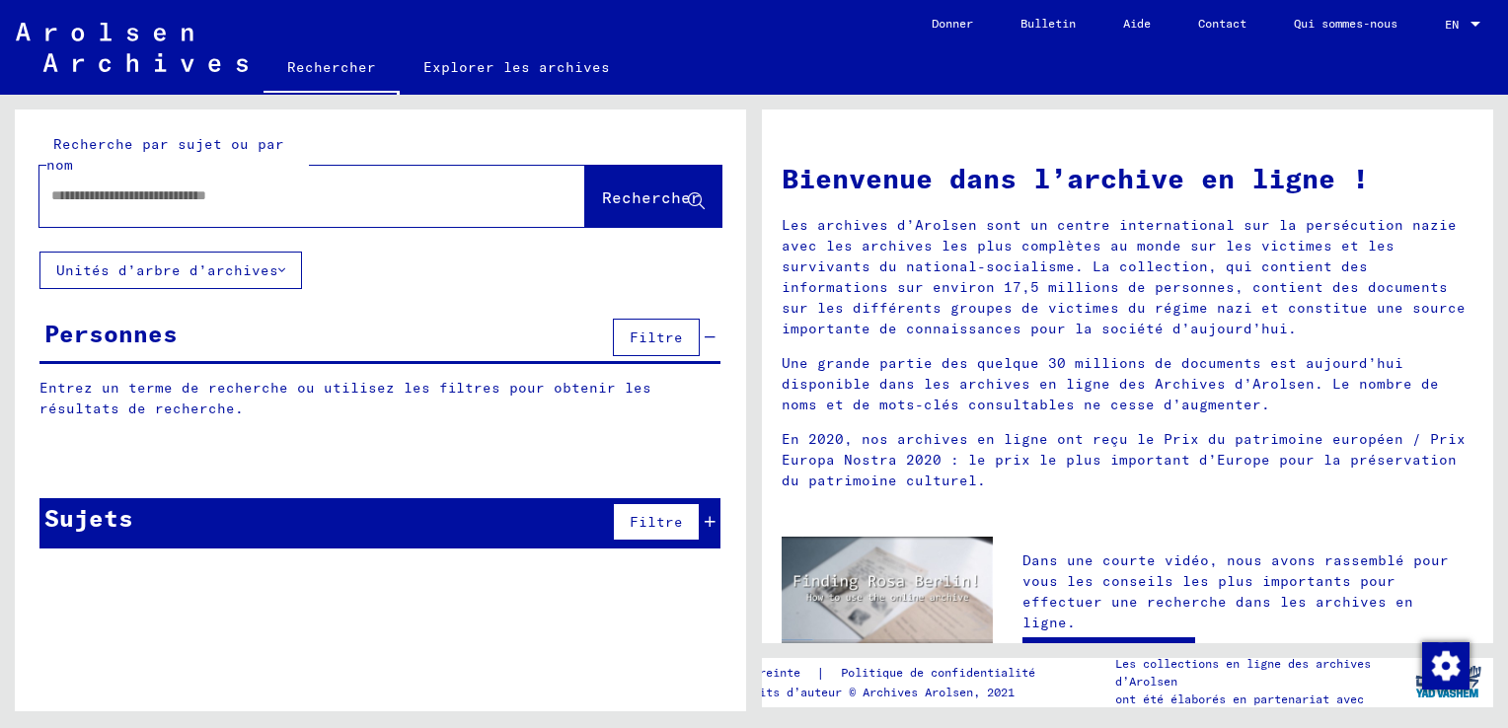
click at [56, 191] on input "text" at bounding box center [288, 195] width 475 height 21
type input "**********"
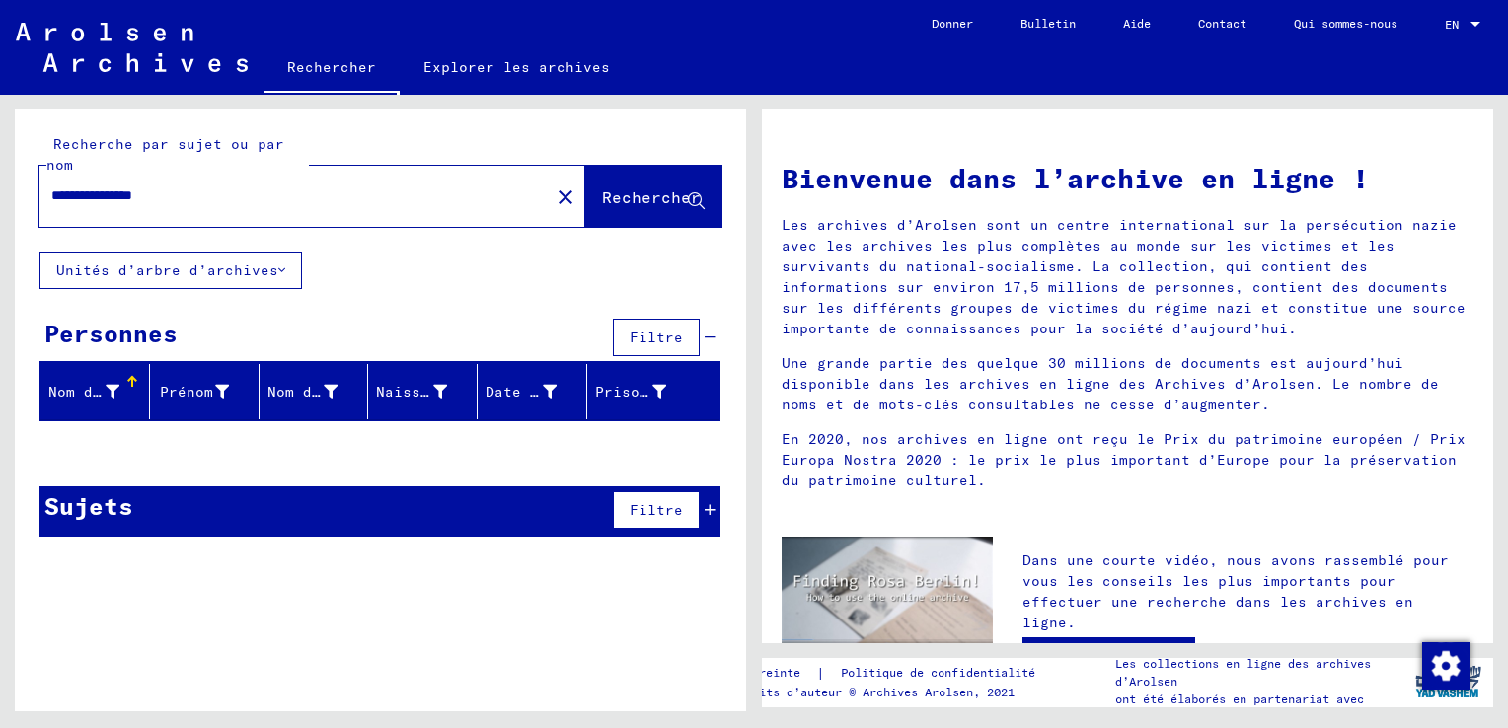
click at [556, 195] on mat-icon "close" at bounding box center [565, 197] width 24 height 24
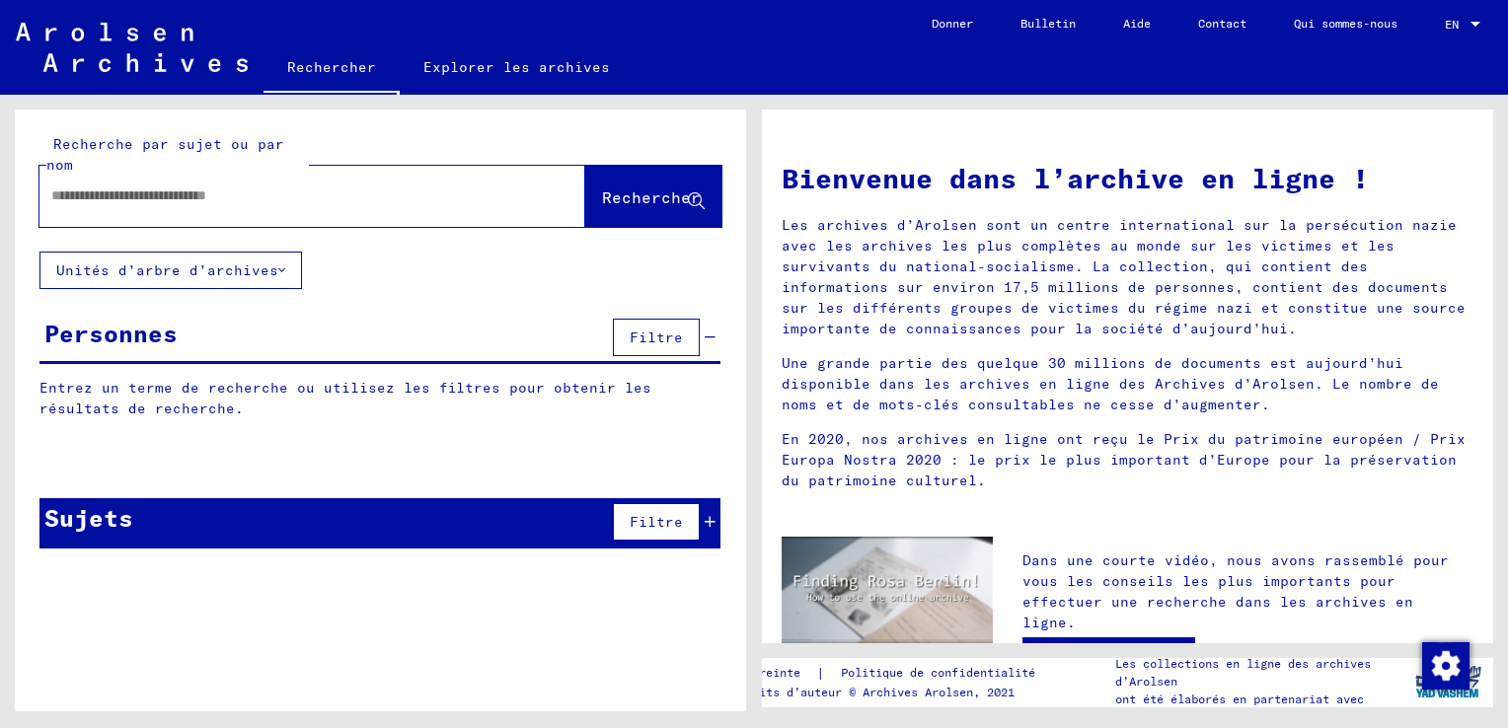
click at [51, 196] on input "text" at bounding box center [288, 195] width 475 height 21
type input "**********"
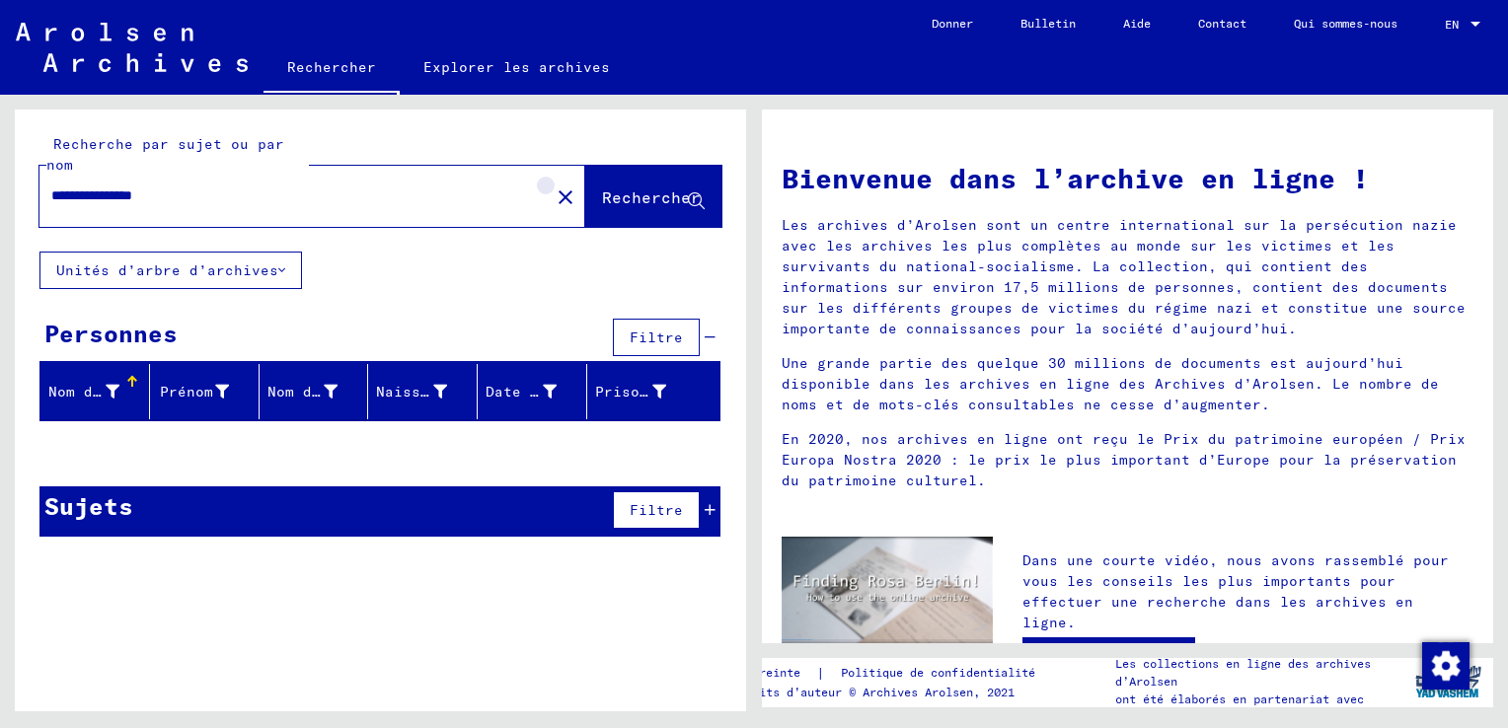
click at [557, 195] on mat-icon "close" at bounding box center [565, 197] width 24 height 24
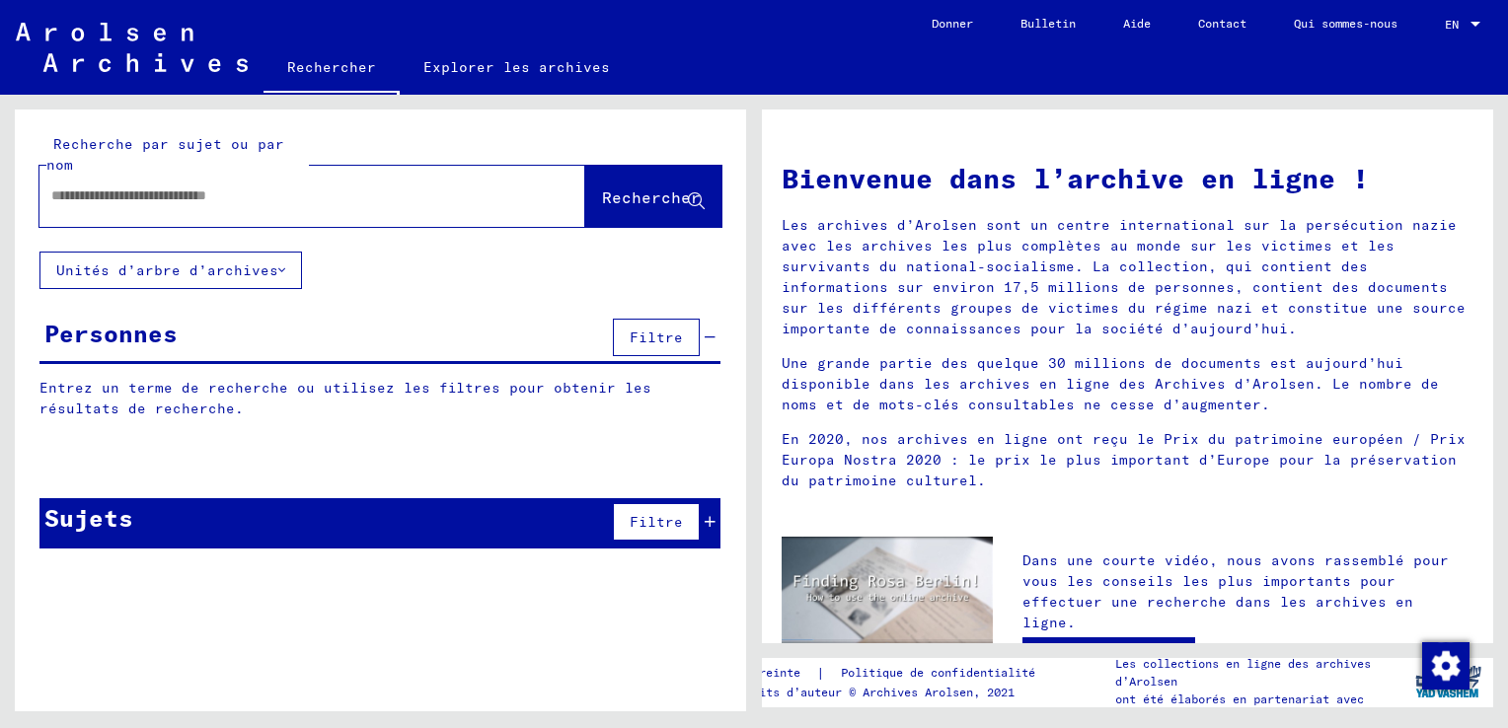
click at [59, 197] on input "text" at bounding box center [288, 195] width 475 height 21
type input "**********"
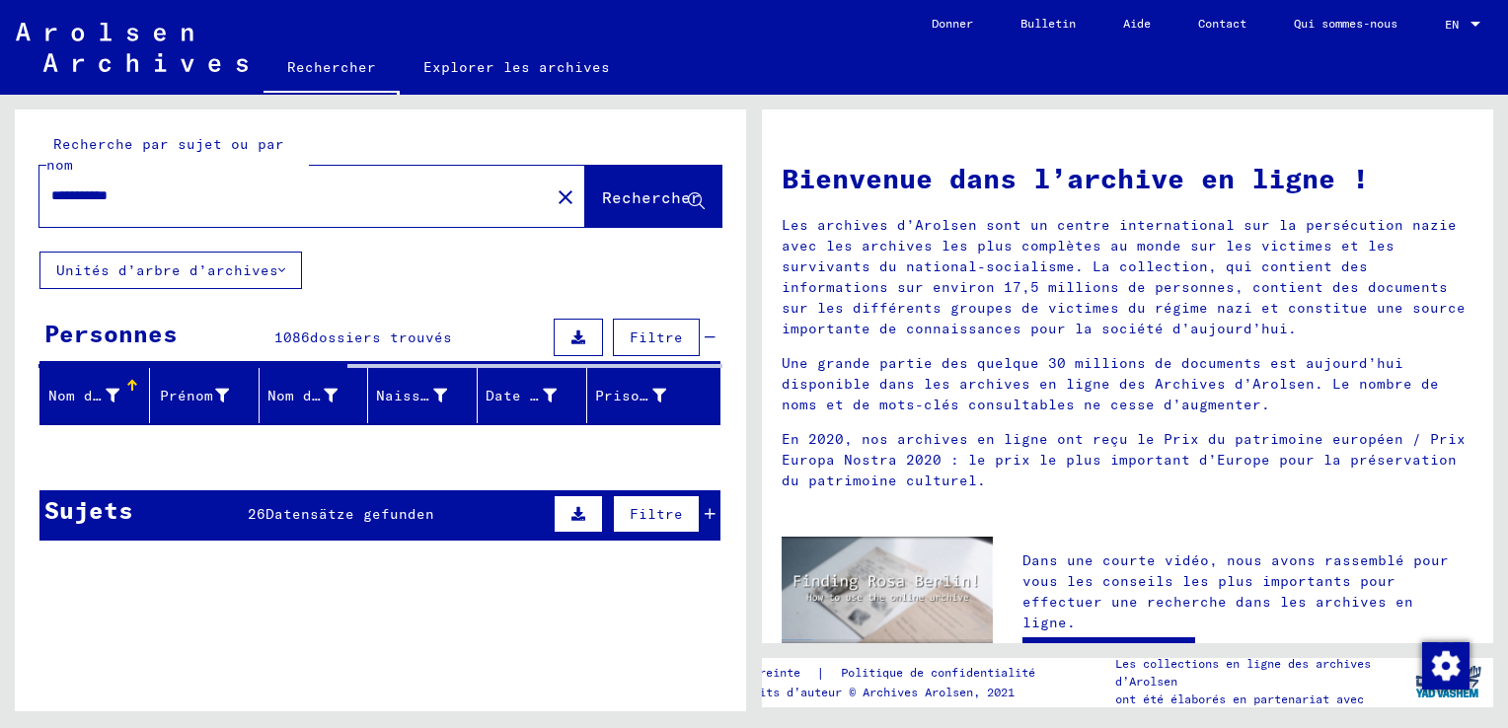
click at [553, 195] on mat-icon "close" at bounding box center [565, 197] width 24 height 24
